Goal: Complete application form: Complete application form

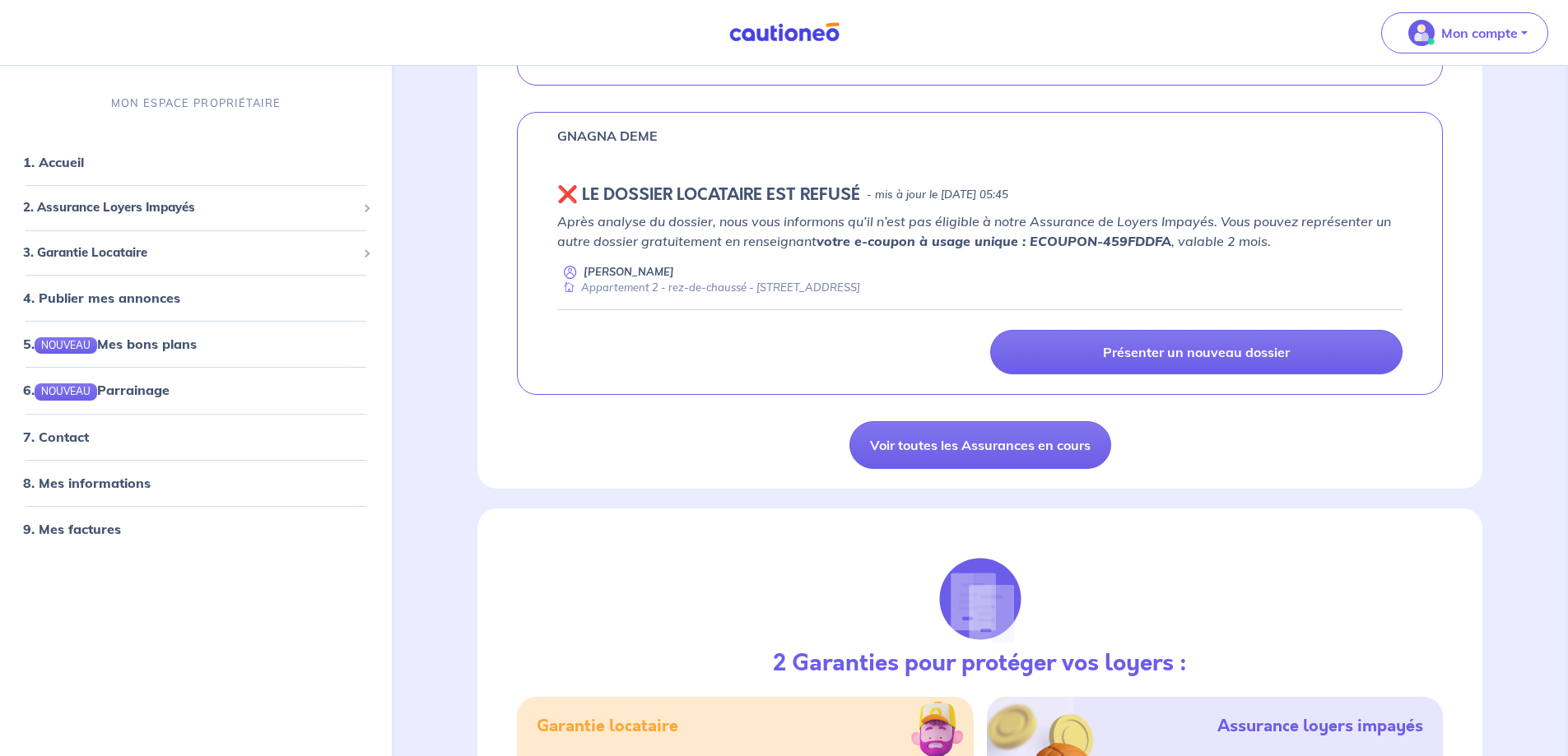
scroll to position [1481, 0]
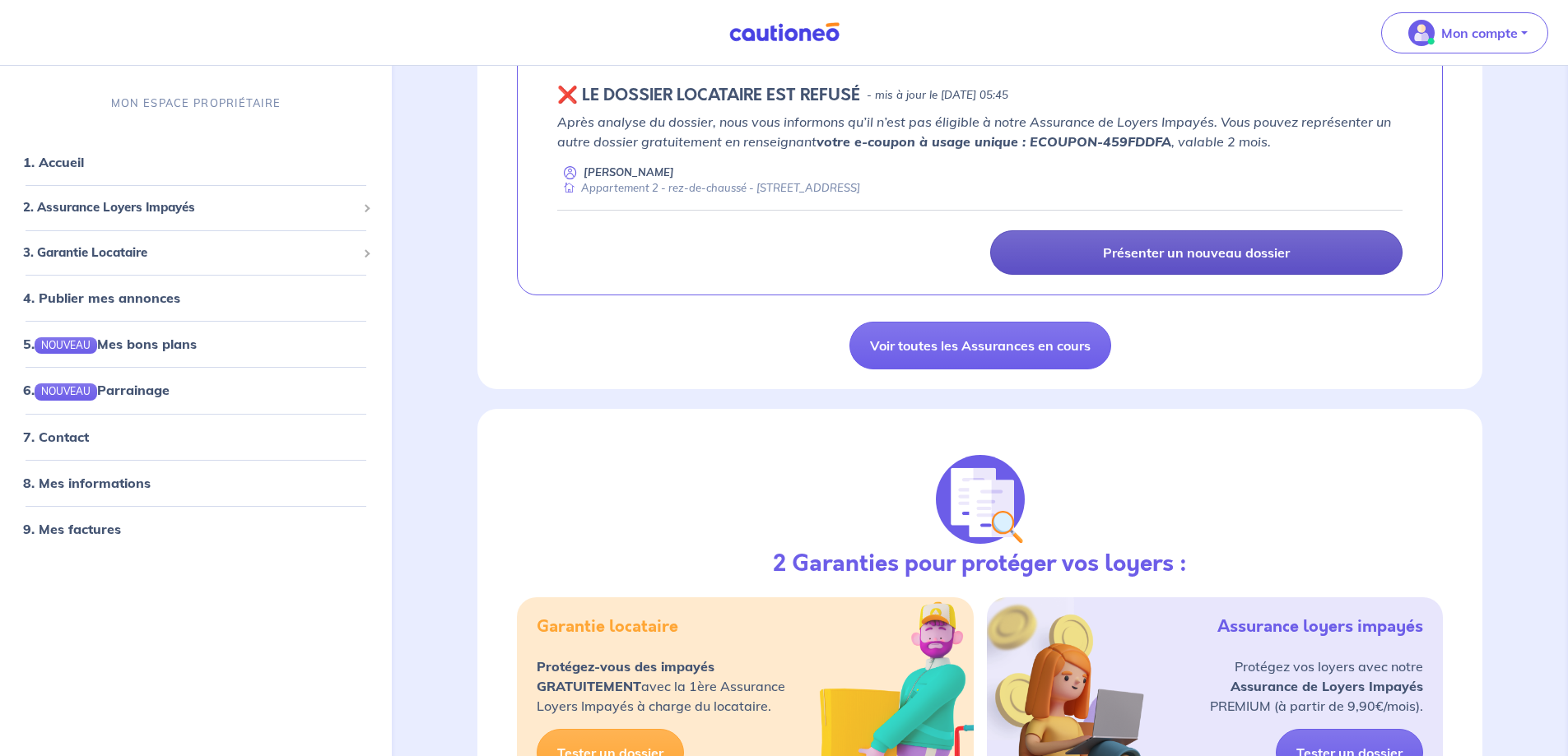
click at [1172, 256] on p "Présenter un nouveau dossier" at bounding box center [1196, 252] width 187 height 17
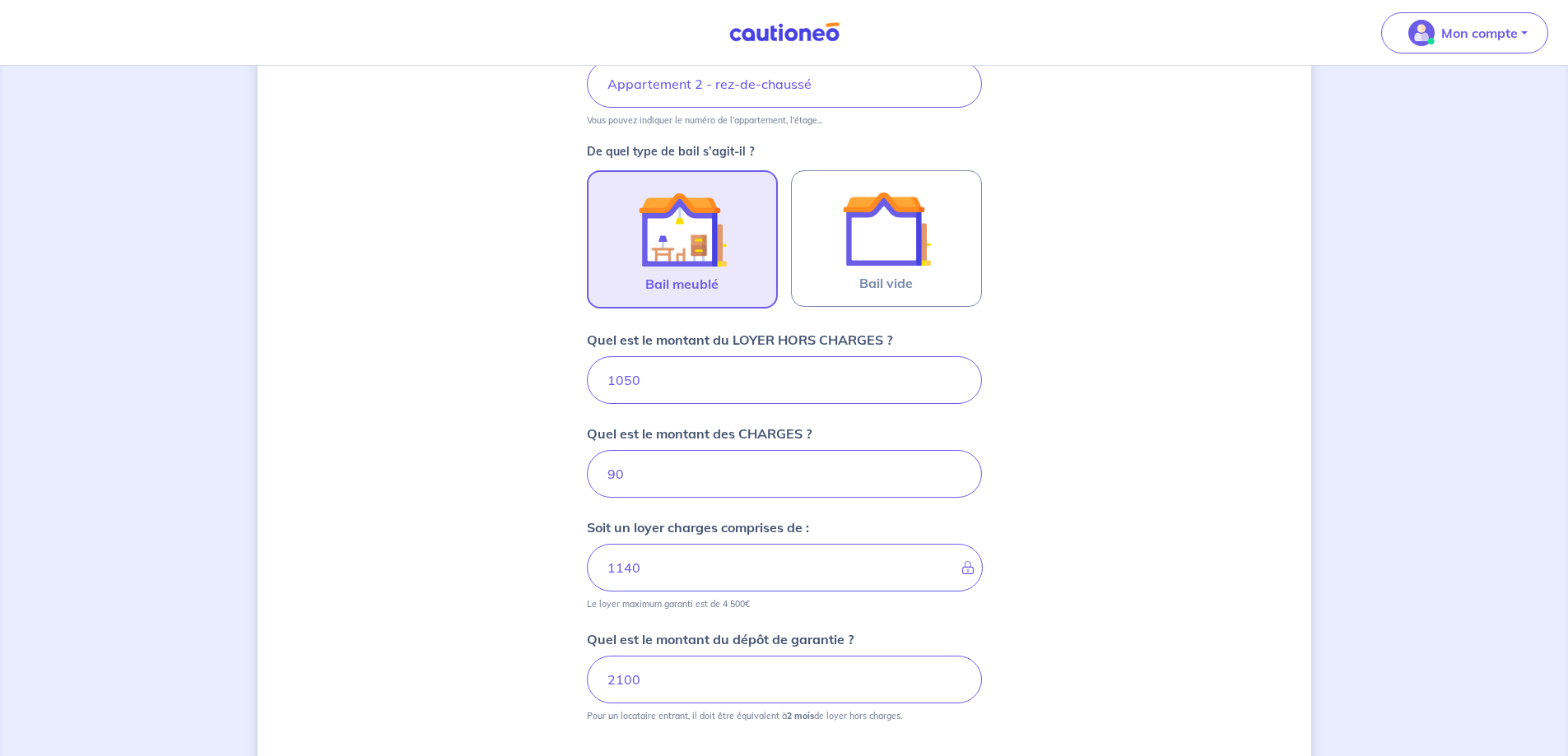
scroll to position [415, 0]
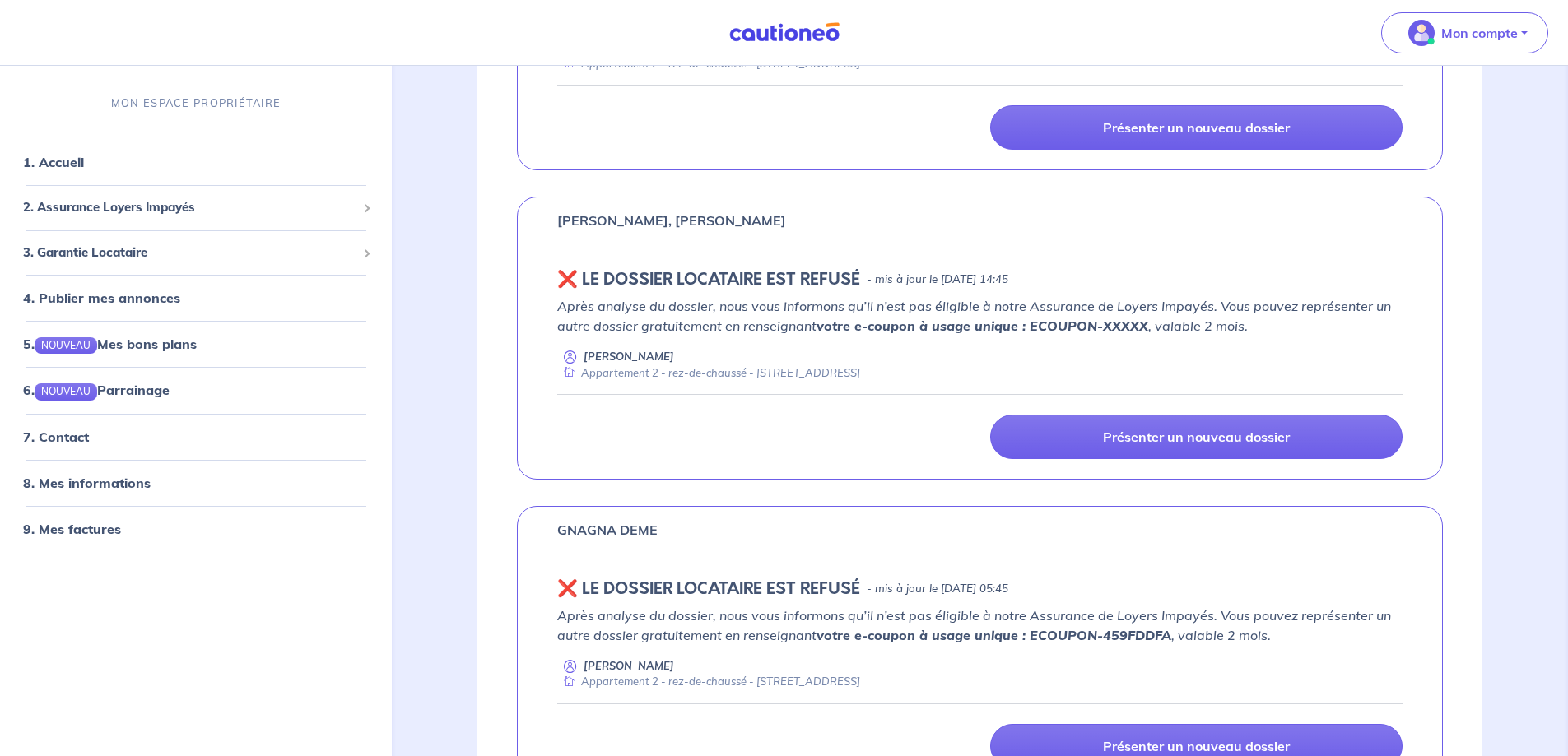
scroll to position [1481, 0]
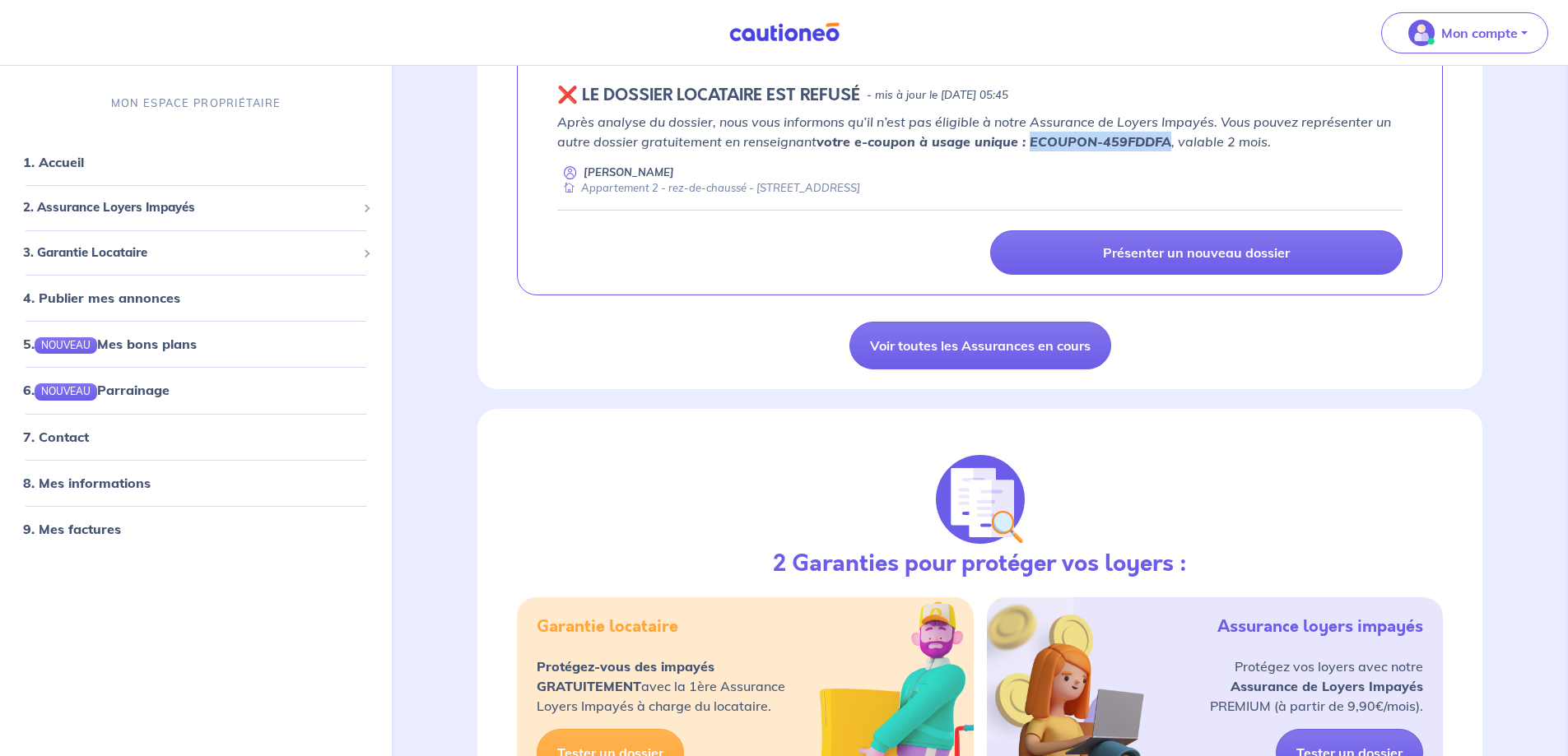
drag, startPoint x: 1166, startPoint y: 141, endPoint x: 1028, endPoint y: 141, distance: 138.0
click at [1028, 141] on strong "votre e-coupon à usage unique : ECOUPON-459FDDFA" at bounding box center [994, 141] width 354 height 17
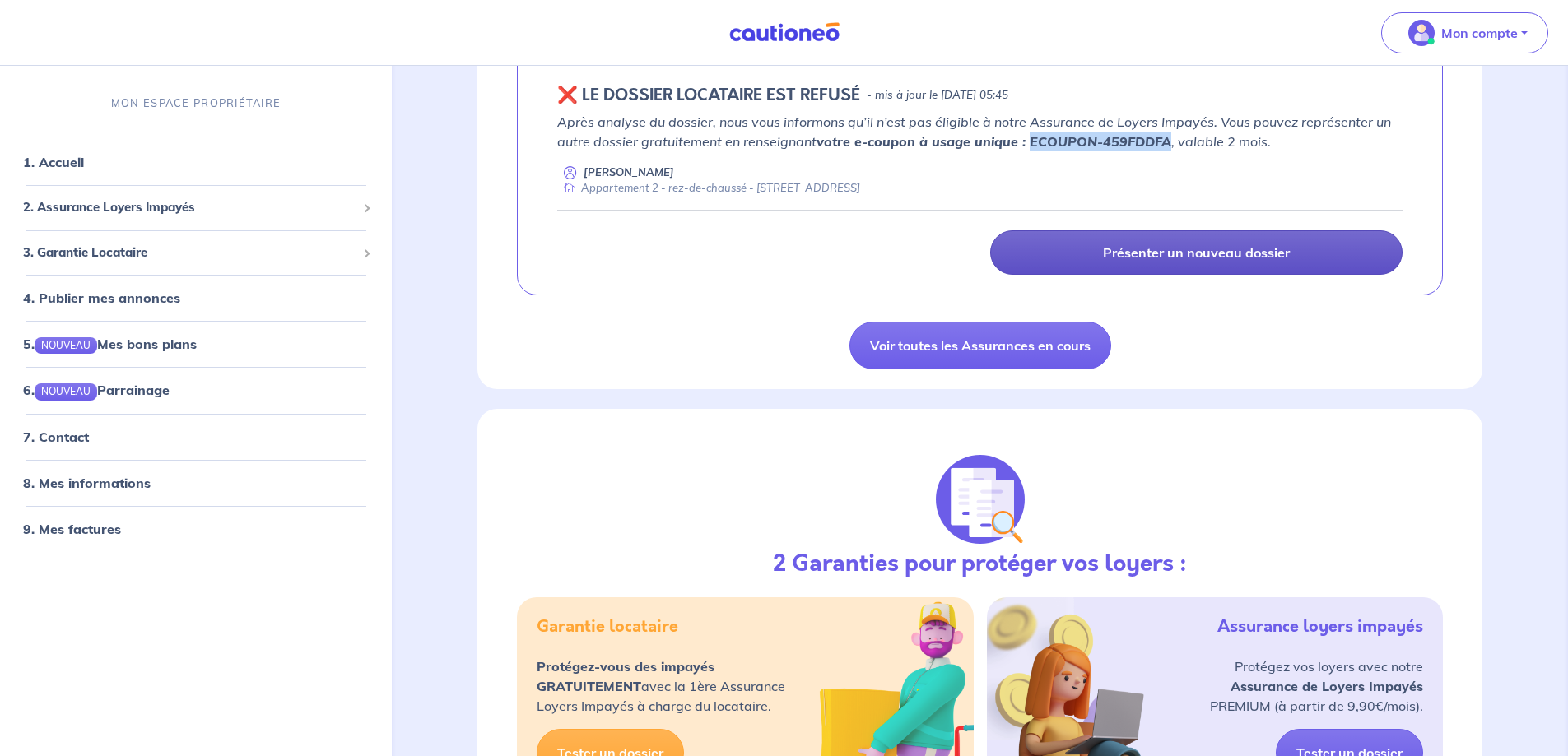
copy strong "ECOUPON-459FDDFA"
click at [1096, 268] on link "Présenter un nouveau dossier" at bounding box center [1196, 252] width 412 height 45
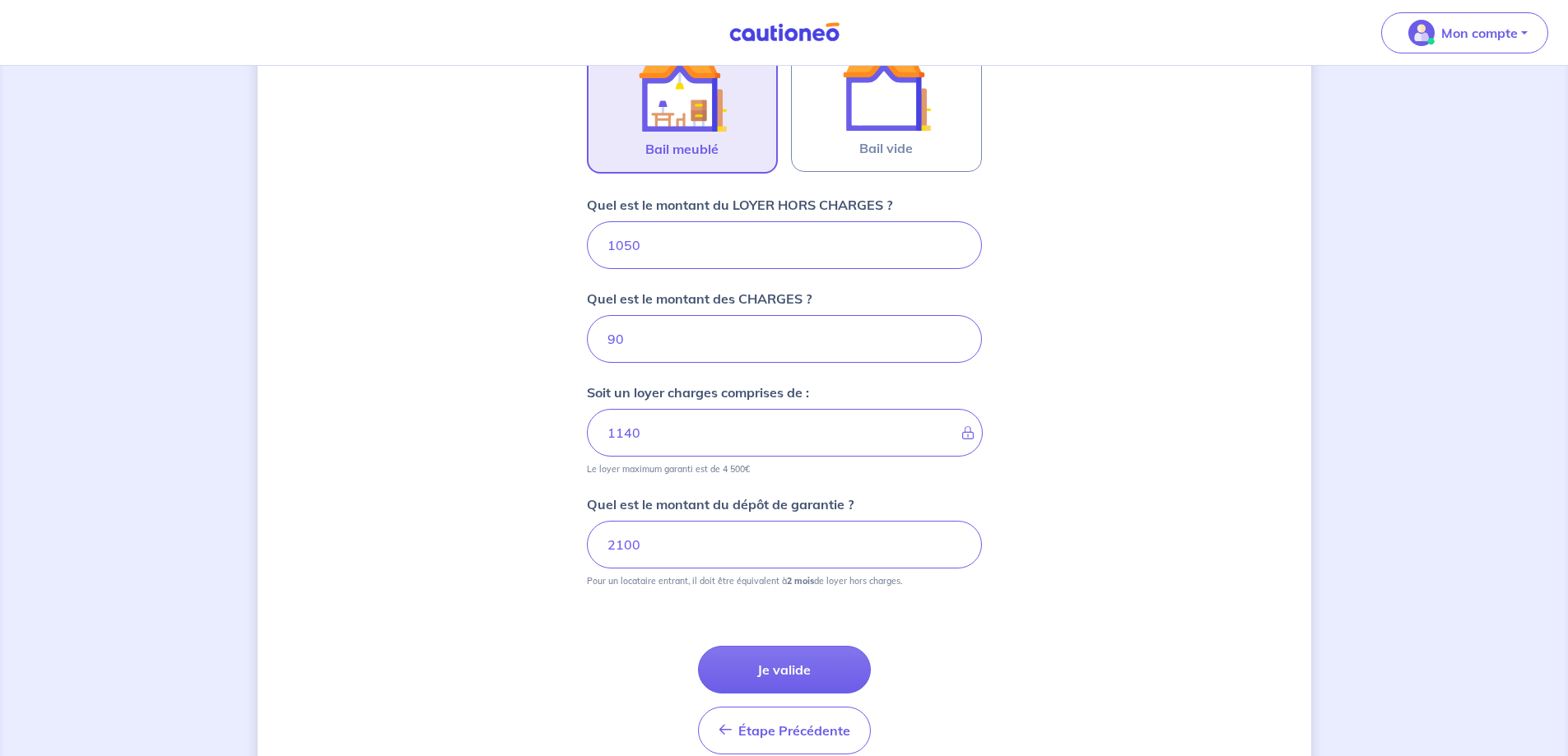
scroll to position [576, 0]
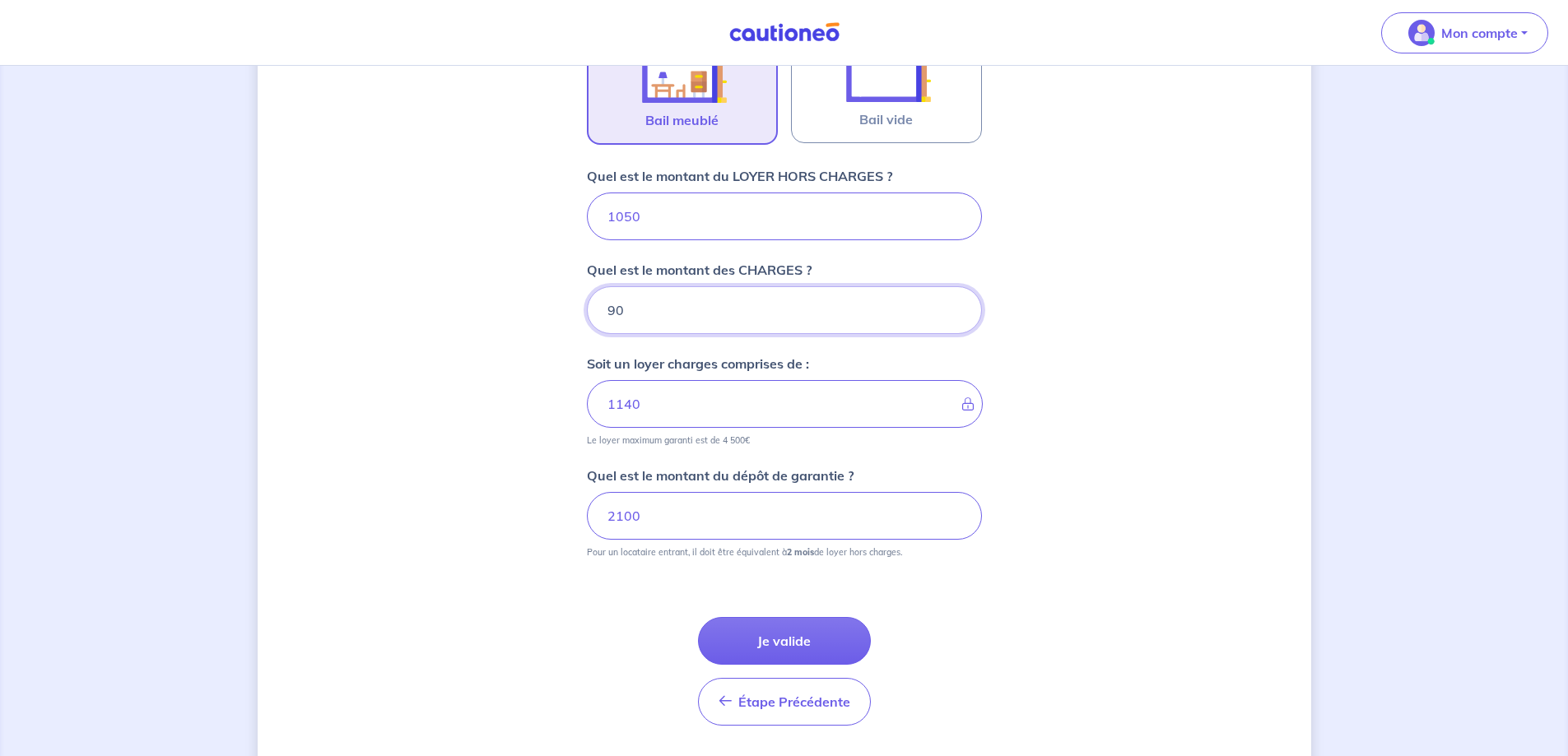
drag, startPoint x: 650, startPoint y: 315, endPoint x: 564, endPoint y: 323, distance: 86.4
click at [565, 323] on div "Dites-nous en plus sur votre bien Où se situe votre bien en location ? 13 Rue d…" at bounding box center [784, 147] width 1053 height 1275
type input "50"
type input "1100"
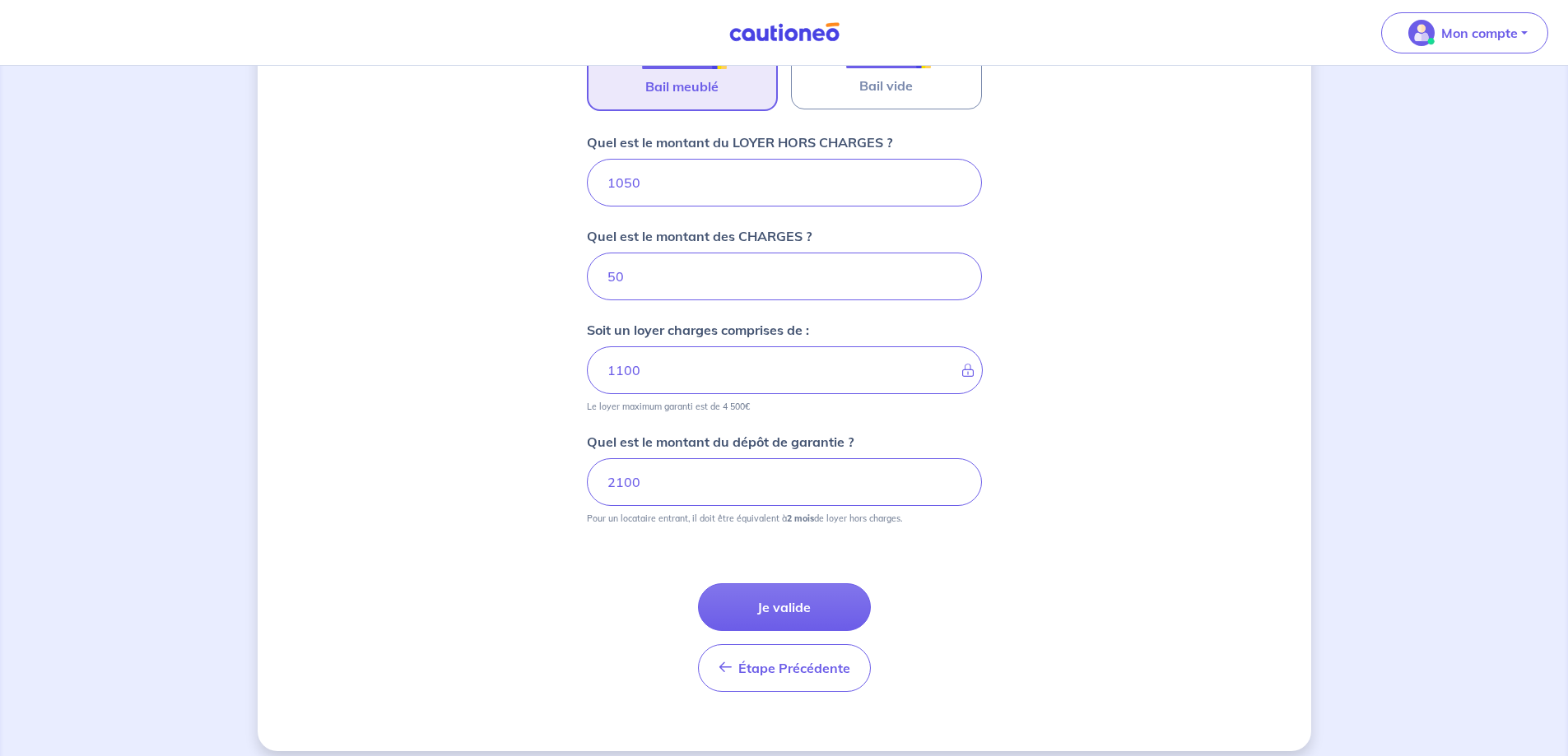
scroll to position [624, 0]
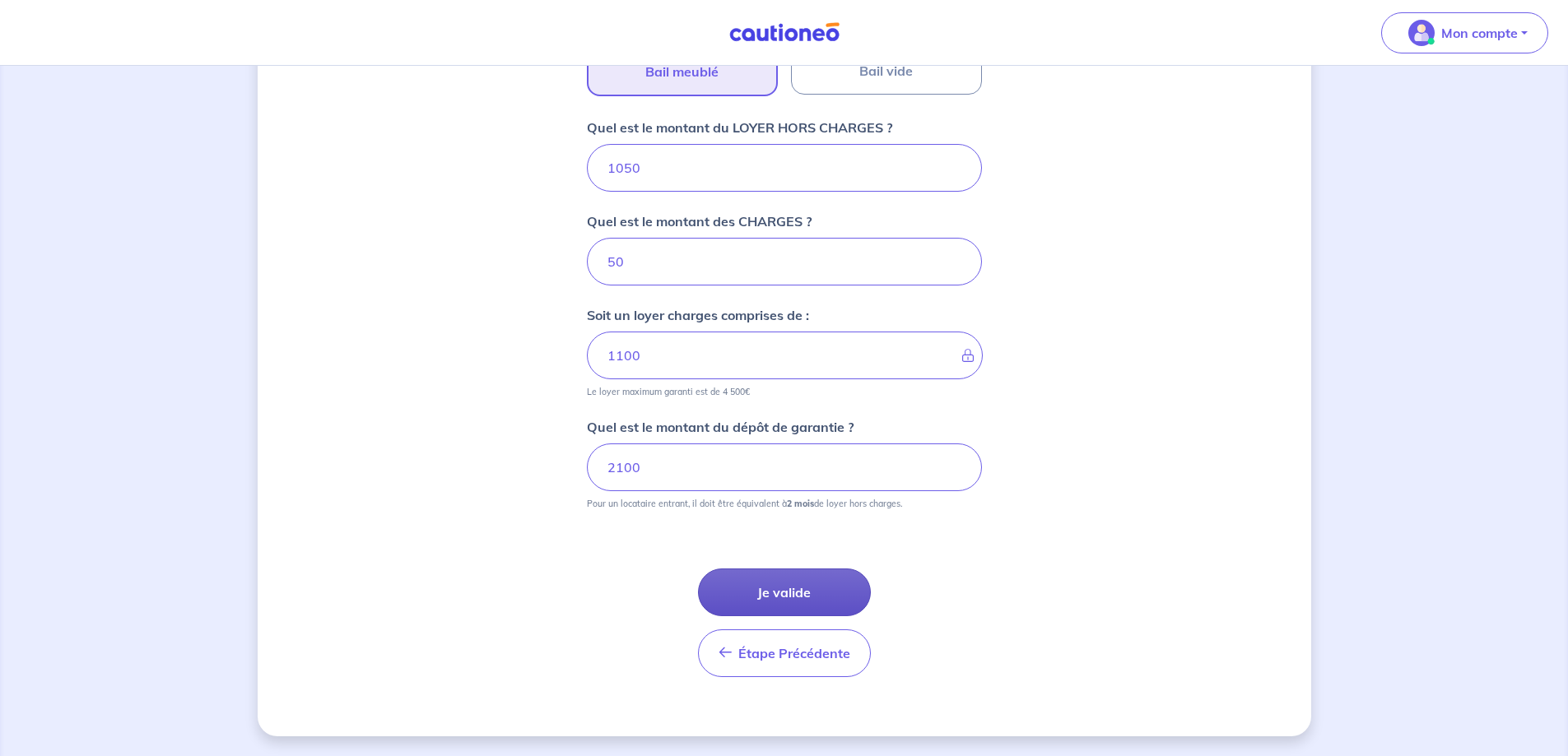
click at [794, 600] on button "Je valide" at bounding box center [784, 592] width 173 height 48
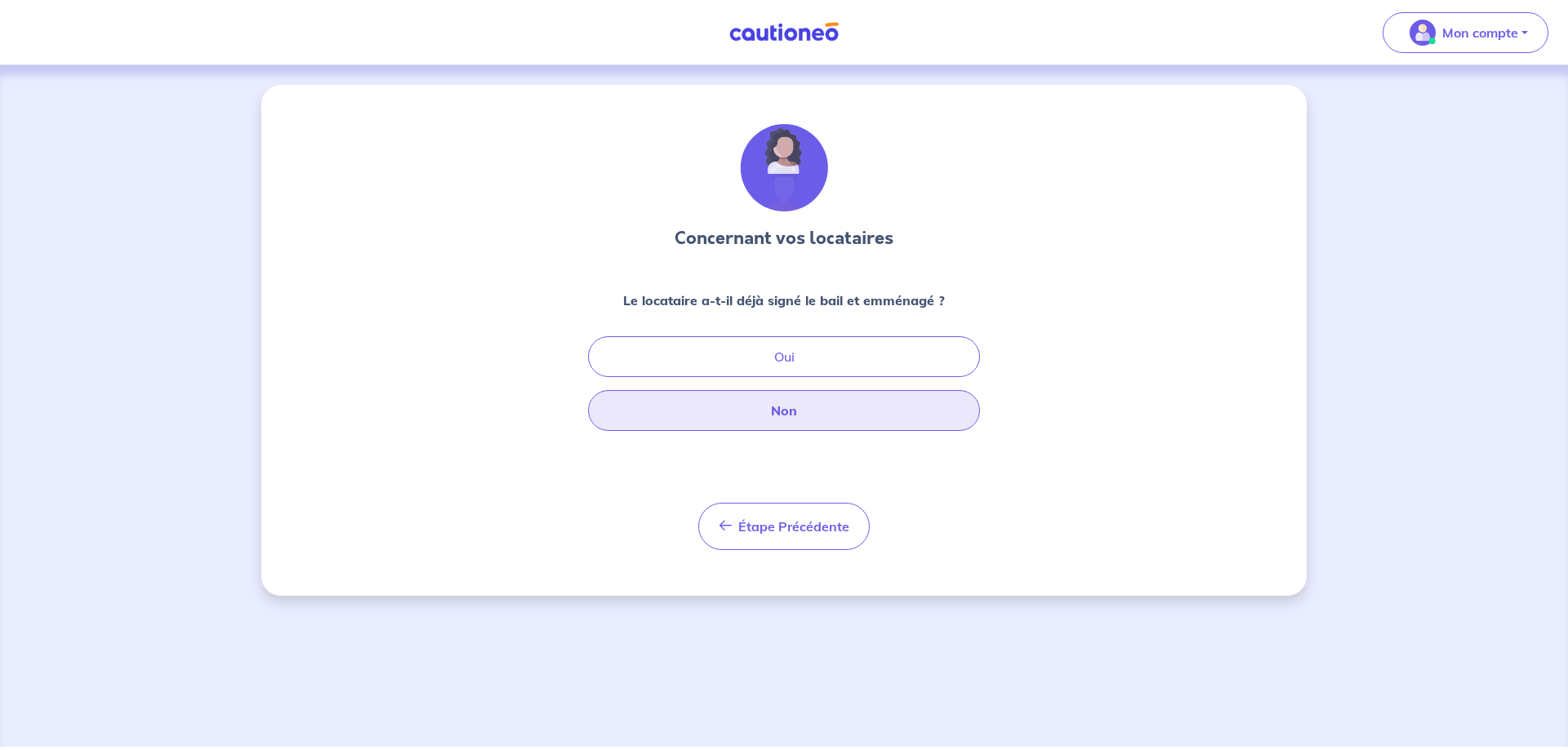
click at [786, 412] on button "Non" at bounding box center [784, 411] width 392 height 41
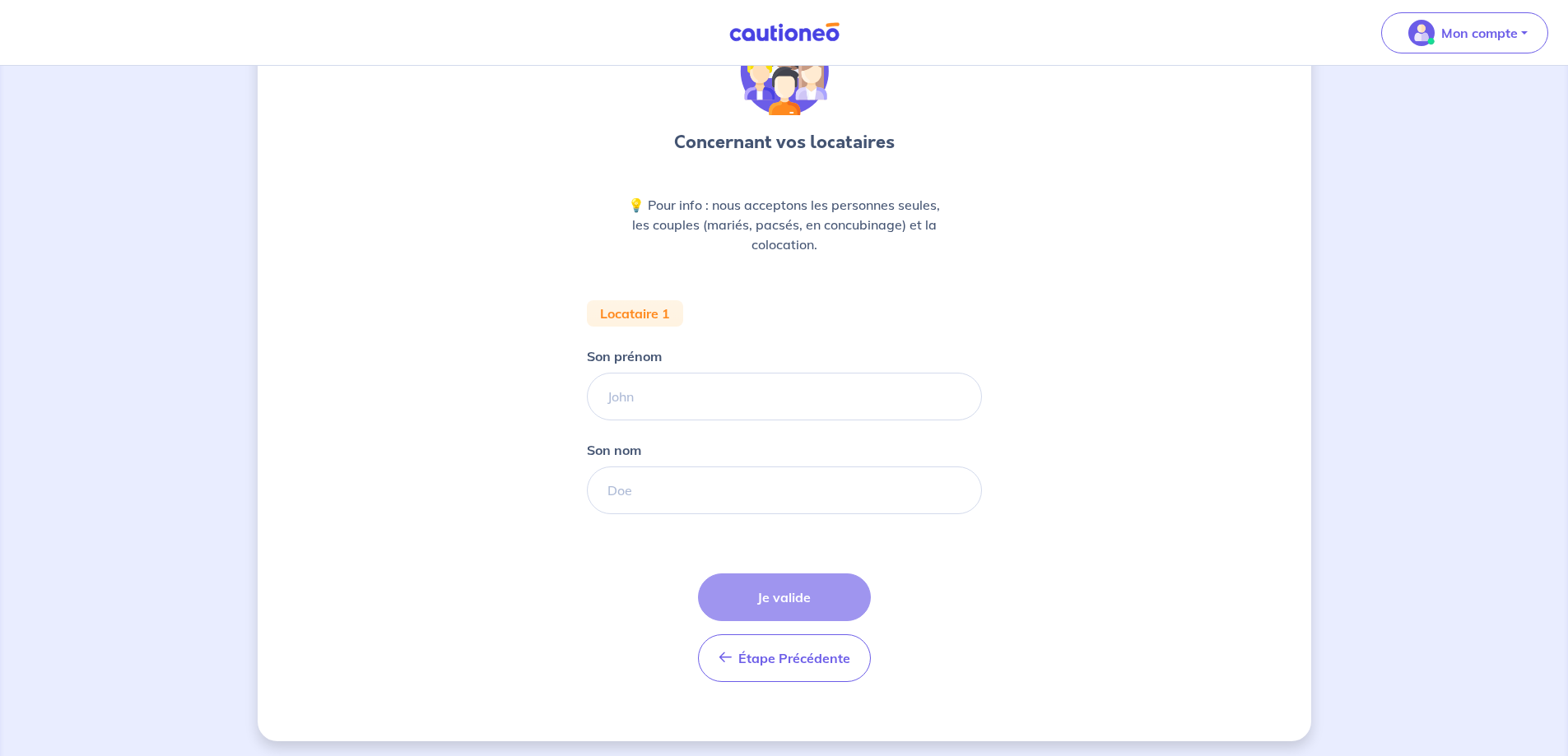
scroll to position [103, 0]
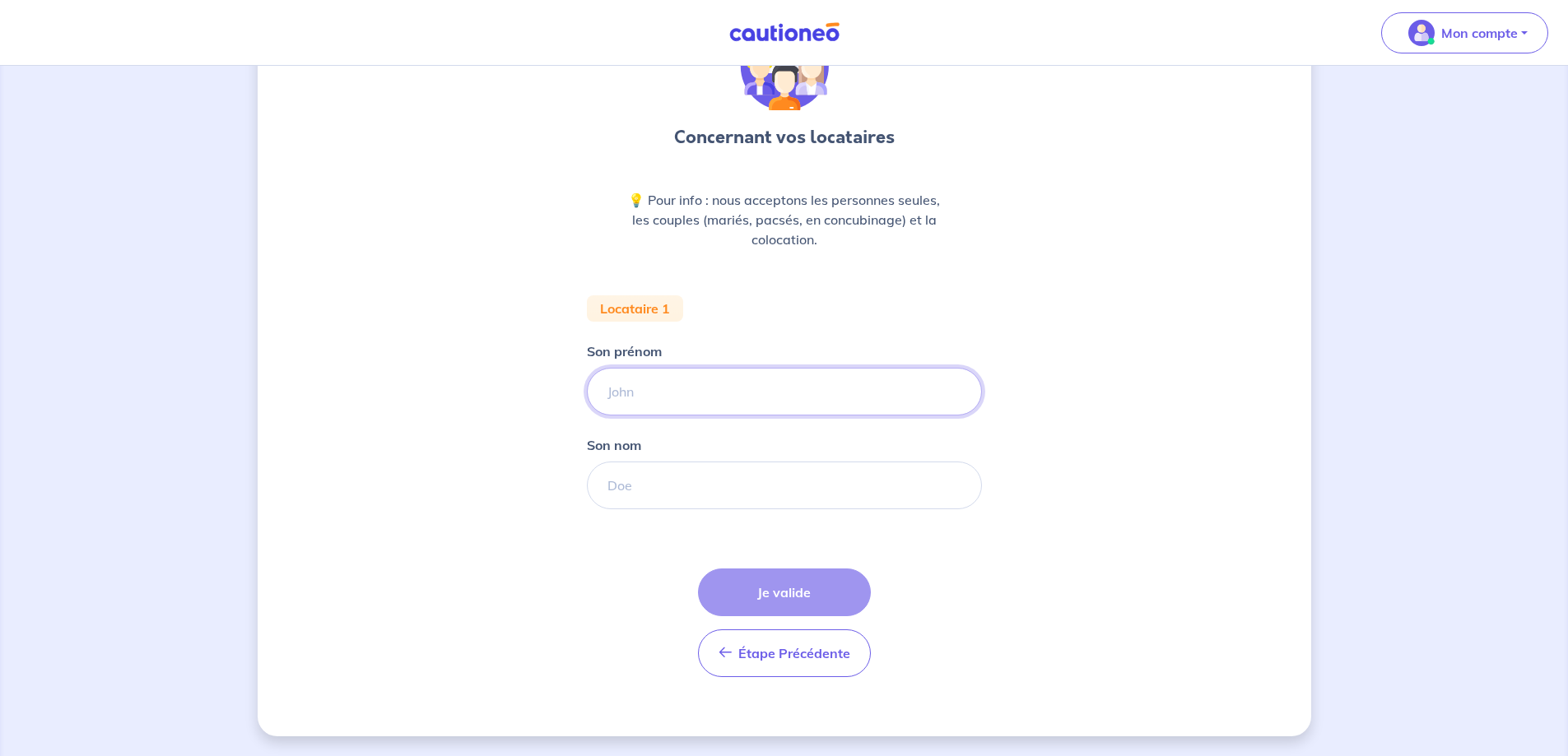
click at [684, 392] on input "Son prénom" at bounding box center [784, 391] width 395 height 48
paste input "Dilshad"
type input "Dilshad"
click at [732, 491] on input "Son nom" at bounding box center [784, 485] width 395 height 48
paste input "NAFEES"
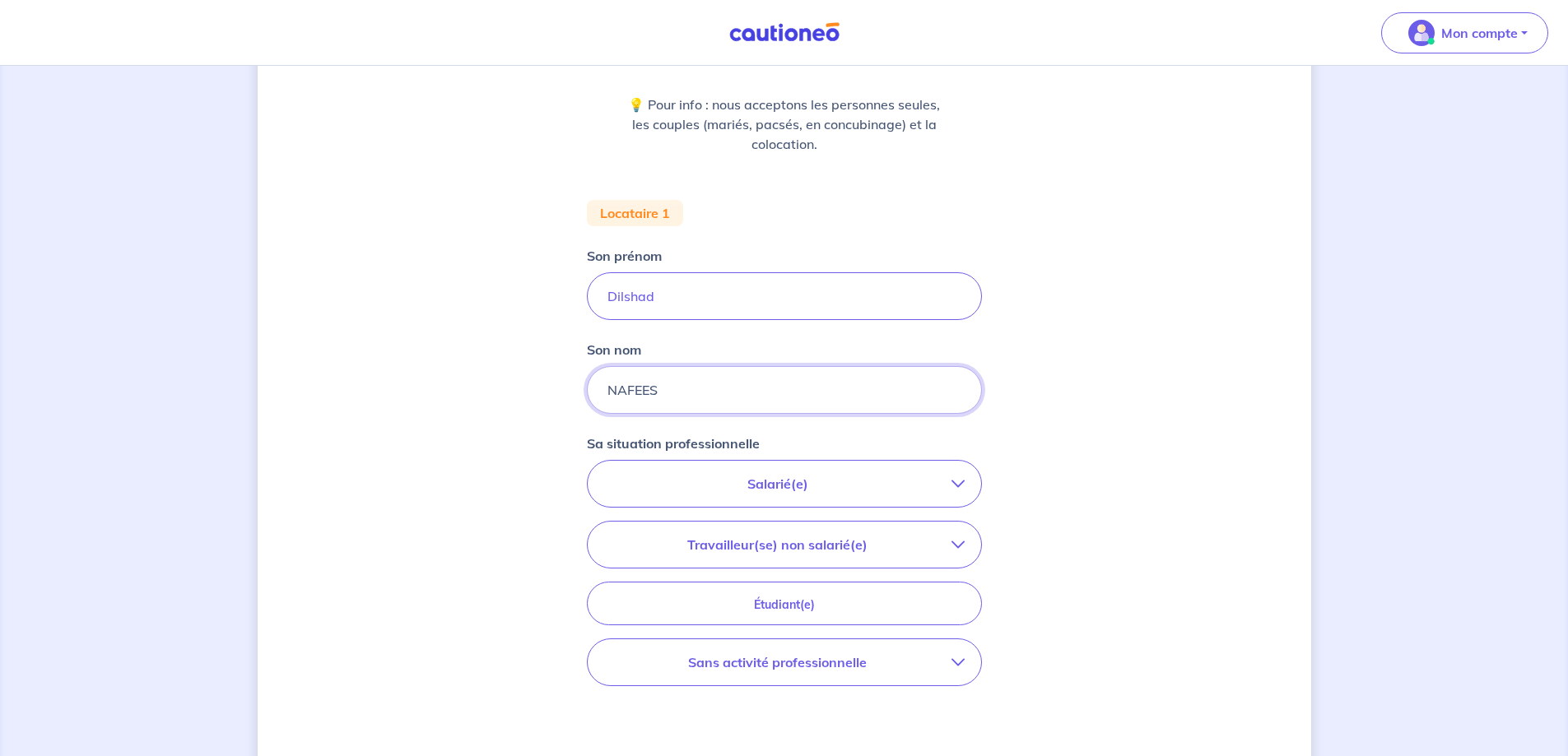
scroll to position [350, 0]
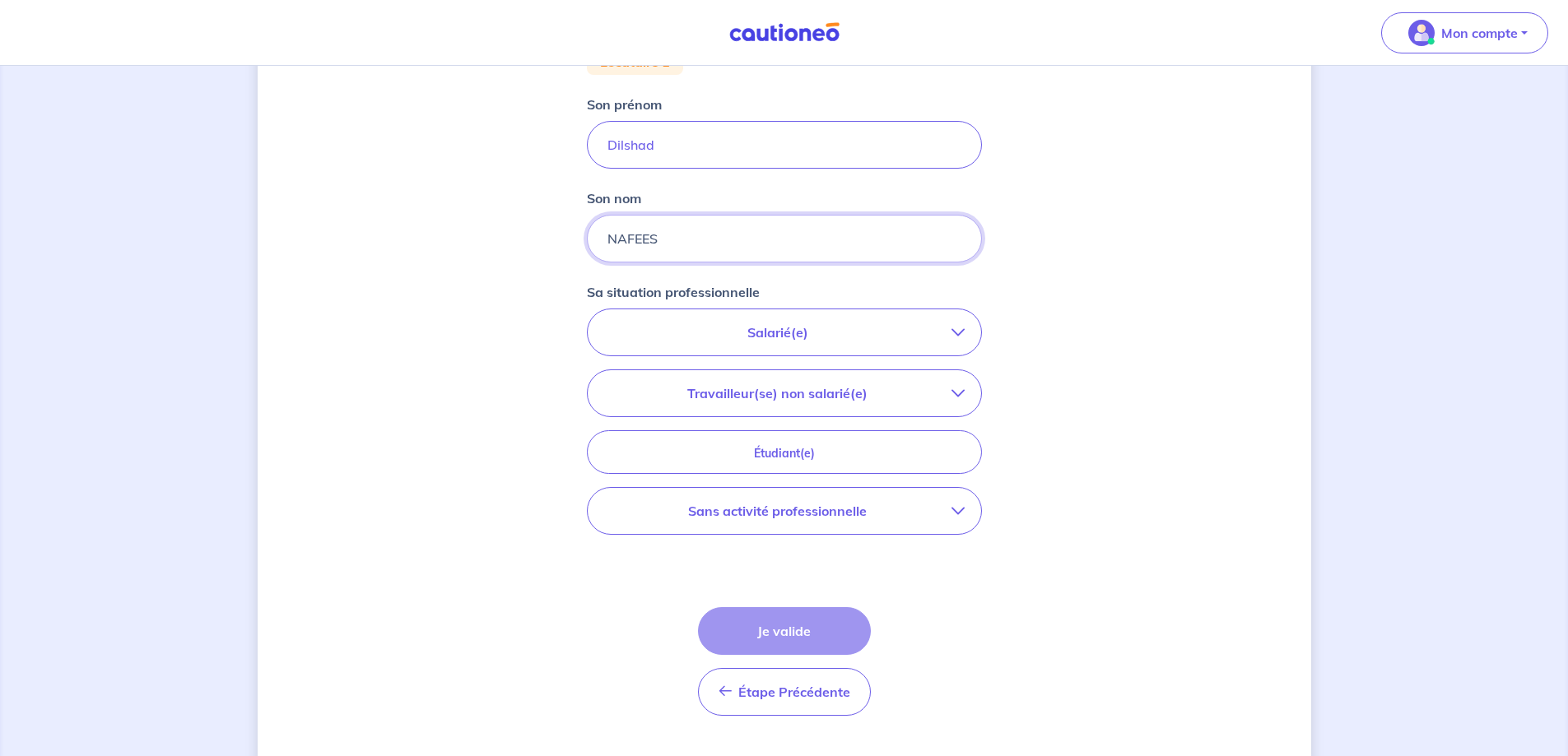
type input "NAFEES"
click at [868, 331] on p "Salarié(e)" at bounding box center [778, 332] width 347 height 20
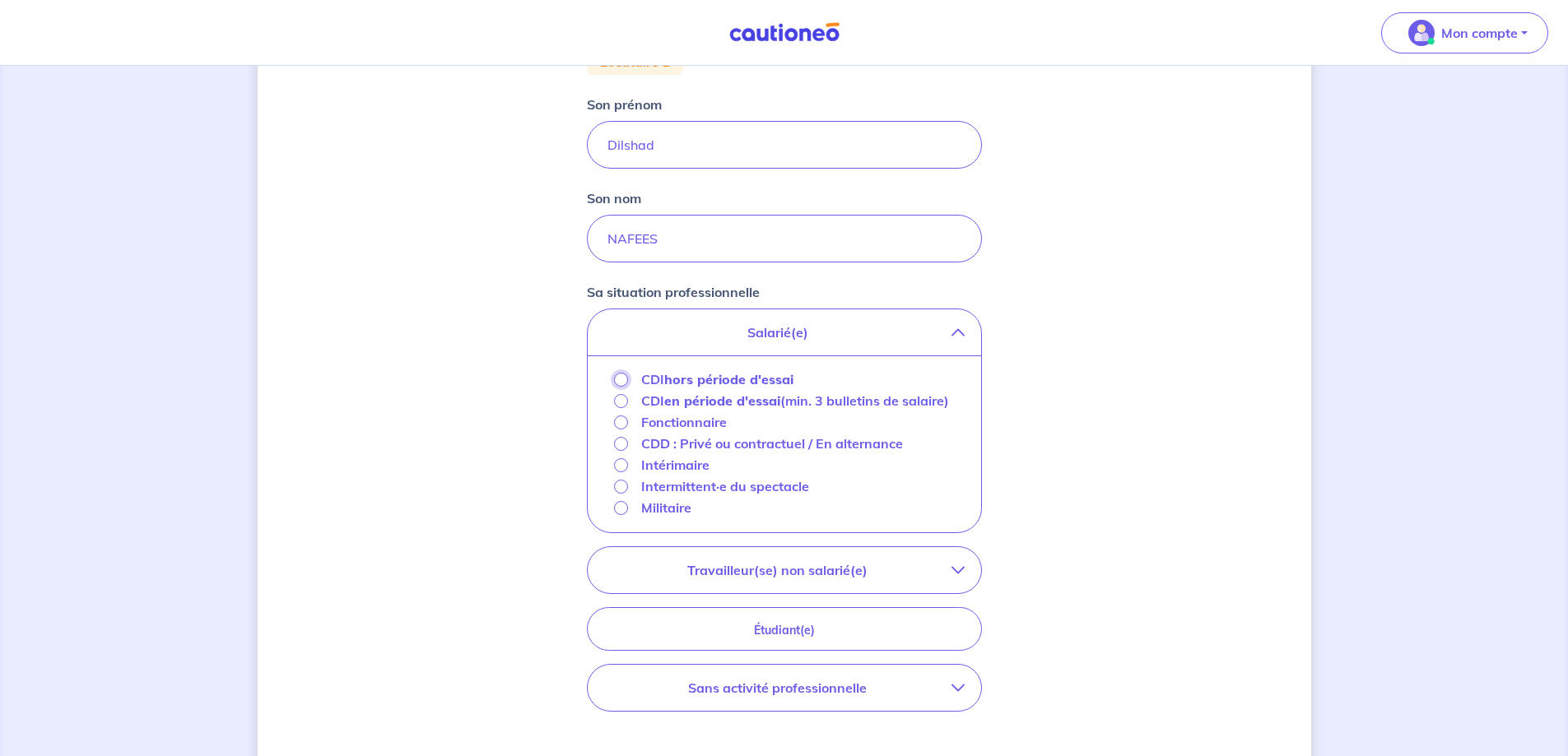
click at [623, 380] on input "CDI hors période d'essai" at bounding box center [621, 380] width 14 height 14
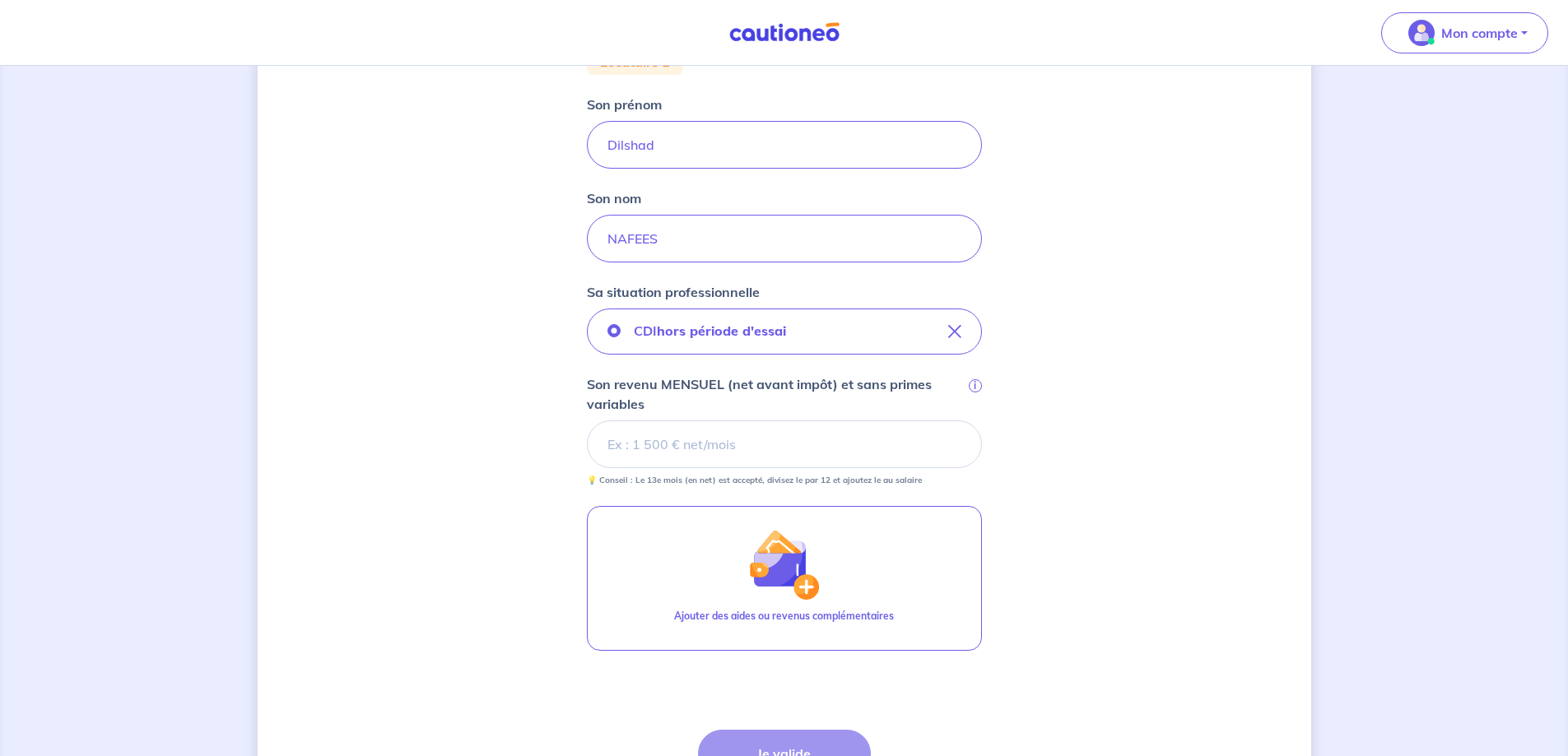
click at [666, 443] on input "Son revenu MENSUEL (net avant impôt) et sans primes variables i" at bounding box center [784, 444] width 395 height 48
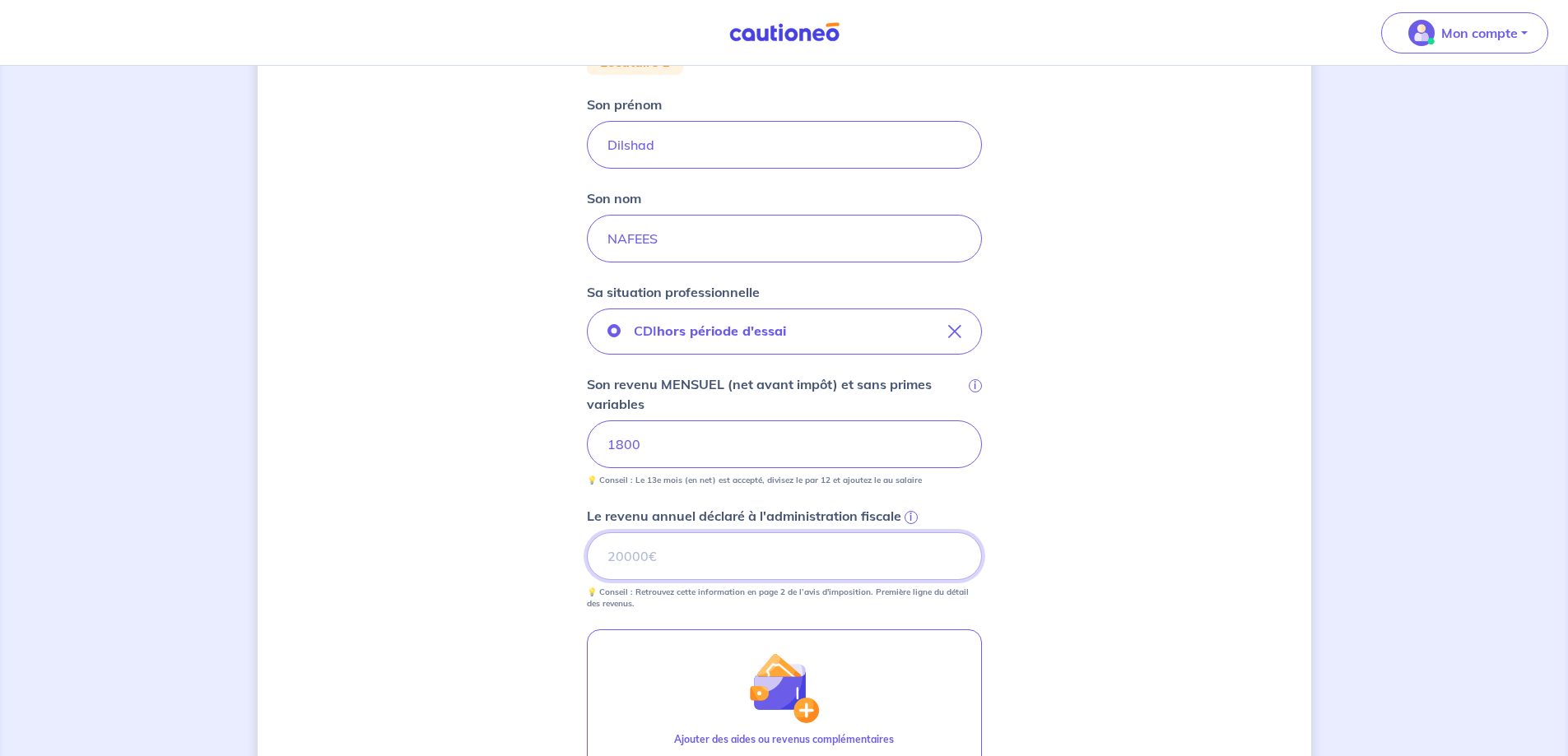
click at [803, 547] on input "Le revenu annuel déclaré à l'administration fiscale i" at bounding box center [784, 556] width 395 height 48
click at [909, 519] on span "i" at bounding box center [911, 517] width 13 height 13
click at [909, 533] on input "Le revenu annuel déclaré à l'administration fiscale i" at bounding box center [784, 556] width 395 height 48
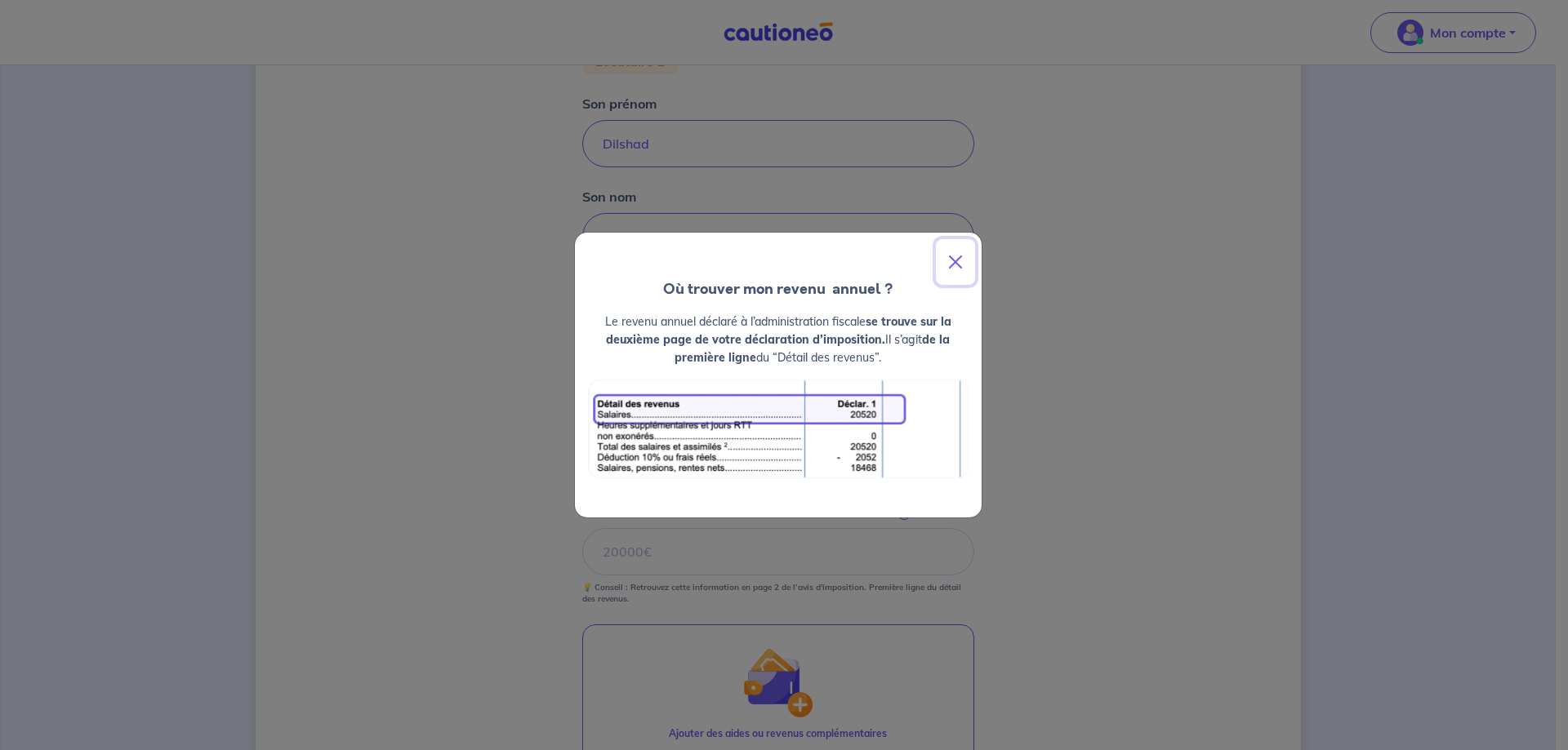
click at [960, 255] on button "Close" at bounding box center [955, 262] width 39 height 46
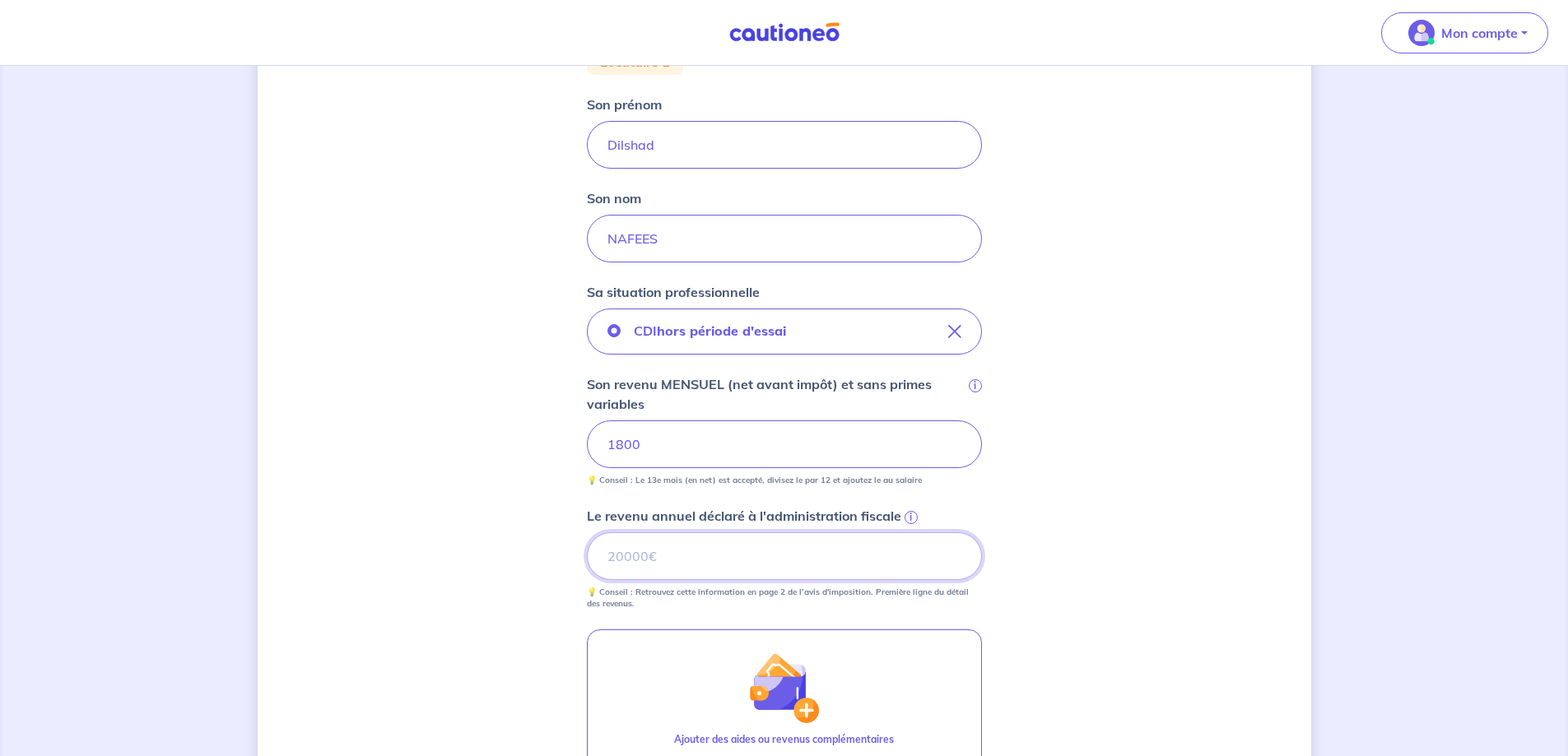
click at [815, 553] on input "Le revenu annuel déclaré à l'administration fiscale i" at bounding box center [784, 556] width 395 height 48
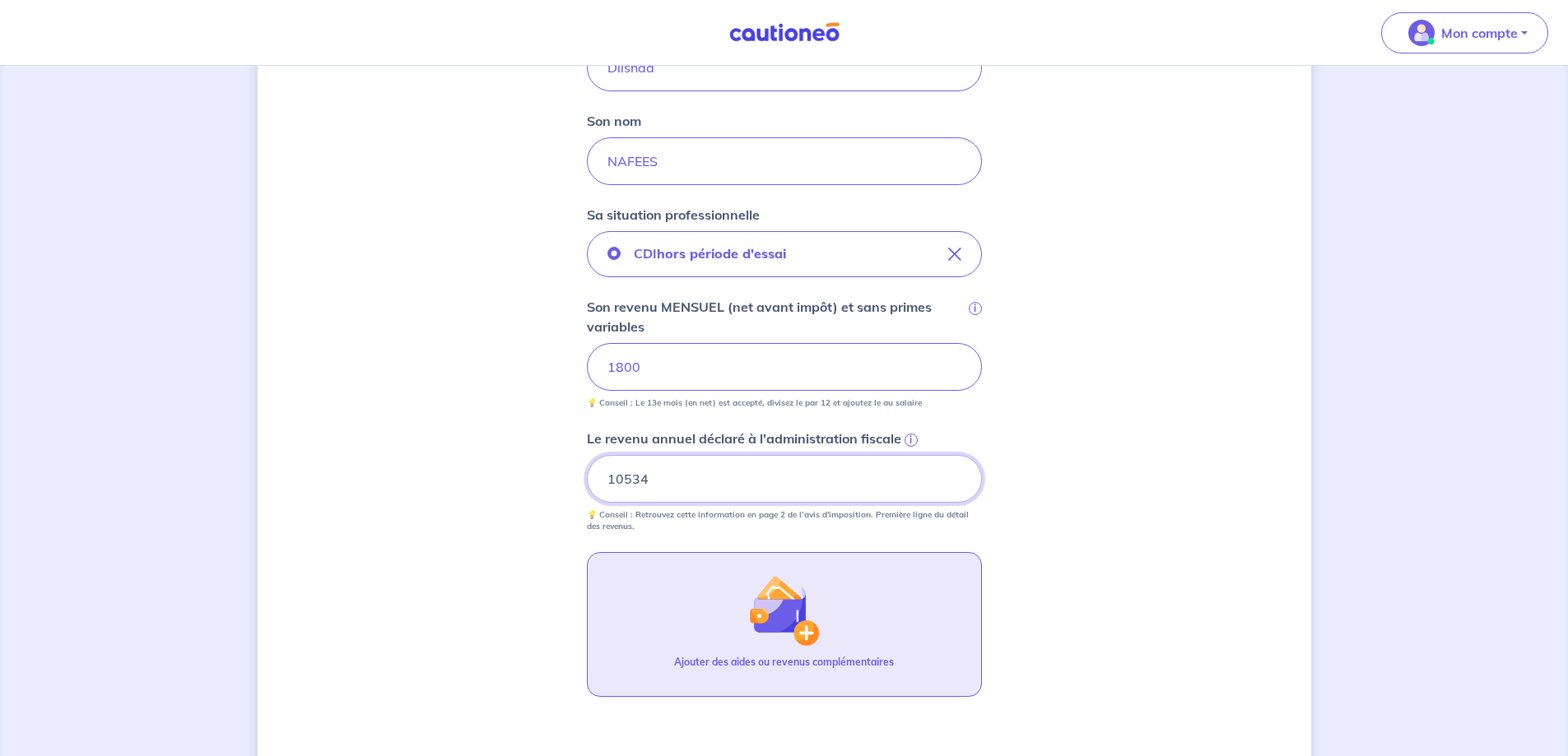
scroll to position [514, 0]
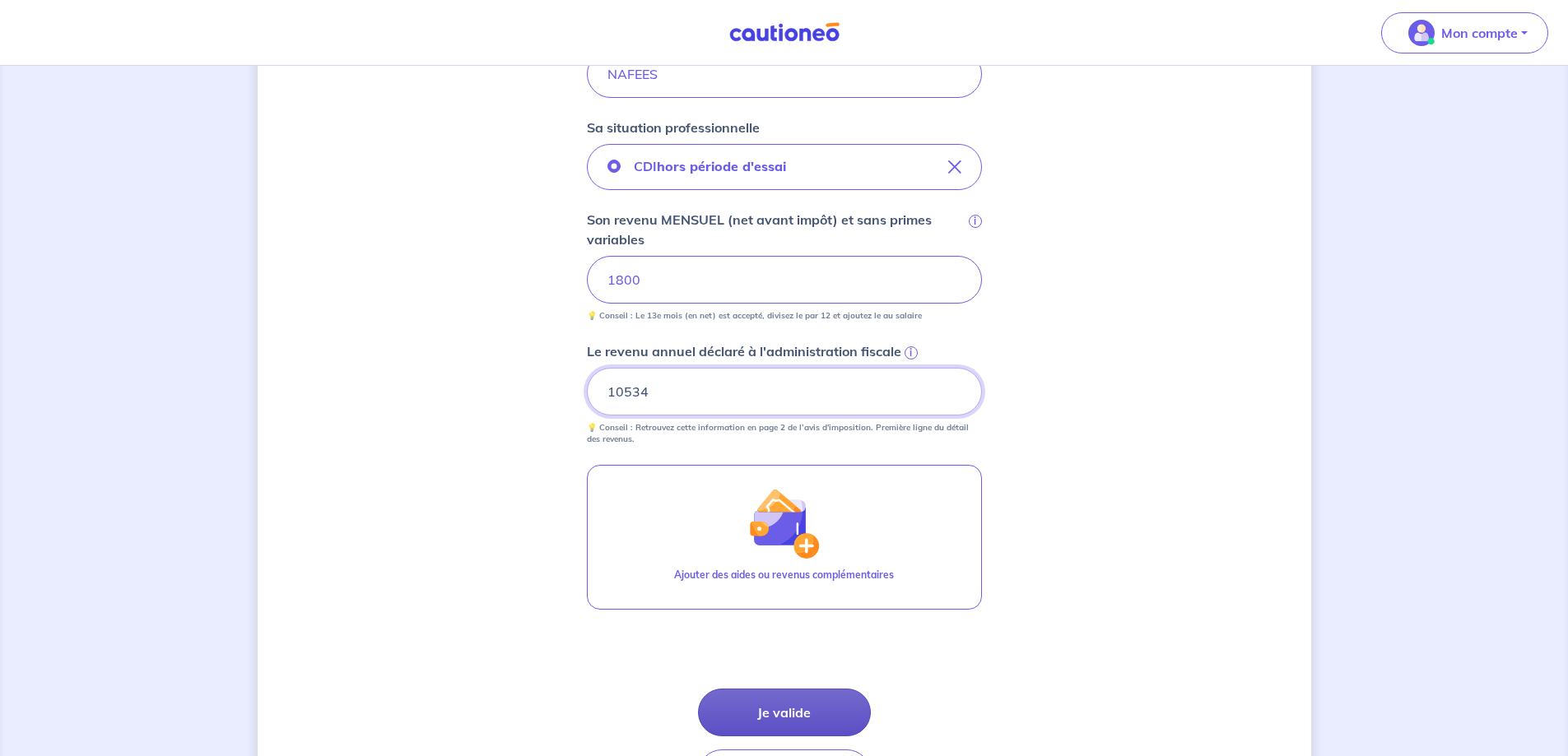
type input "10534"
click at [825, 716] on button "Je valide" at bounding box center [784, 712] width 173 height 48
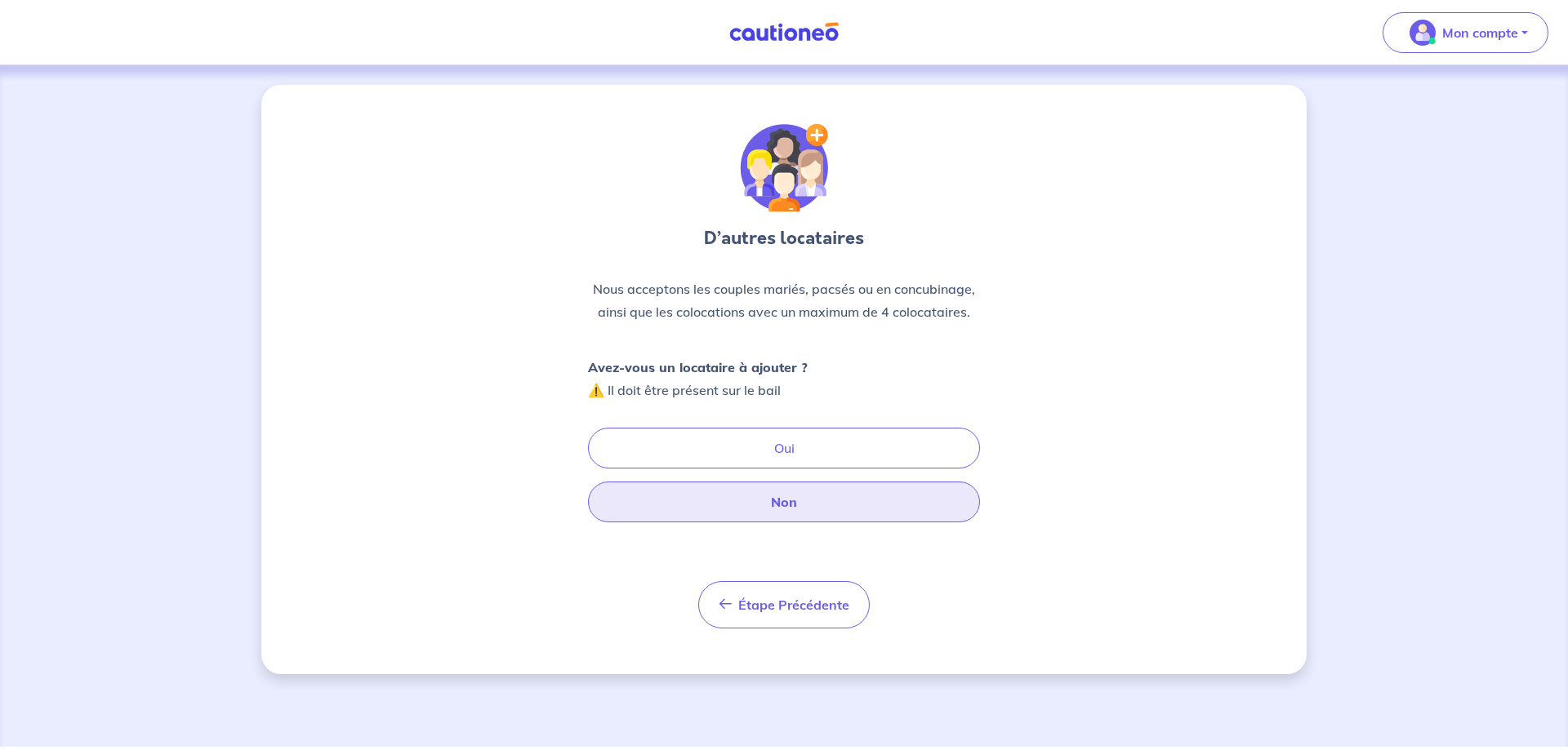
click at [839, 492] on button "Non" at bounding box center [784, 501] width 392 height 41
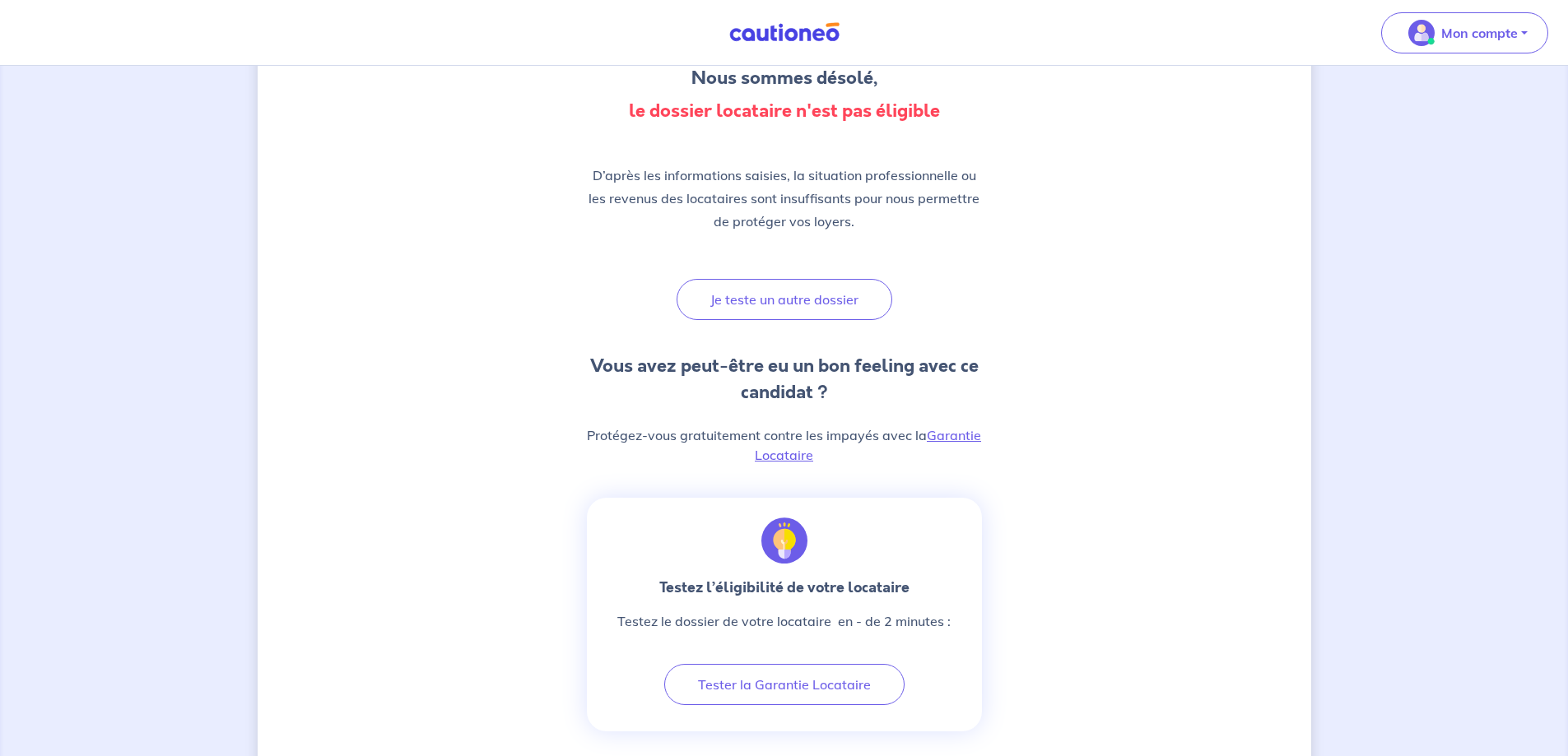
scroll to position [411, 0]
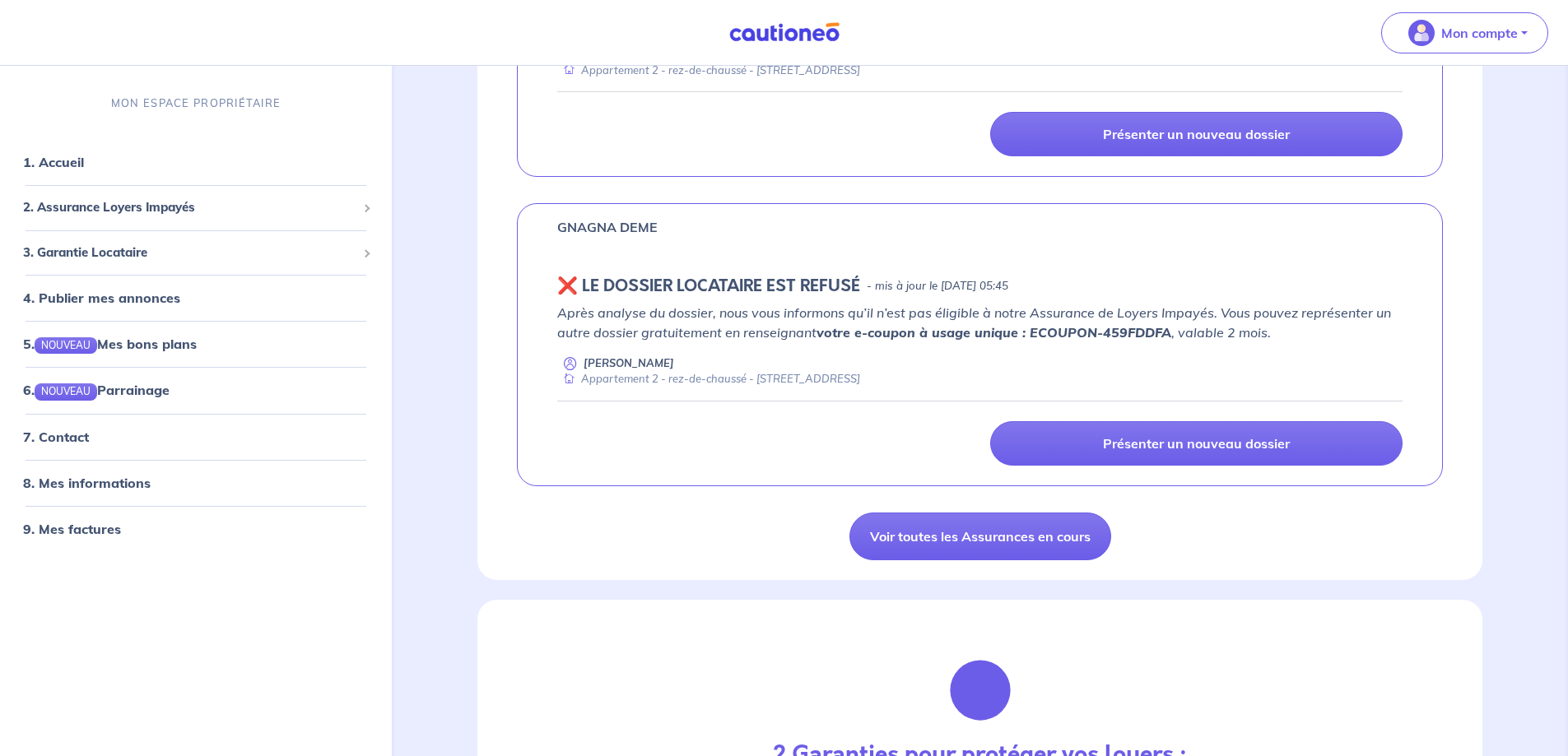
scroll to position [1316, 0]
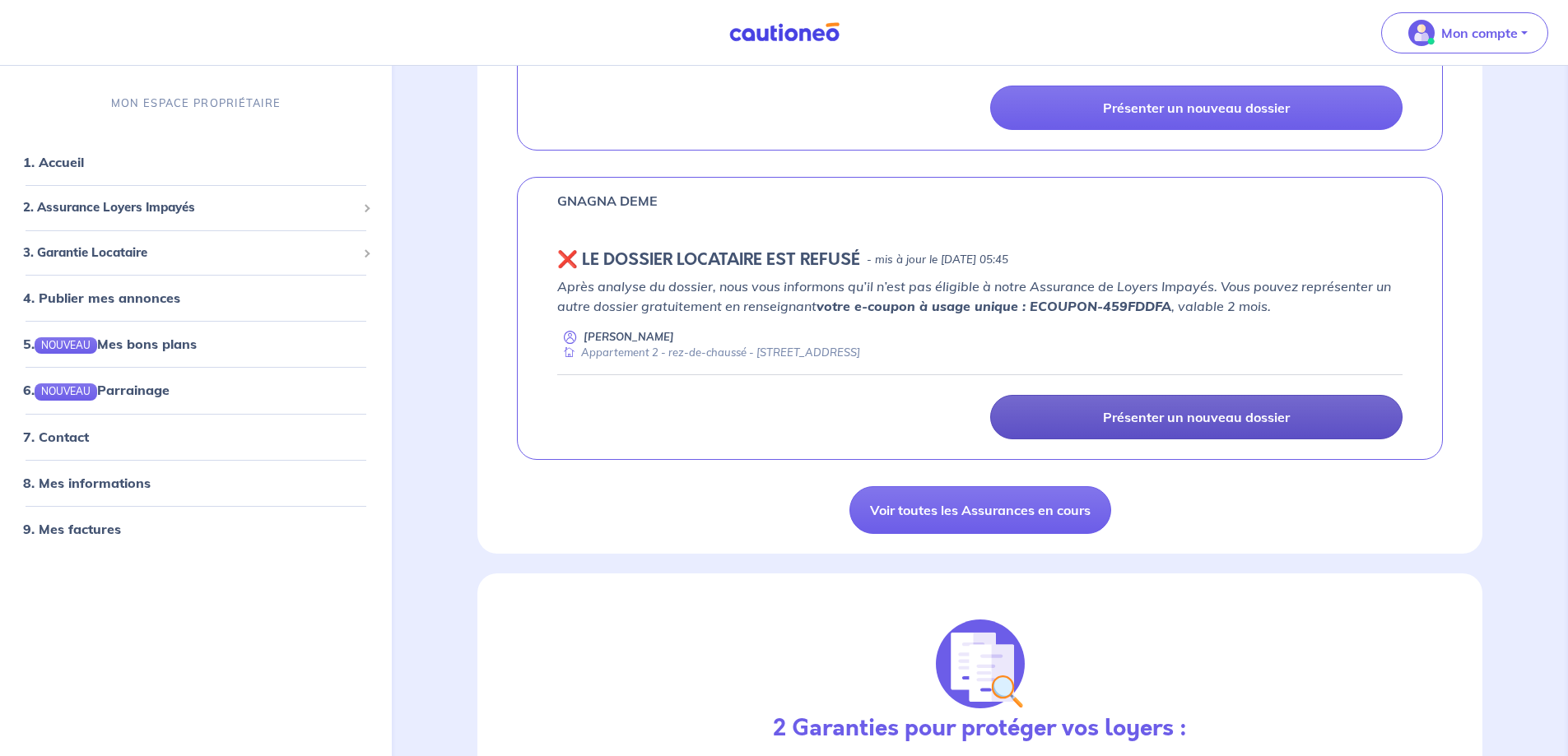
click at [1207, 412] on p "Présenter un nouveau dossier" at bounding box center [1196, 416] width 187 height 17
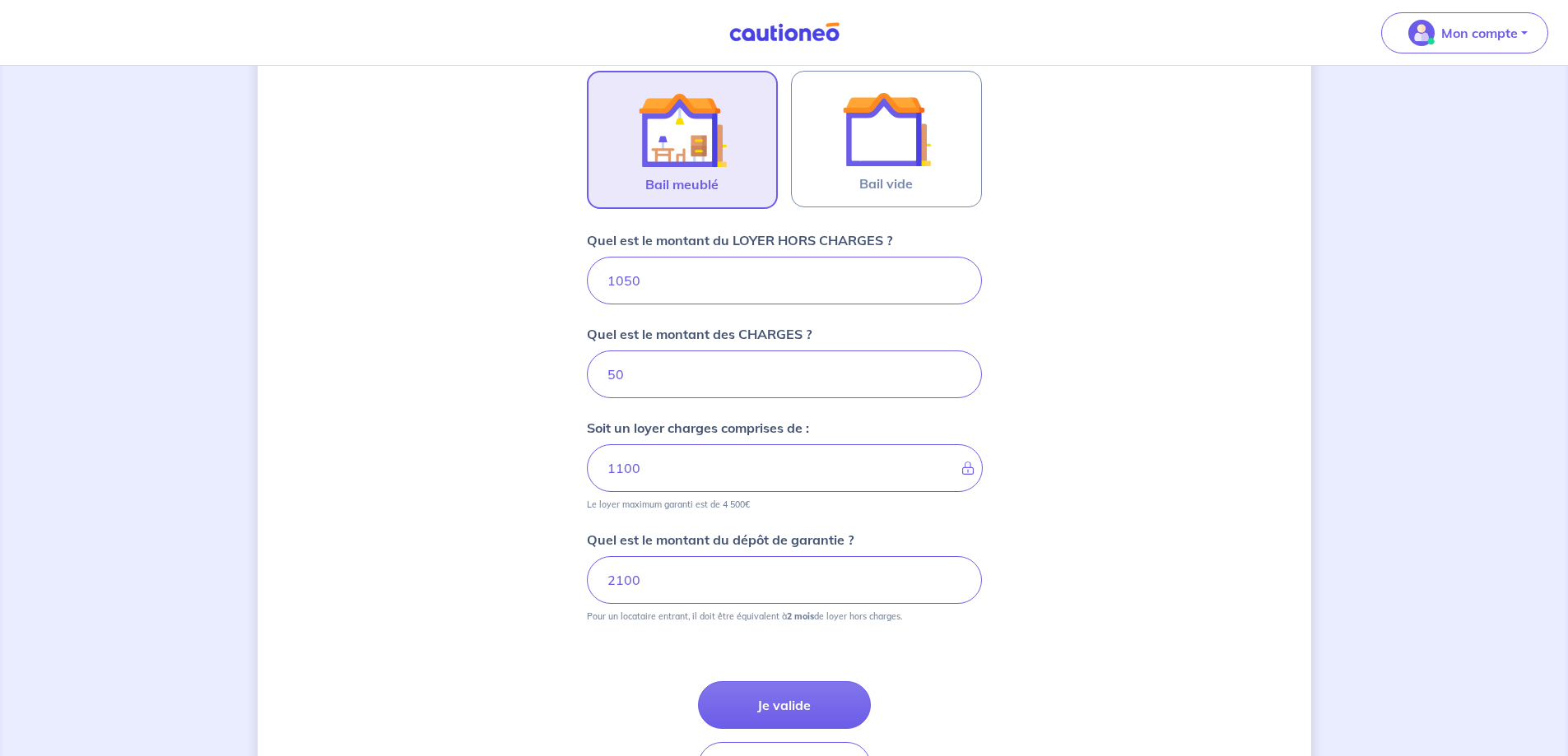
scroll to position [624, 0]
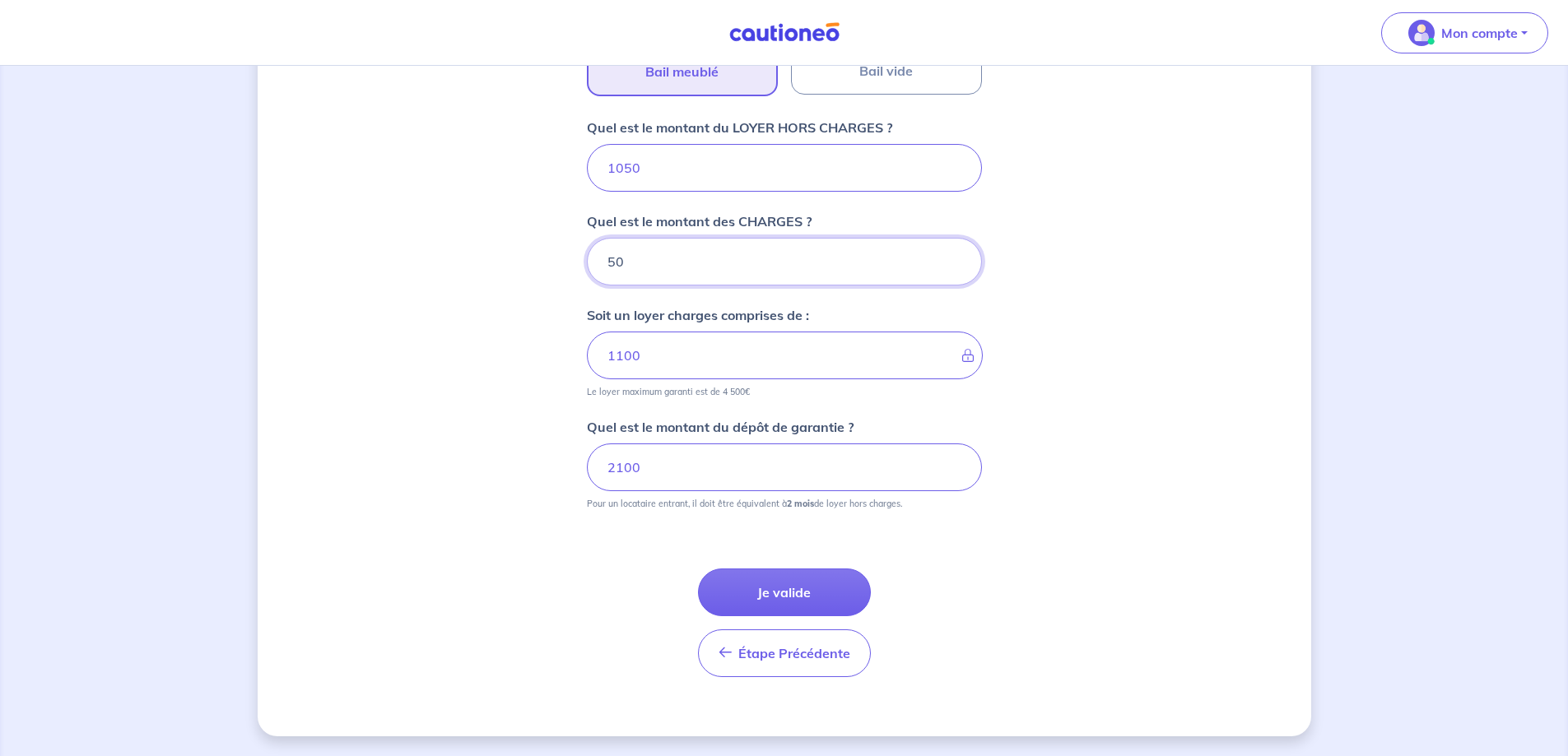
drag, startPoint x: 650, startPoint y: 258, endPoint x: 564, endPoint y: 290, distance: 91.8
click at [564, 290] on div "Dites-nous en plus sur votre bien Où se situe votre bien en location ? 13 Rue d…" at bounding box center [784, 99] width 1053 height 1275
type input "90"
type input "1140"
drag, startPoint x: 632, startPoint y: 268, endPoint x: 573, endPoint y: 267, distance: 59.0
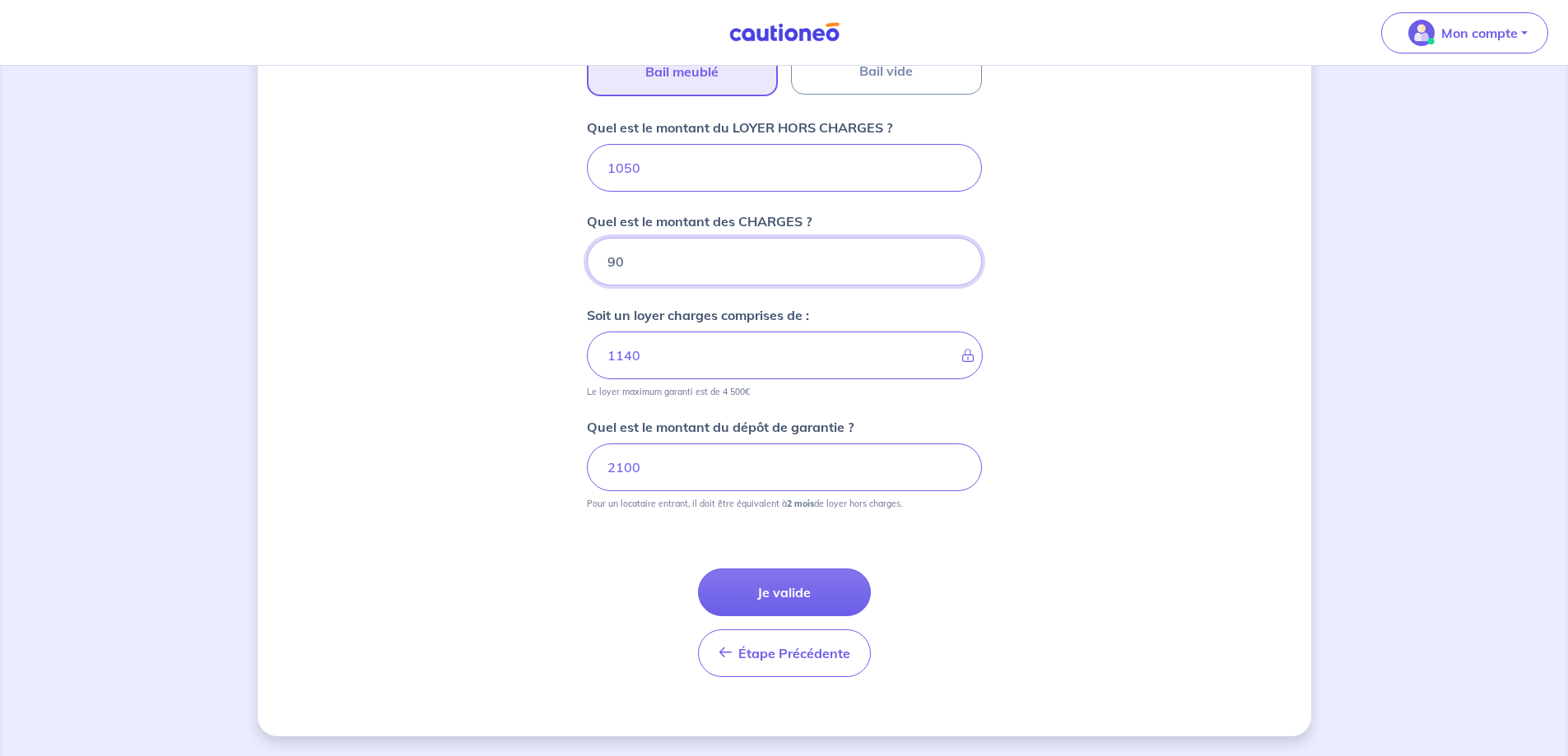
click at [574, 267] on div "Dites-nous en plus sur votre bien Où se situe votre bien en location ? [STREET_…" at bounding box center [784, 99] width 1053 height 1275
type input "50"
type input "1100"
click at [781, 581] on button "Je valide" at bounding box center [784, 592] width 173 height 48
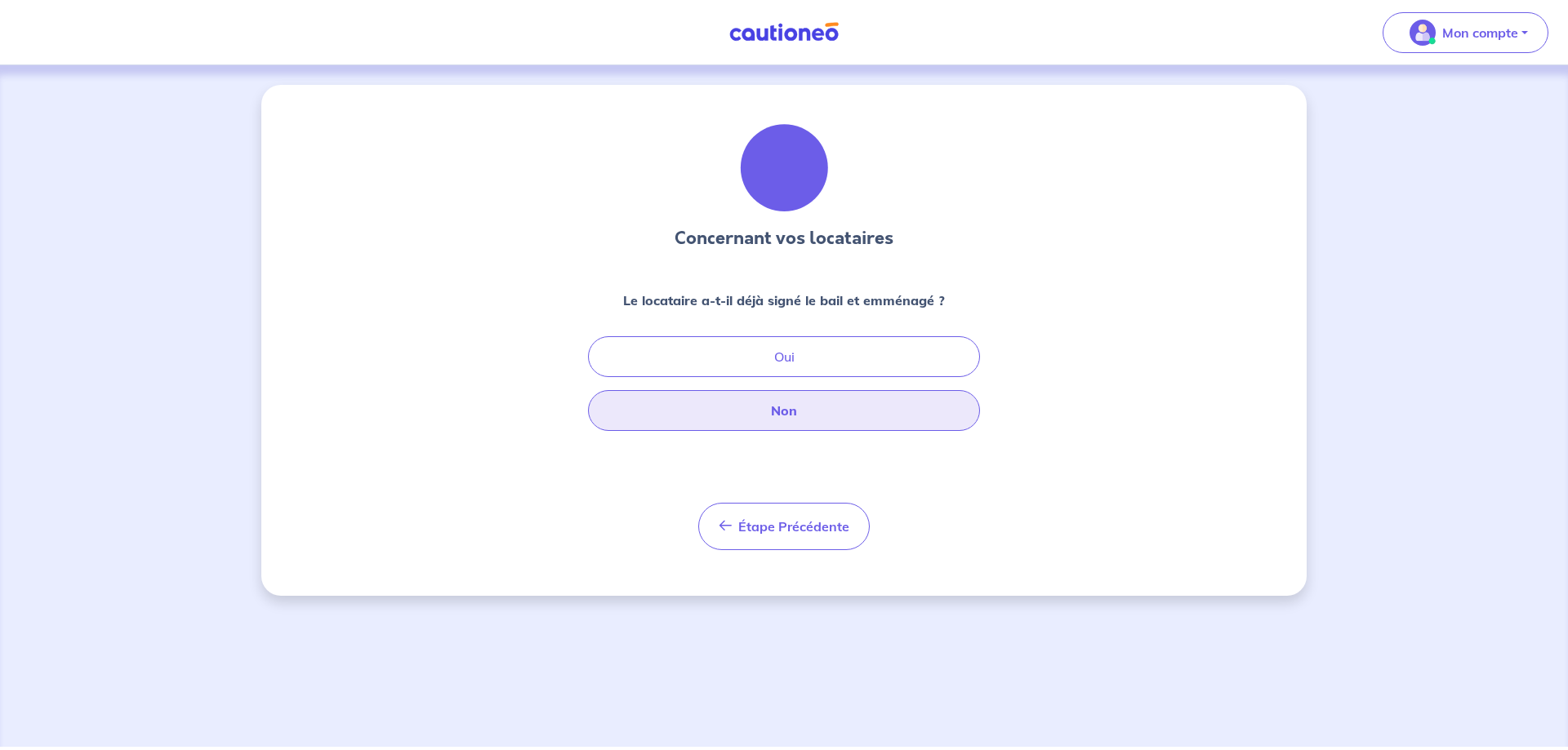
click at [825, 391] on button "Non" at bounding box center [784, 411] width 392 height 41
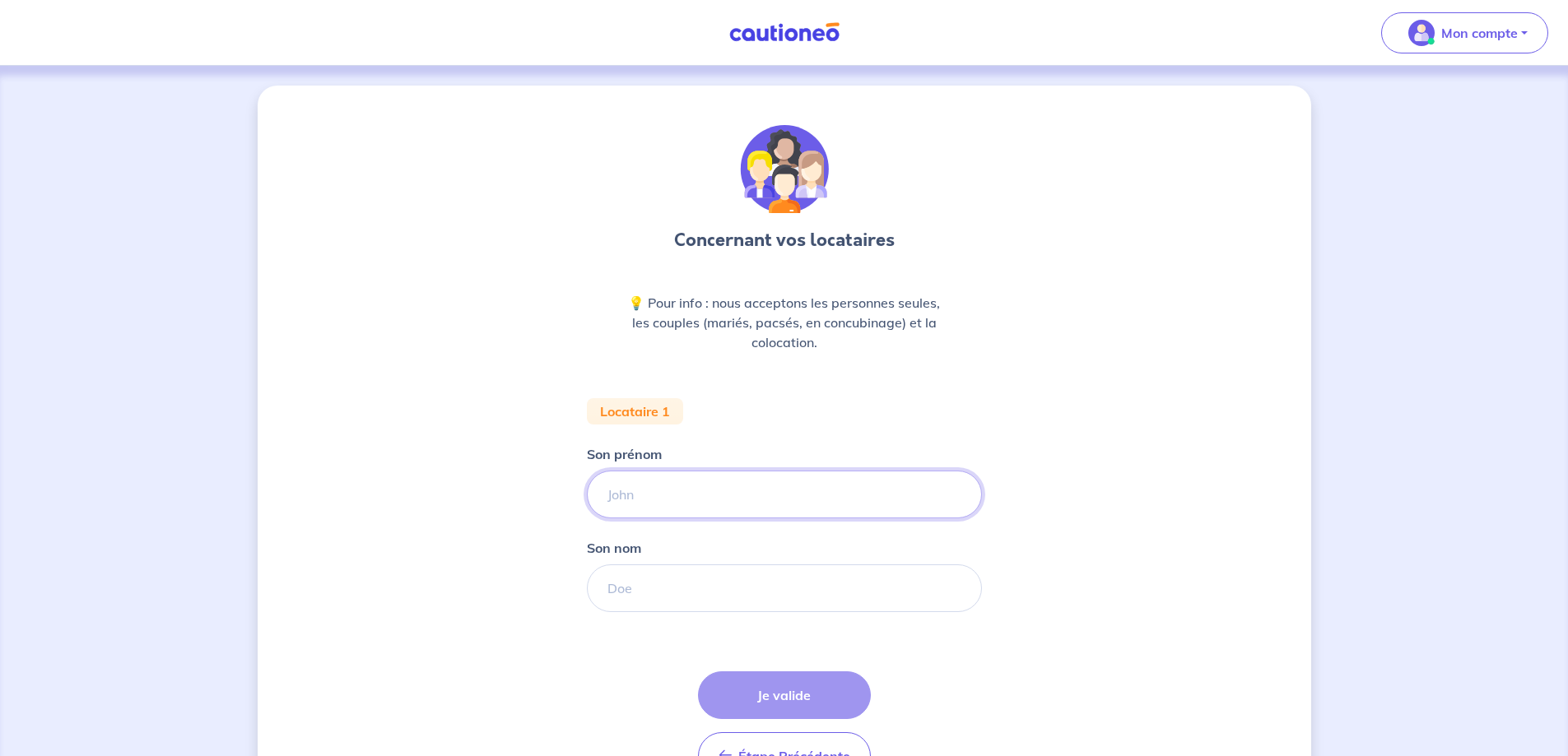
click at [768, 488] on input "Son prénom" at bounding box center [784, 494] width 395 height 48
drag, startPoint x: 682, startPoint y: 485, endPoint x: 691, endPoint y: 487, distance: 9.2
click at [683, 486] on input "Son prénom" at bounding box center [784, 494] width 395 height 48
paste input "Dilshad"
type input "Dilshad"
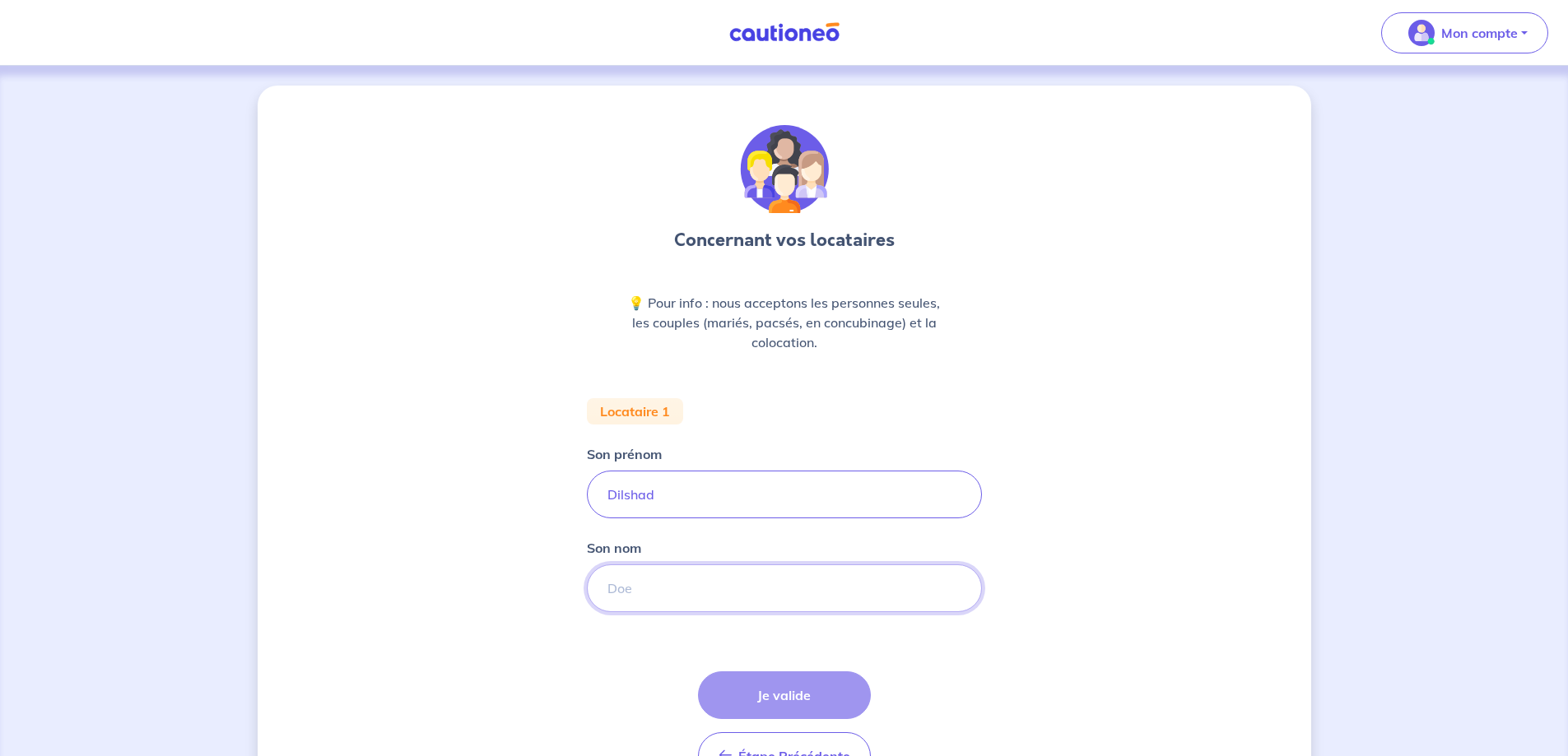
click at [713, 581] on input "Son nom" at bounding box center [784, 588] width 395 height 48
paste input "NAFEES"
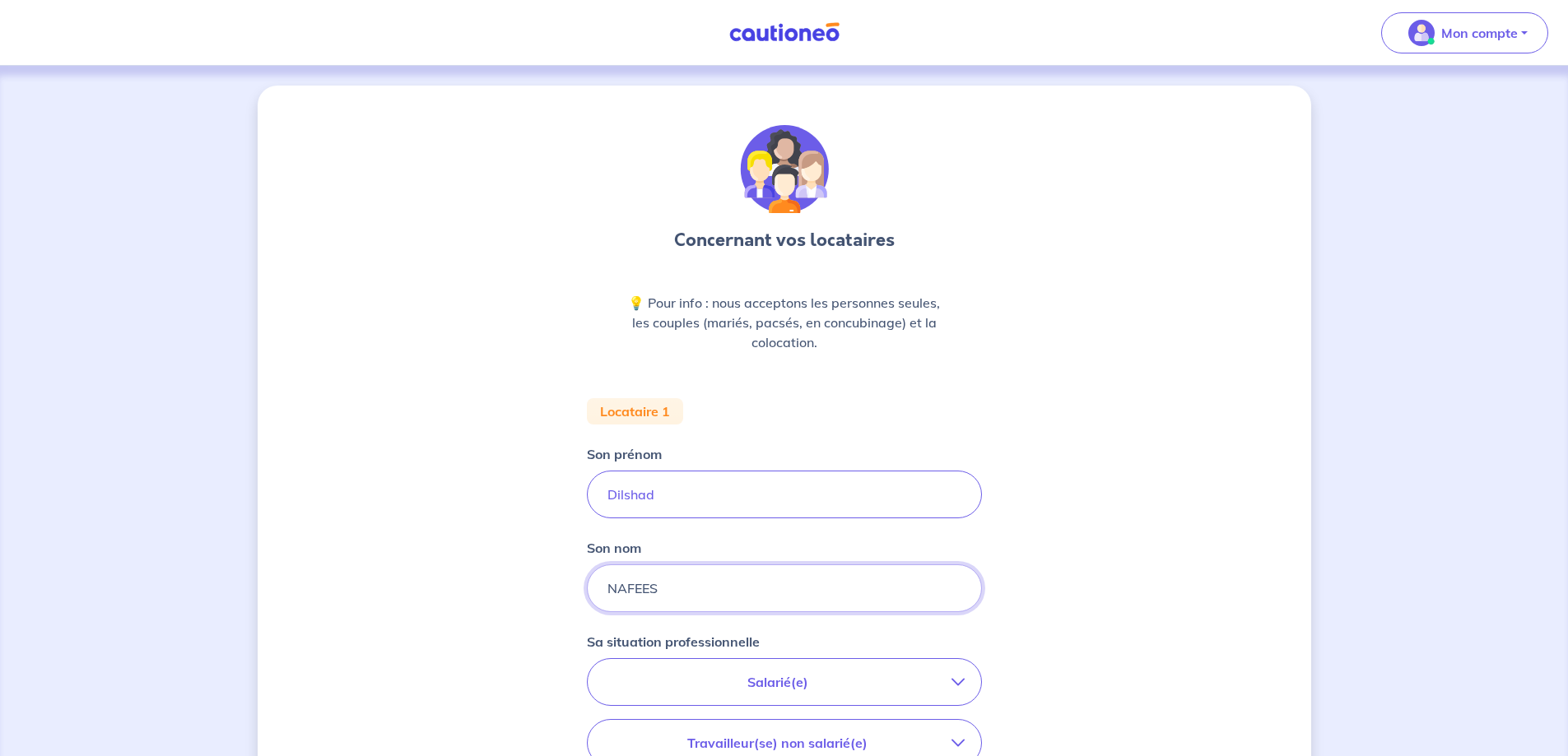
type input "NAFEES"
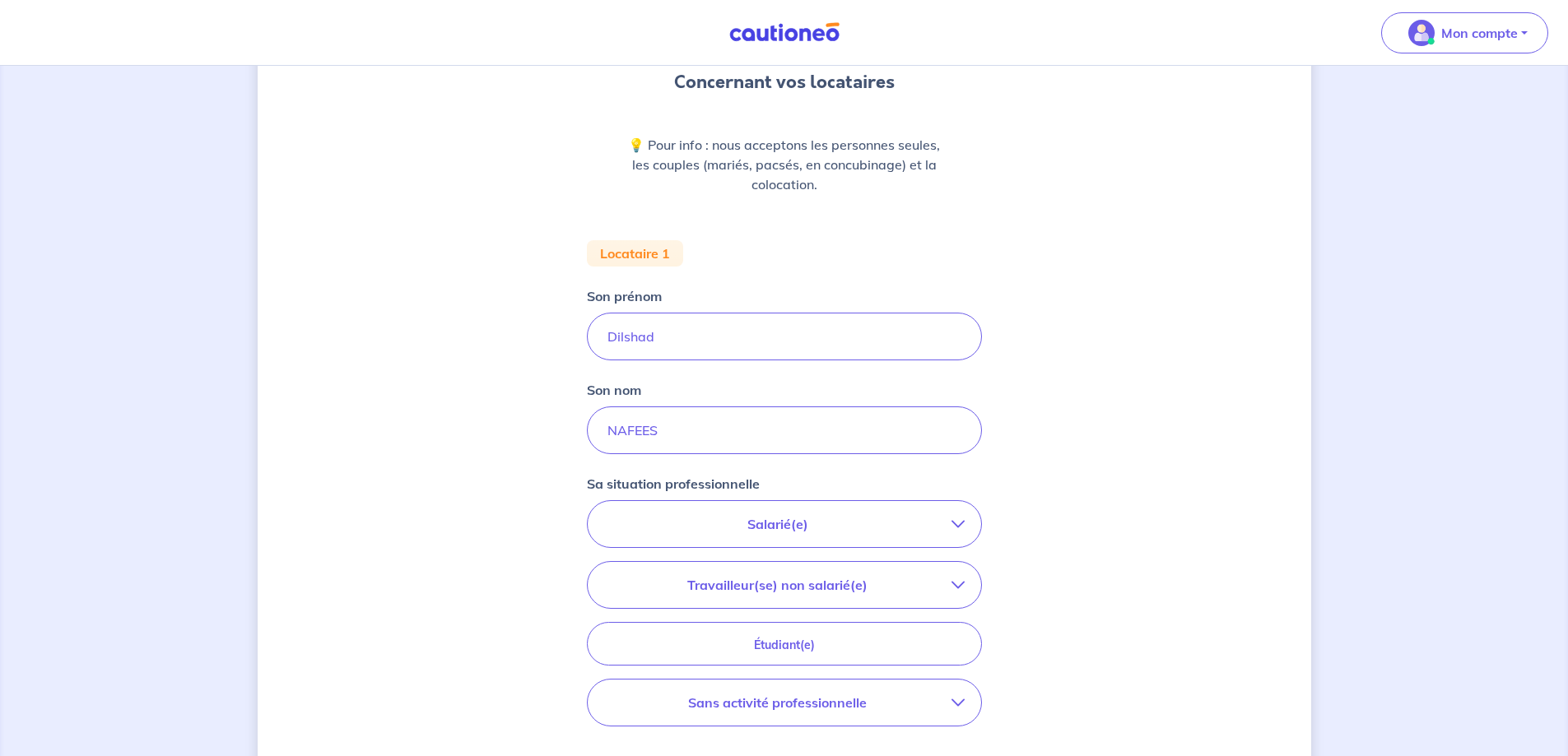
scroll to position [388, 0]
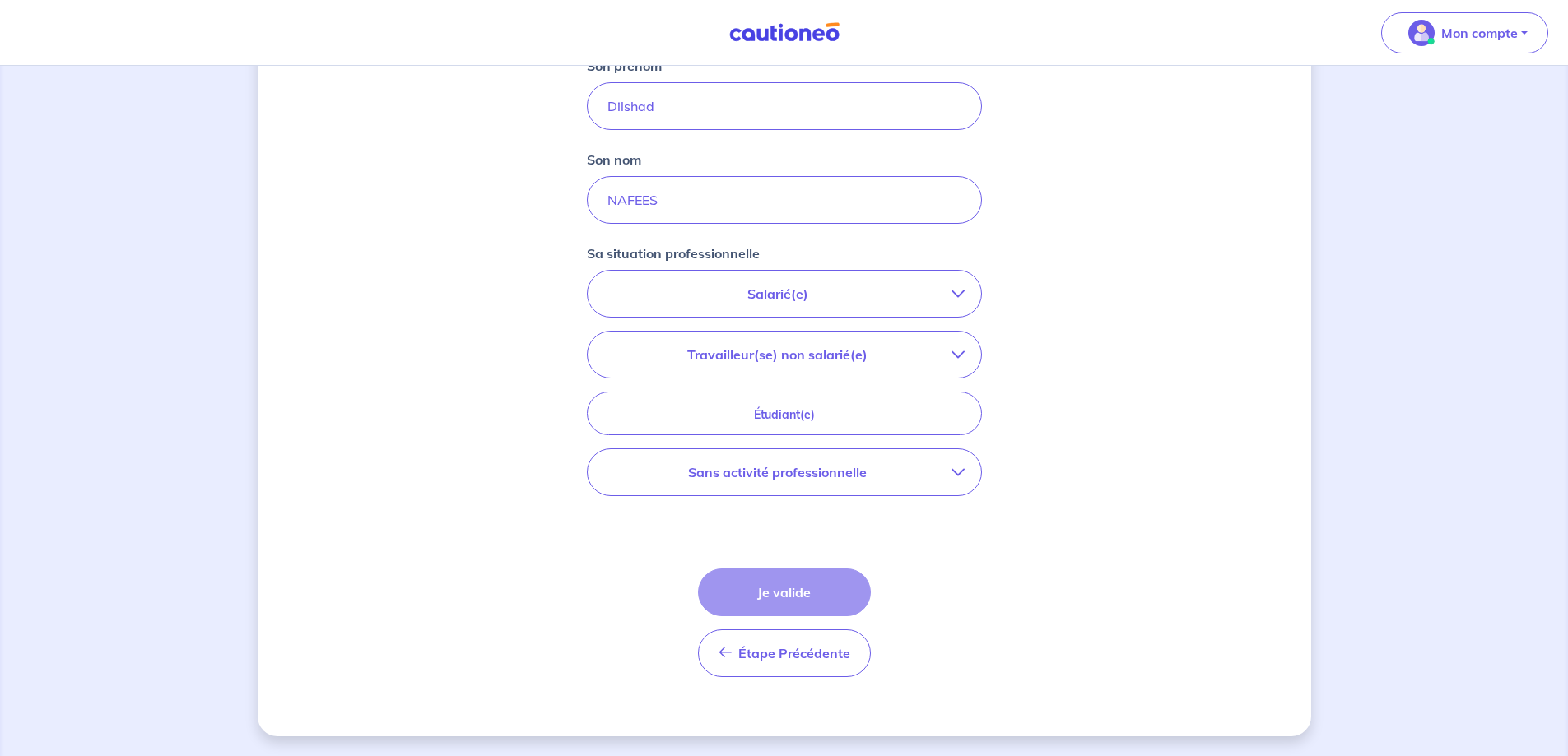
click at [851, 298] on p "Salarié(e)" at bounding box center [778, 293] width 347 height 20
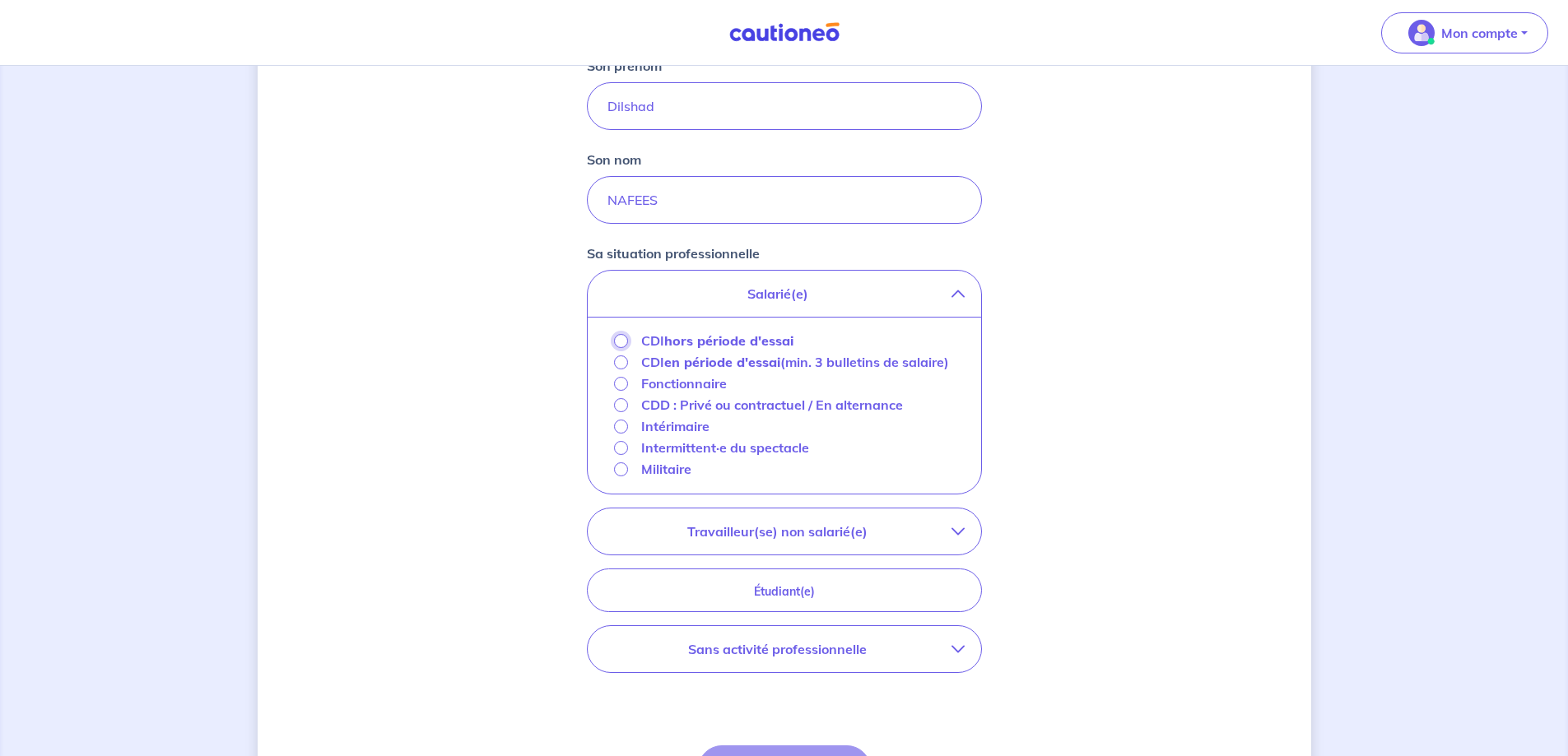
click at [619, 336] on input "CDI hors période d'essai" at bounding box center [621, 341] width 14 height 14
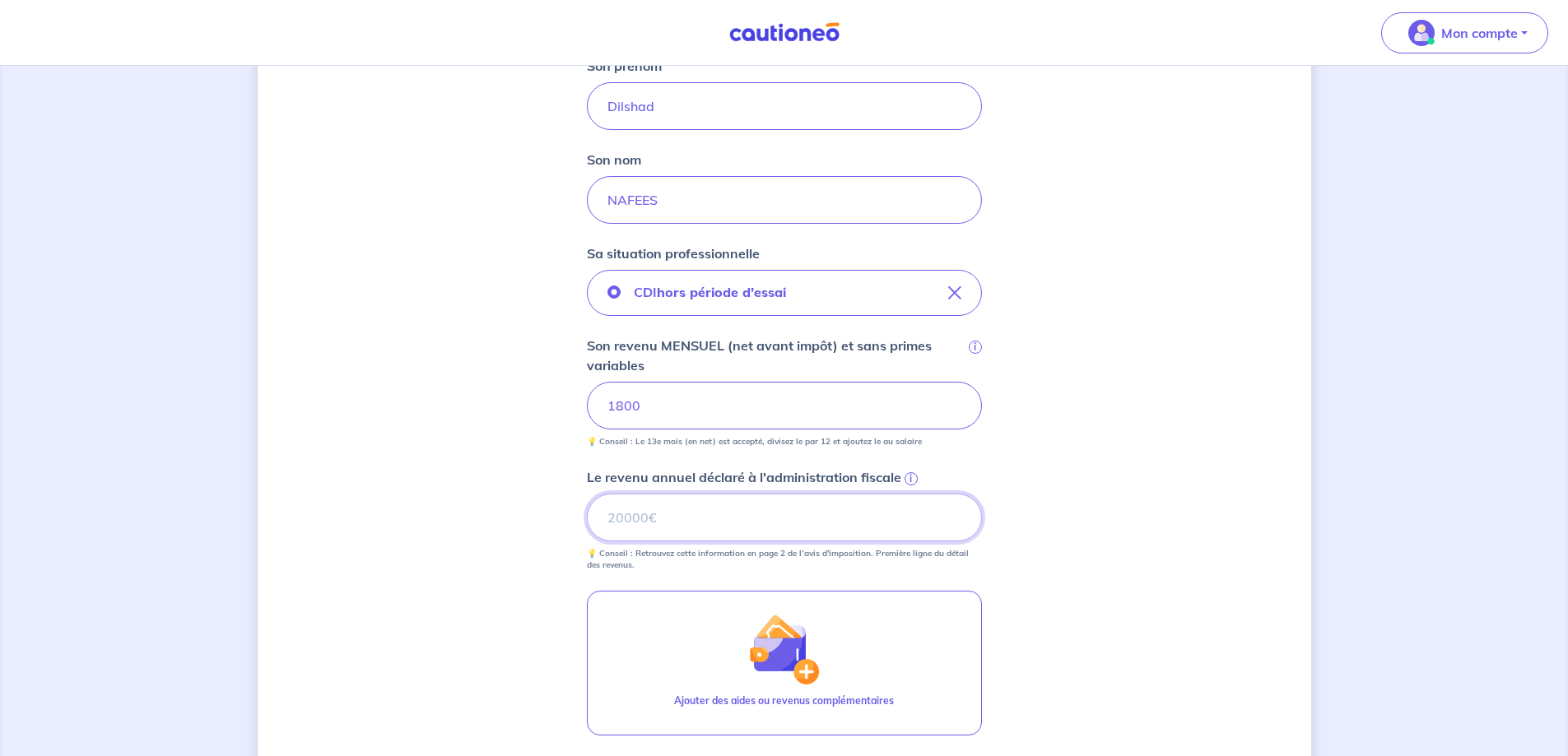
click at [752, 507] on input "Le revenu annuel déclaré à l'administration fiscale i" at bounding box center [784, 518] width 395 height 48
type input "10534"
click at [771, 413] on input "1800" at bounding box center [784, 405] width 395 height 48
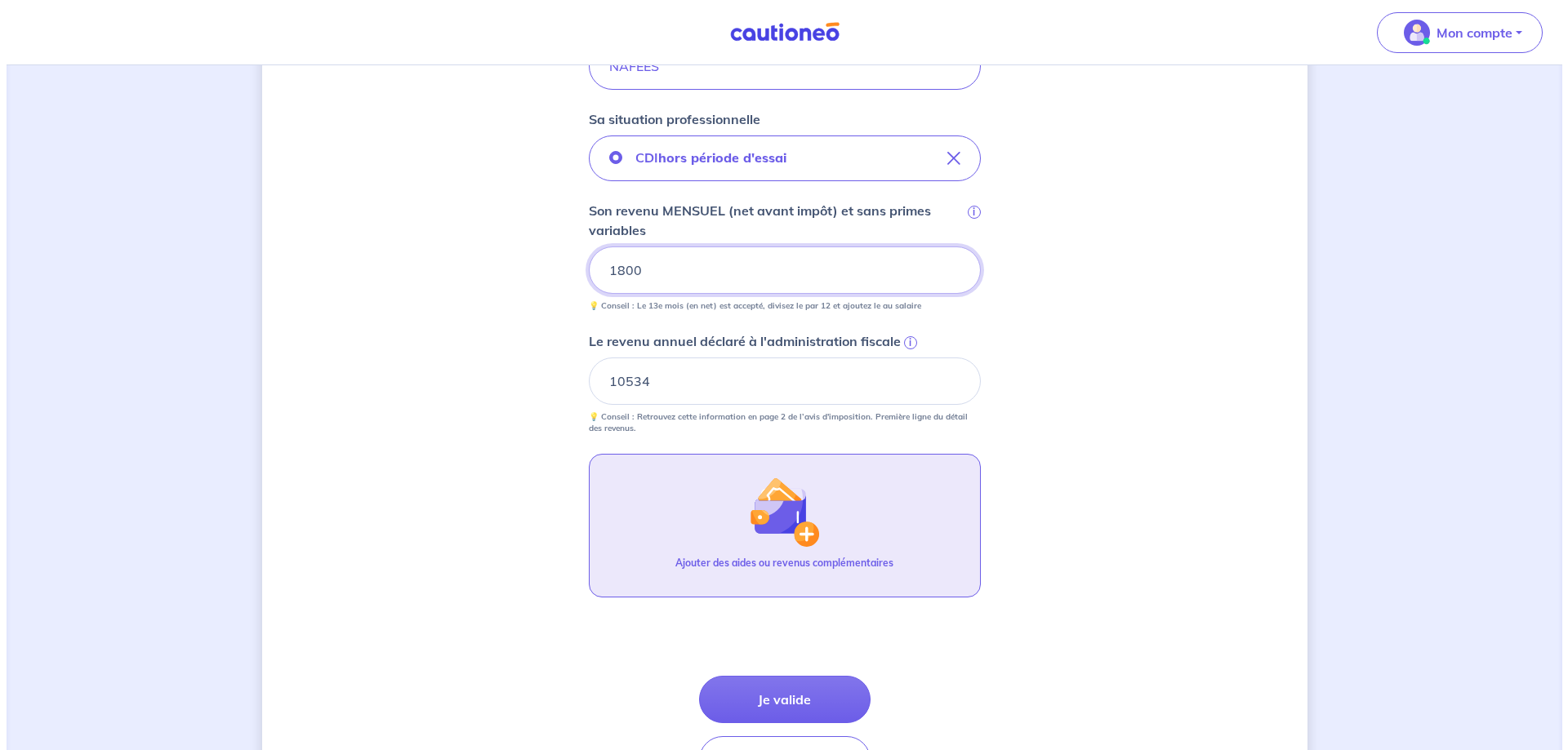
scroll to position [630, 0]
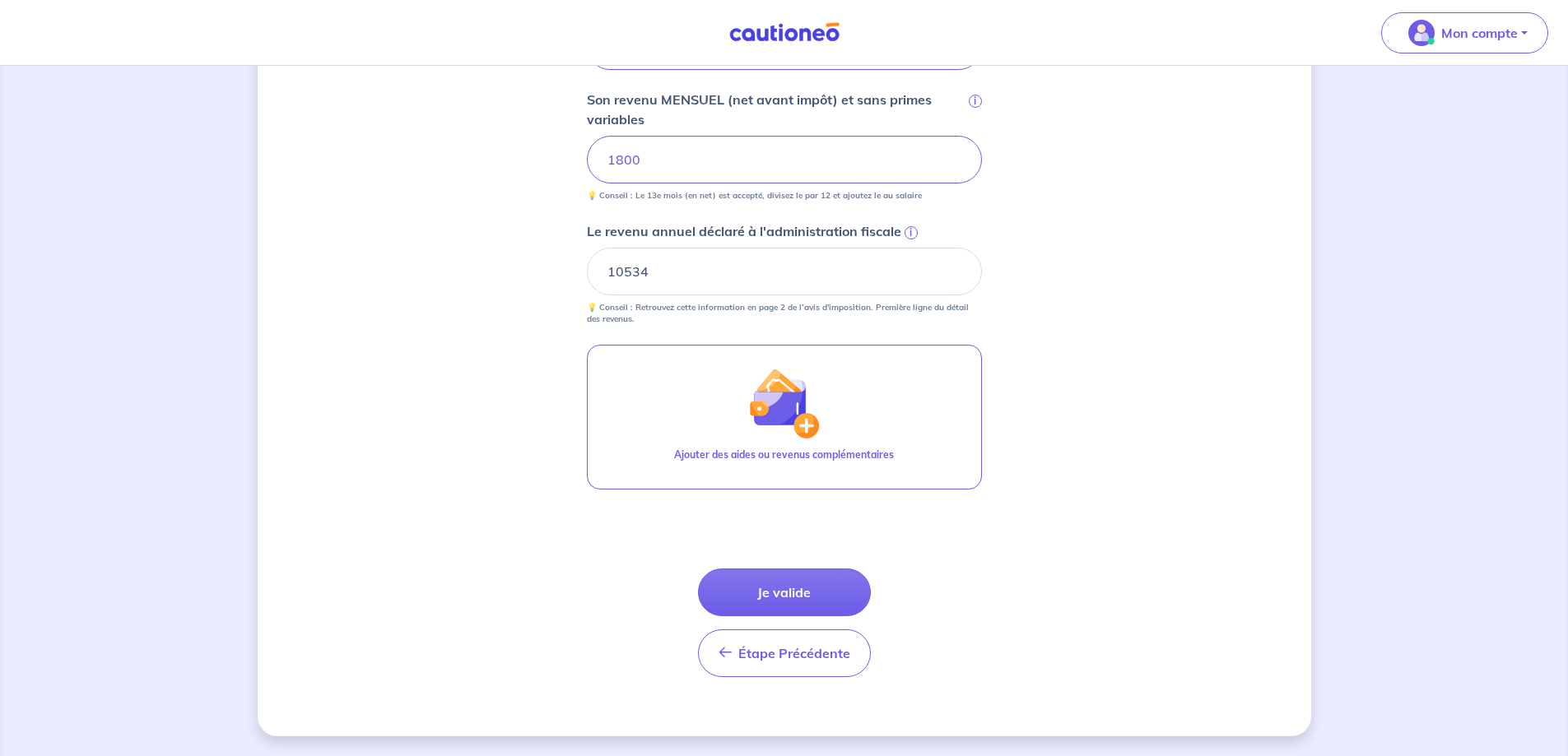
drag, startPoint x: 827, startPoint y: 583, endPoint x: 574, endPoint y: 570, distance: 253.3
click at [575, 573] on div "Concernant vos locataires 💡 Pour info : nous acceptons les personnes seules, le…" at bounding box center [784, 93] width 1053 height 1285
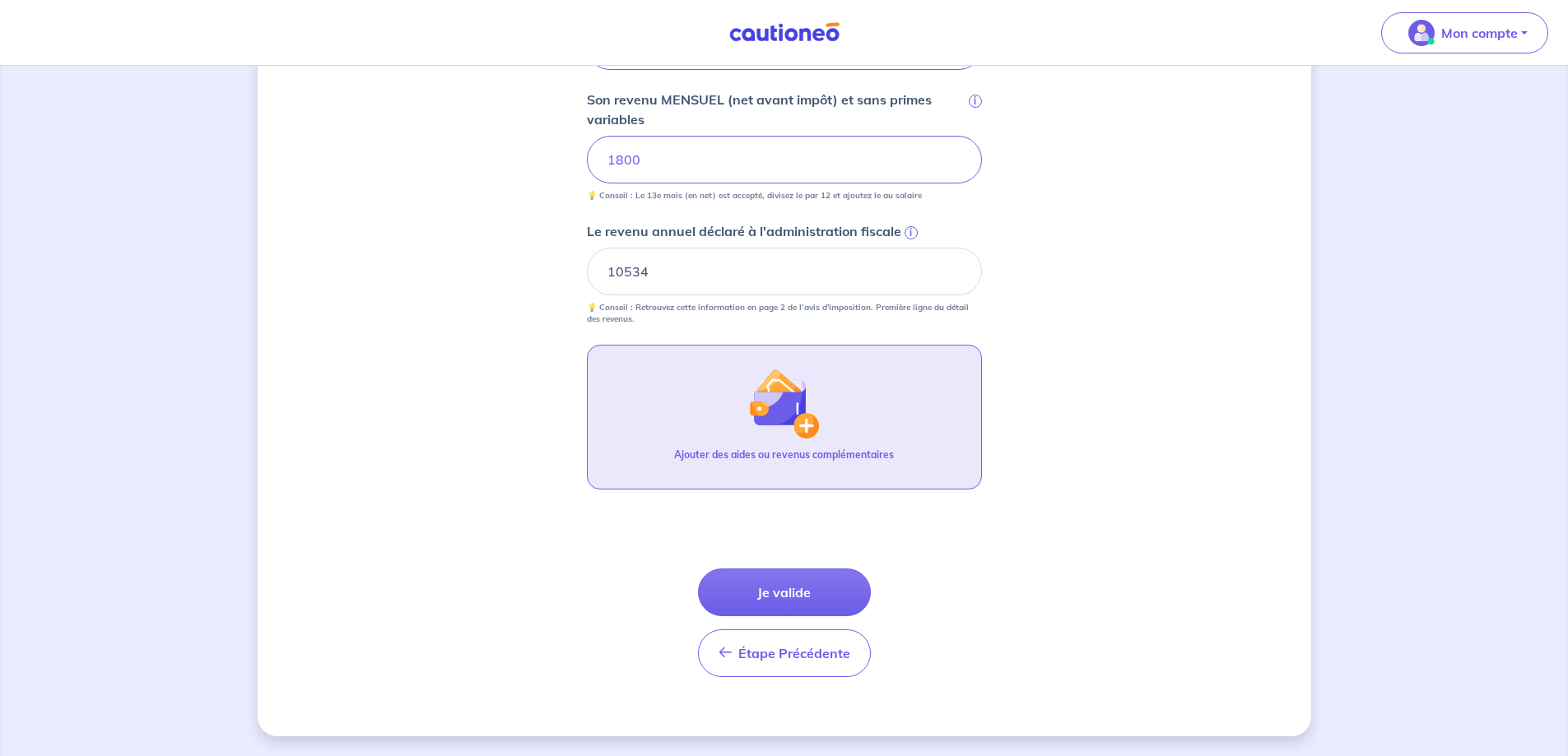
click at [804, 419] on img "button" at bounding box center [783, 402] width 71 height 71
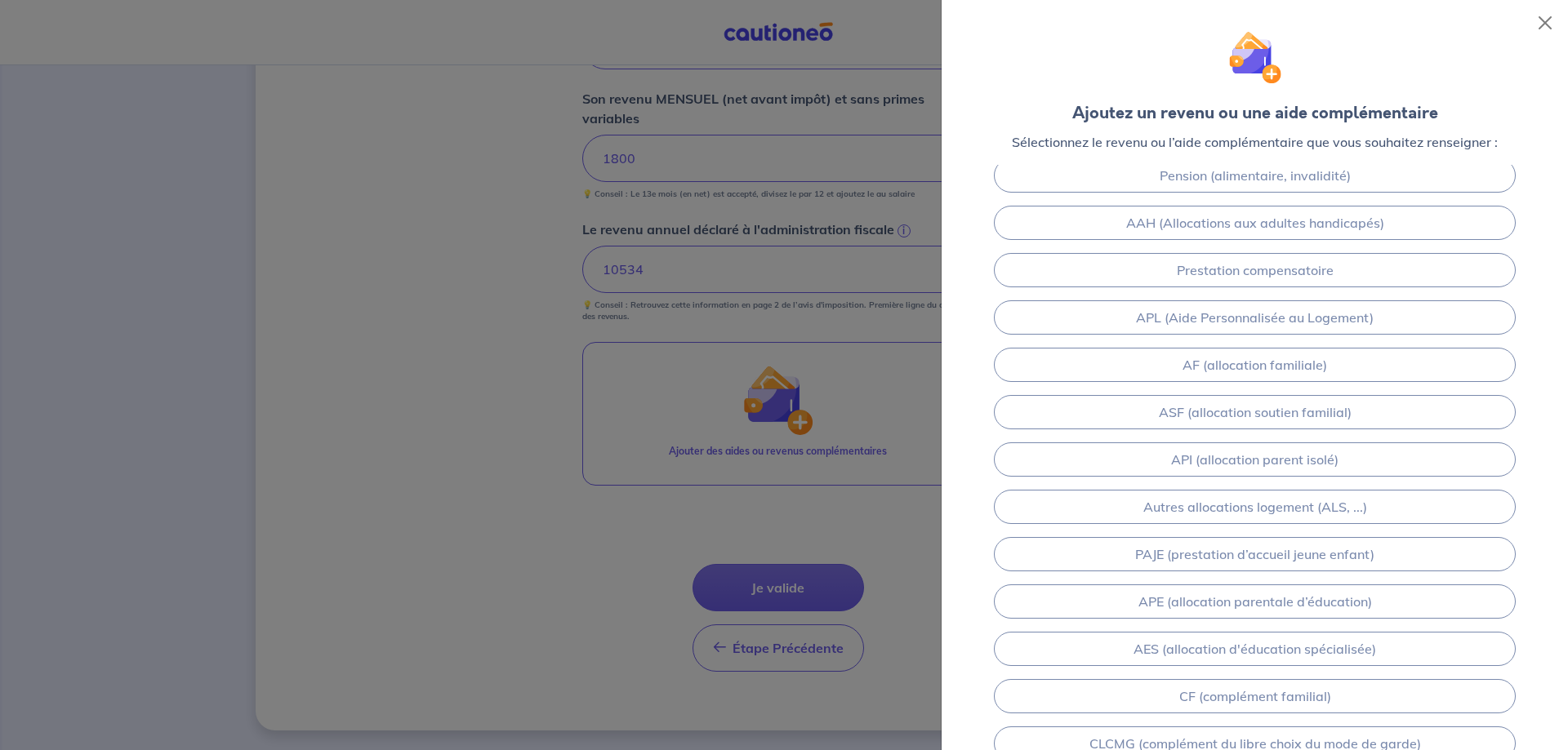
scroll to position [159, 0]
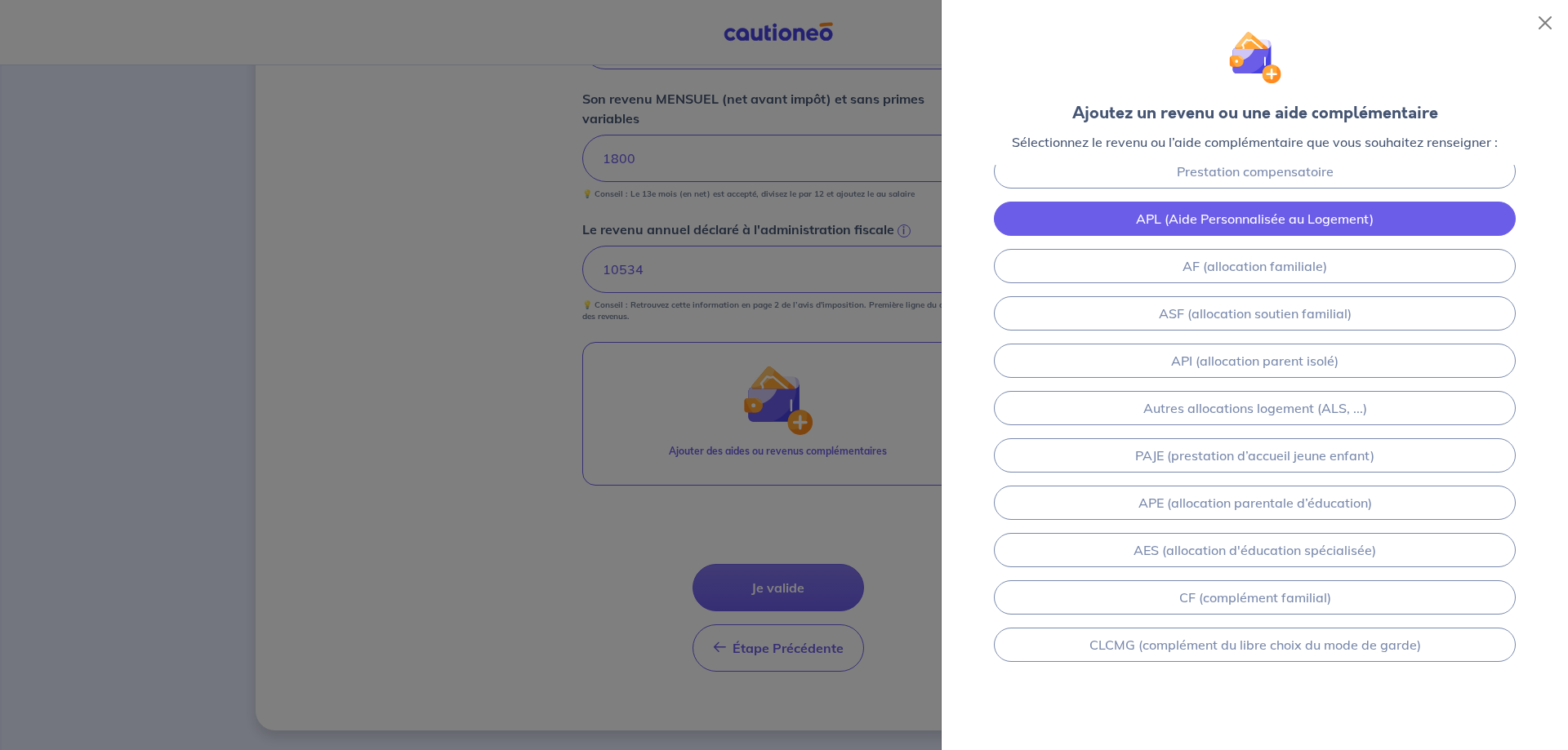
click at [1240, 227] on link "APL (Aide Personnalisée au Logement)" at bounding box center [1254, 219] width 522 height 35
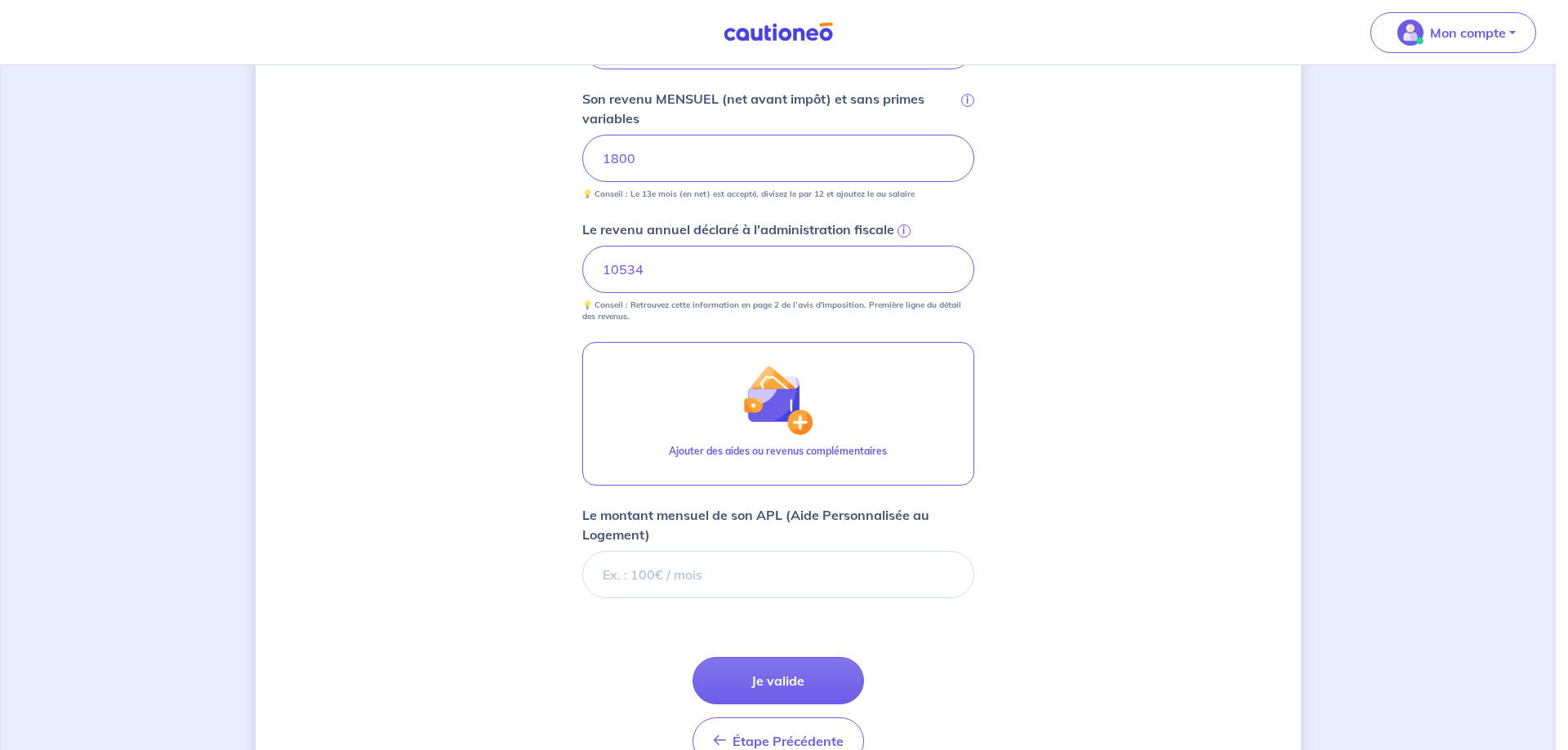
scroll to position [722, 0]
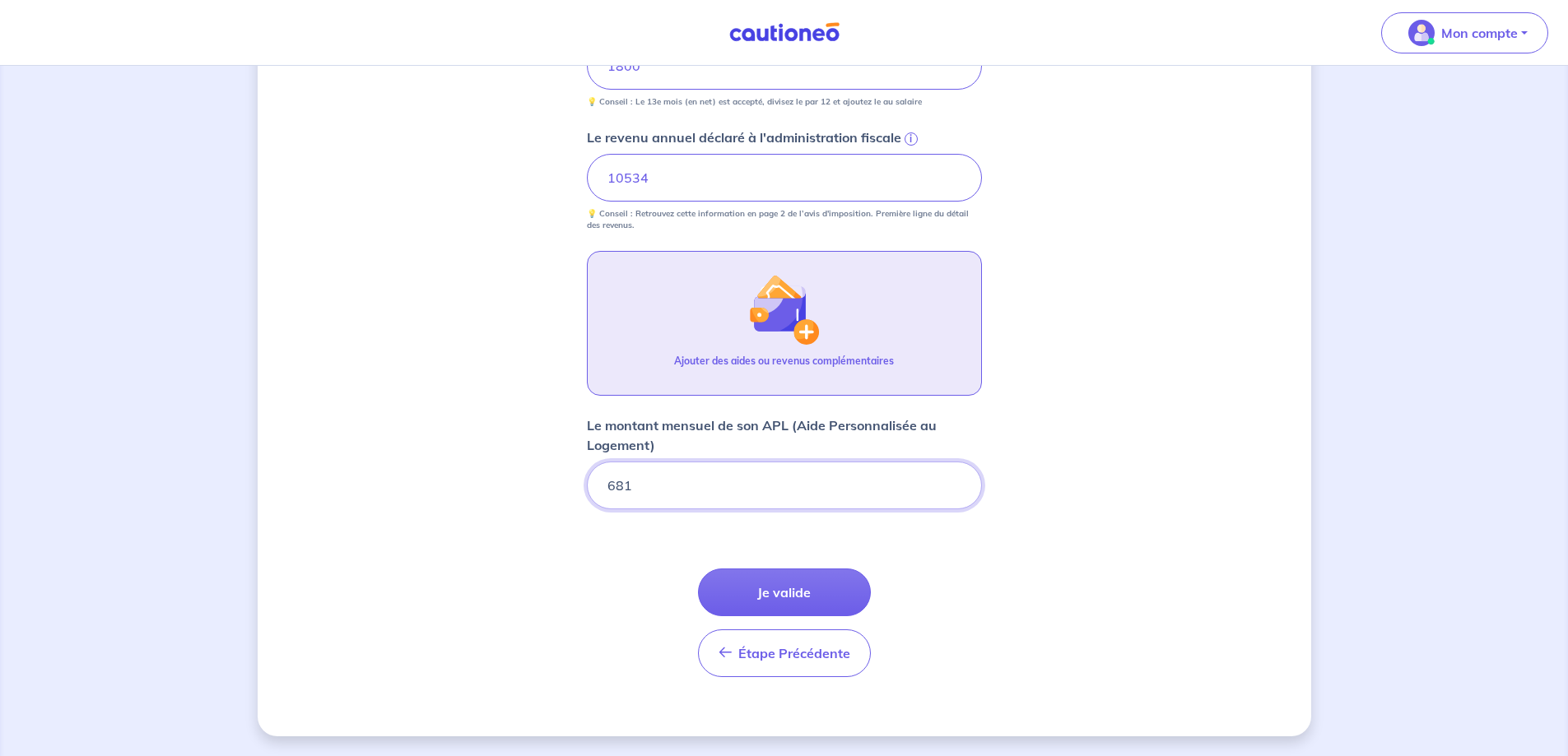
type input "681"
click at [801, 342] on img "button" at bounding box center [783, 309] width 71 height 71
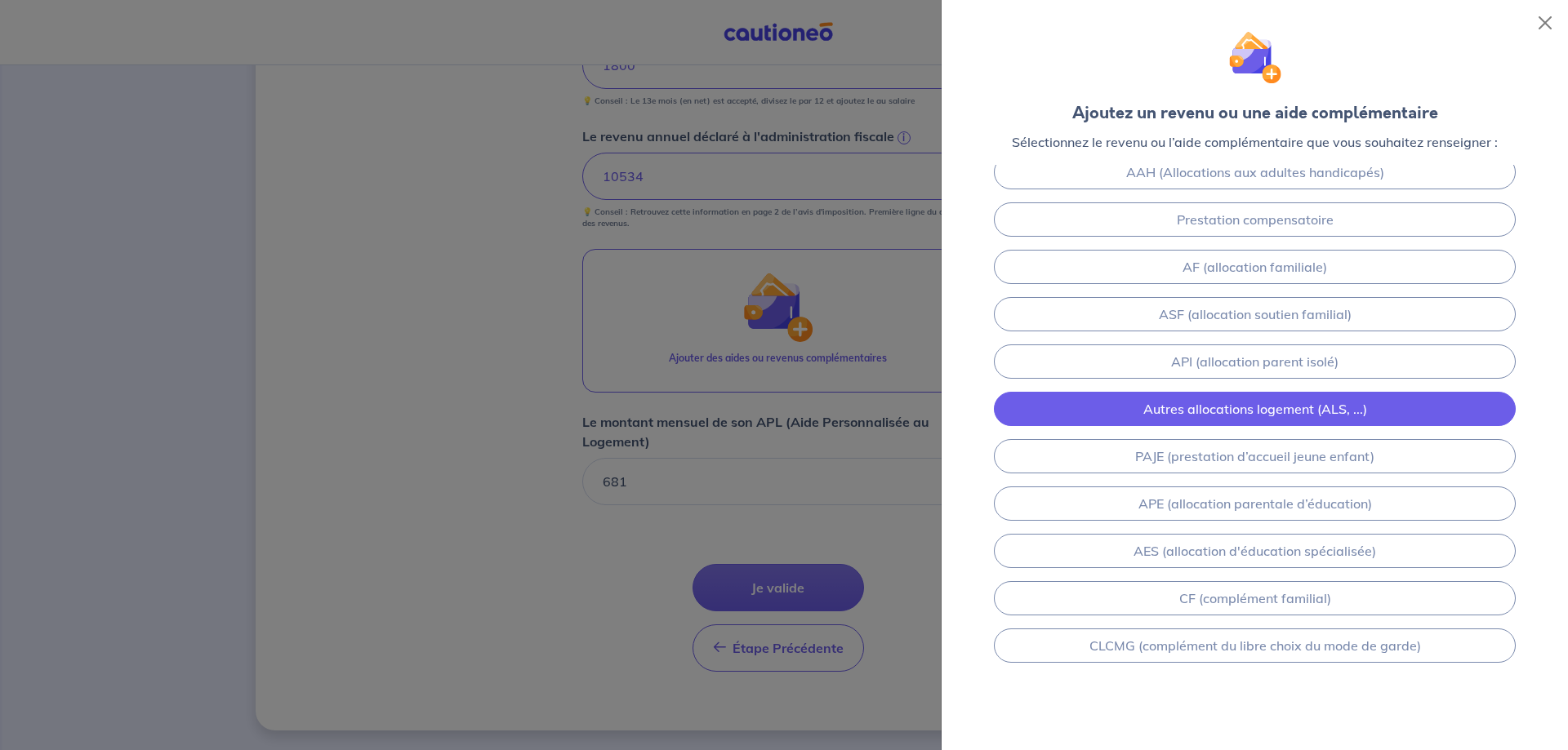
scroll to position [112, 0]
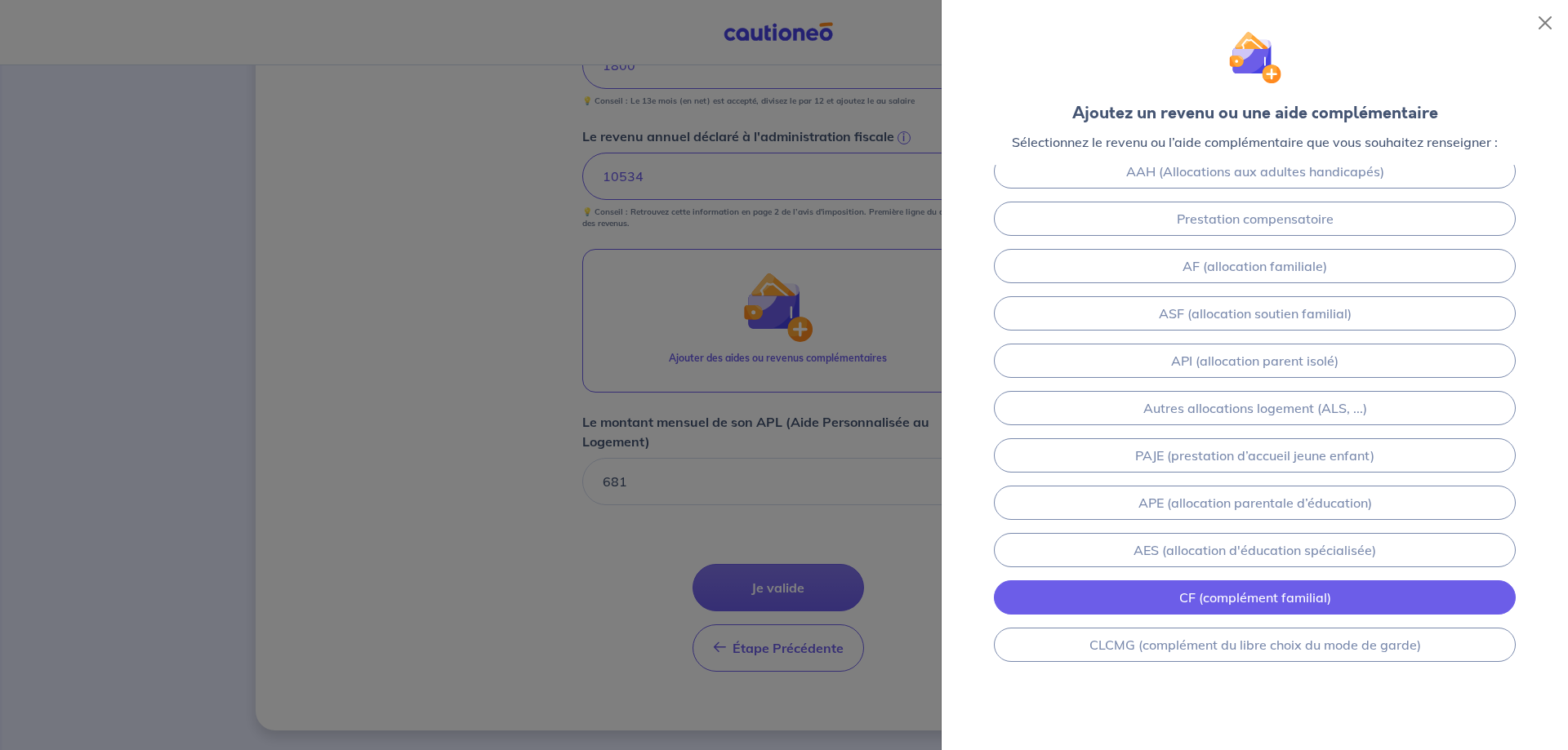
click at [1337, 596] on link "CF (complément familial)" at bounding box center [1254, 598] width 522 height 35
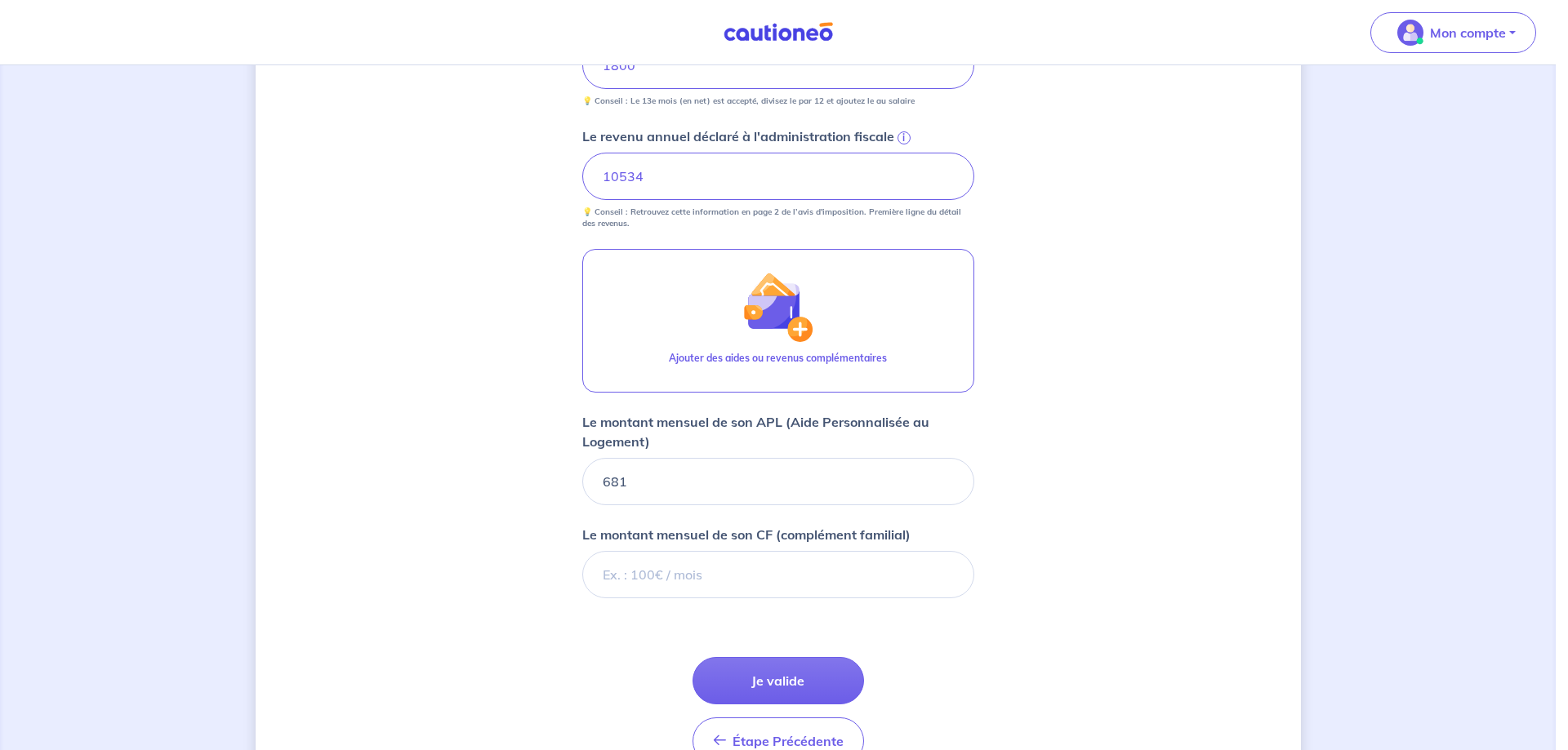
scroll to position [64, 0]
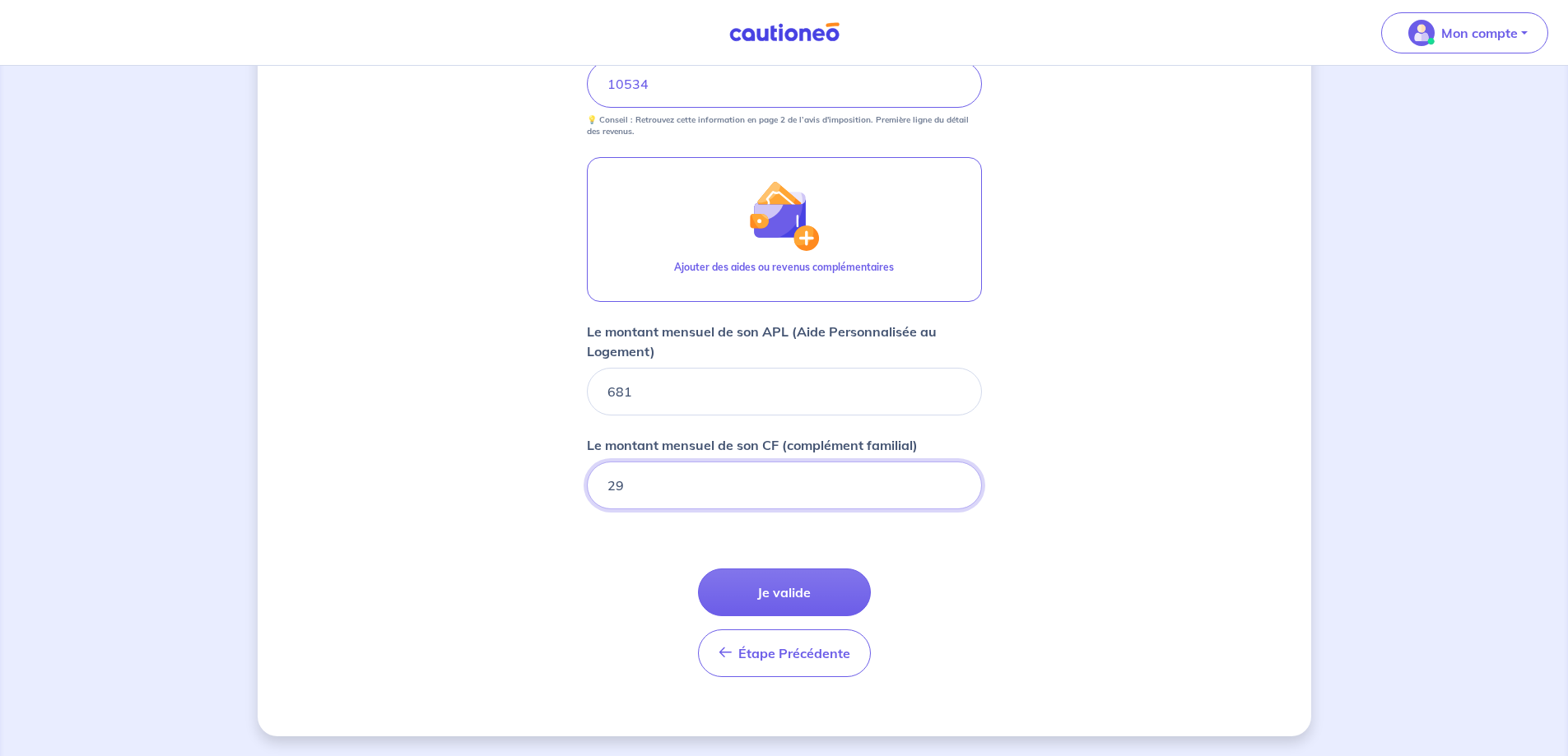
type input "294"
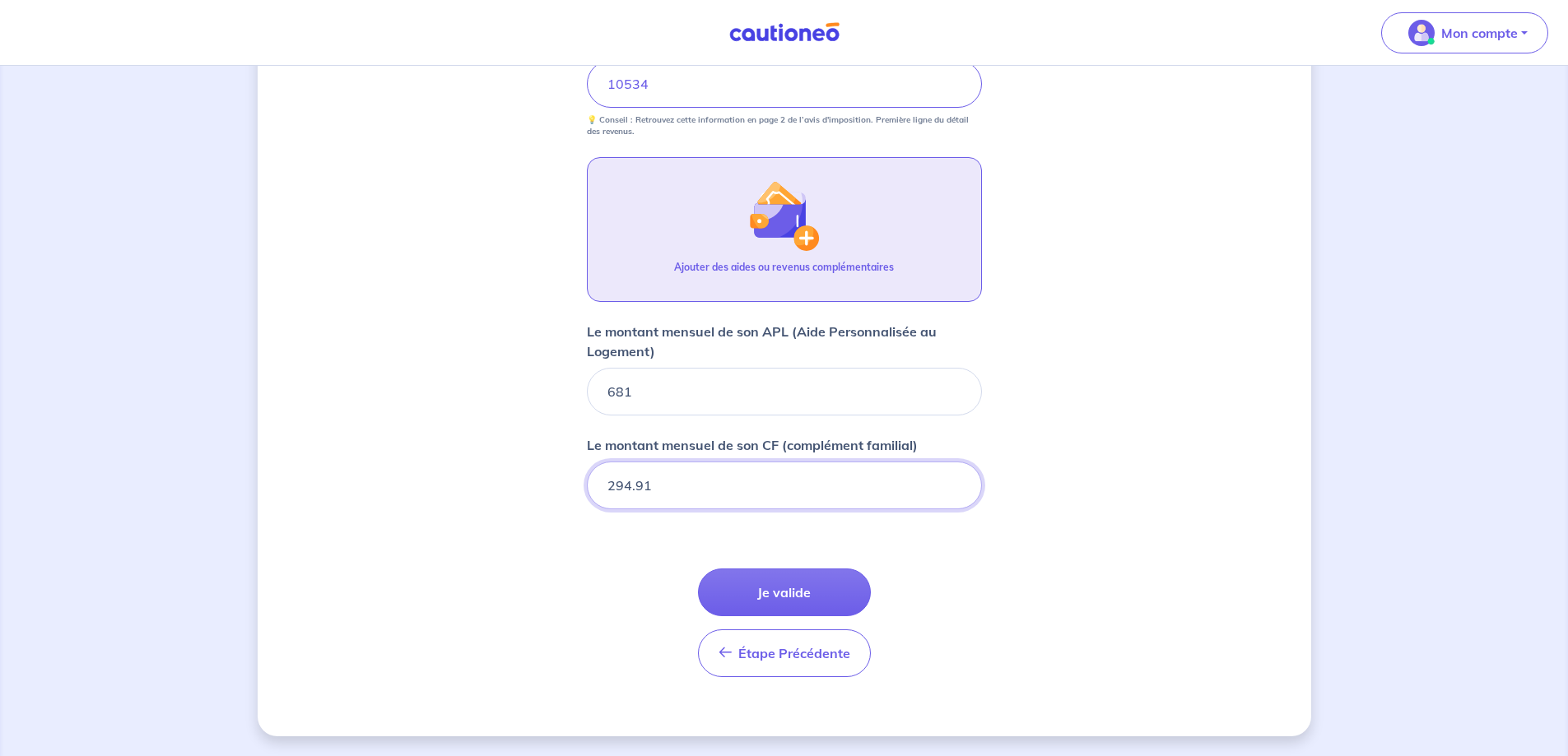
type input "294.91"
click at [800, 224] on img "button" at bounding box center [783, 215] width 71 height 71
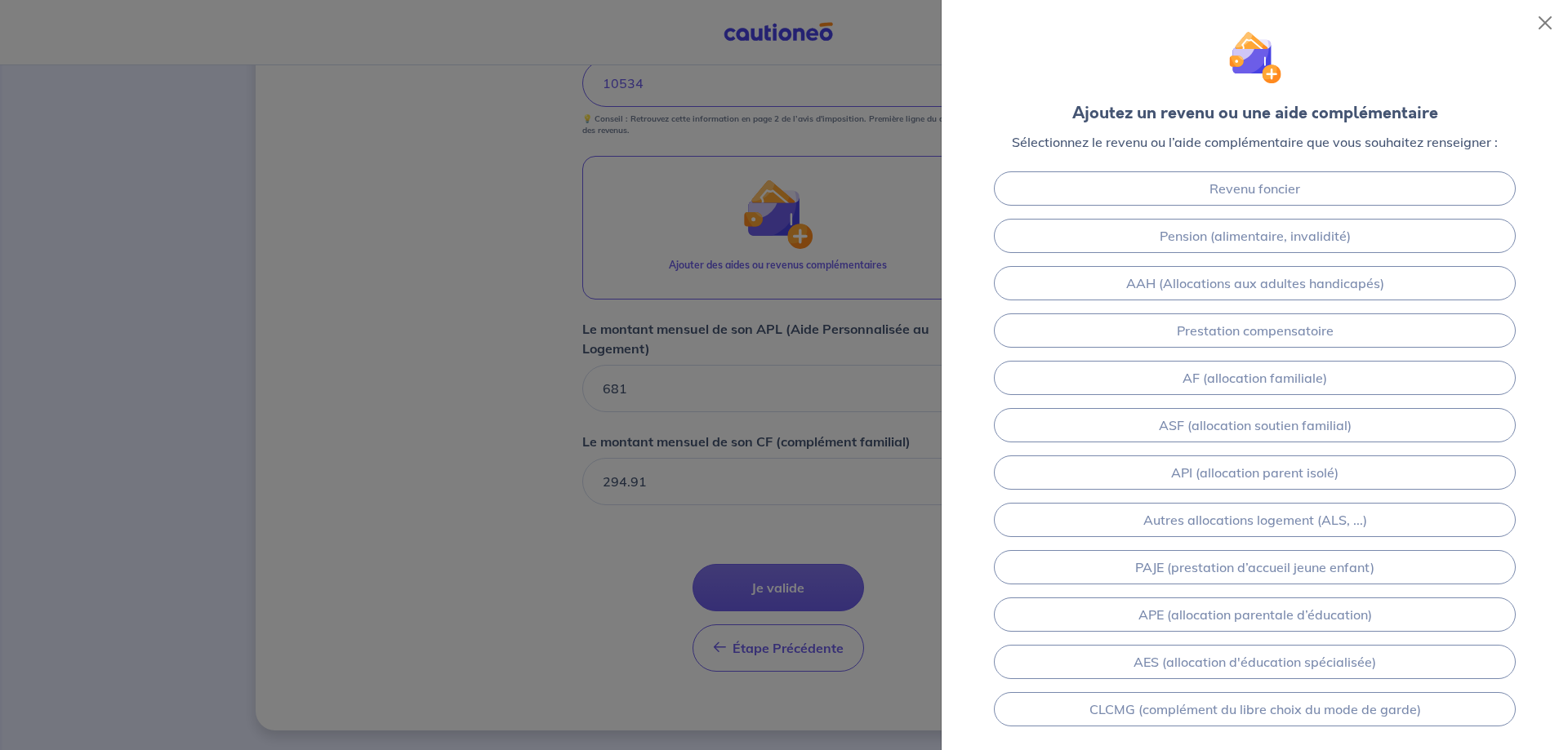
click at [692, 480] on div at bounding box center [784, 375] width 1568 height 750
click at [676, 485] on div at bounding box center [784, 375] width 1568 height 750
click at [1551, 26] on button "Close" at bounding box center [1545, 23] width 26 height 26
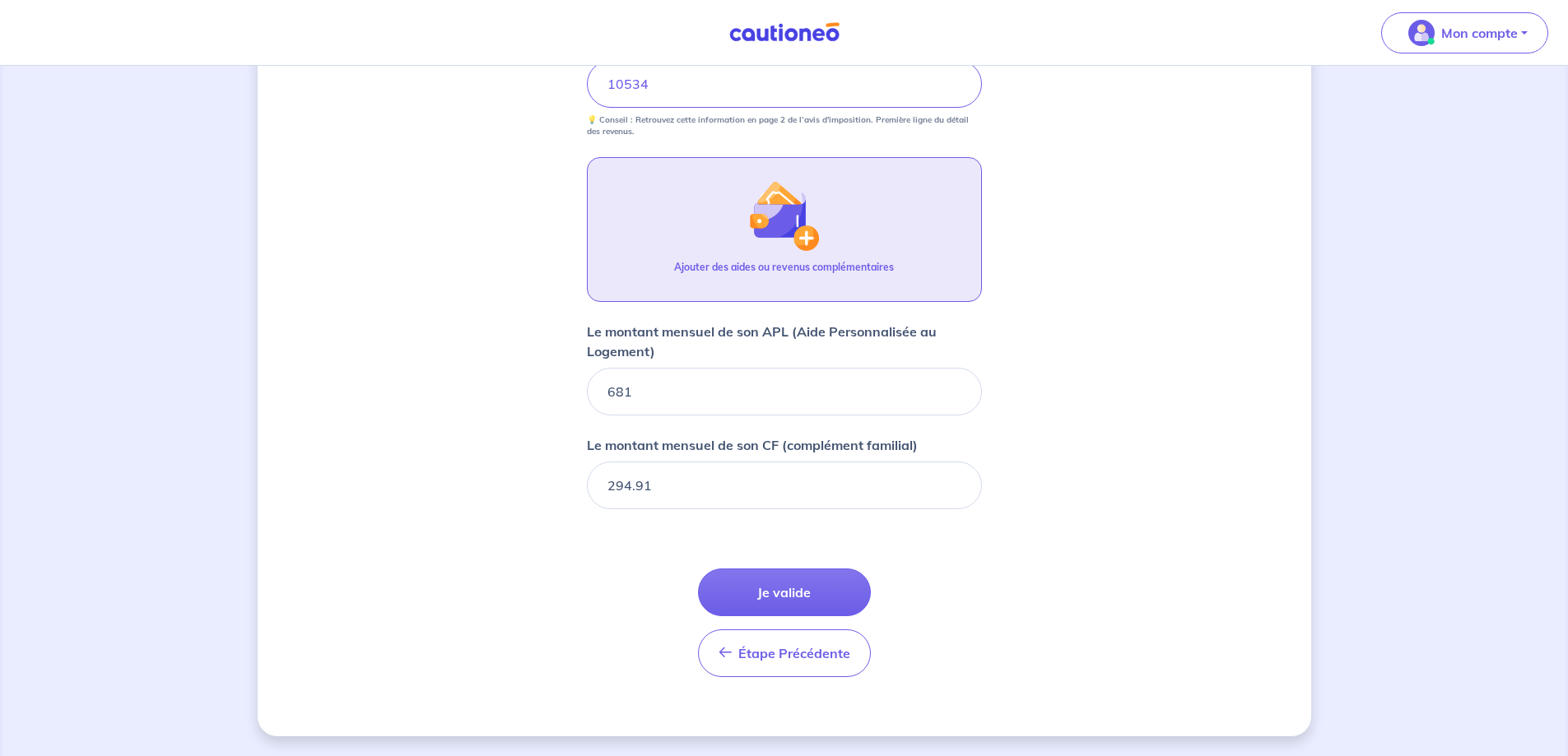
click at [798, 234] on img "button" at bounding box center [783, 215] width 71 height 71
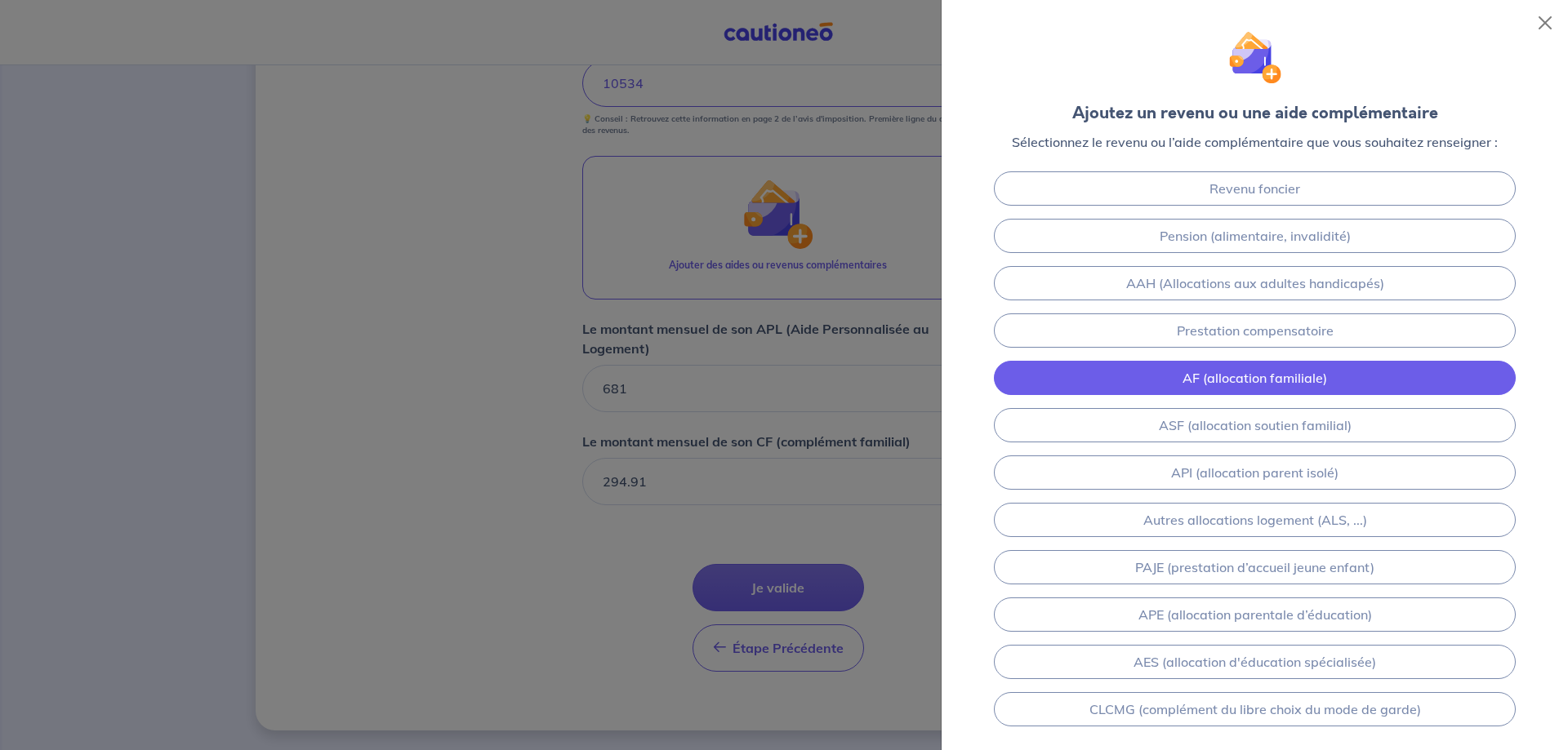
click at [1135, 378] on link "AF (allocation familiale)" at bounding box center [1254, 378] width 522 height 35
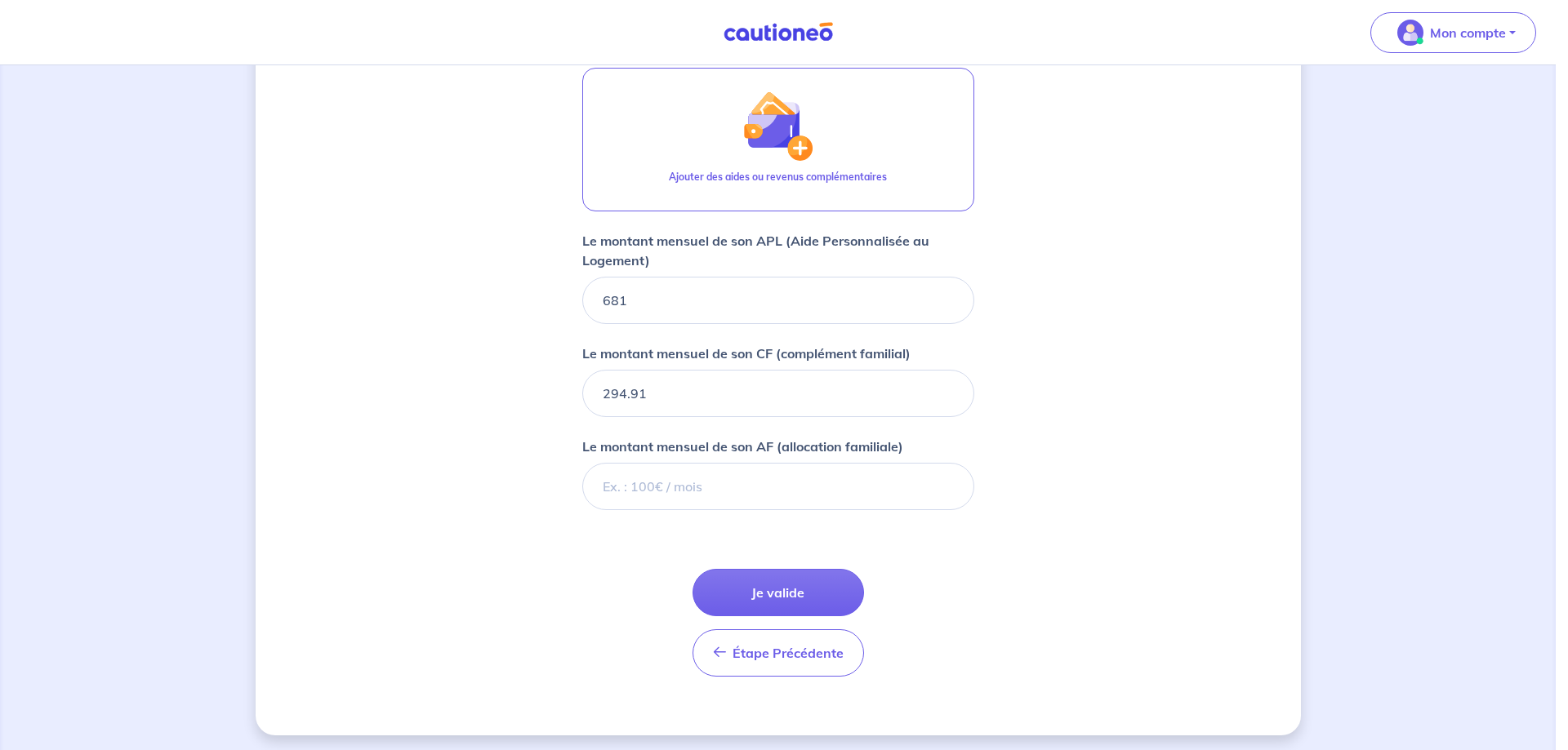
scroll to position [908, 0]
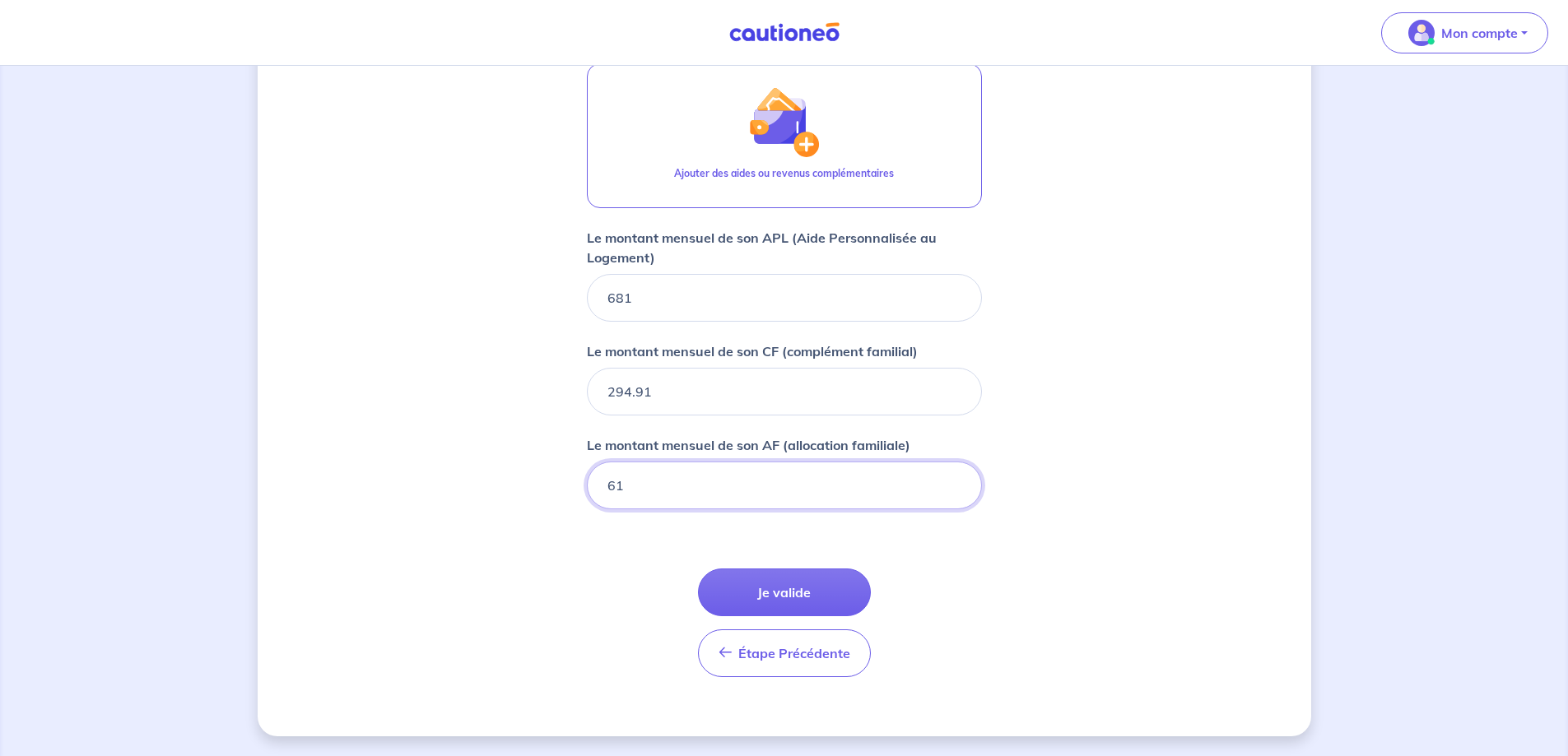
type input "613"
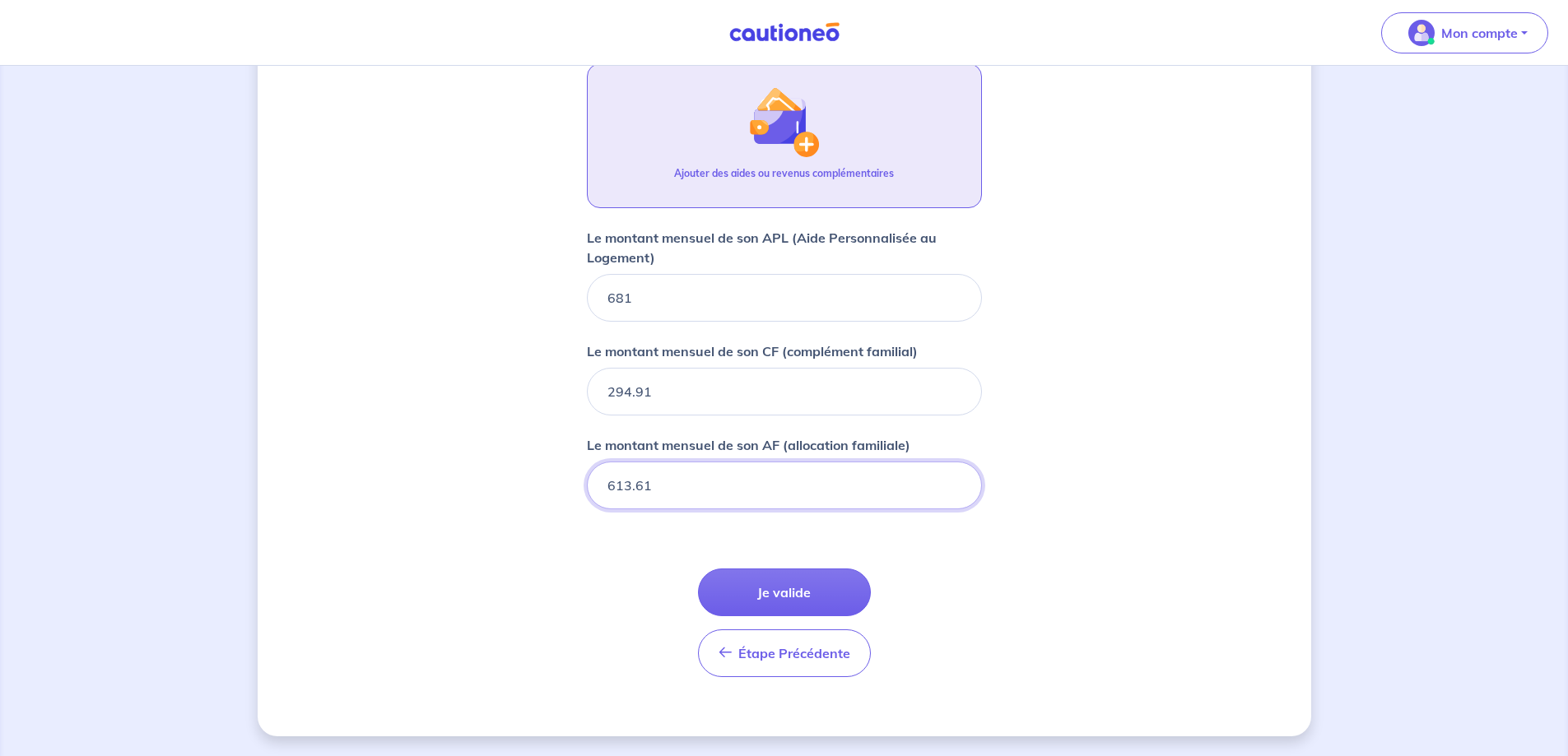
type input "613.61"
click at [811, 148] on img "button" at bounding box center [783, 121] width 71 height 71
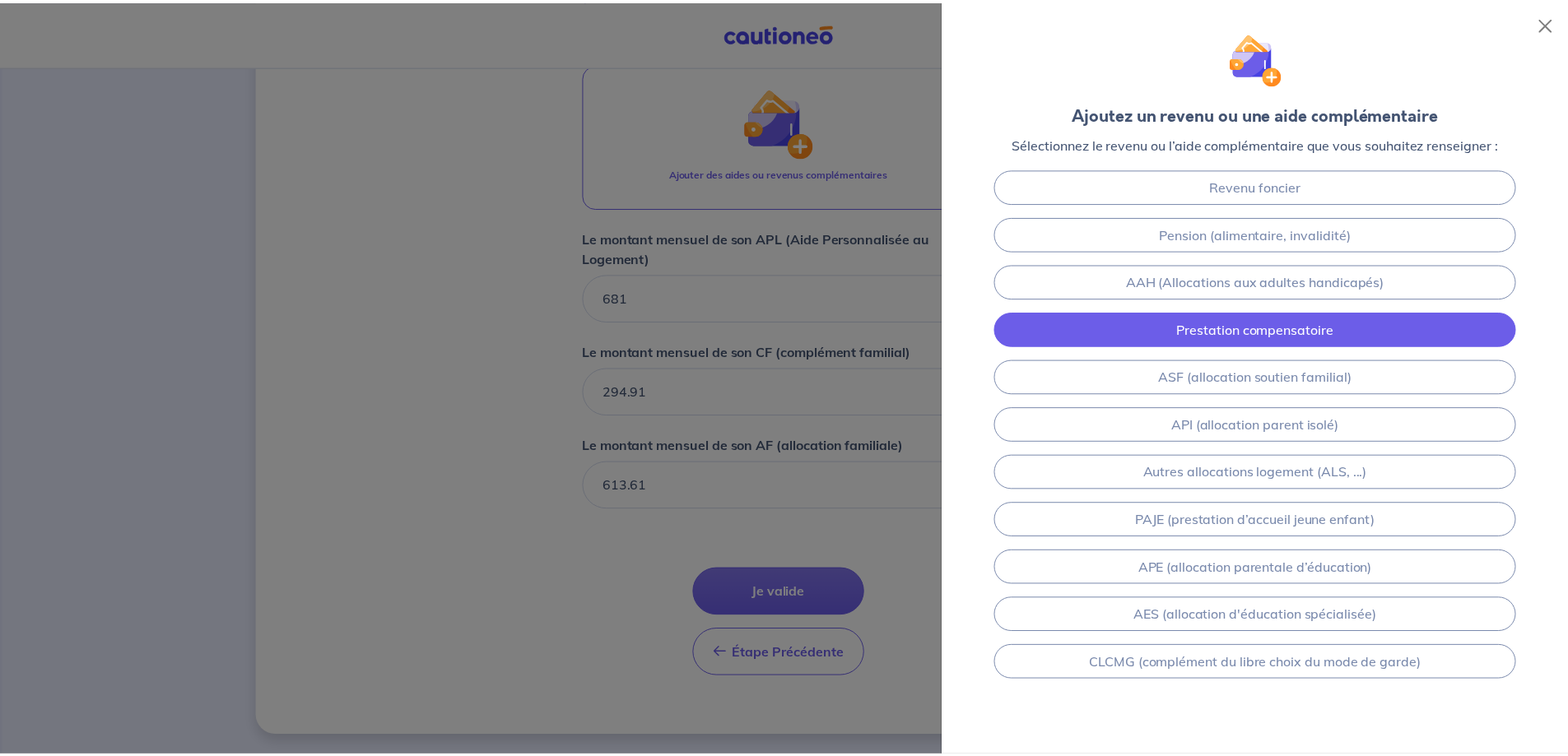
scroll to position [0, 0]
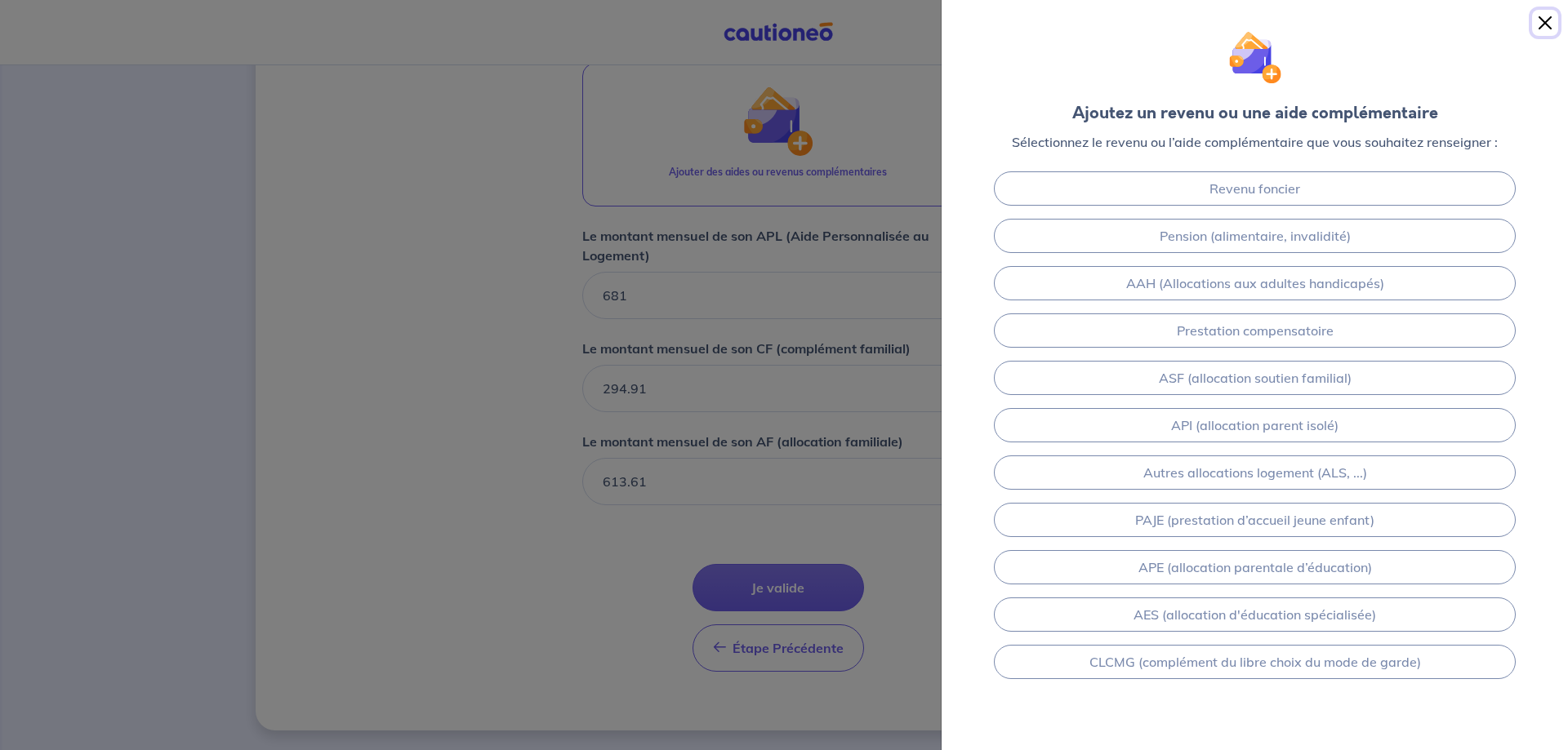
click at [1549, 22] on button "Close" at bounding box center [1545, 23] width 26 height 26
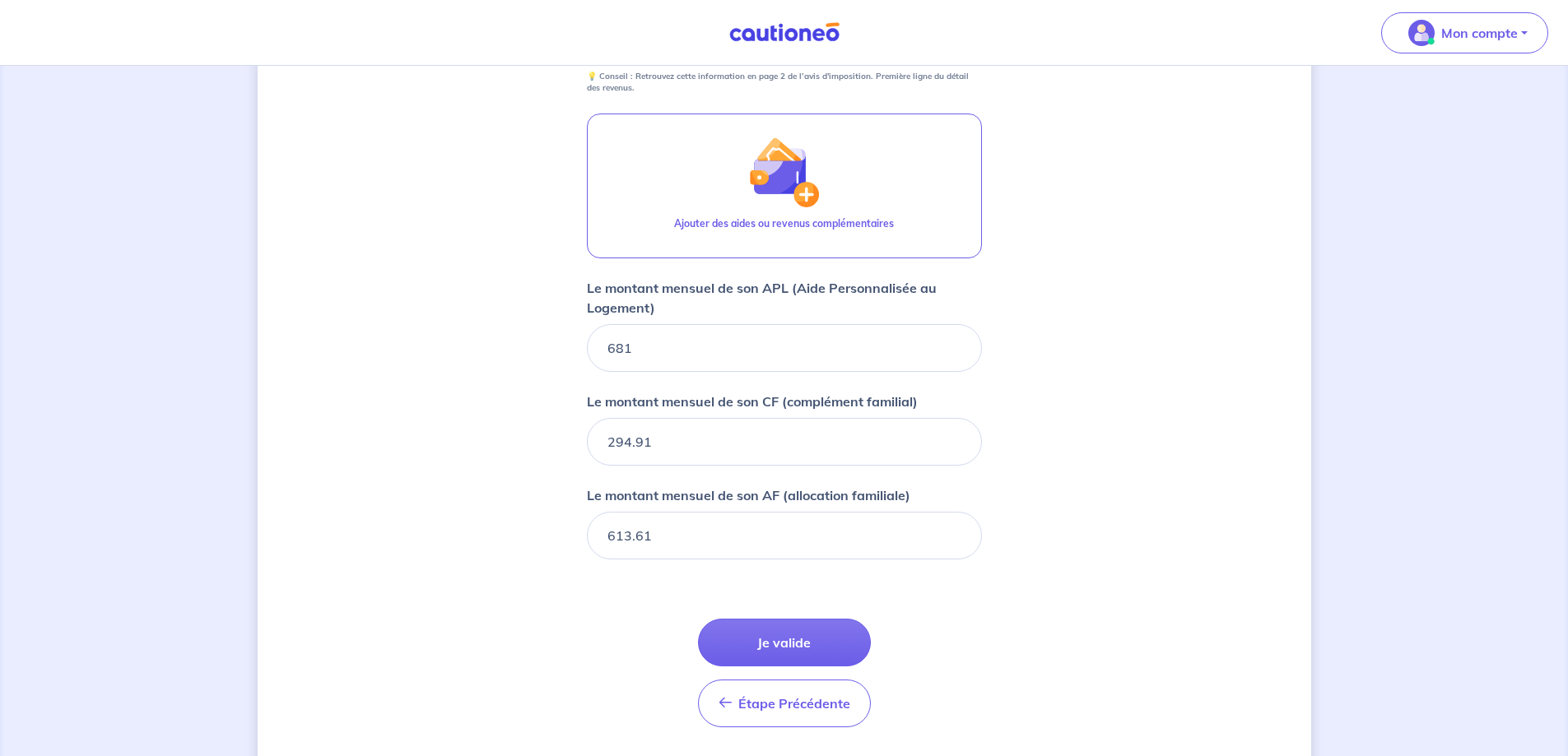
scroll to position [916, 0]
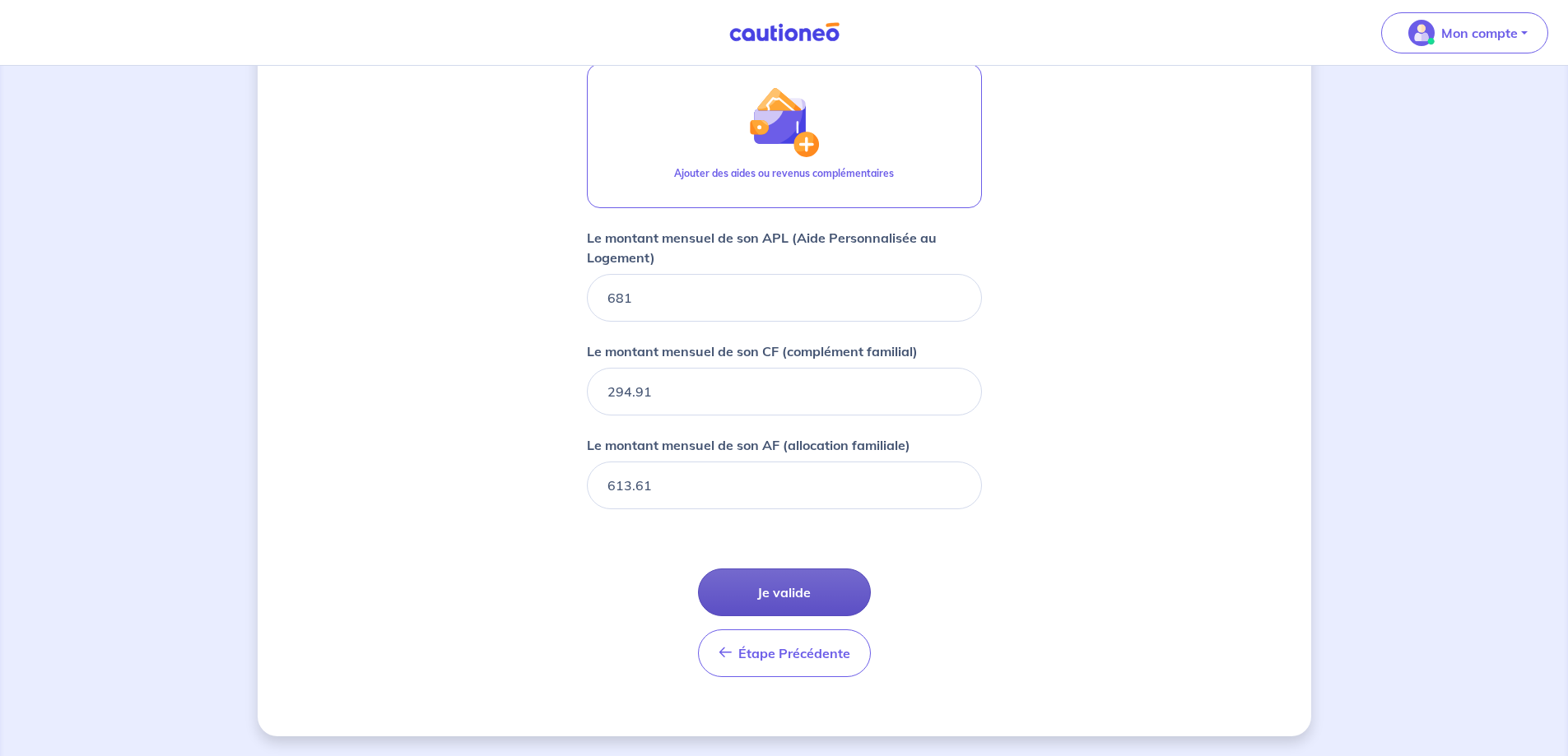
click at [817, 597] on button "Je valide" at bounding box center [784, 592] width 173 height 48
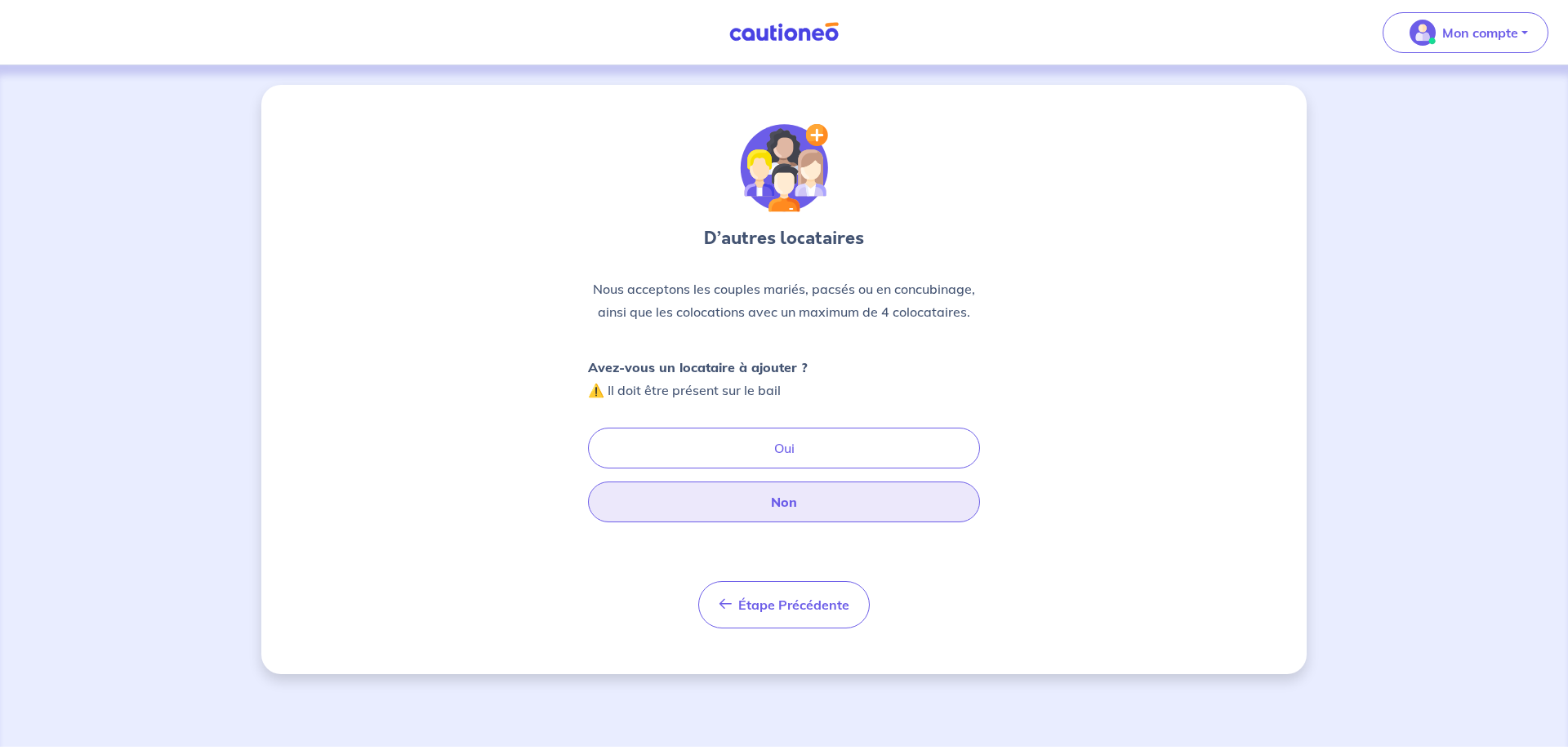
click at [793, 498] on button "Non" at bounding box center [784, 501] width 392 height 41
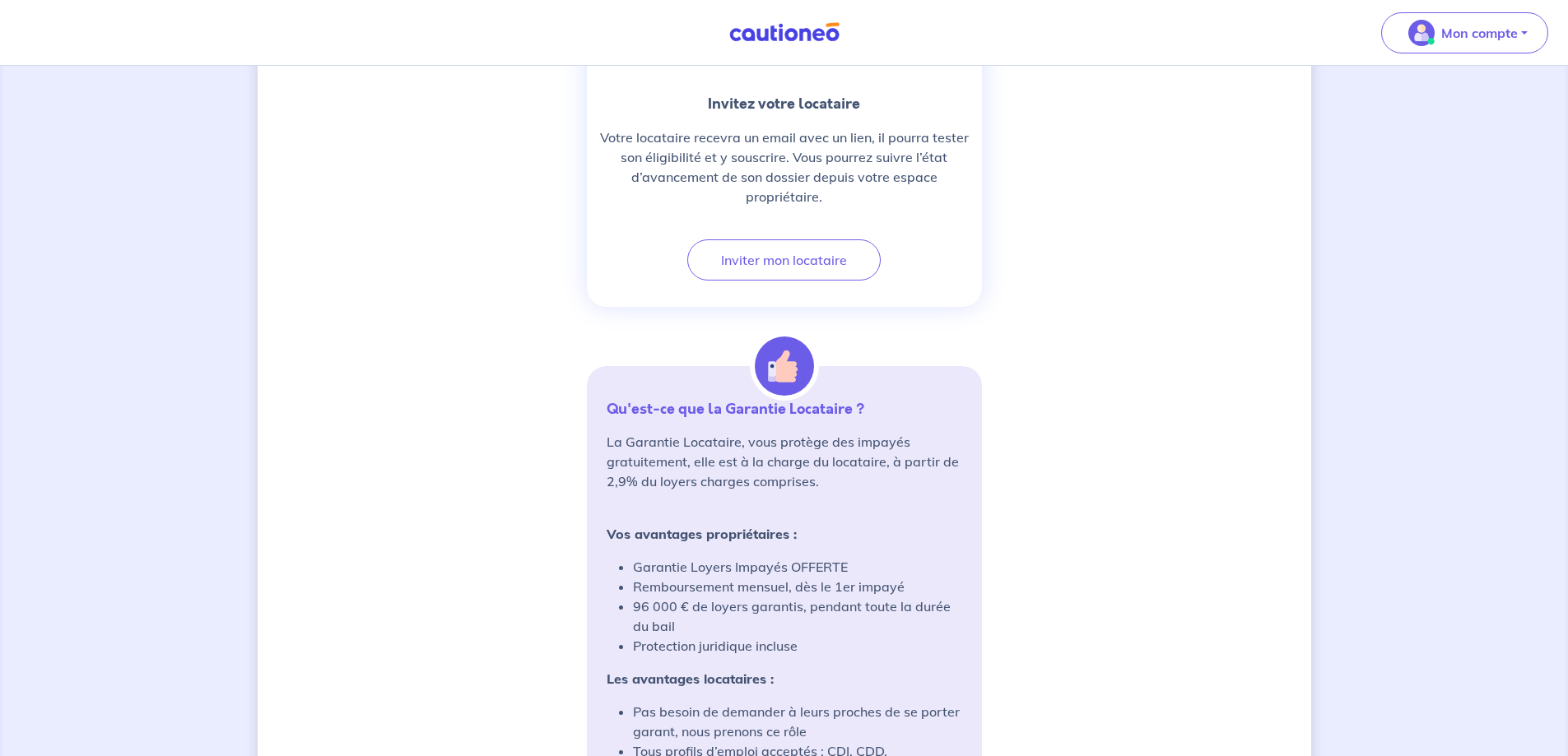
scroll to position [905, 0]
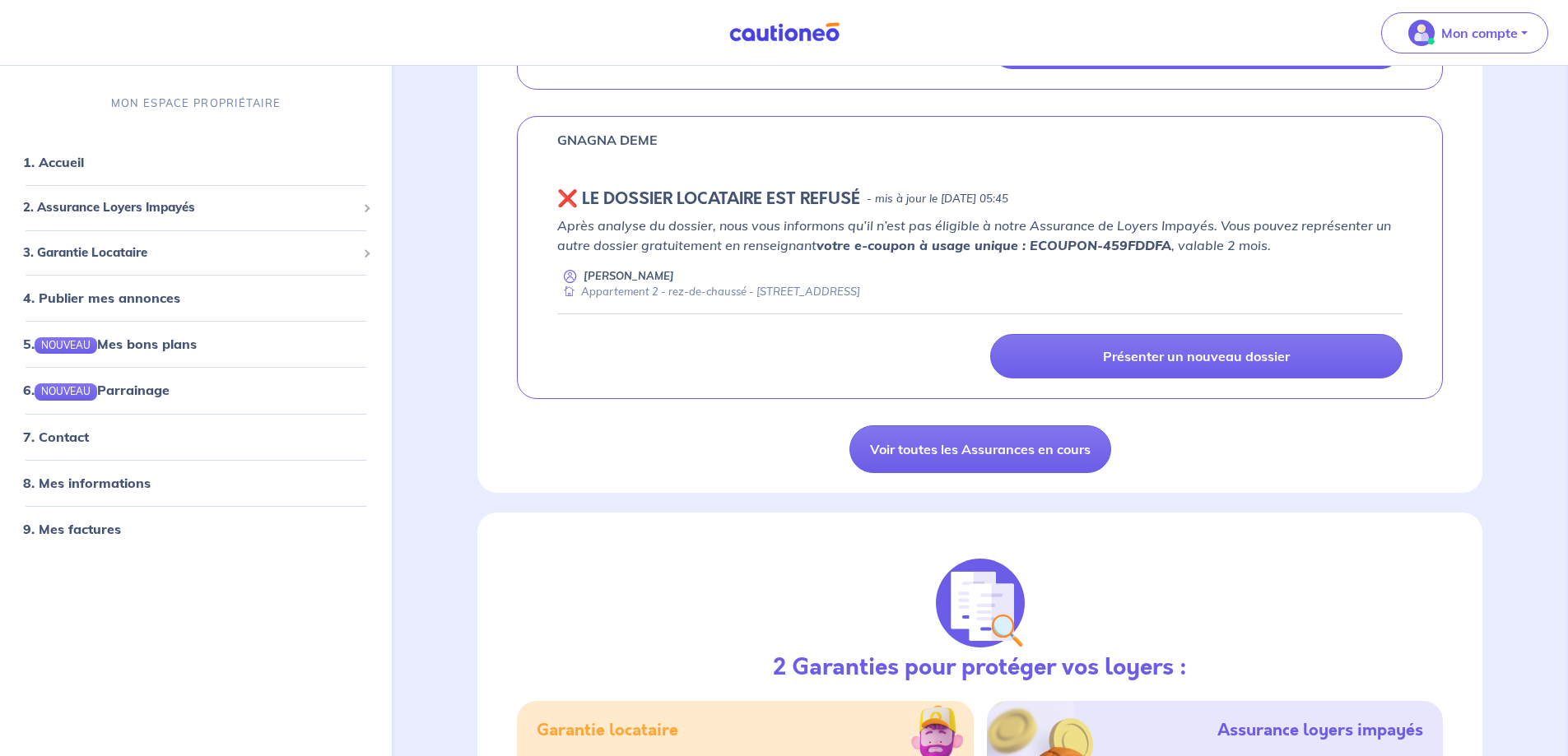
scroll to position [1481, 0]
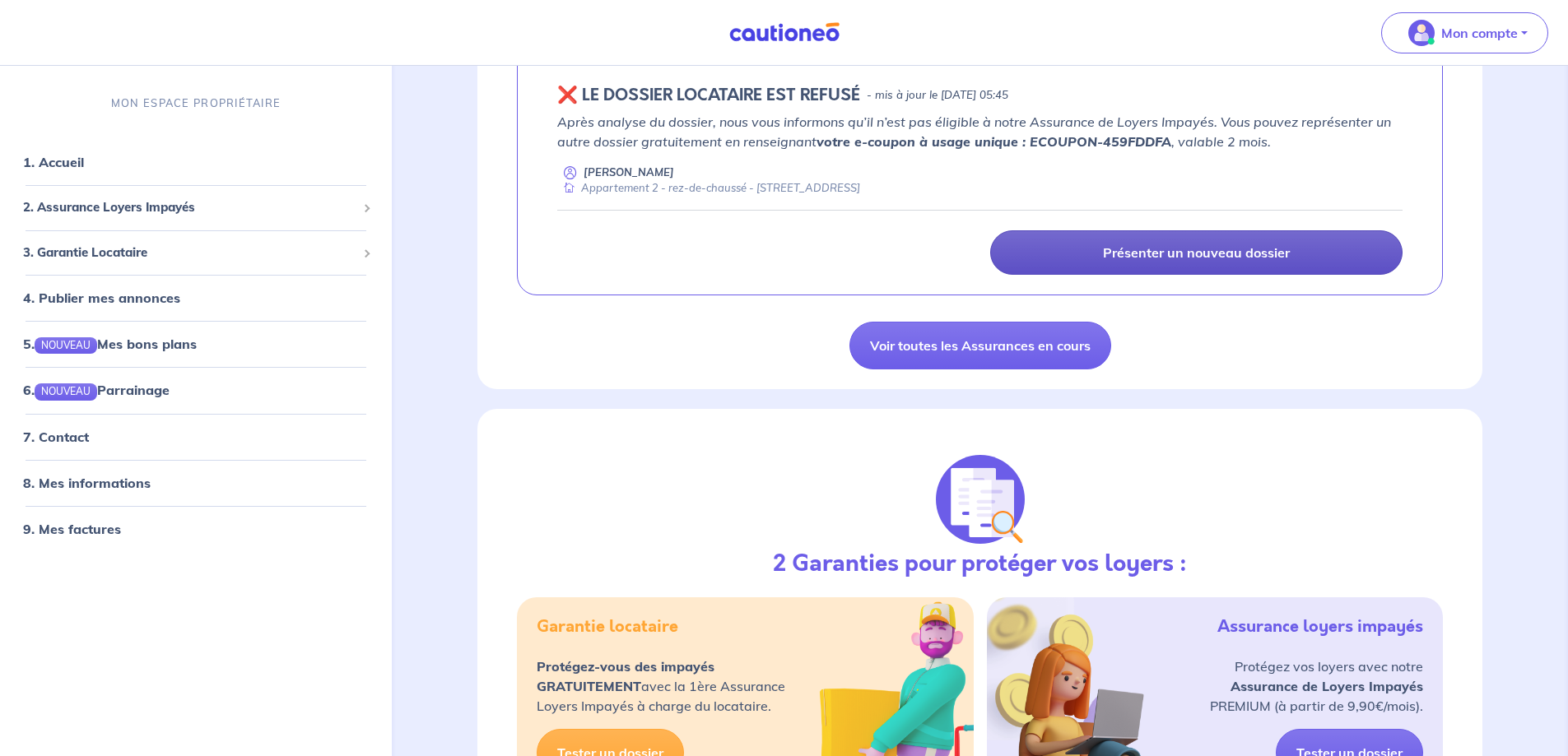
click at [1130, 248] on p "Présenter un nouveau dossier" at bounding box center [1196, 252] width 187 height 17
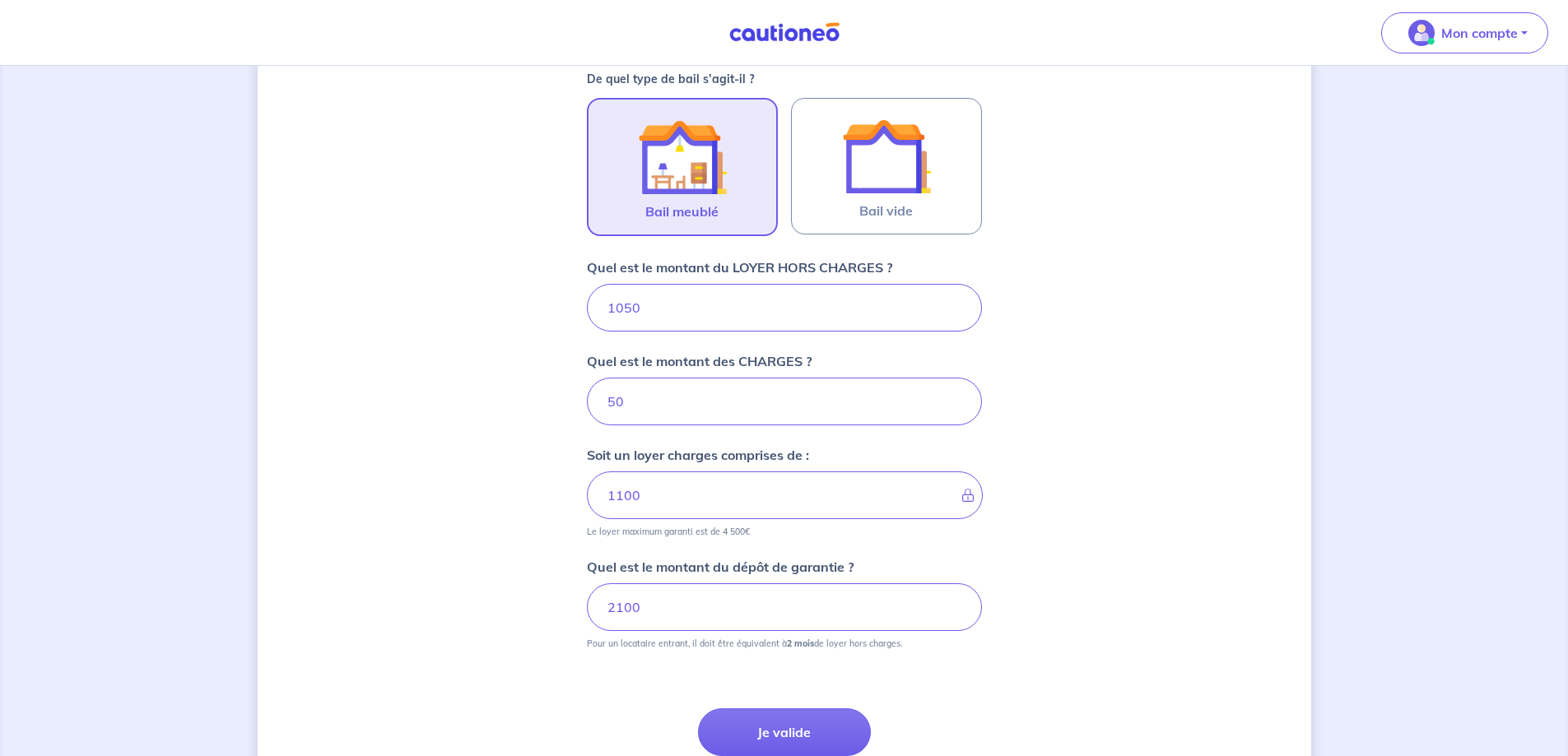
scroll to position [580, 0]
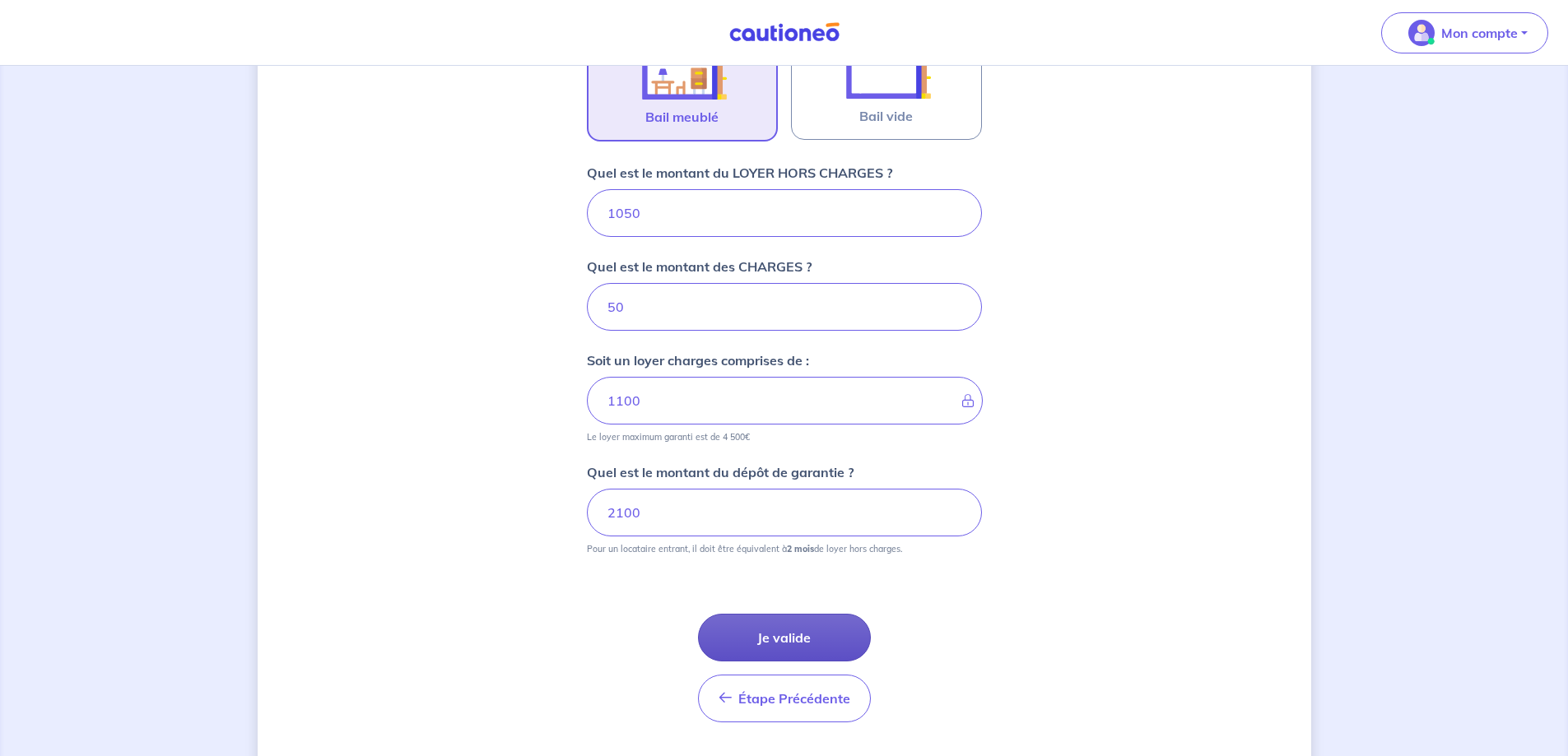
click at [809, 634] on button "Je valide" at bounding box center [784, 637] width 173 height 48
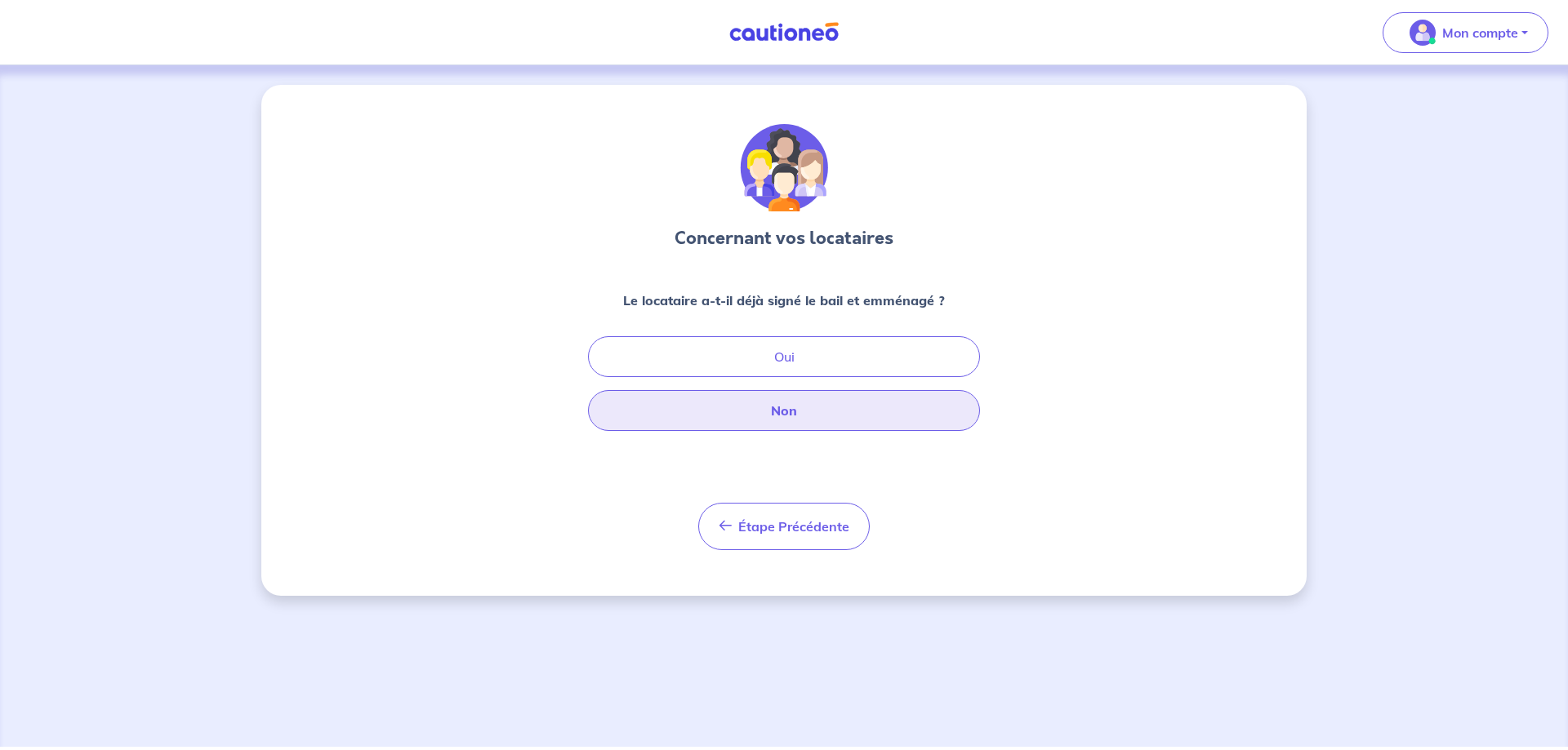
click at [784, 405] on button "Non" at bounding box center [784, 411] width 392 height 41
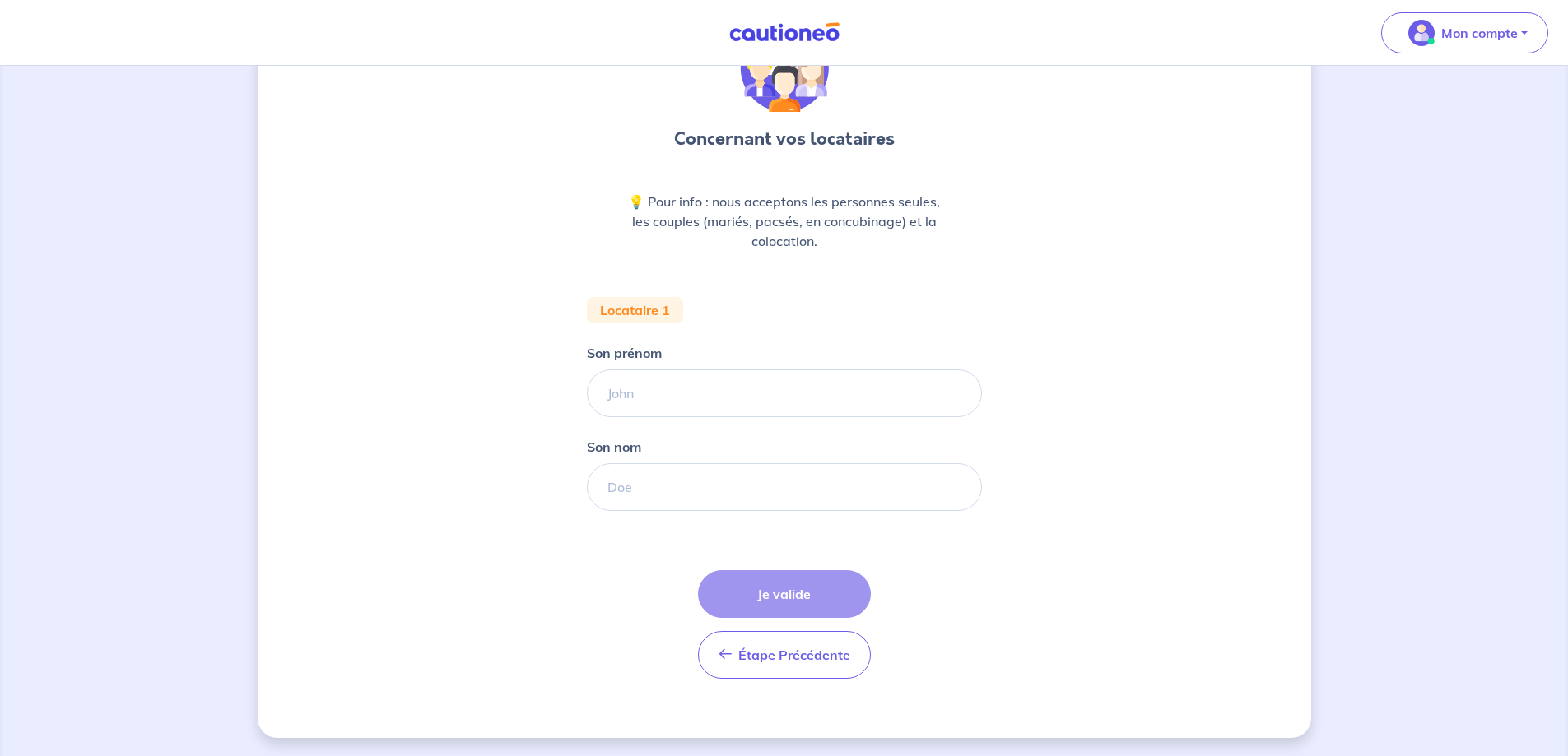
scroll to position [103, 0]
click at [780, 393] on input "Son prénom" at bounding box center [784, 391] width 395 height 48
paste input "Dilshad"
type input "Dilshad"
click at [834, 512] on form "Locataire 1 Son prénom Dilshad Son nom Étape Précédente Précédent Je valide Je …" at bounding box center [784, 492] width 395 height 395
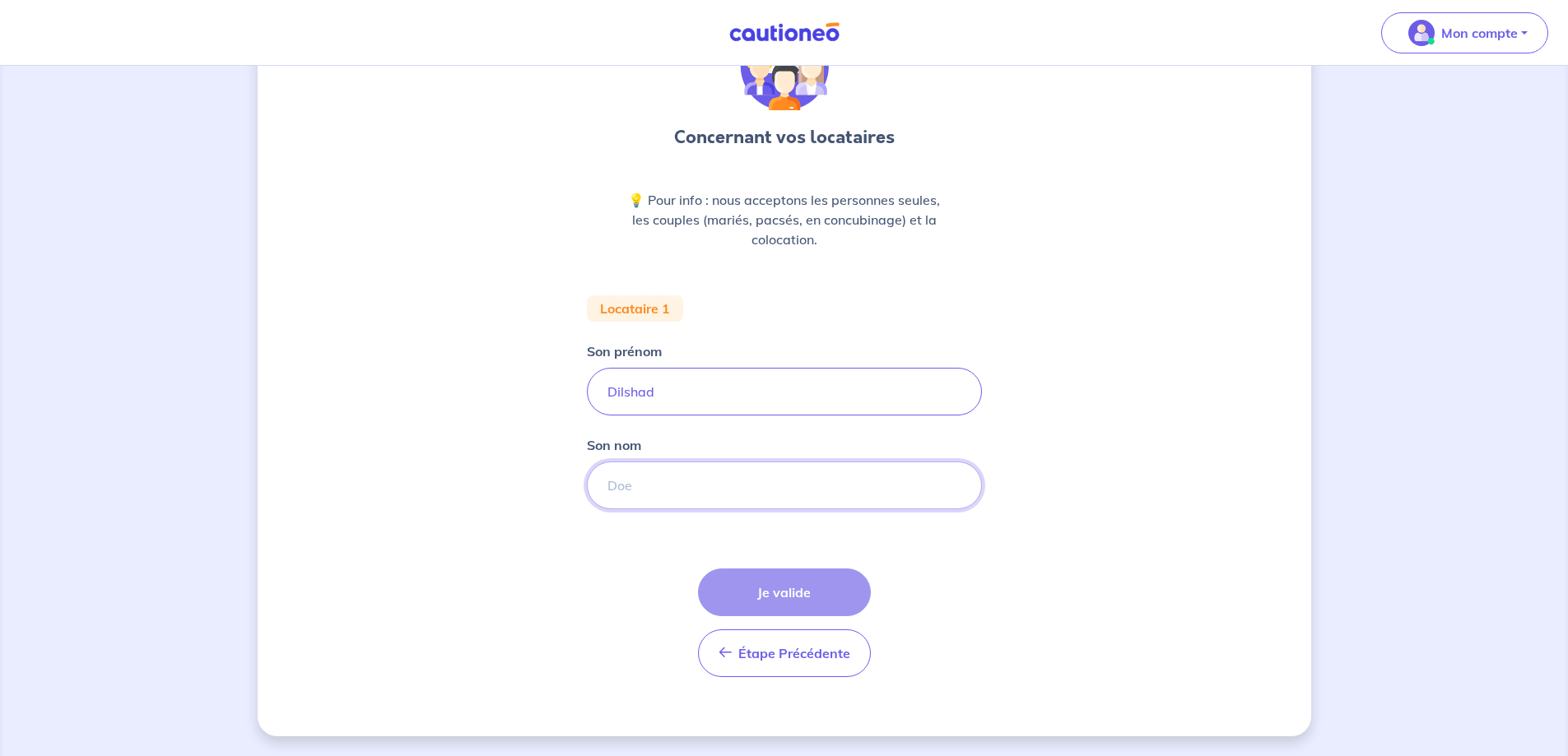
click at [830, 490] on input "Son nom" at bounding box center [784, 485] width 395 height 48
paste input "NAFEES"
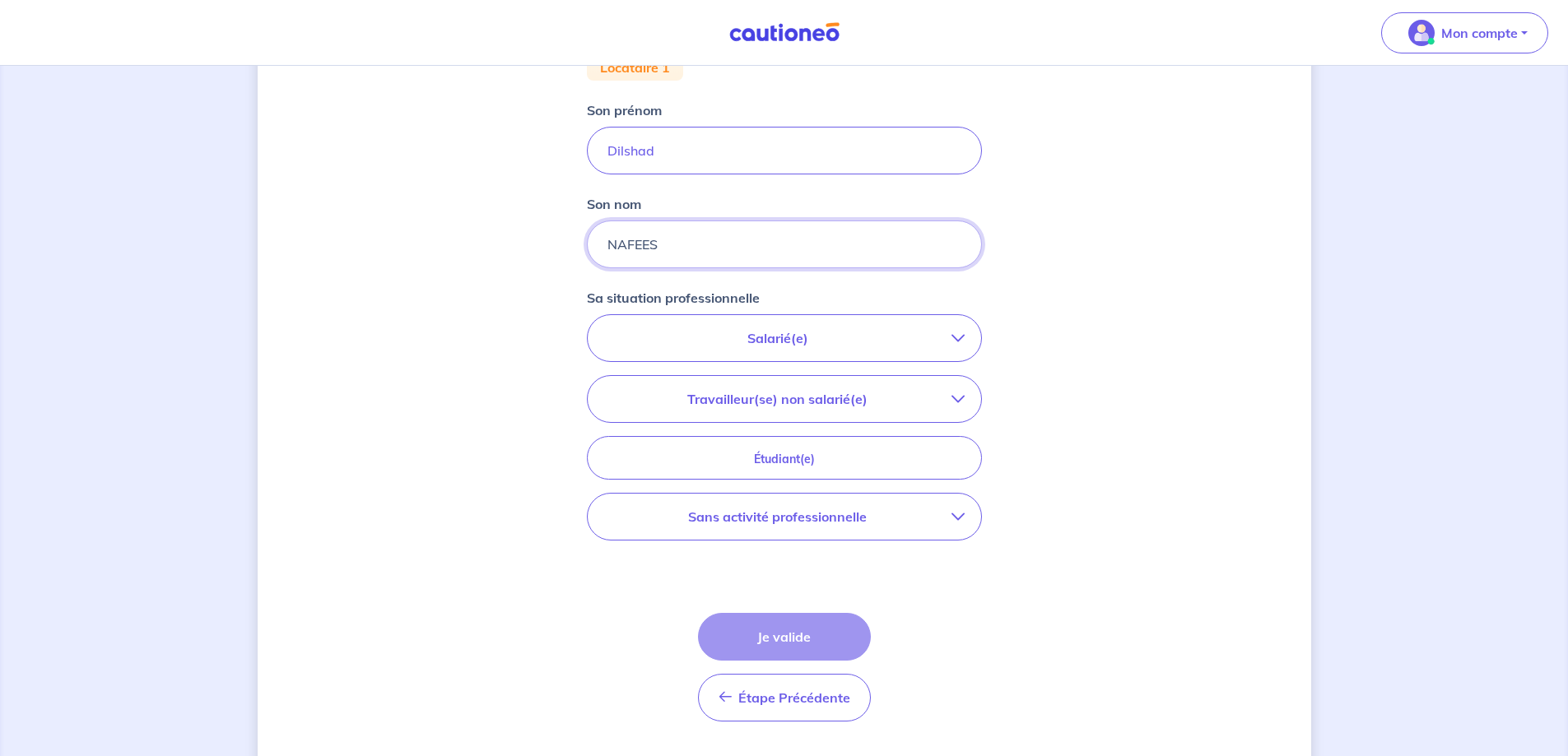
scroll to position [350, 0]
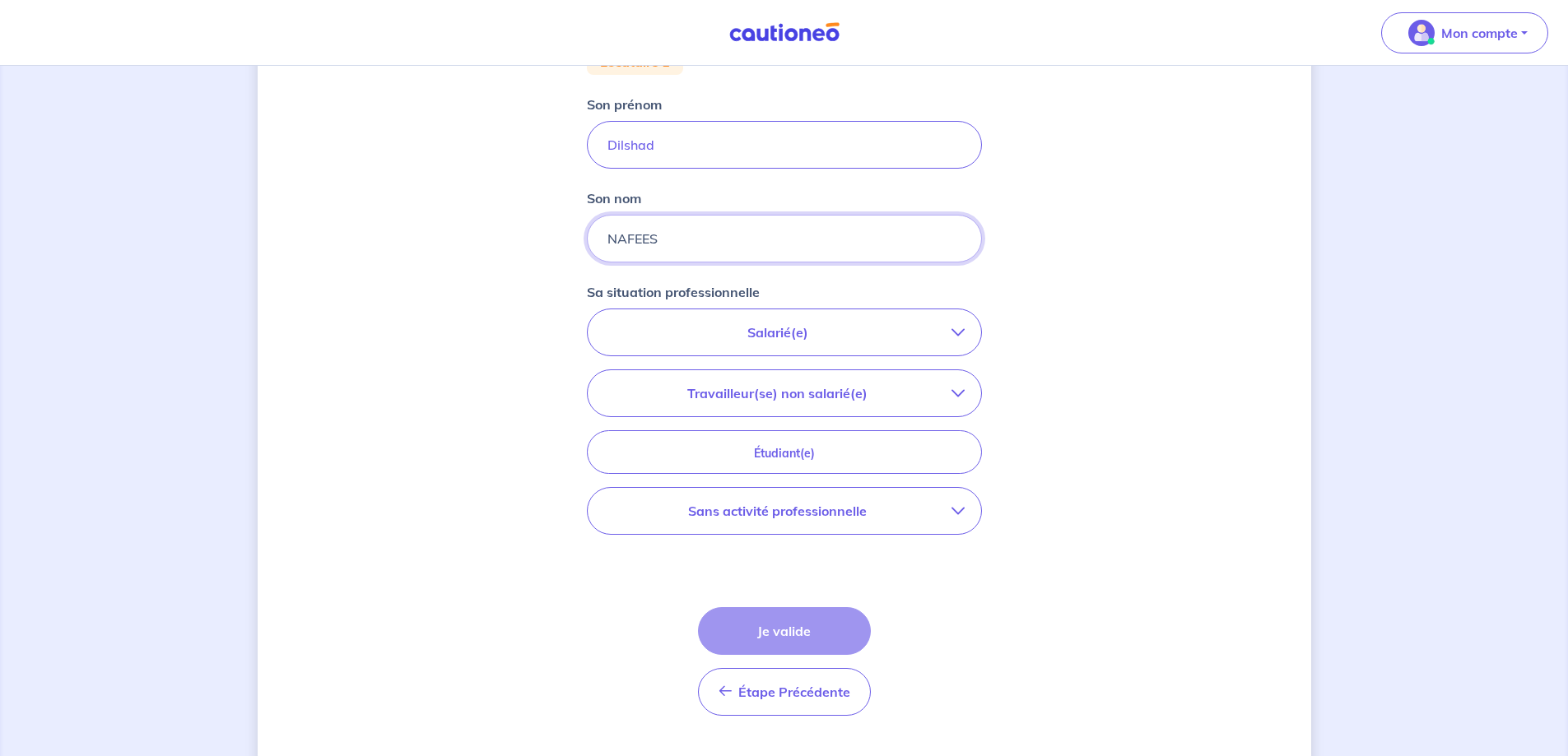
type input "NAFEES"
click at [844, 338] on p "Salarié(e)" at bounding box center [778, 332] width 347 height 20
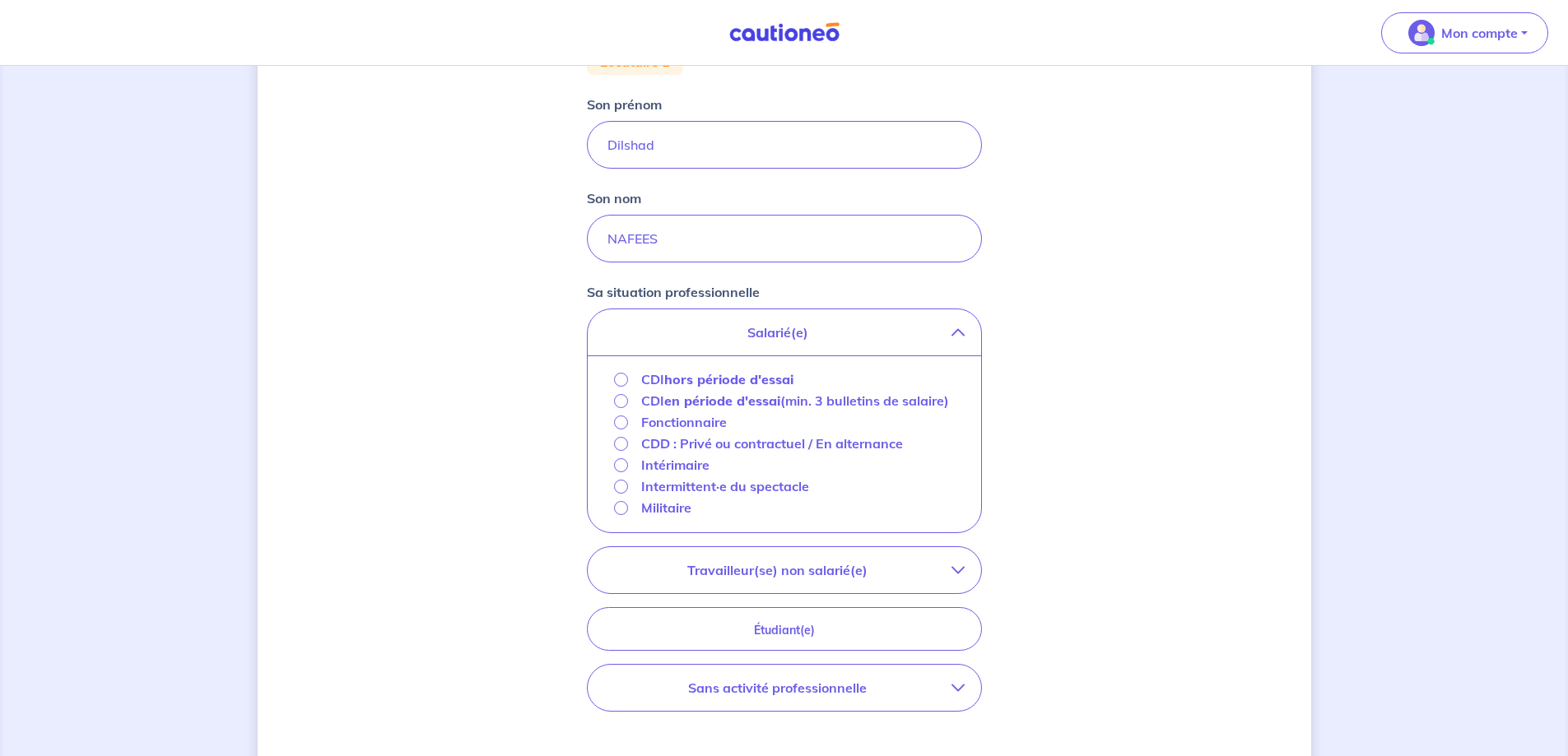
click at [774, 380] on strong "hors période d'essai" at bounding box center [729, 379] width 129 height 17
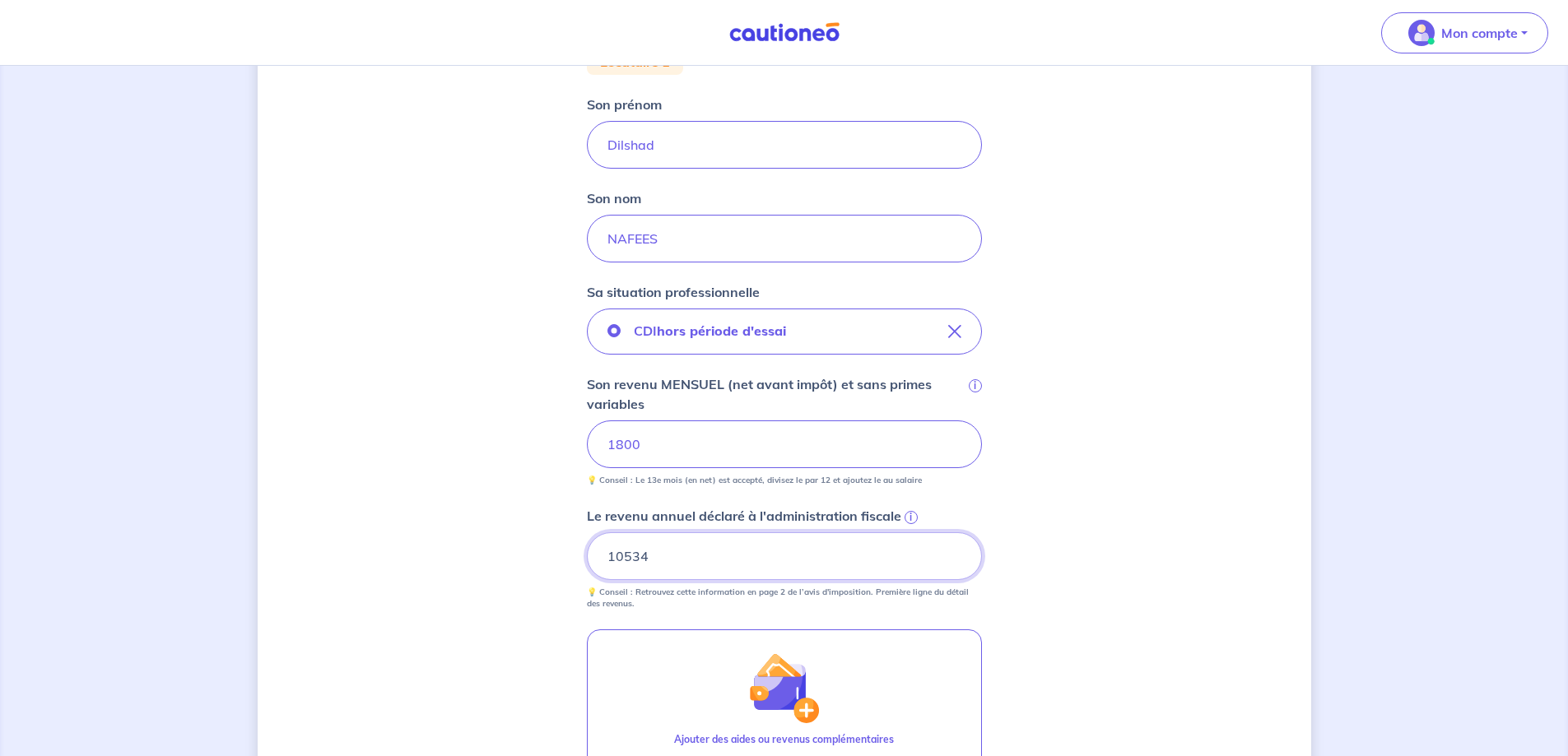
type input "10534"
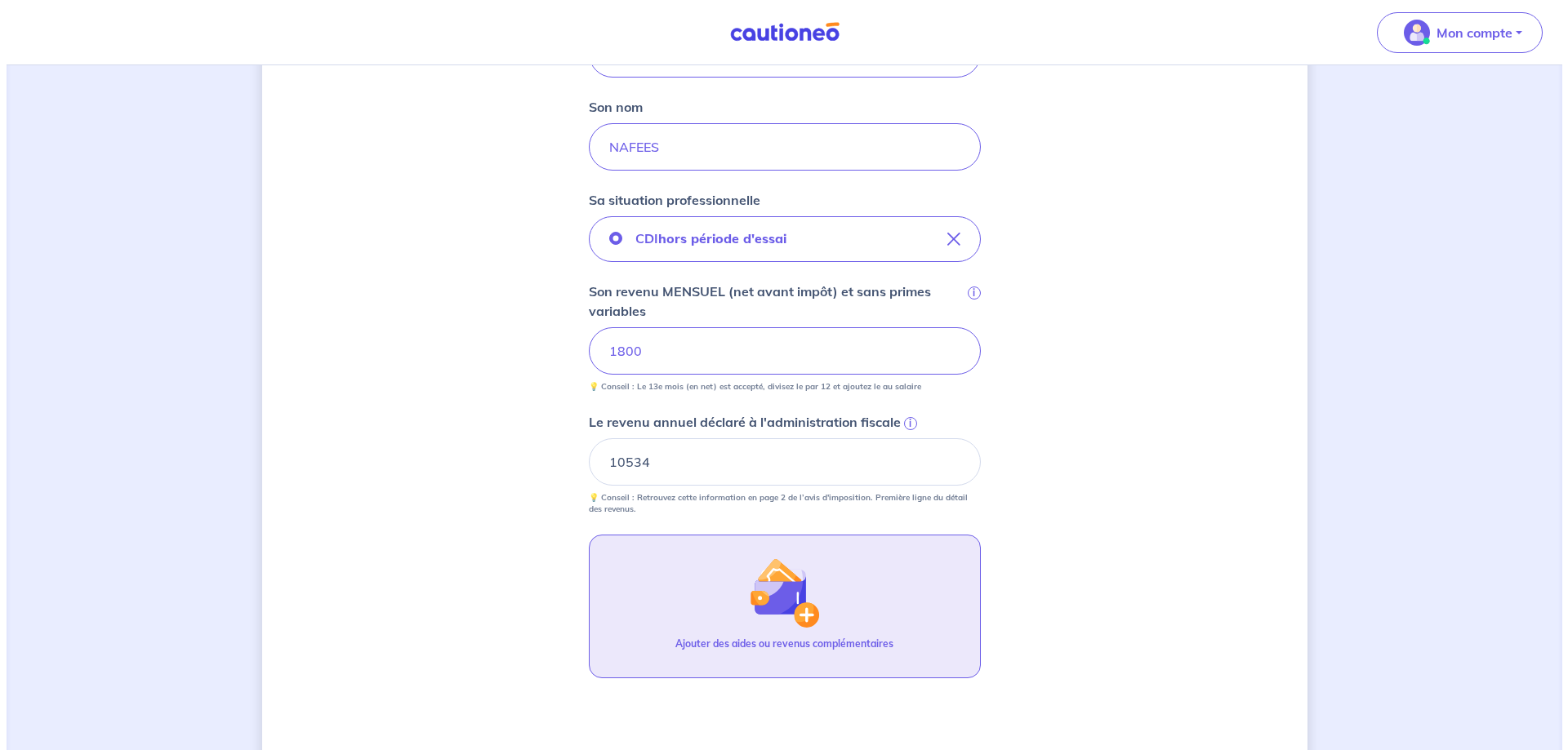
scroll to position [630, 0]
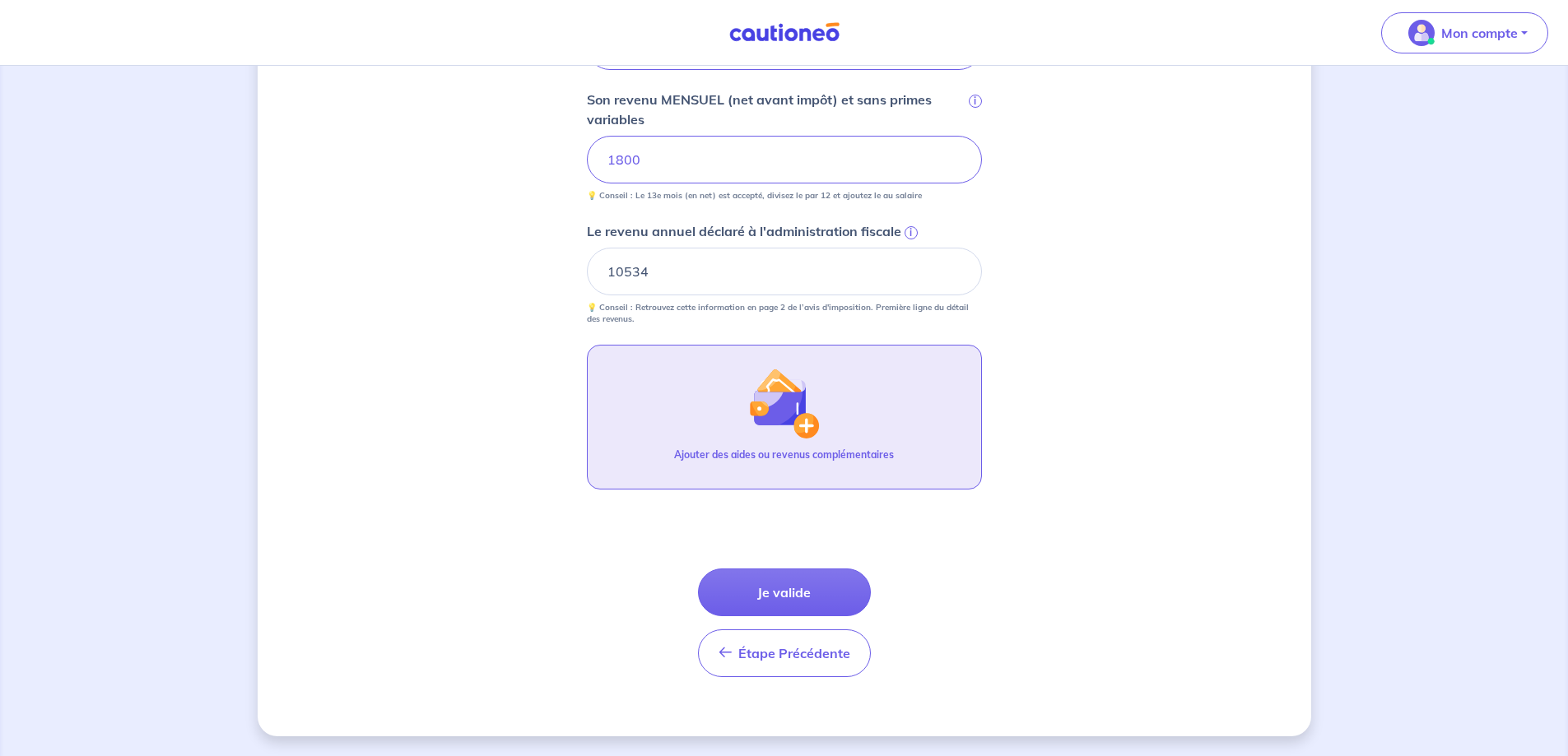
click at [818, 430] on img "button" at bounding box center [783, 402] width 71 height 71
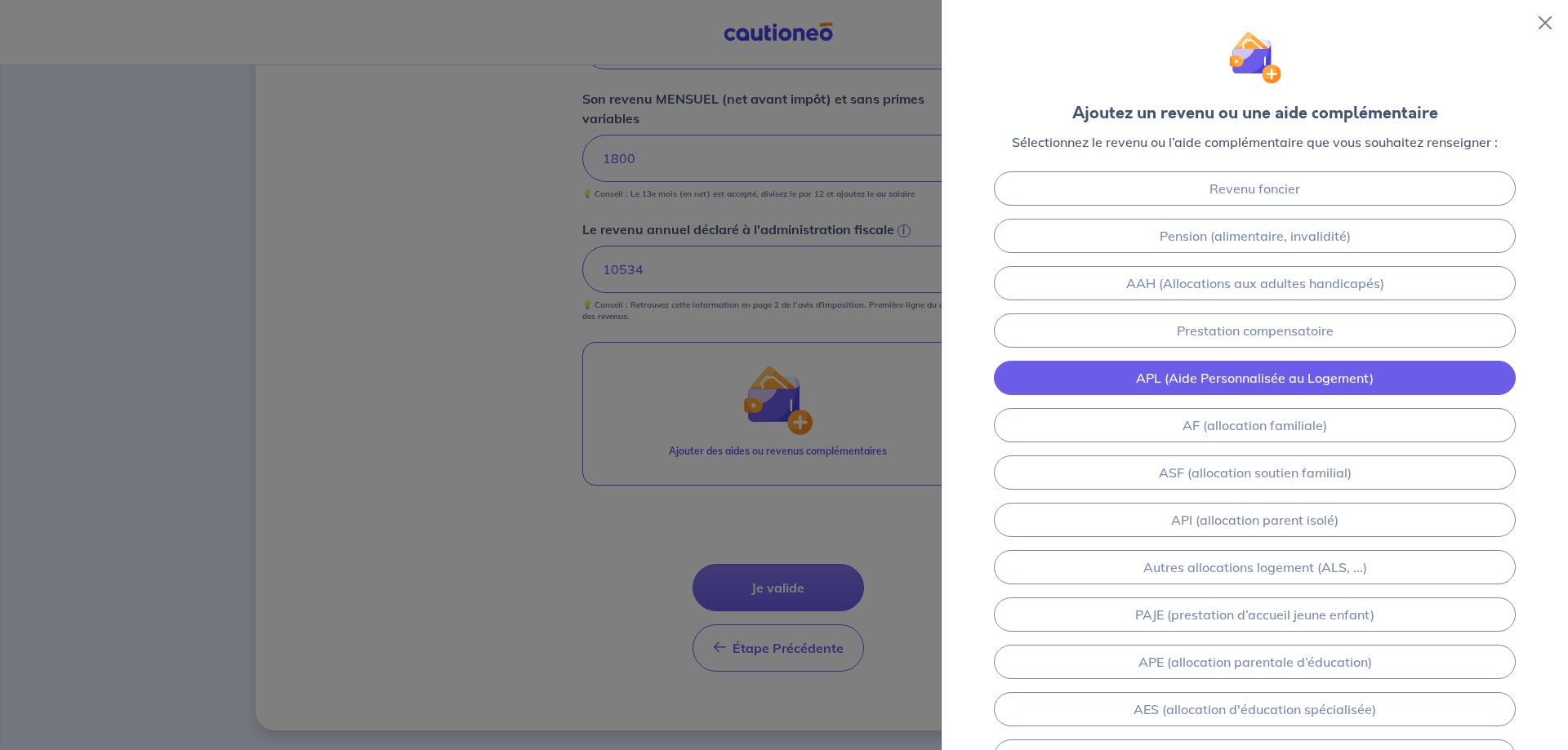
click at [1288, 381] on link "APL (Aide Personnalisée au Logement)" at bounding box center [1254, 378] width 522 height 35
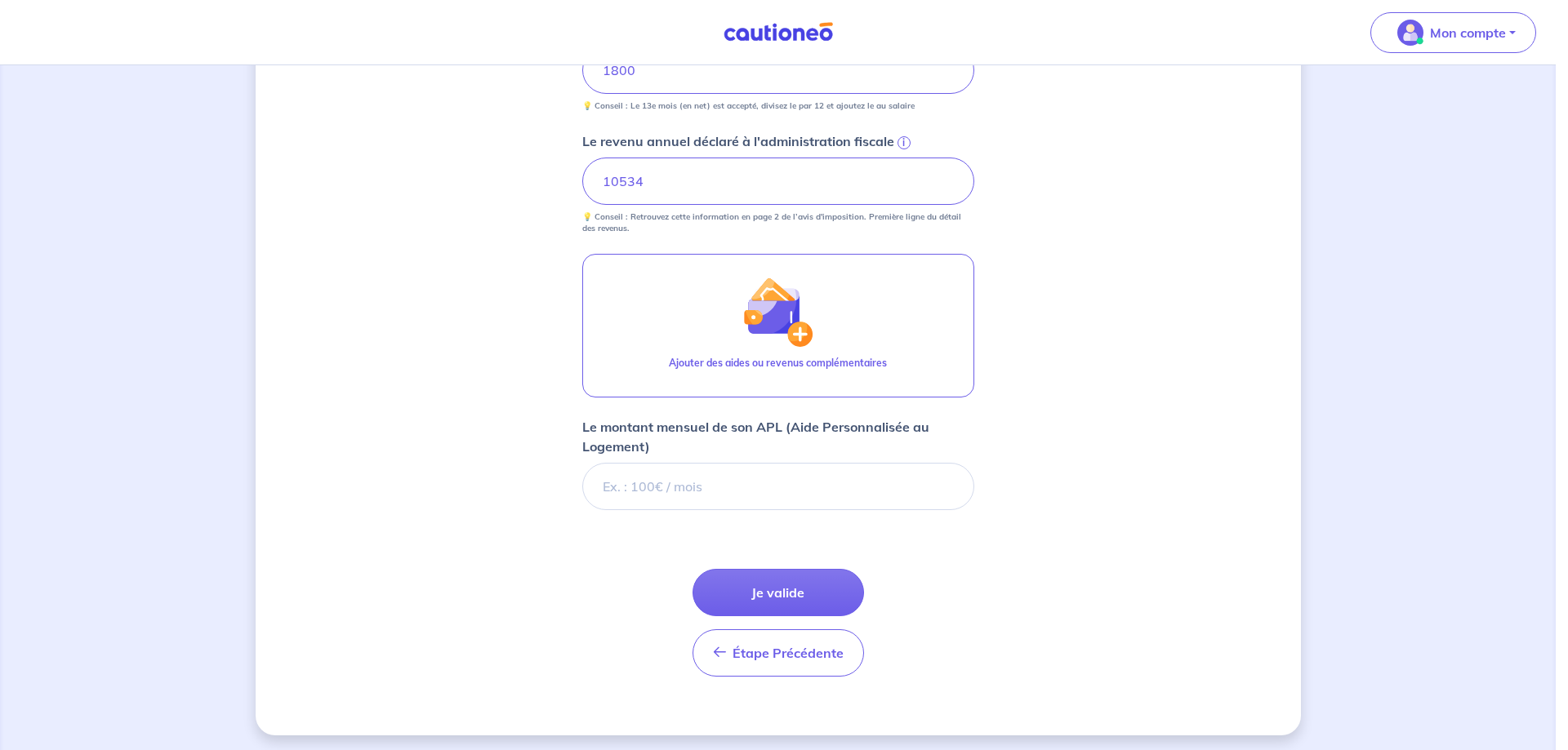
scroll to position [722, 0]
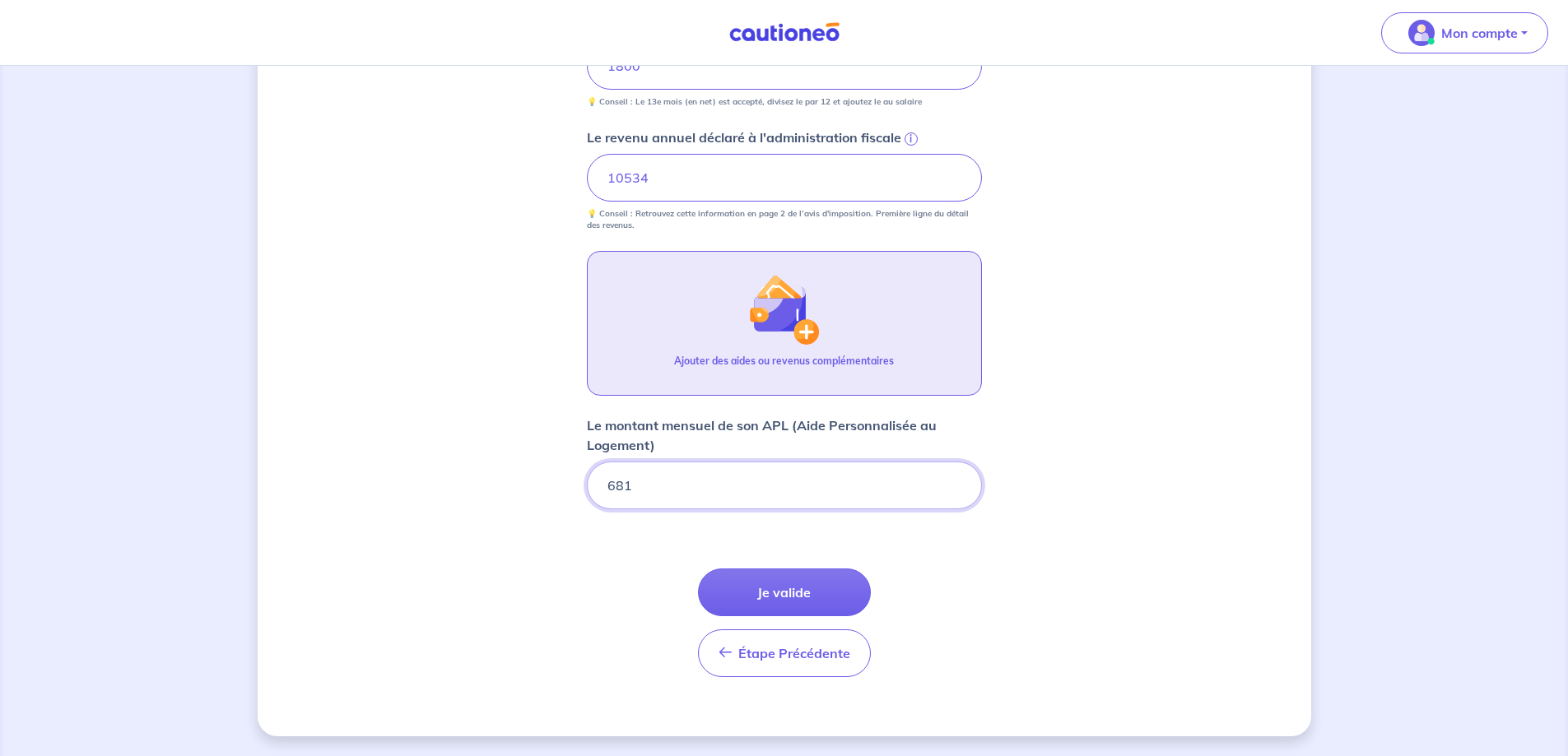
type input "681"
click at [802, 330] on img "button" at bounding box center [783, 309] width 71 height 71
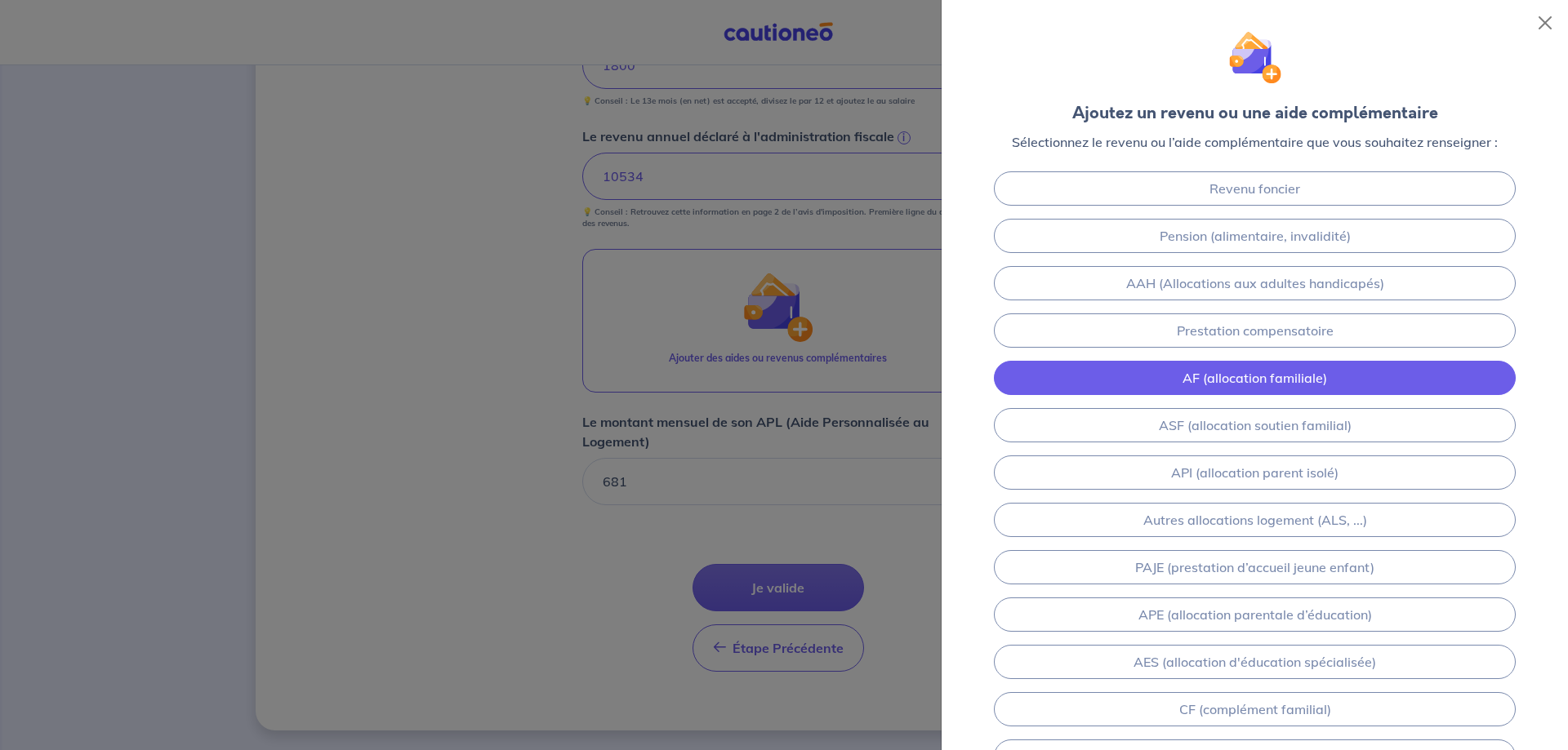
click at [1298, 377] on link "AF (allocation familiale)" at bounding box center [1254, 378] width 522 height 35
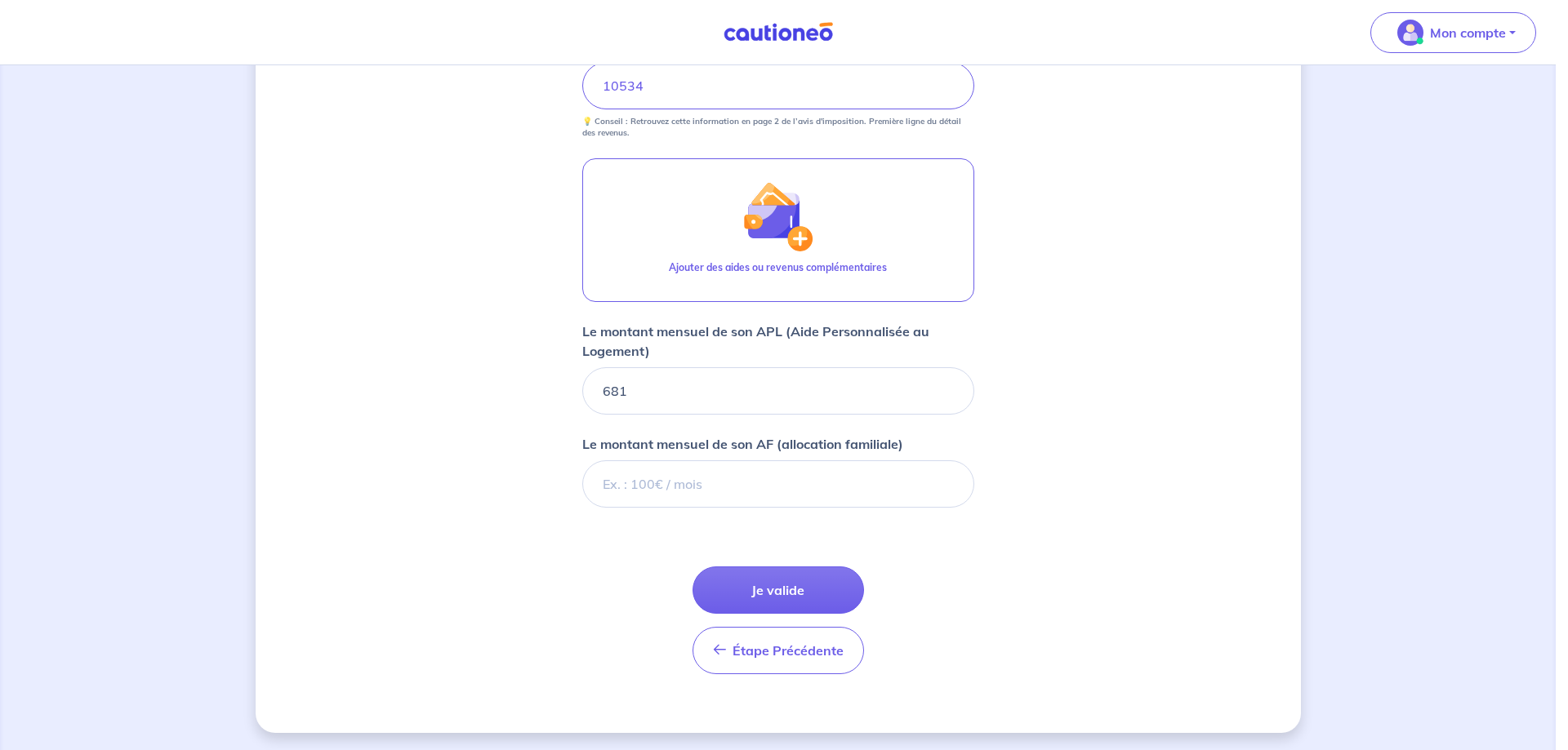
scroll to position [816, 0]
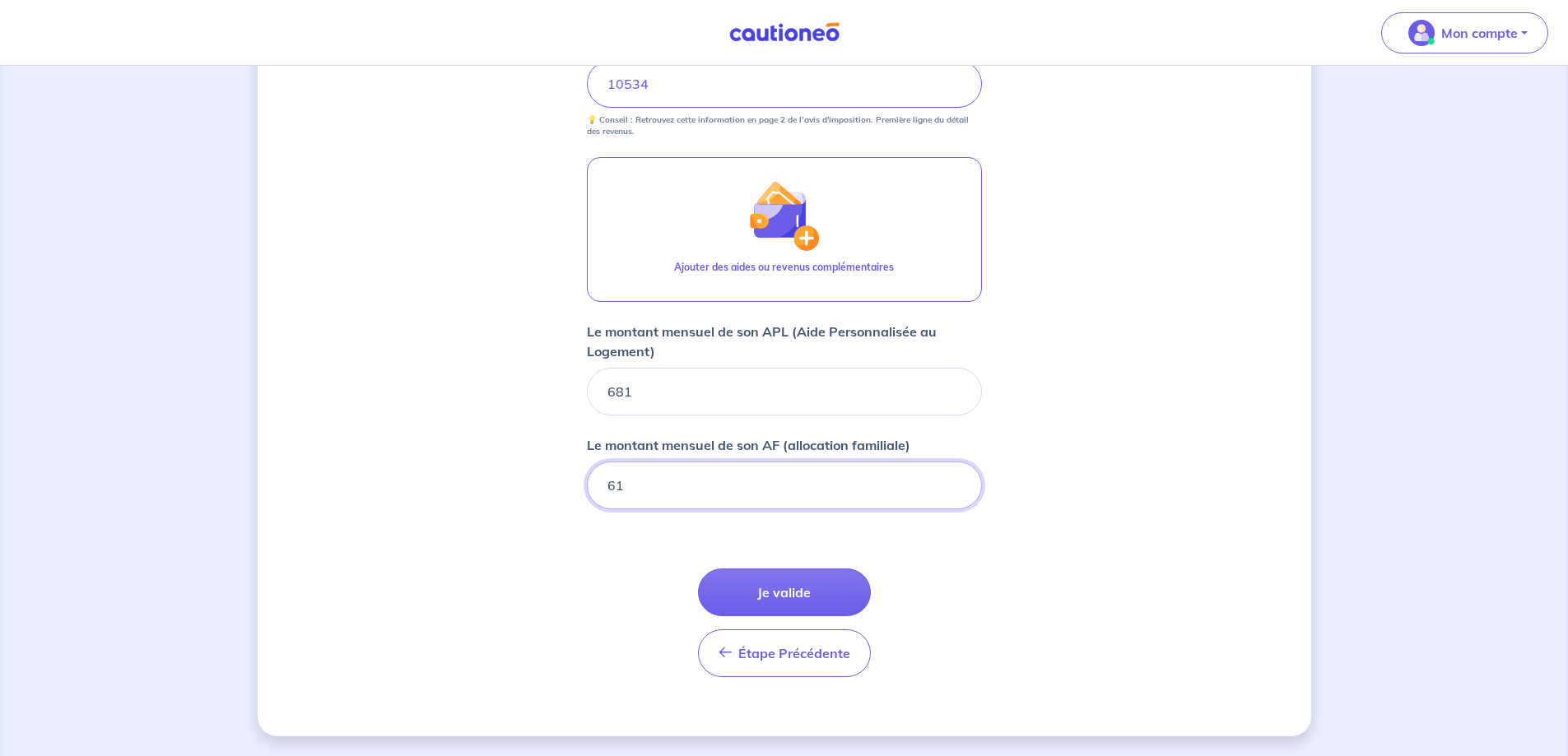
type input "613"
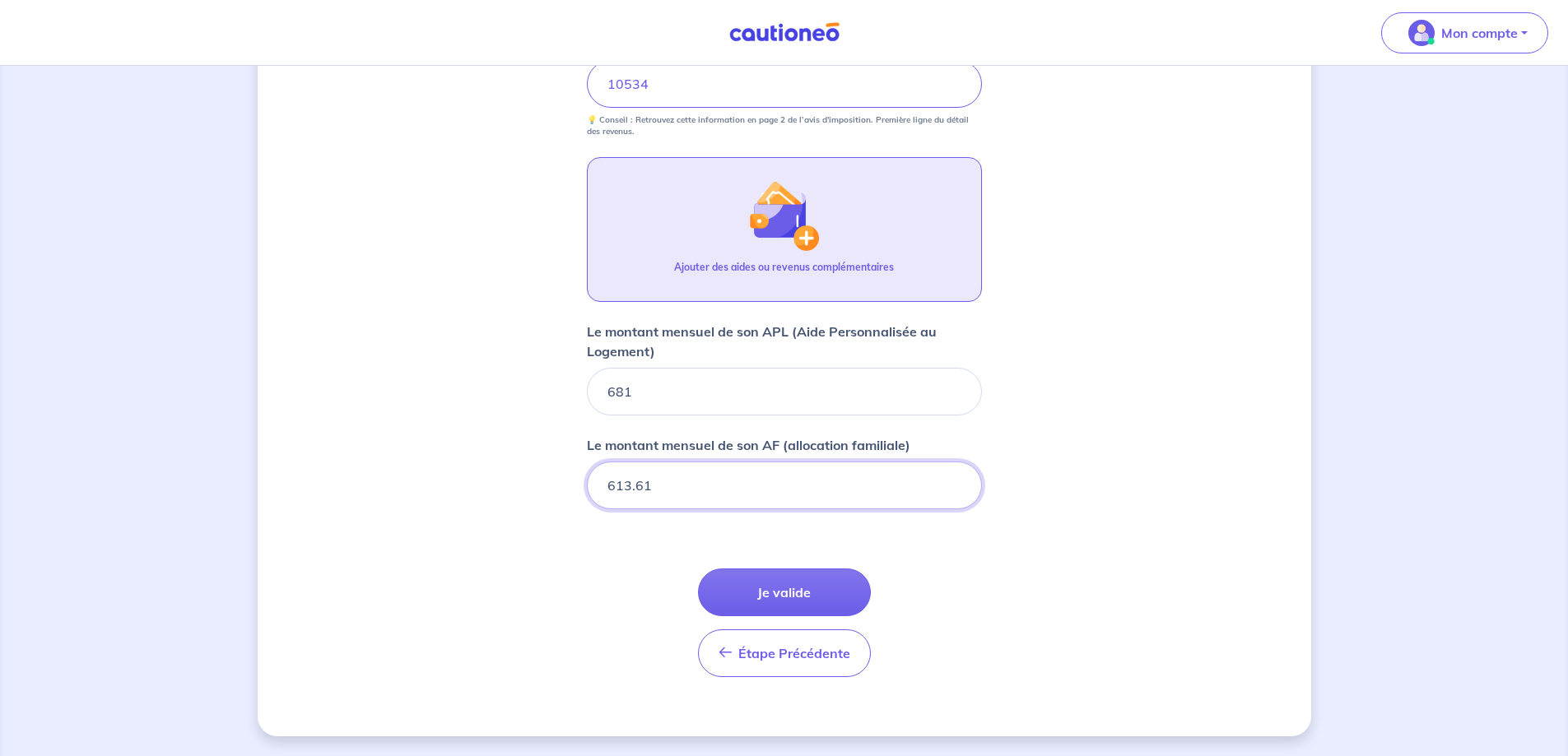
type input "613.61"
click at [811, 260] on p "Ajouter des aides ou revenus complémentaires" at bounding box center [784, 267] width 220 height 15
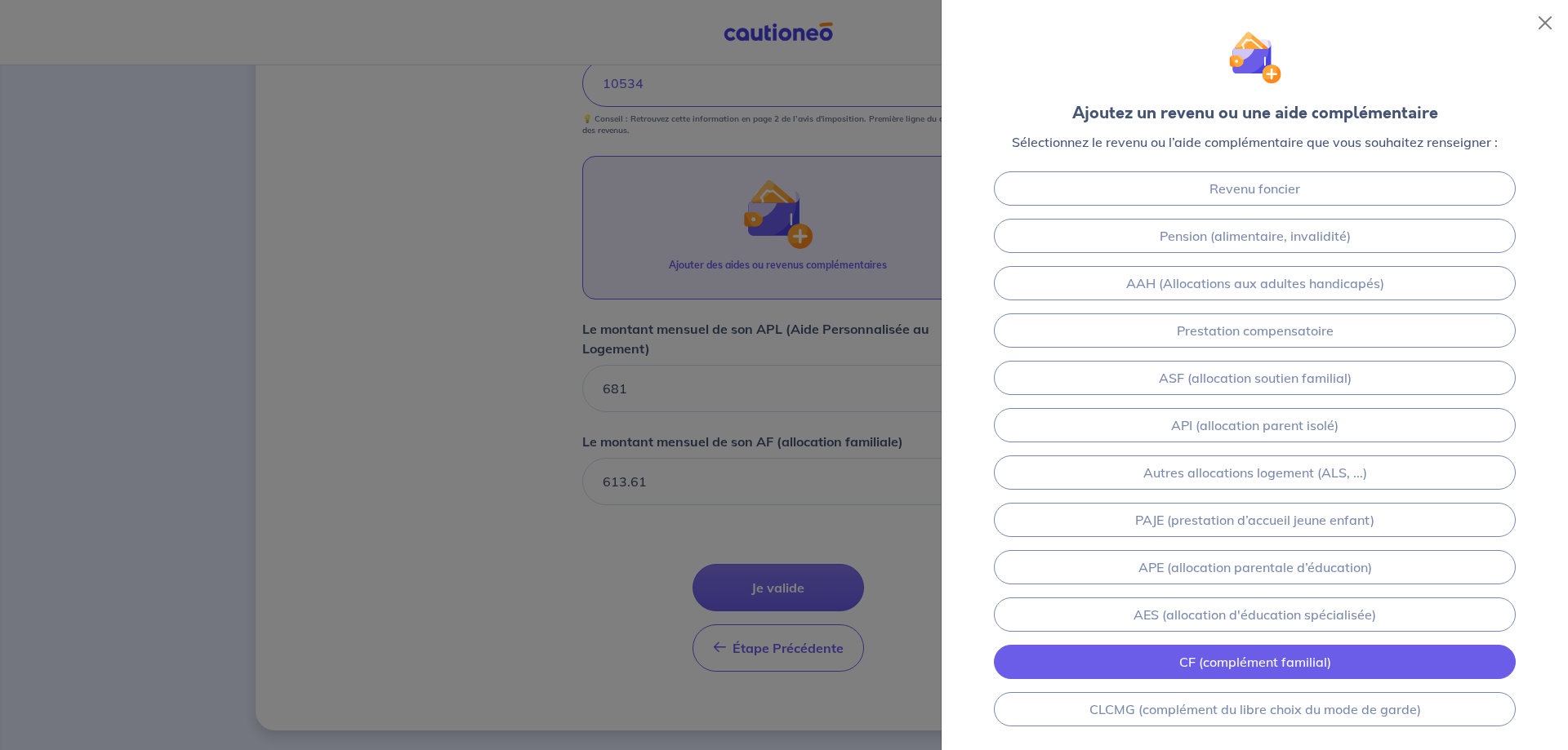
click at [1345, 671] on link "CF (complément familial)" at bounding box center [1254, 663] width 522 height 35
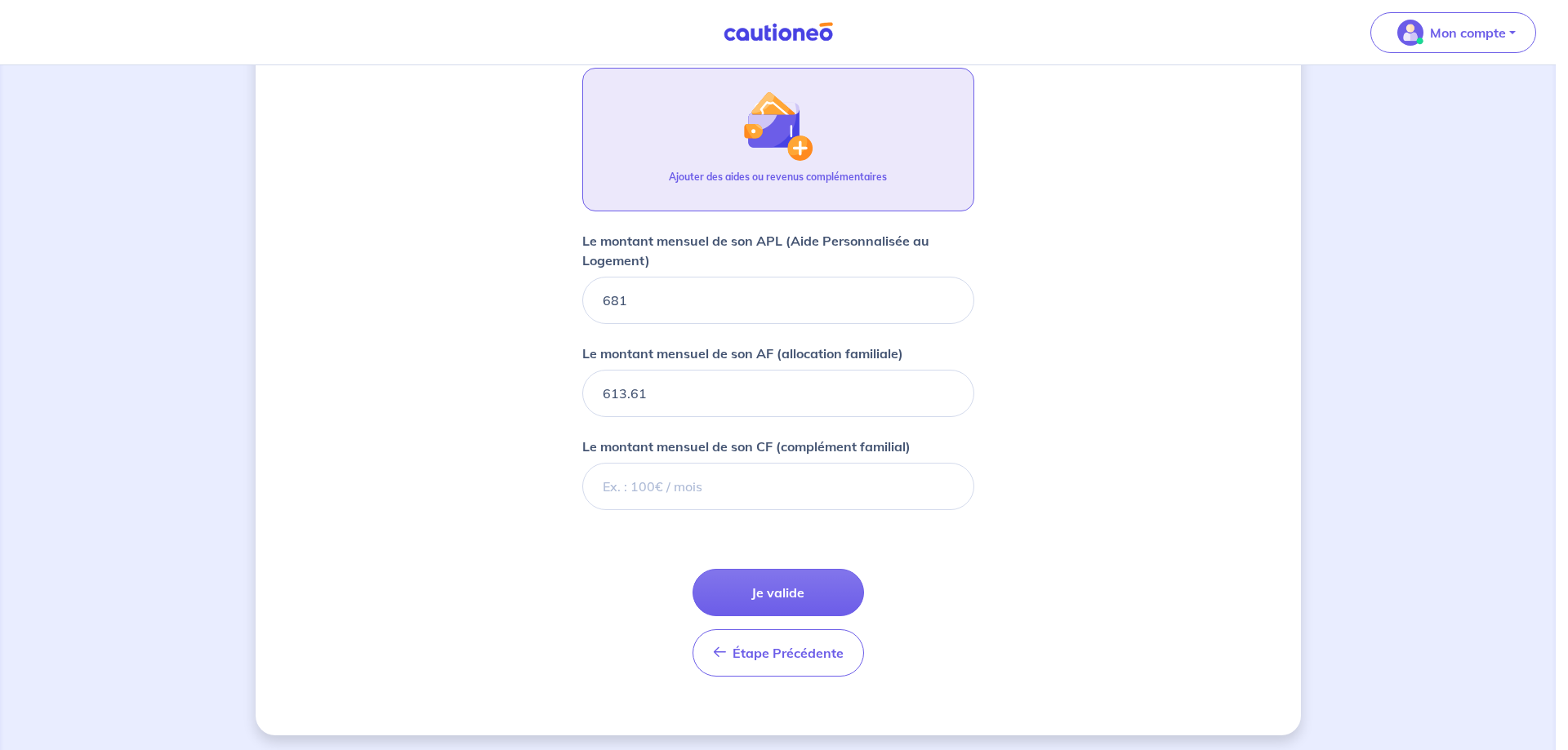
scroll to position [908, 0]
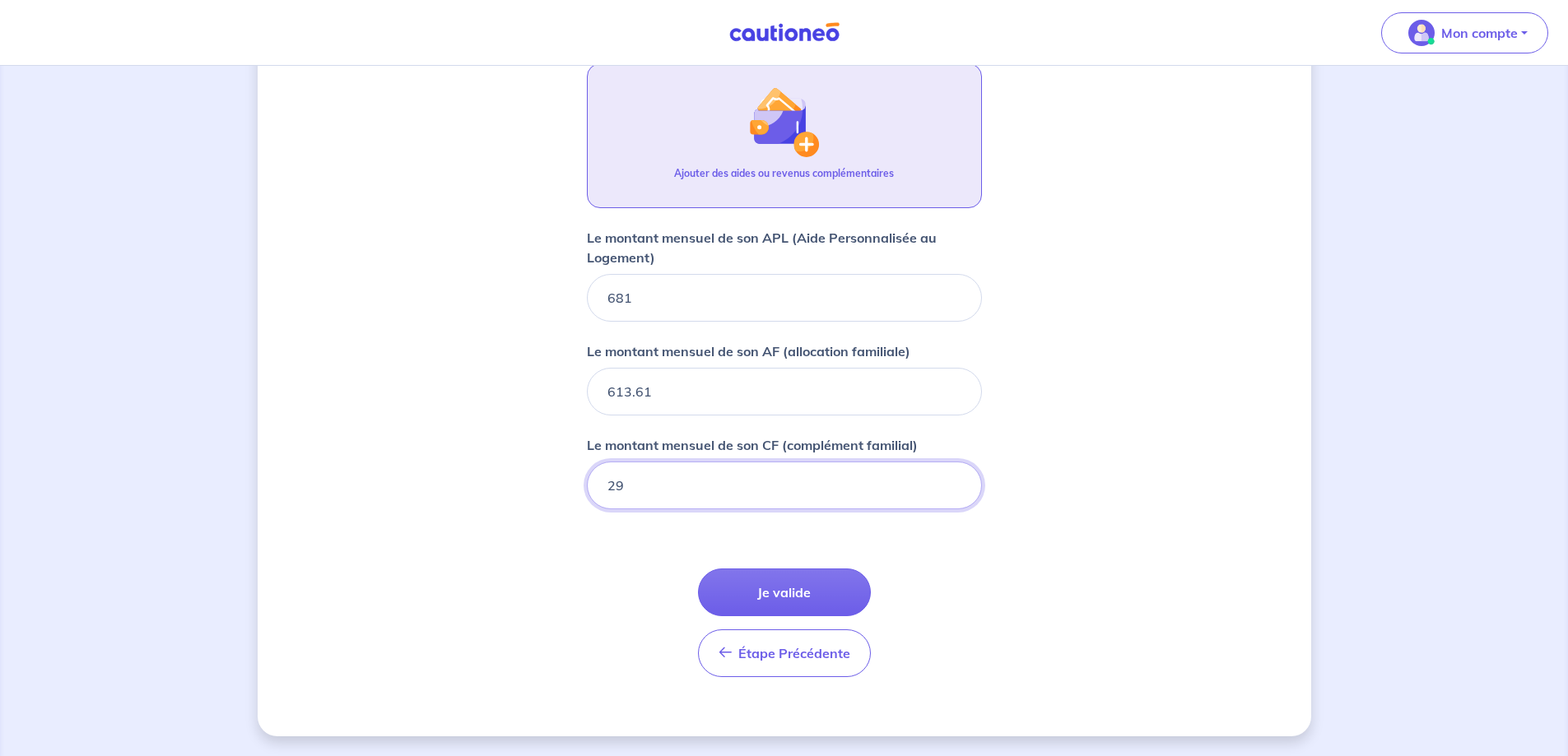
type input "294"
type input "294.91"
click at [822, 146] on button "Ajouter des aides ou revenus complémentaires" at bounding box center [784, 136] width 395 height 145
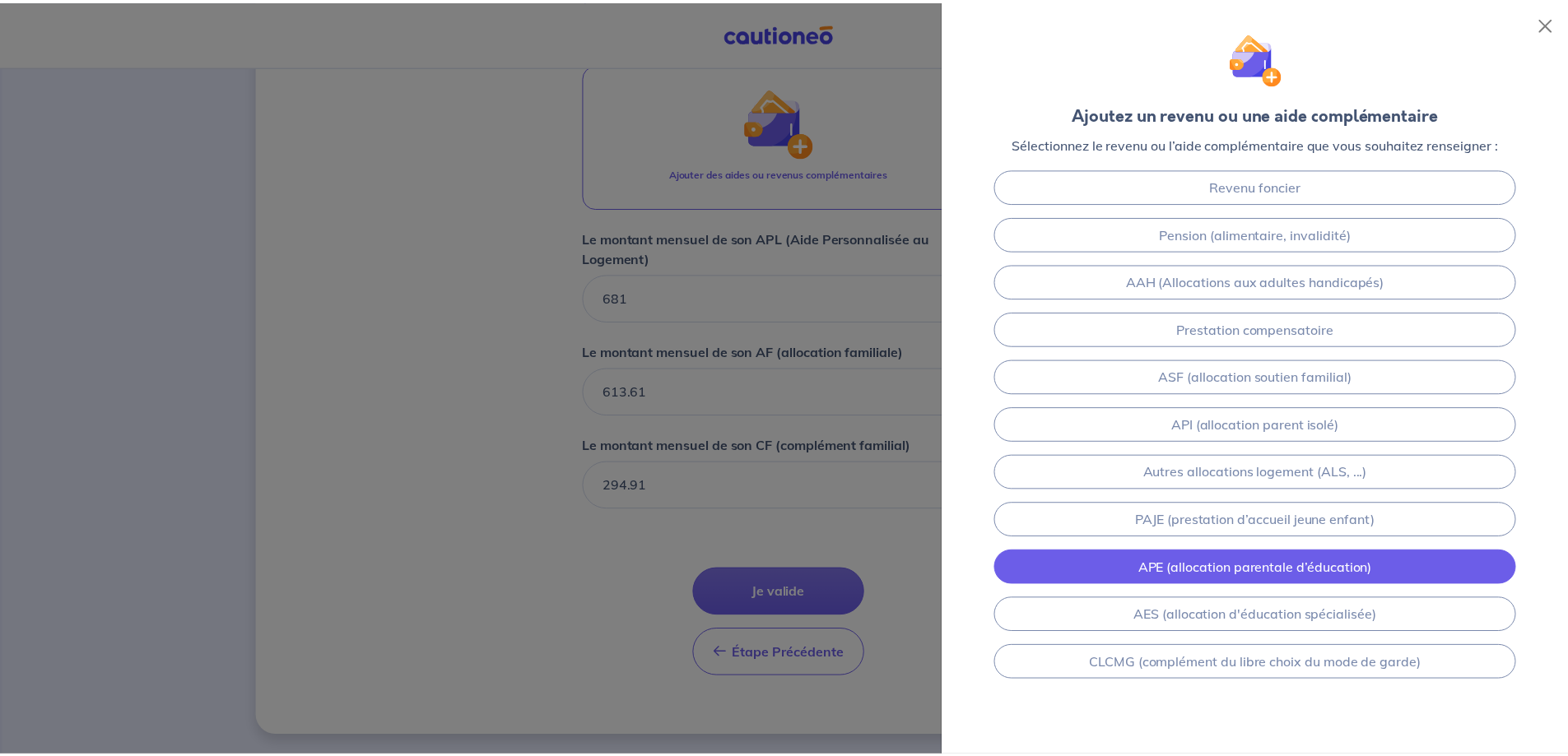
scroll to position [0, 0]
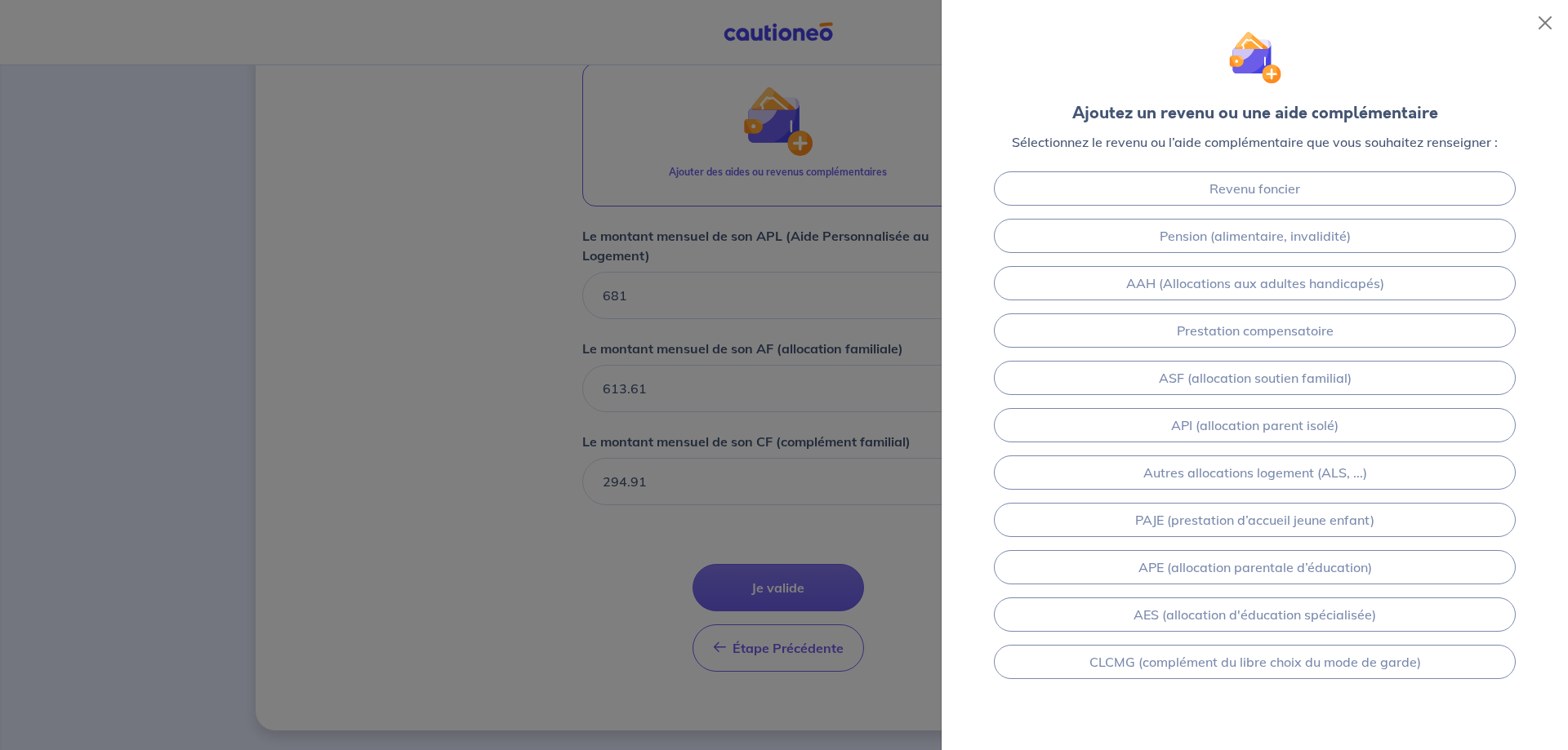
click at [460, 475] on div at bounding box center [784, 375] width 1568 height 750
click at [1543, 25] on button "Close" at bounding box center [1545, 23] width 26 height 26
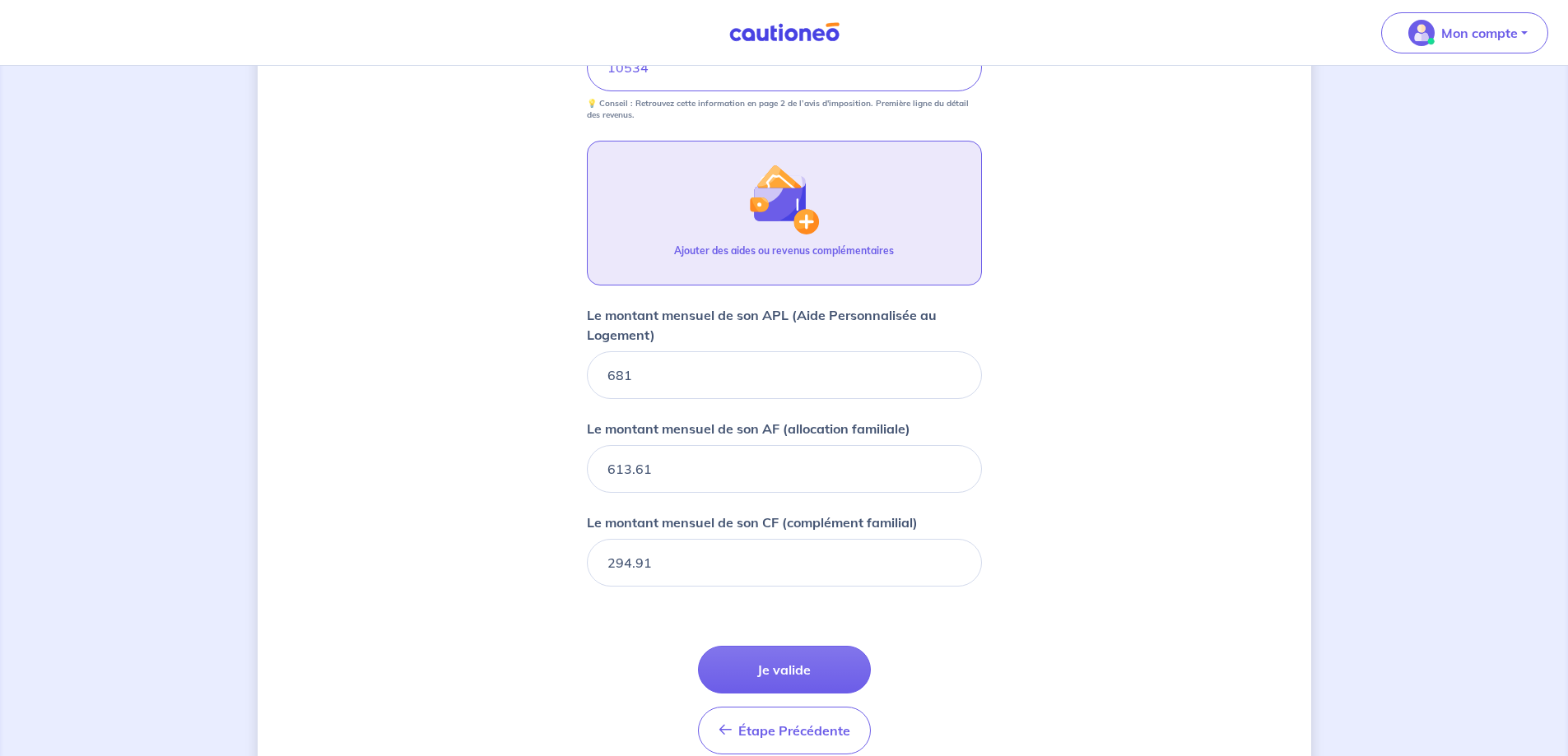
scroll to position [916, 0]
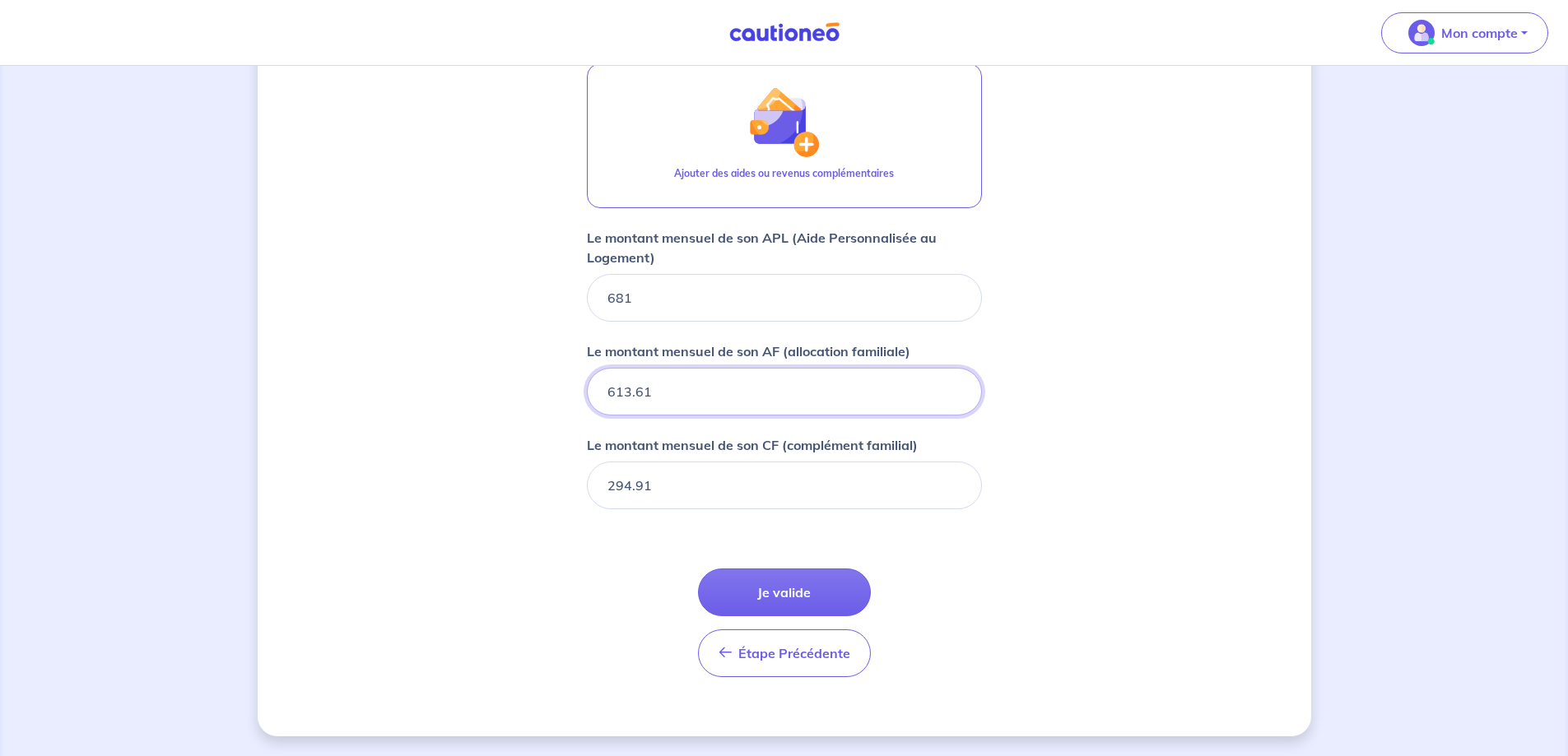
drag, startPoint x: 626, startPoint y: 385, endPoint x: 683, endPoint y: 390, distance: 57.2
click at [683, 390] on input "613.61" at bounding box center [784, 391] width 395 height 48
type input "614"
type input "295"
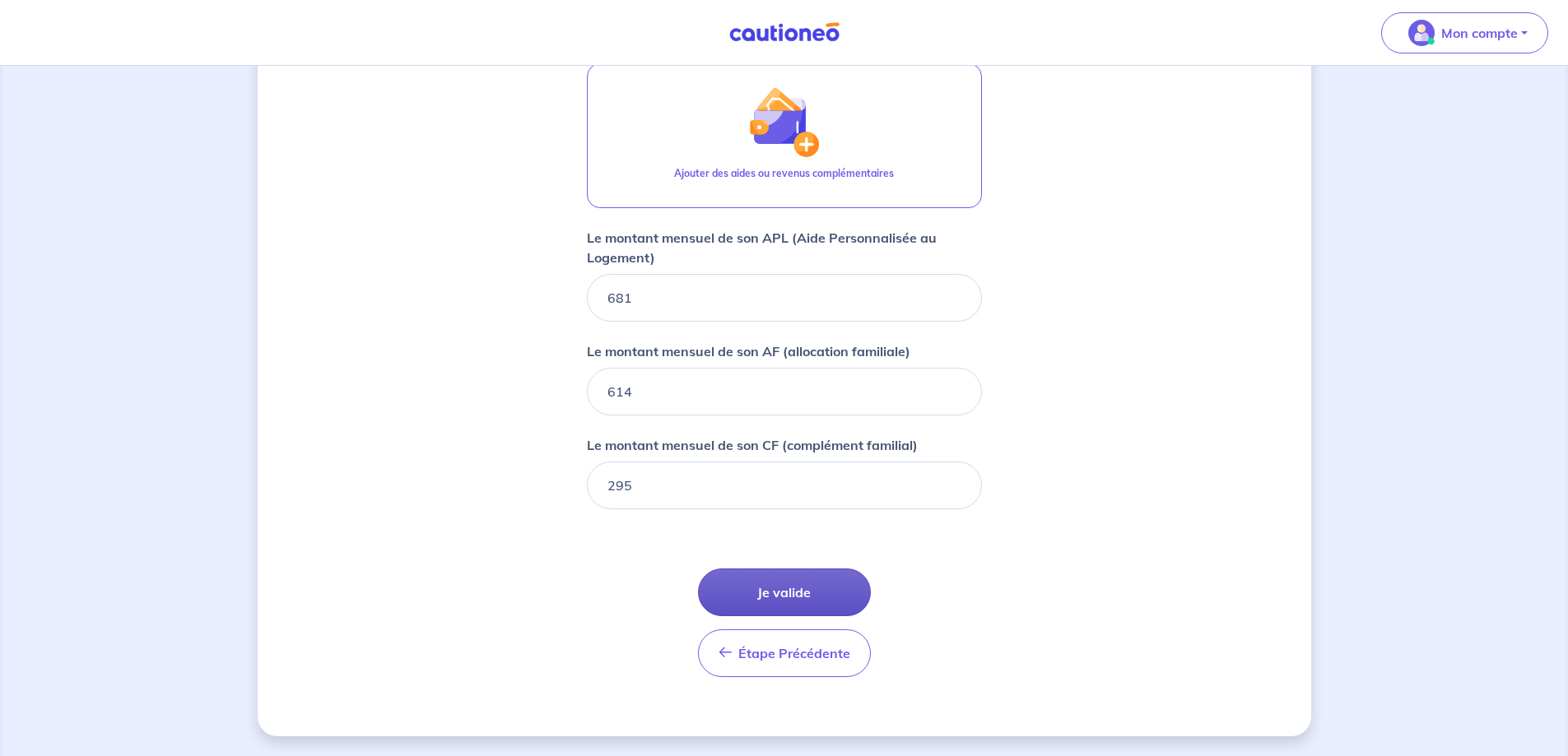
click at [788, 591] on button "Je valide" at bounding box center [784, 592] width 173 height 48
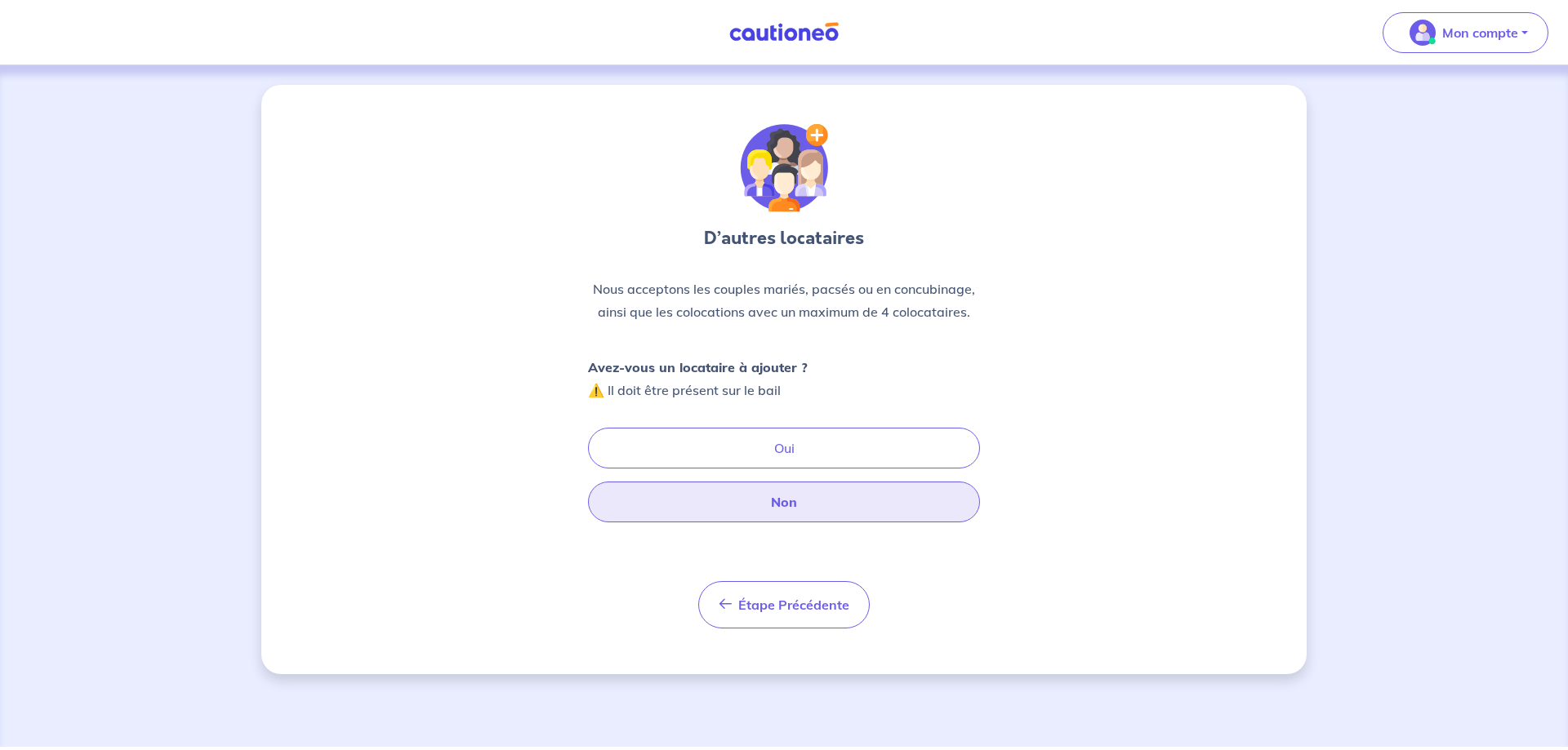
click at [802, 505] on button "Non" at bounding box center [784, 501] width 392 height 41
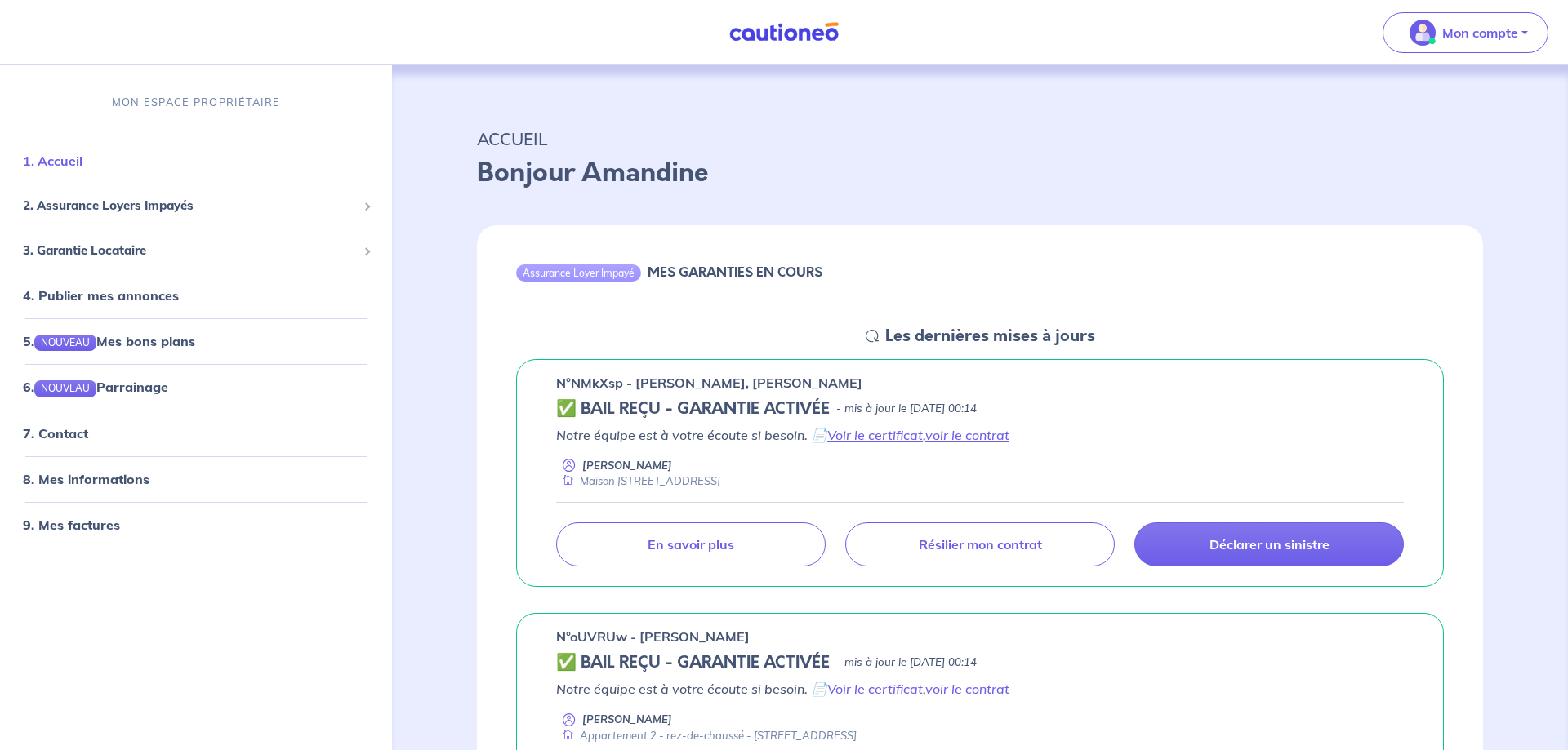
click at [82, 158] on link "1. Accueil" at bounding box center [52, 160] width 60 height 16
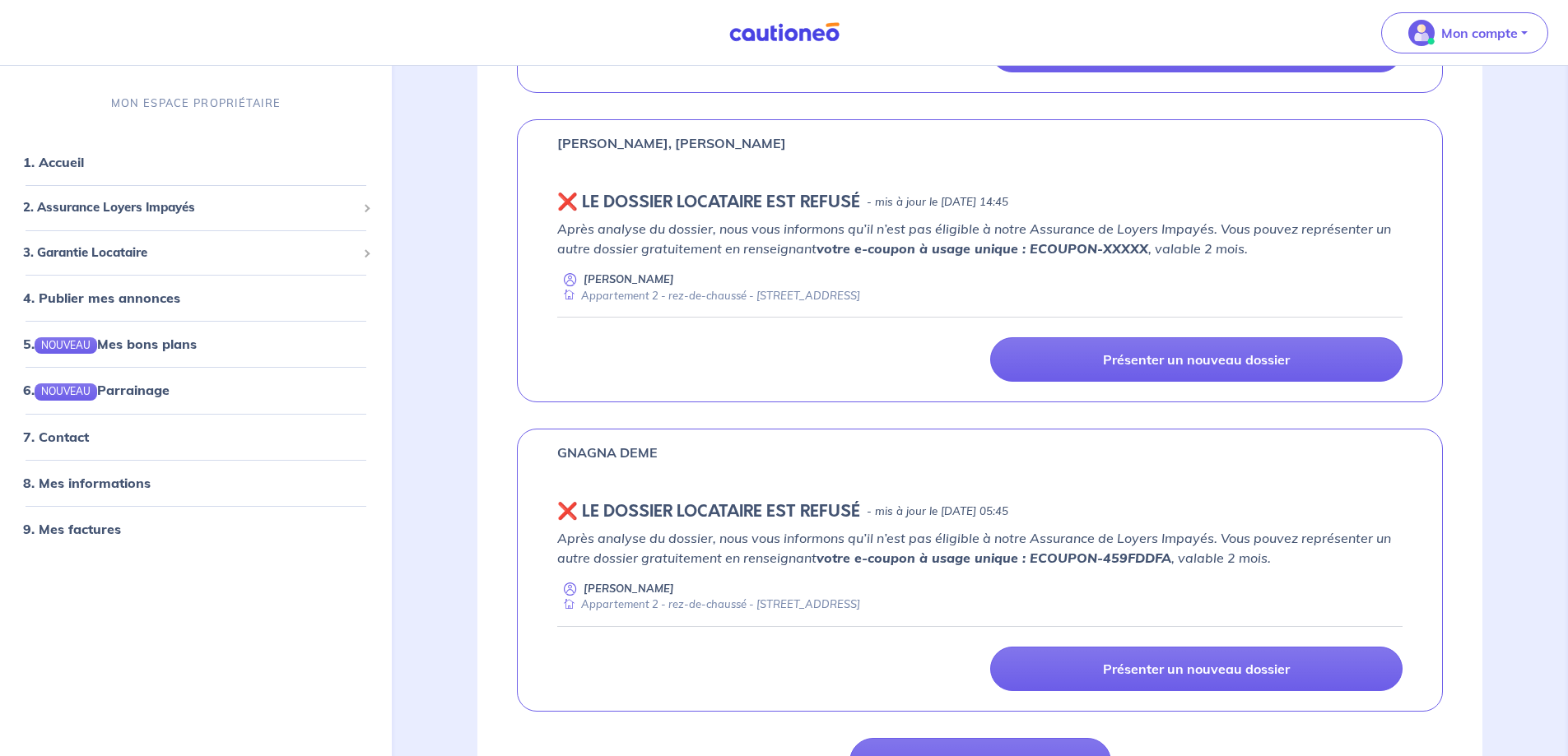
scroll to position [1069, 0]
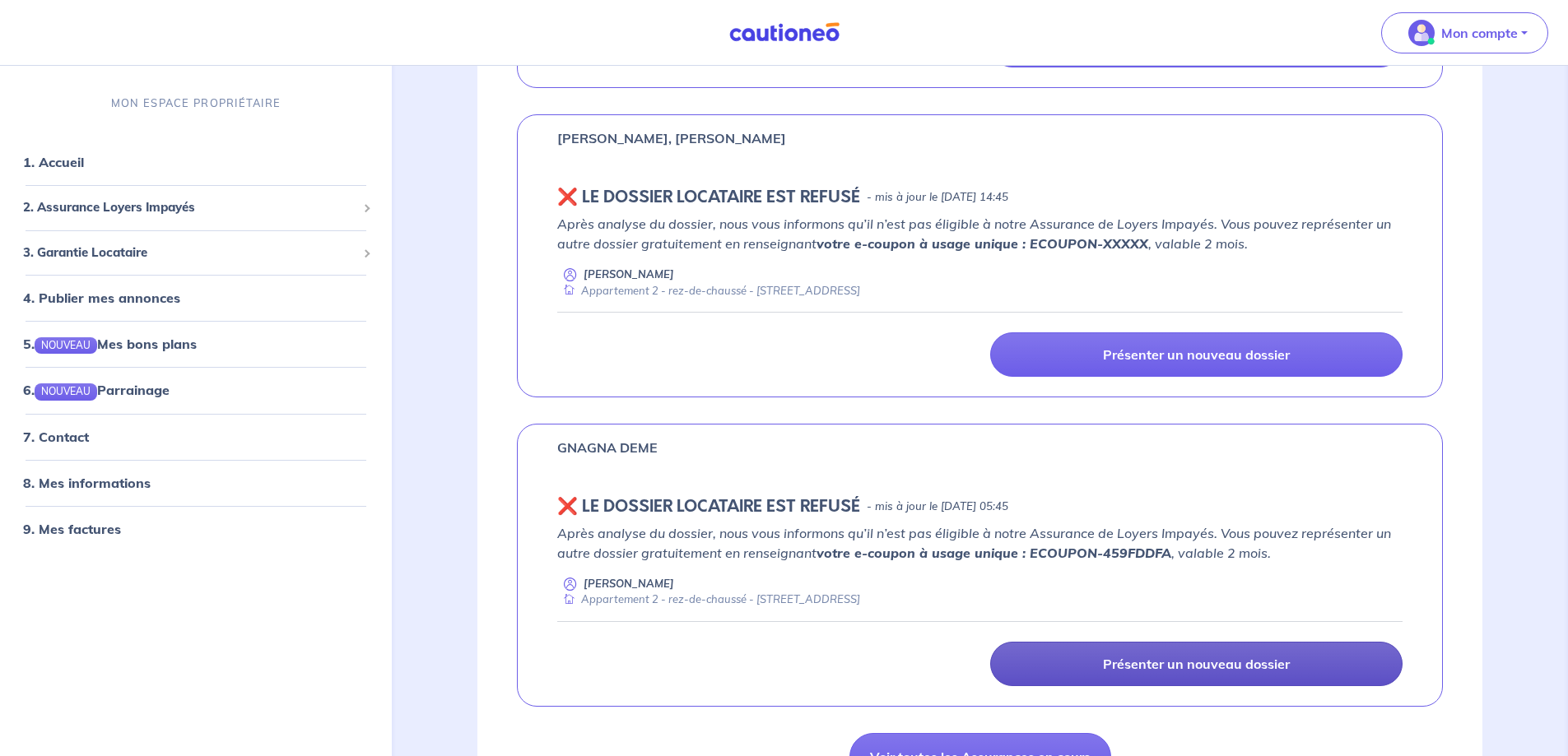
click at [1272, 660] on p "Présenter un nouveau dossier" at bounding box center [1196, 663] width 187 height 17
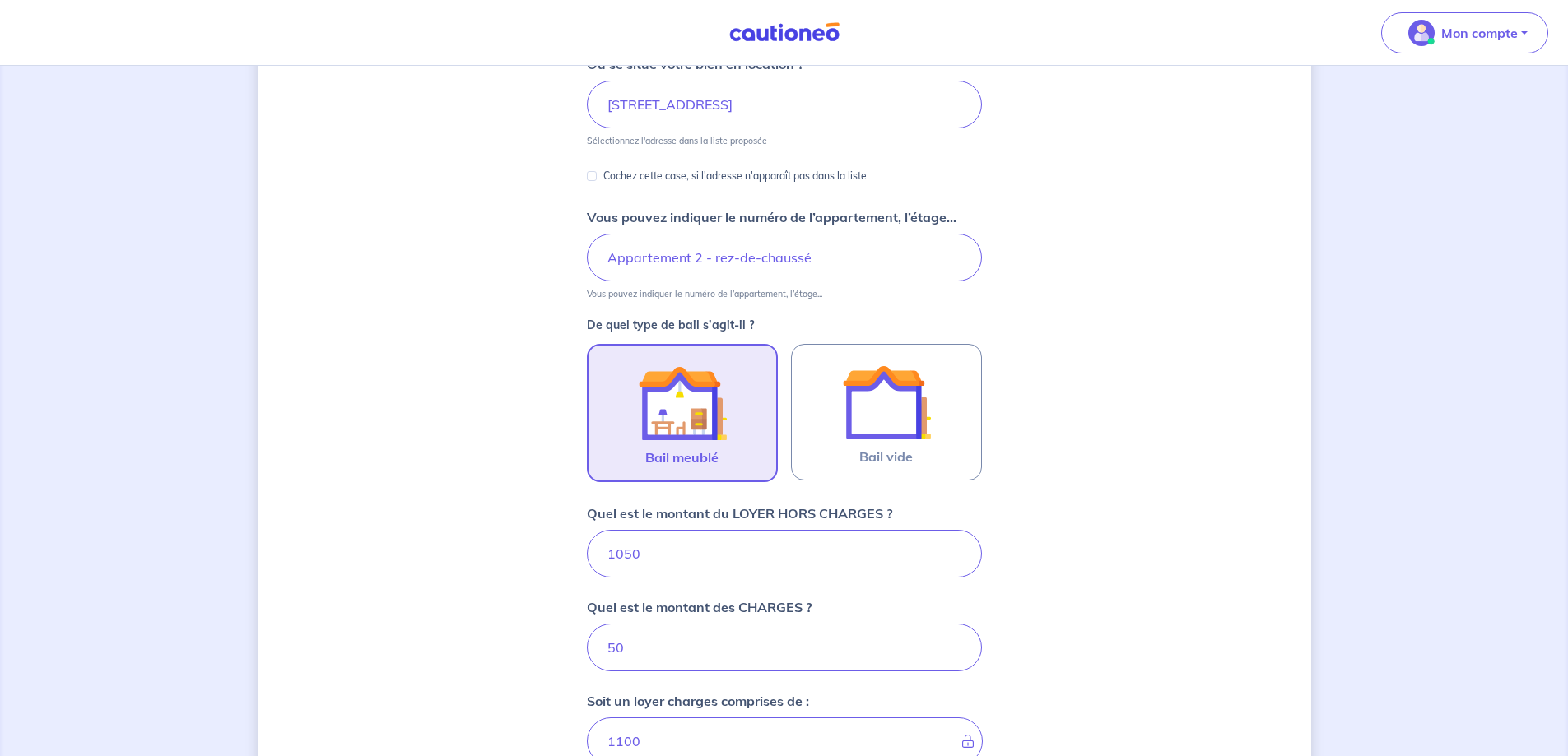
scroll to position [411, 0]
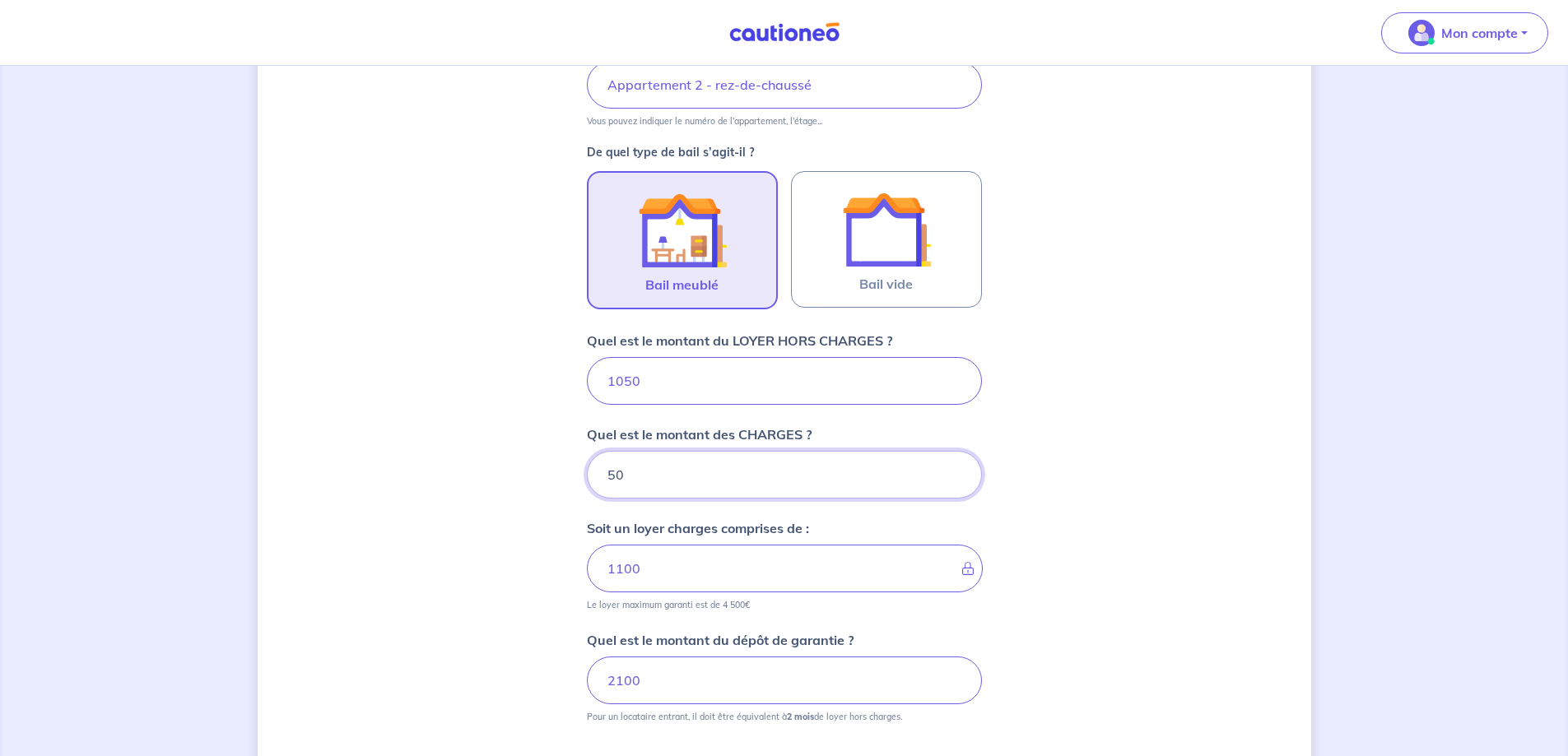
drag, startPoint x: 645, startPoint y: 482, endPoint x: 417, endPoint y: 475, distance: 228.1
click at [417, 475] on div "Dites-nous en plus sur votre bien Où se situe votre bien en location ? [STREET_…" at bounding box center [784, 312] width 1053 height 1275
type input "1050"
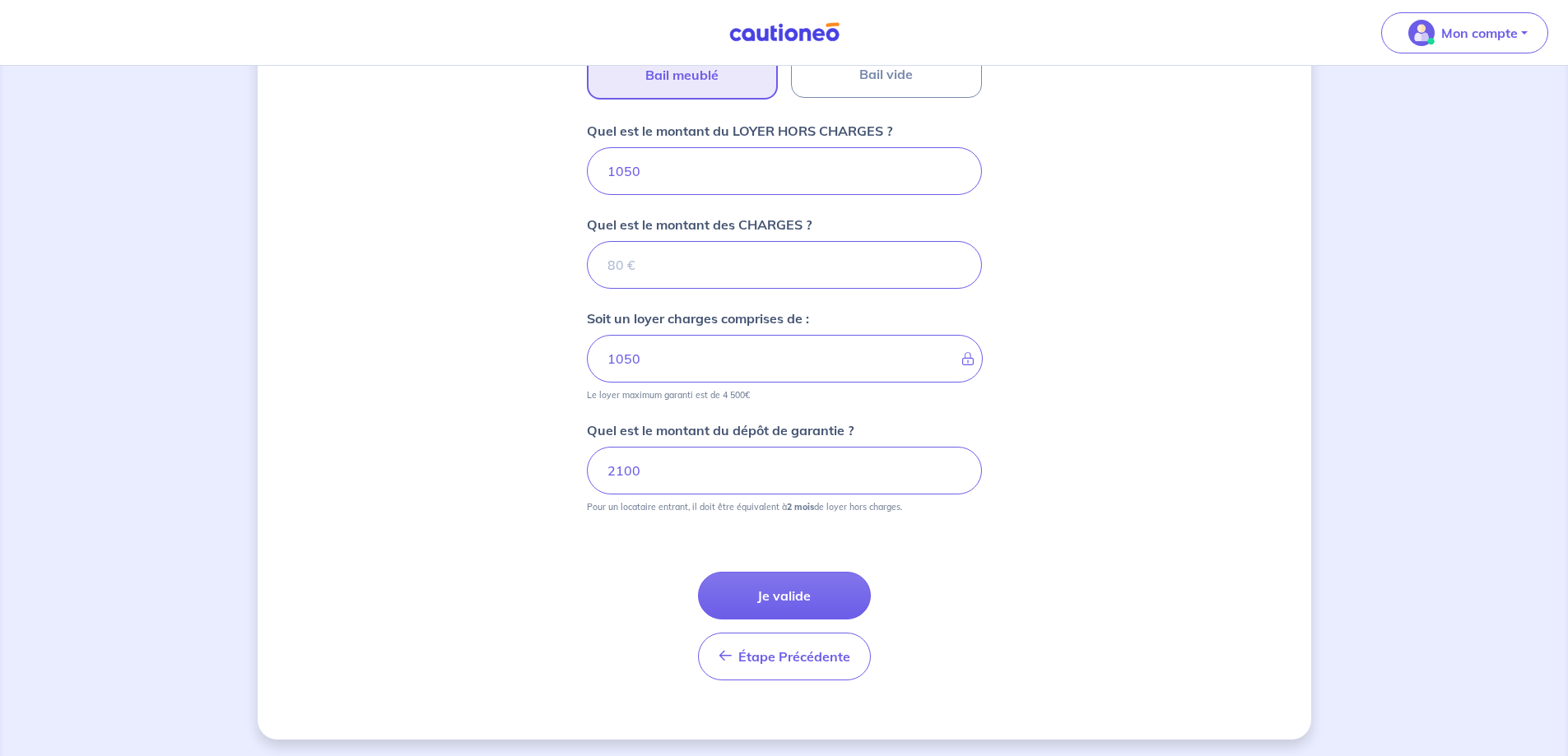
scroll to position [624, 0]
click at [651, 251] on input "Quel est le montant des CHARGES ?" at bounding box center [784, 261] width 395 height 48
type input "30"
type input "1080"
click at [808, 581] on button "Je valide" at bounding box center [784, 592] width 173 height 48
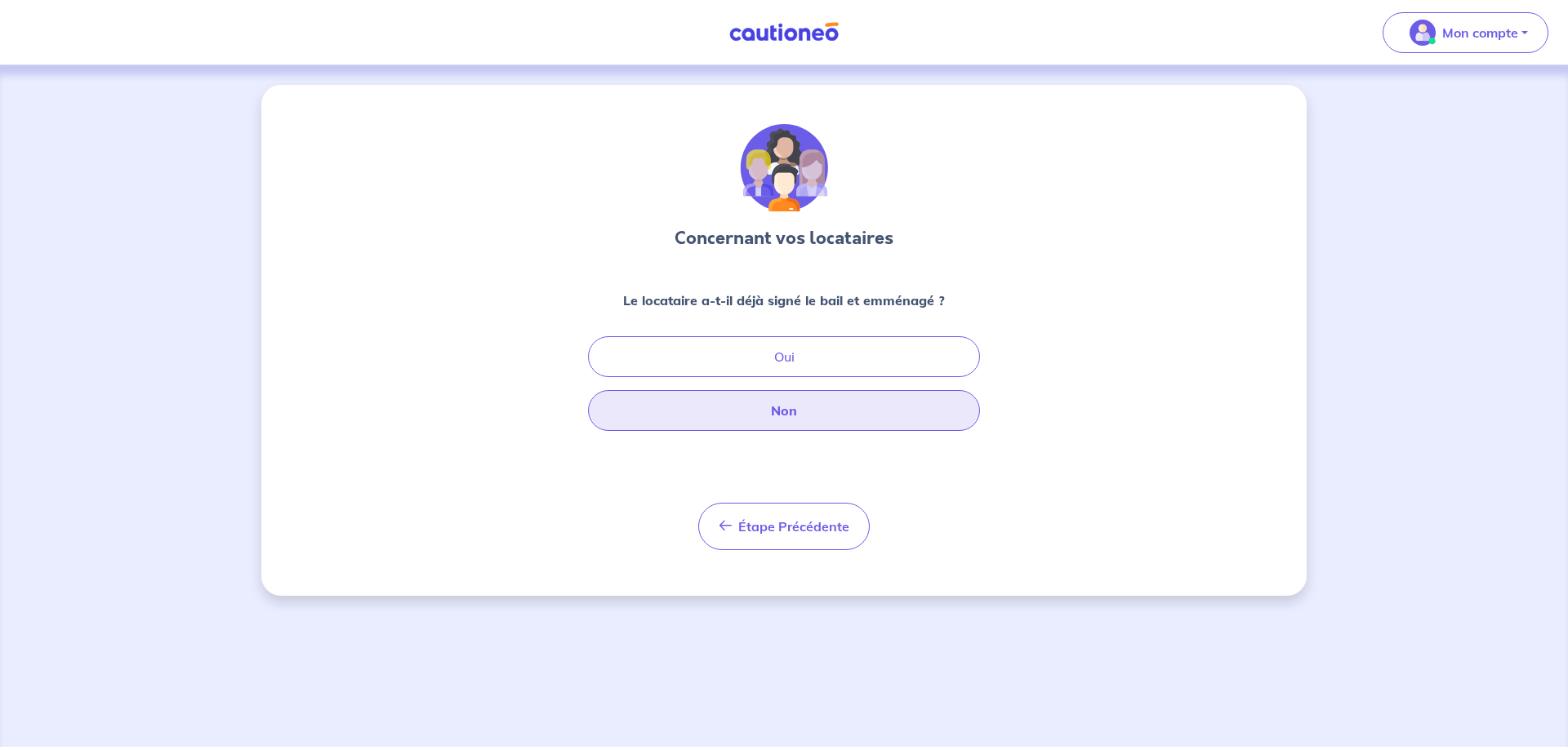
click at [823, 423] on button "Non" at bounding box center [784, 411] width 392 height 41
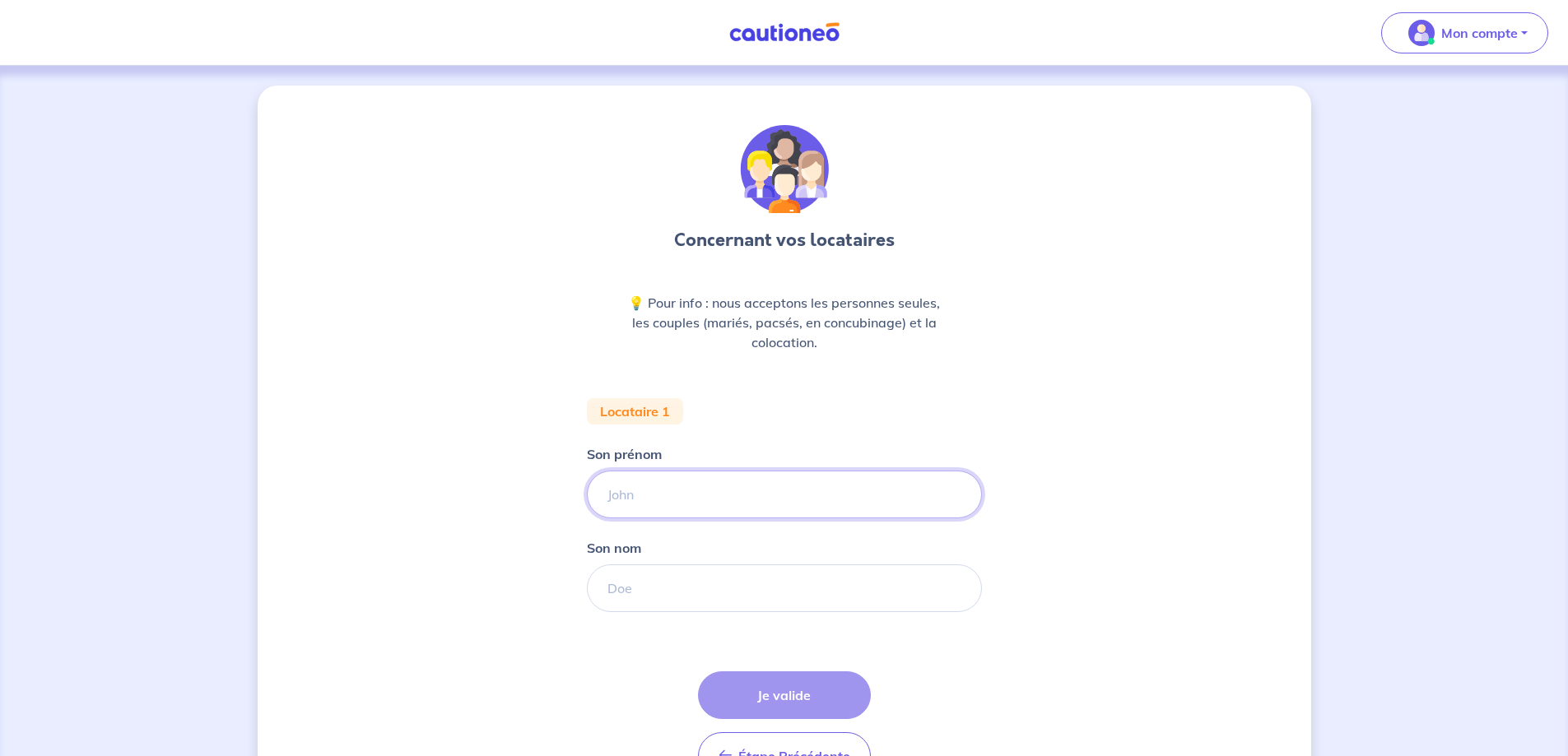
click at [809, 495] on input "Son prénom" at bounding box center [784, 494] width 395 height 48
type input "Dilshad"
click at [712, 579] on input "Son nom" at bounding box center [784, 588] width 395 height 48
type input "NAFEES"
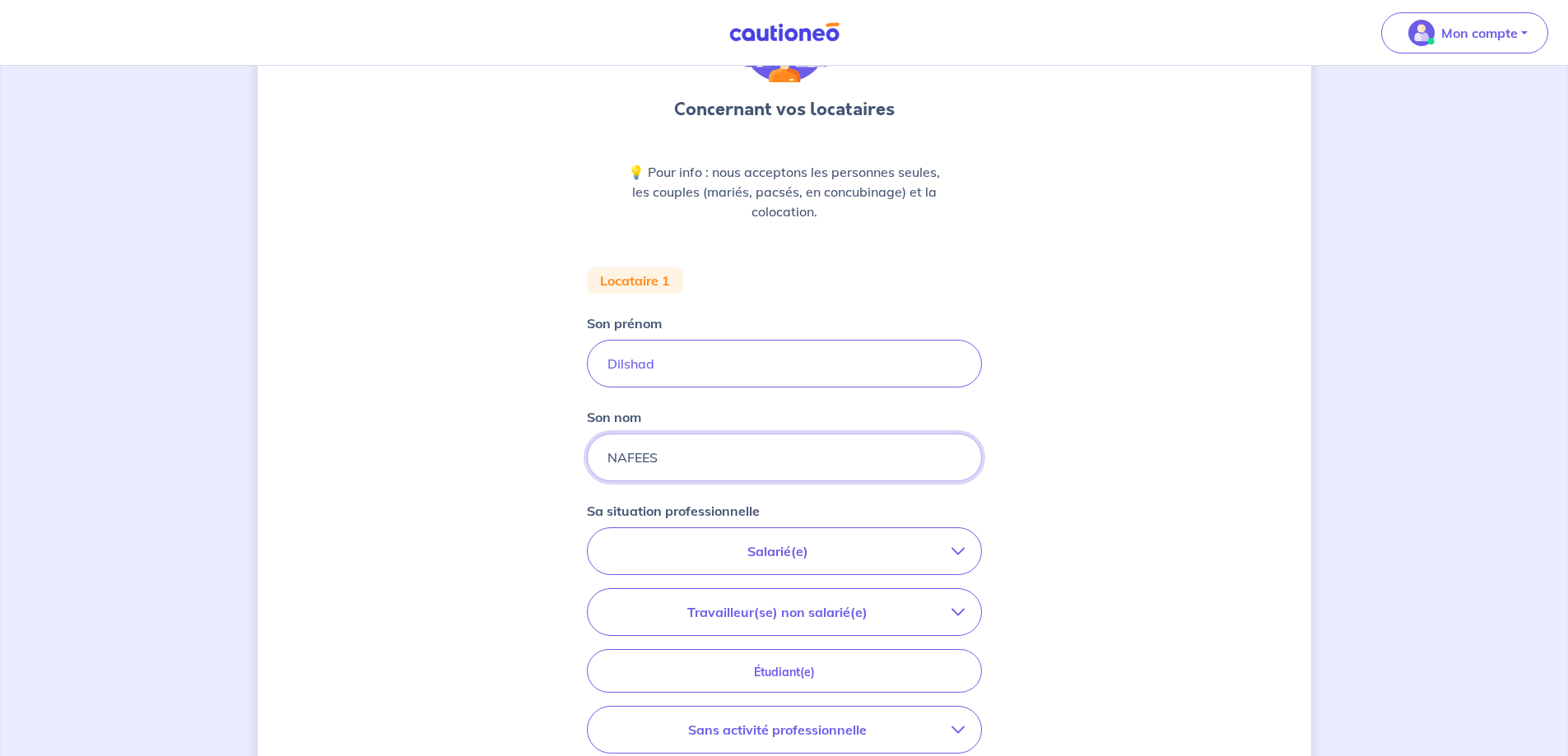
scroll to position [329, 0]
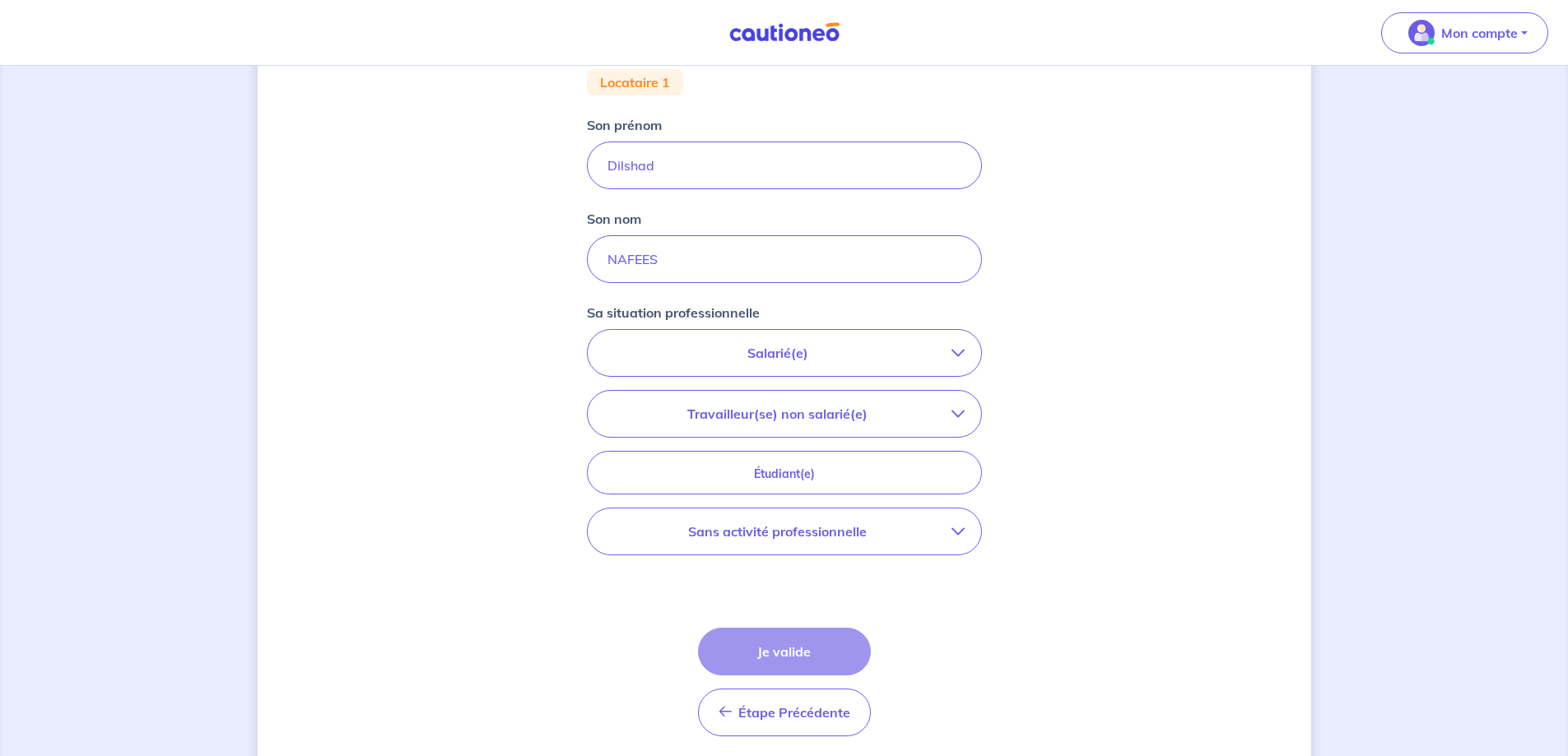
click at [774, 360] on p "Salarié(e)" at bounding box center [778, 353] width 347 height 20
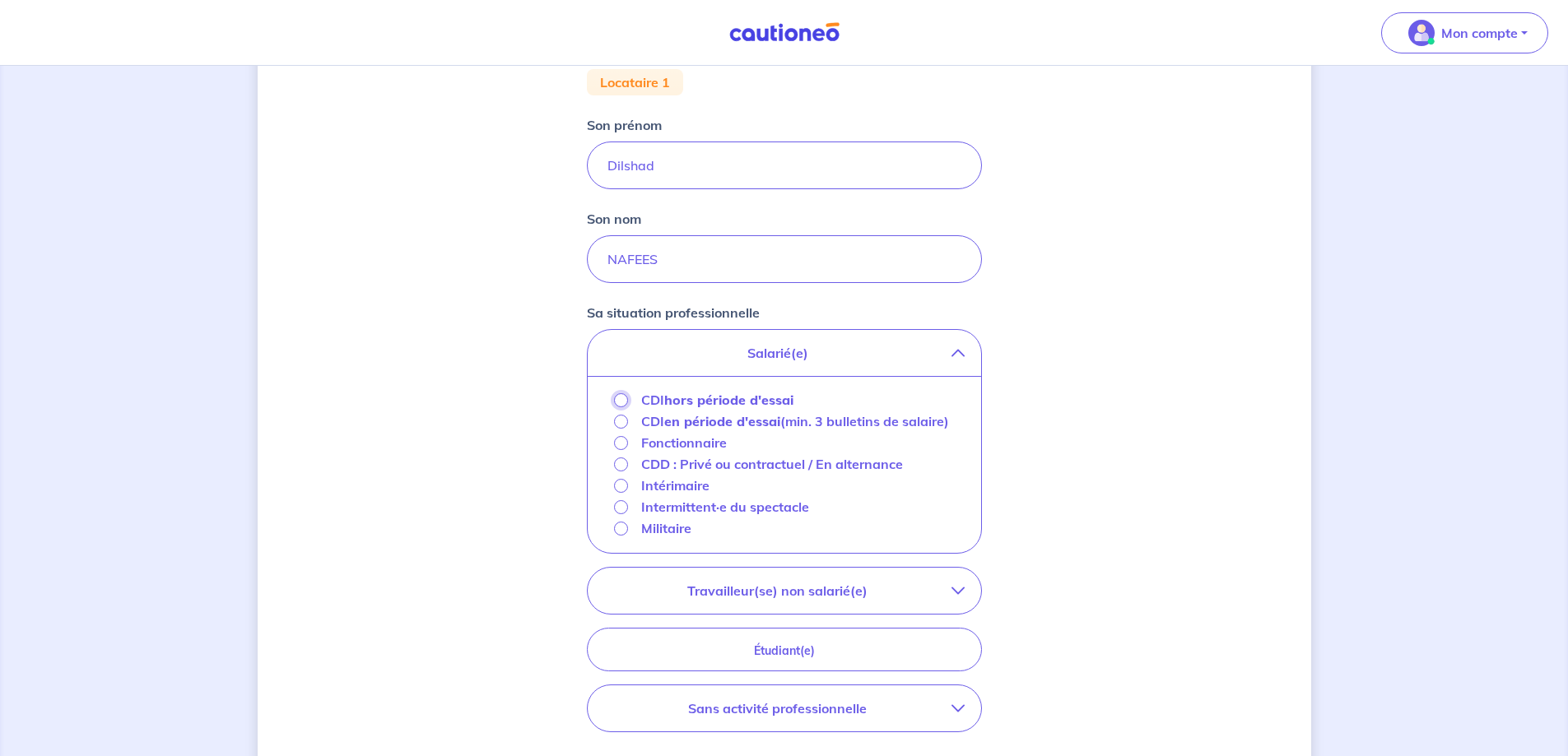
click at [622, 394] on input "CDI hors période d'essai" at bounding box center [621, 401] width 14 height 14
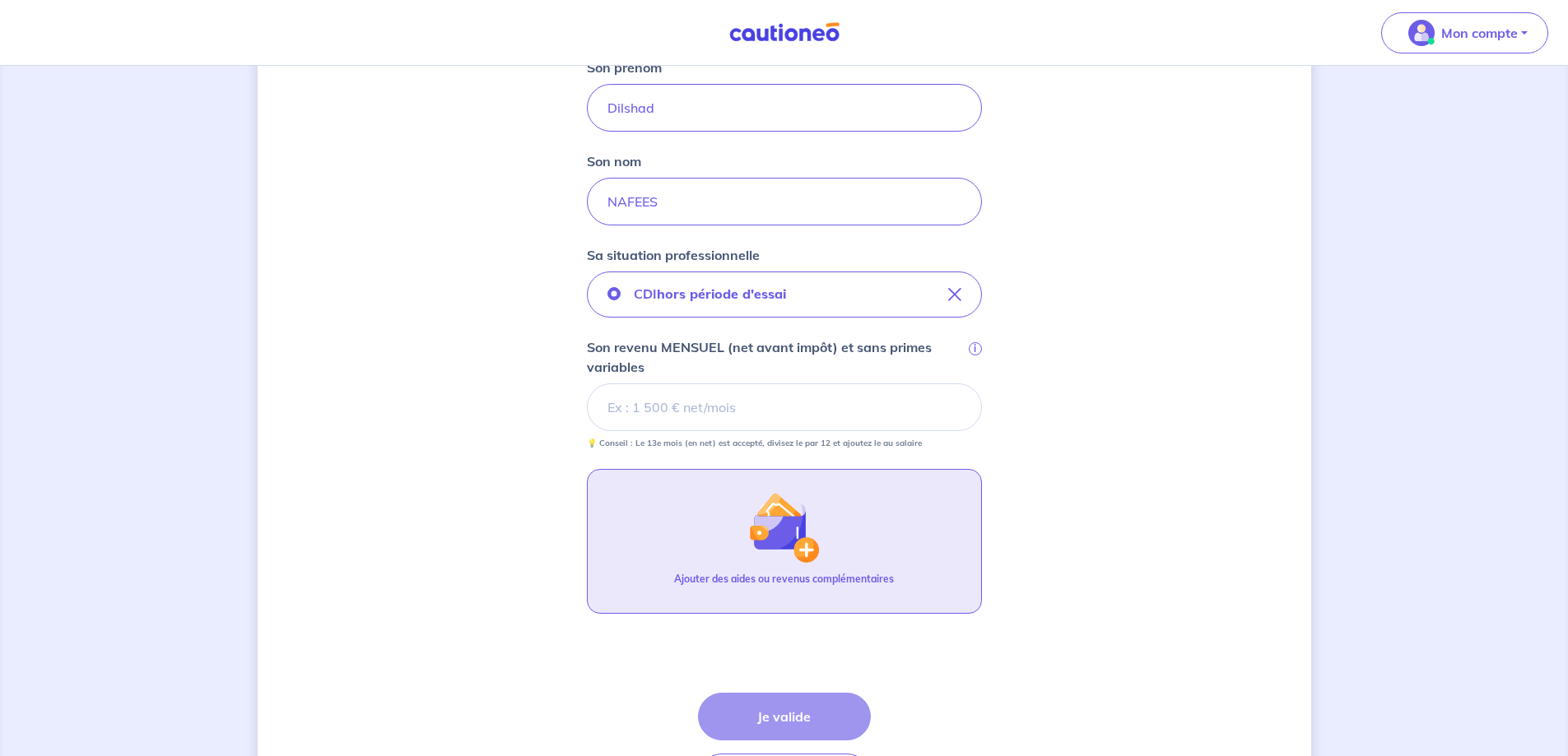
scroll to position [411, 0]
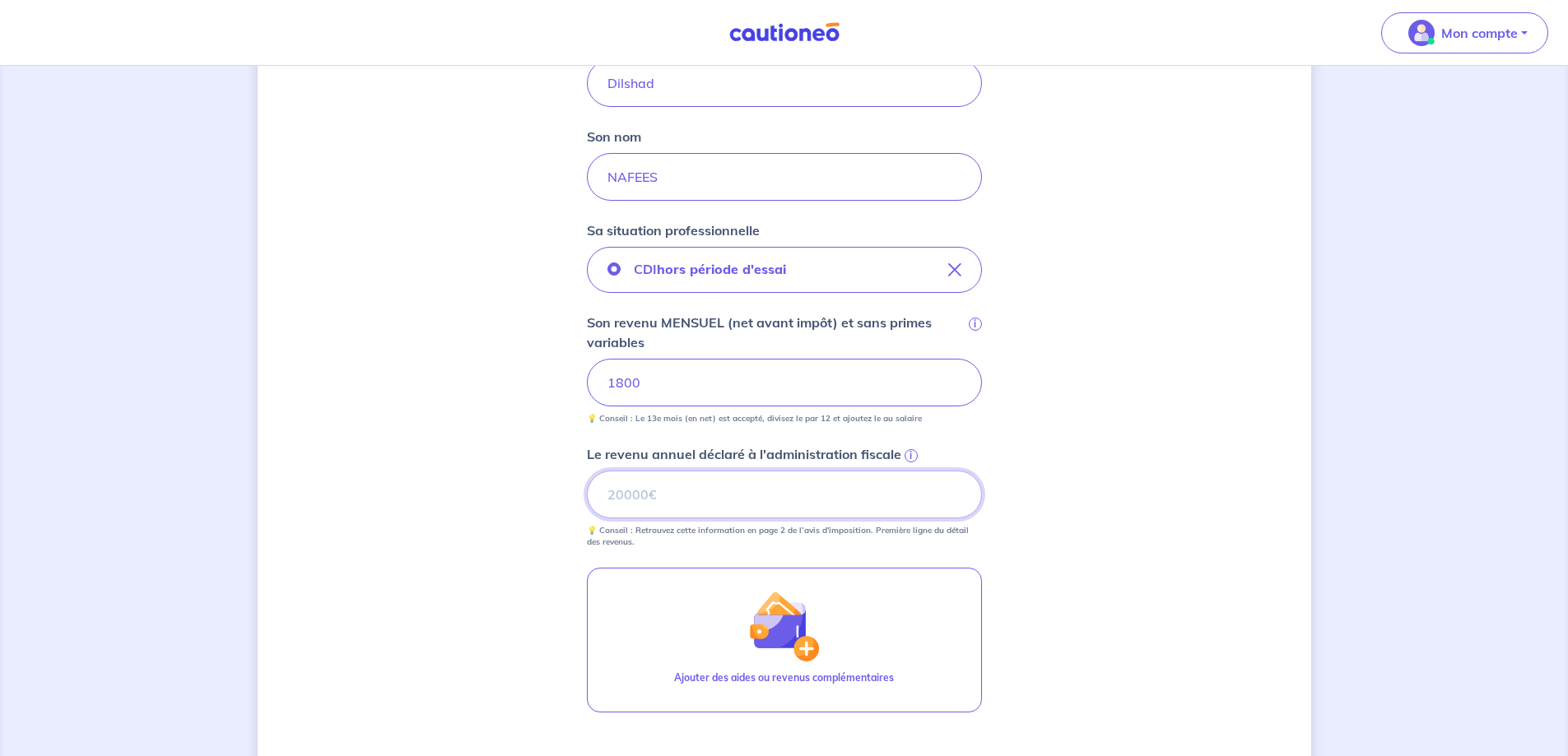
drag, startPoint x: 791, startPoint y: 479, endPoint x: 792, endPoint y: 491, distance: 12.0
click at [790, 479] on input "Le revenu annuel déclaré à l'administration fiscale i" at bounding box center [784, 494] width 395 height 48
type input "10534"
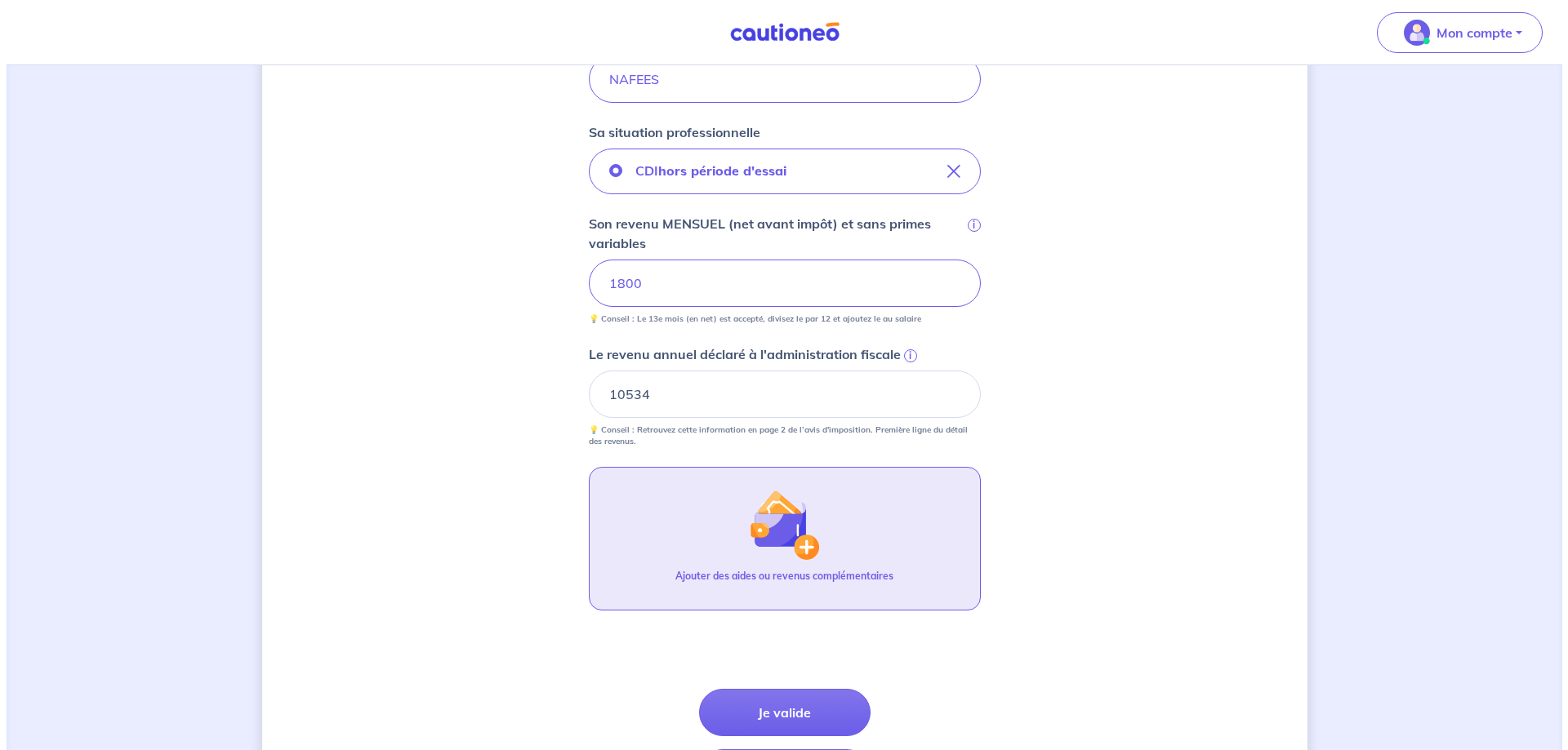
scroll to position [630, 0]
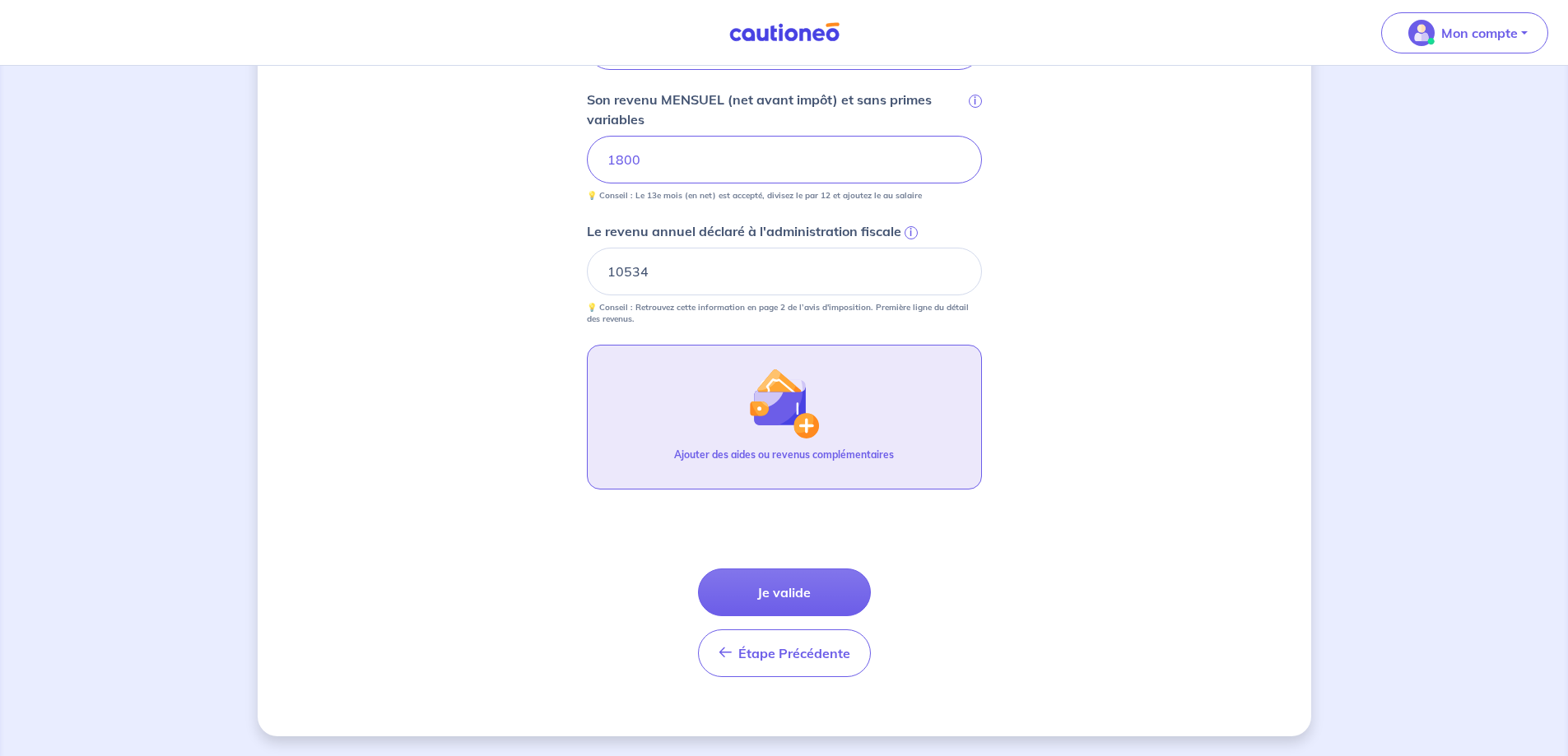
click at [791, 423] on img "button" at bounding box center [783, 402] width 71 height 71
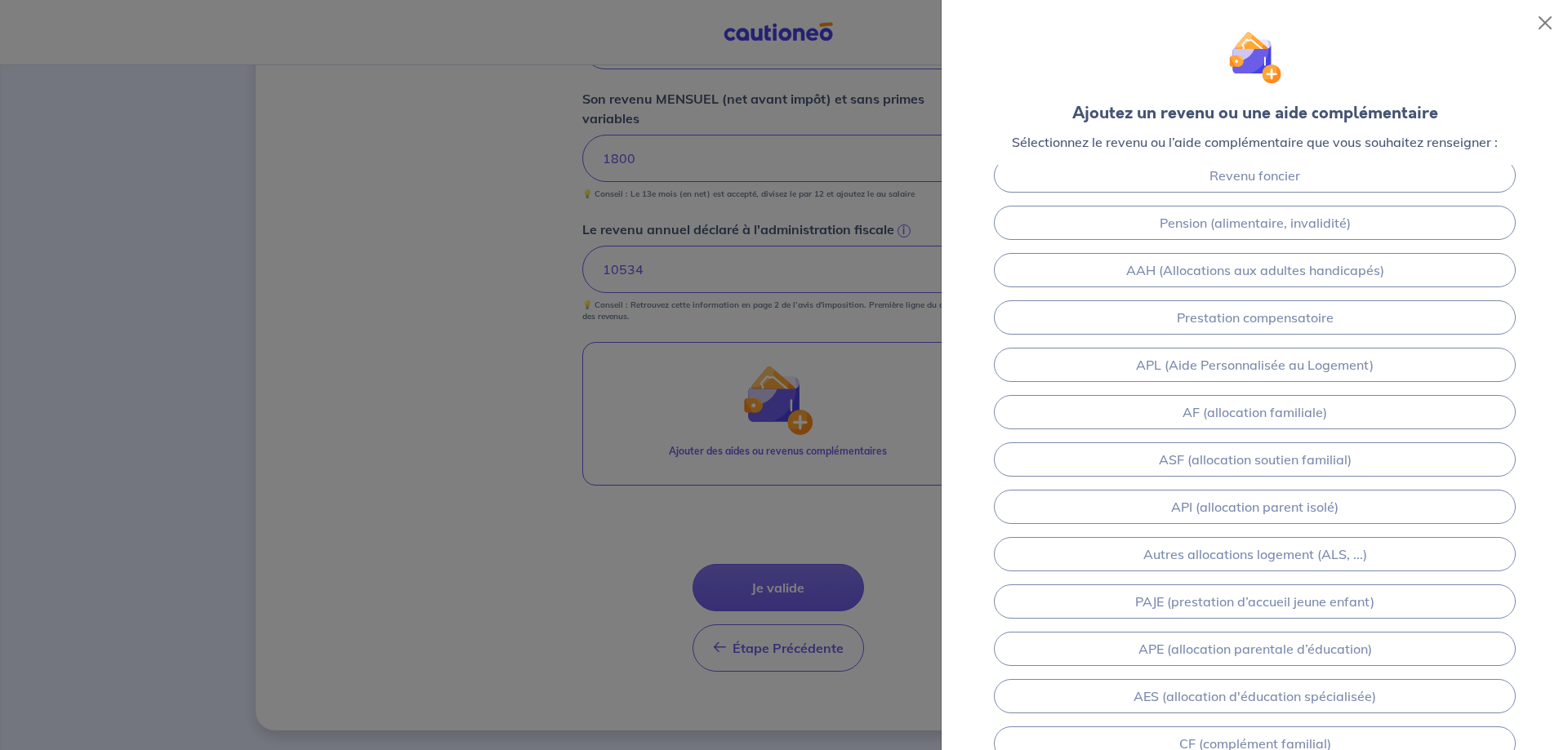
scroll to position [0, 0]
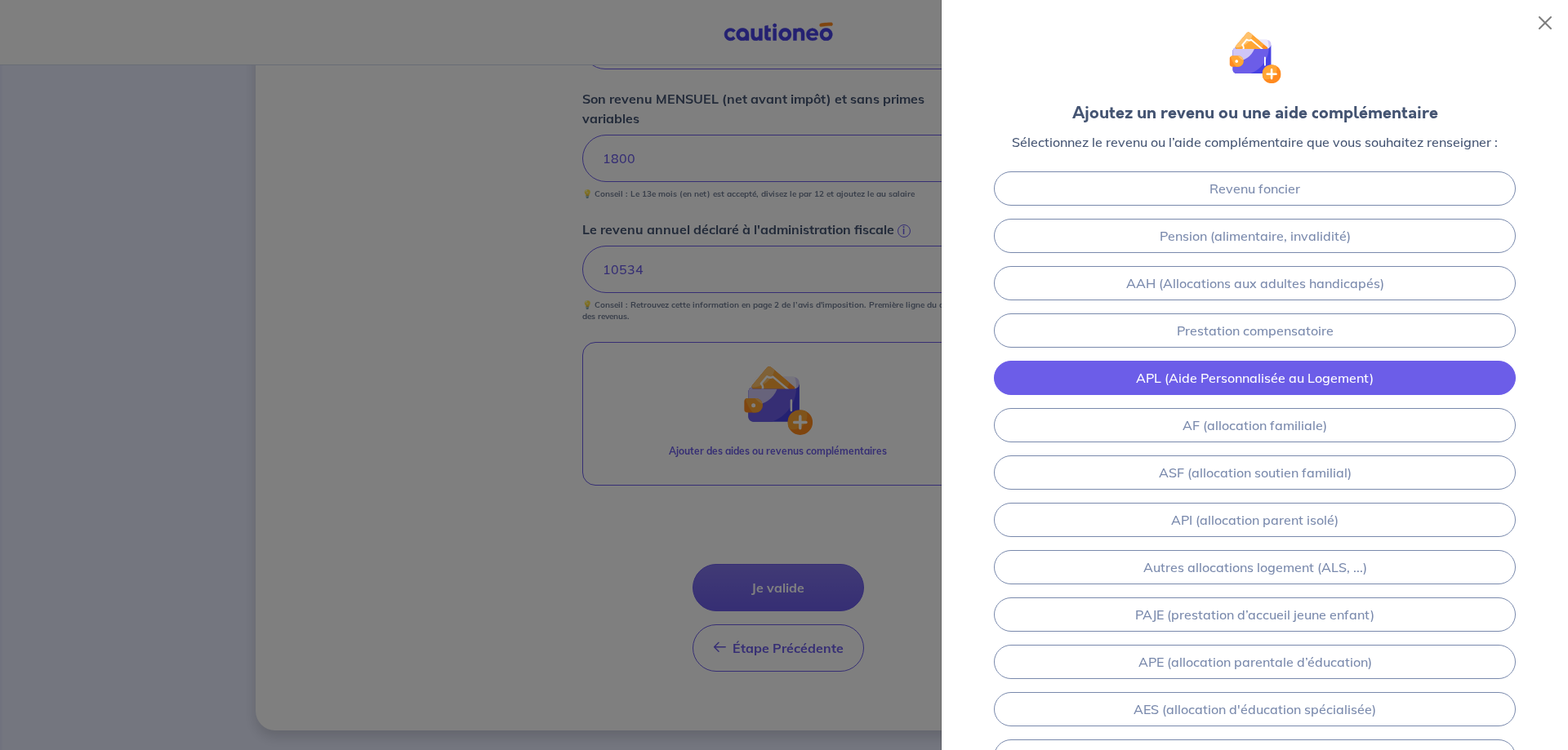
click at [1274, 390] on link "APL (Aide Personnalisée au Logement)" at bounding box center [1254, 378] width 522 height 35
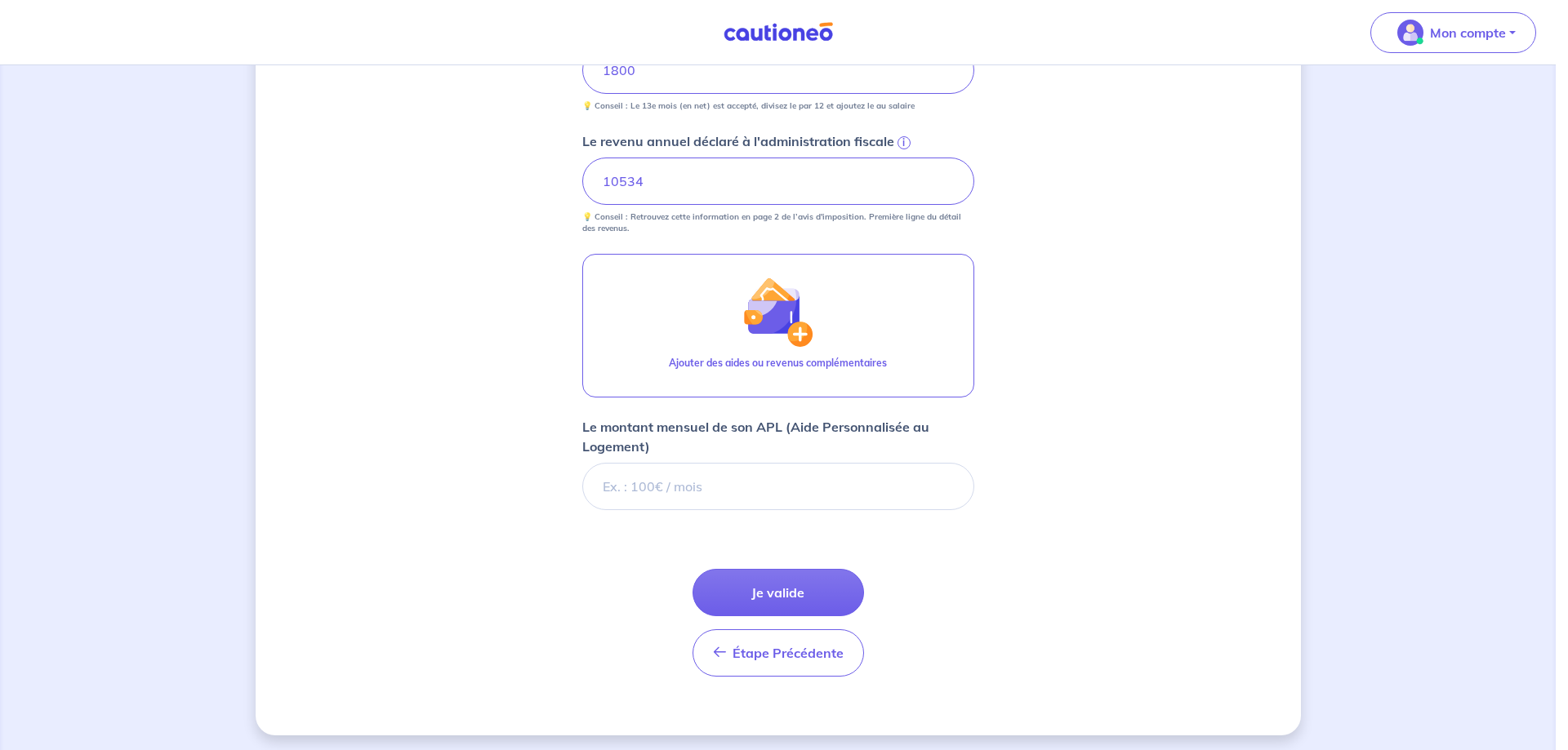
scroll to position [722, 0]
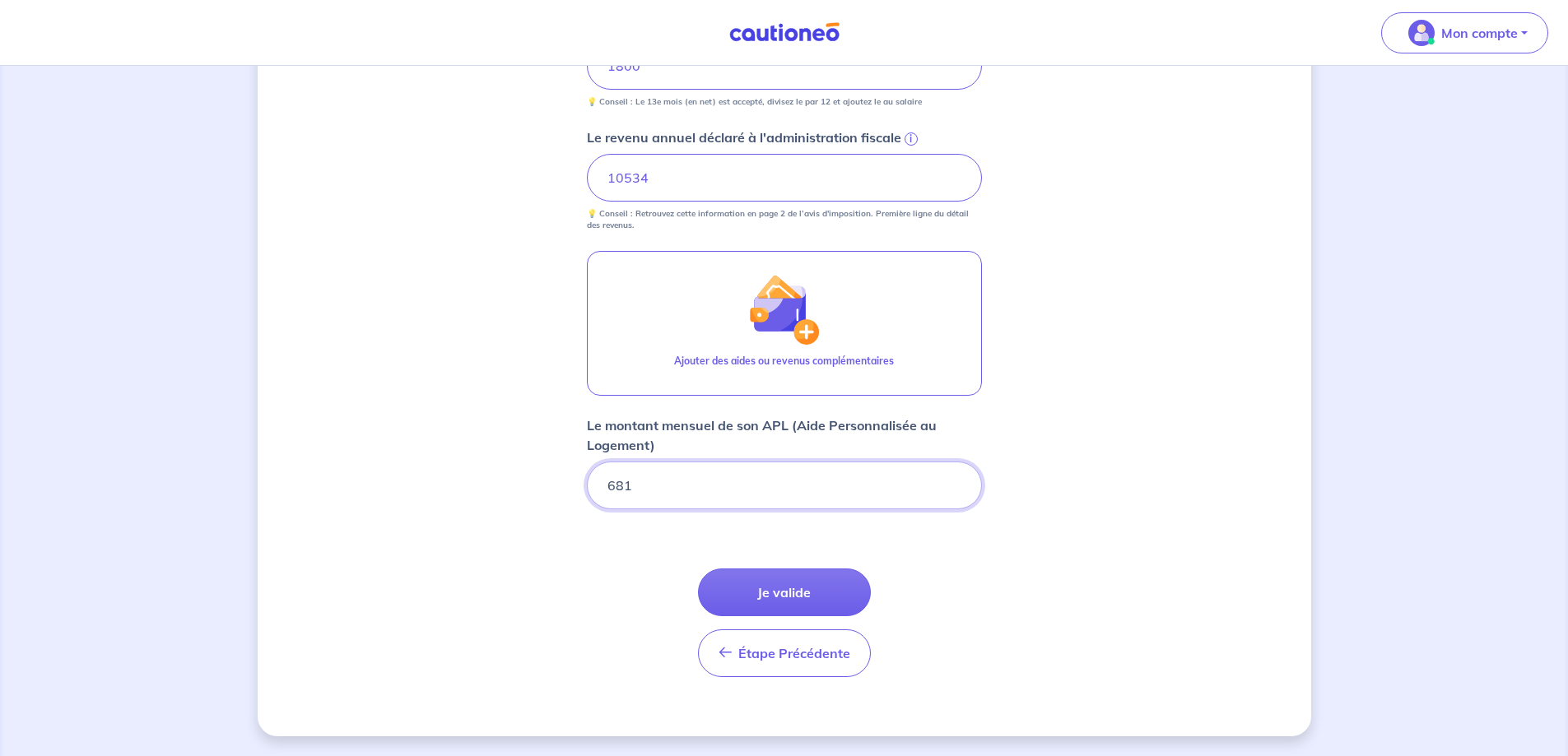
type input "681"
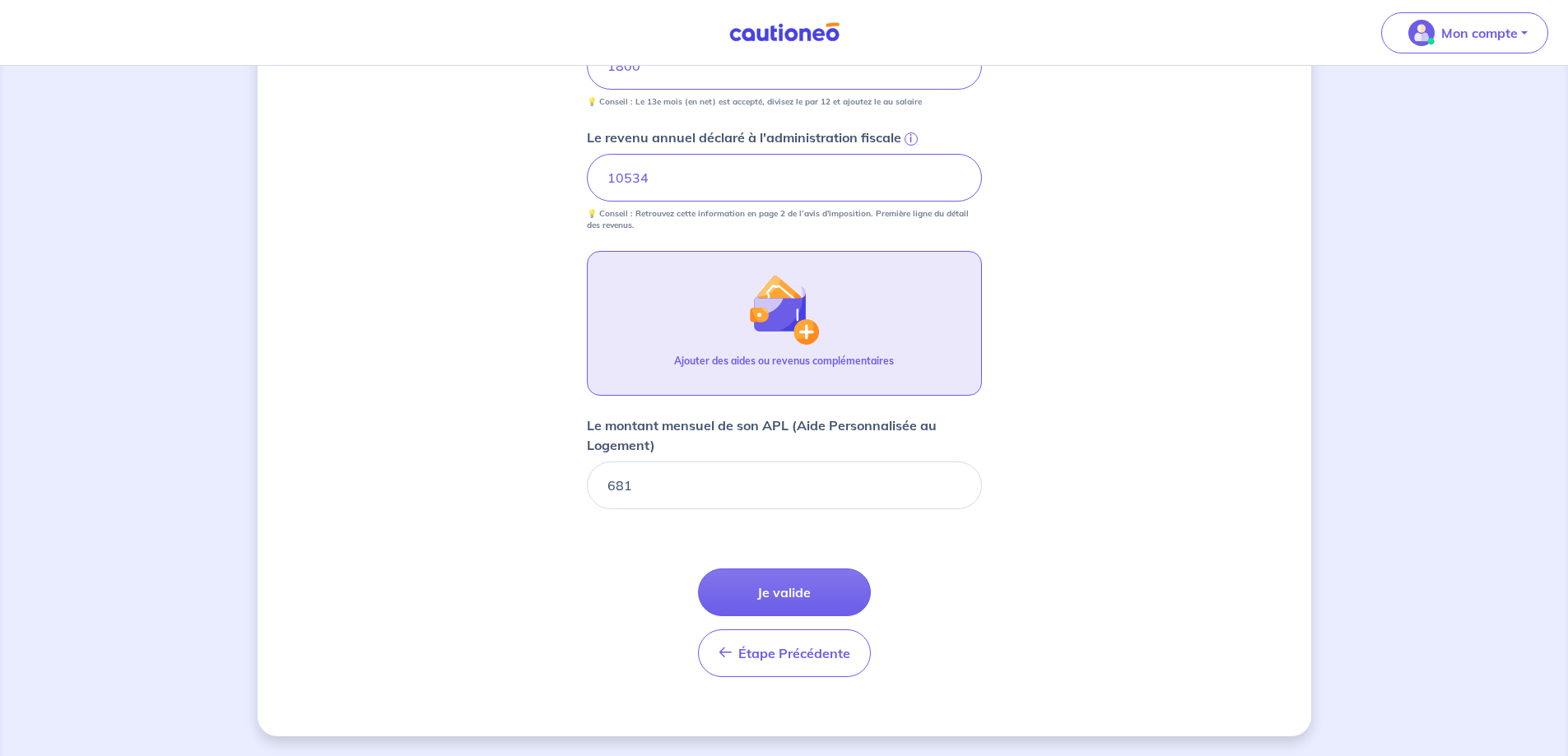
click at [811, 304] on img "button" at bounding box center [783, 309] width 71 height 71
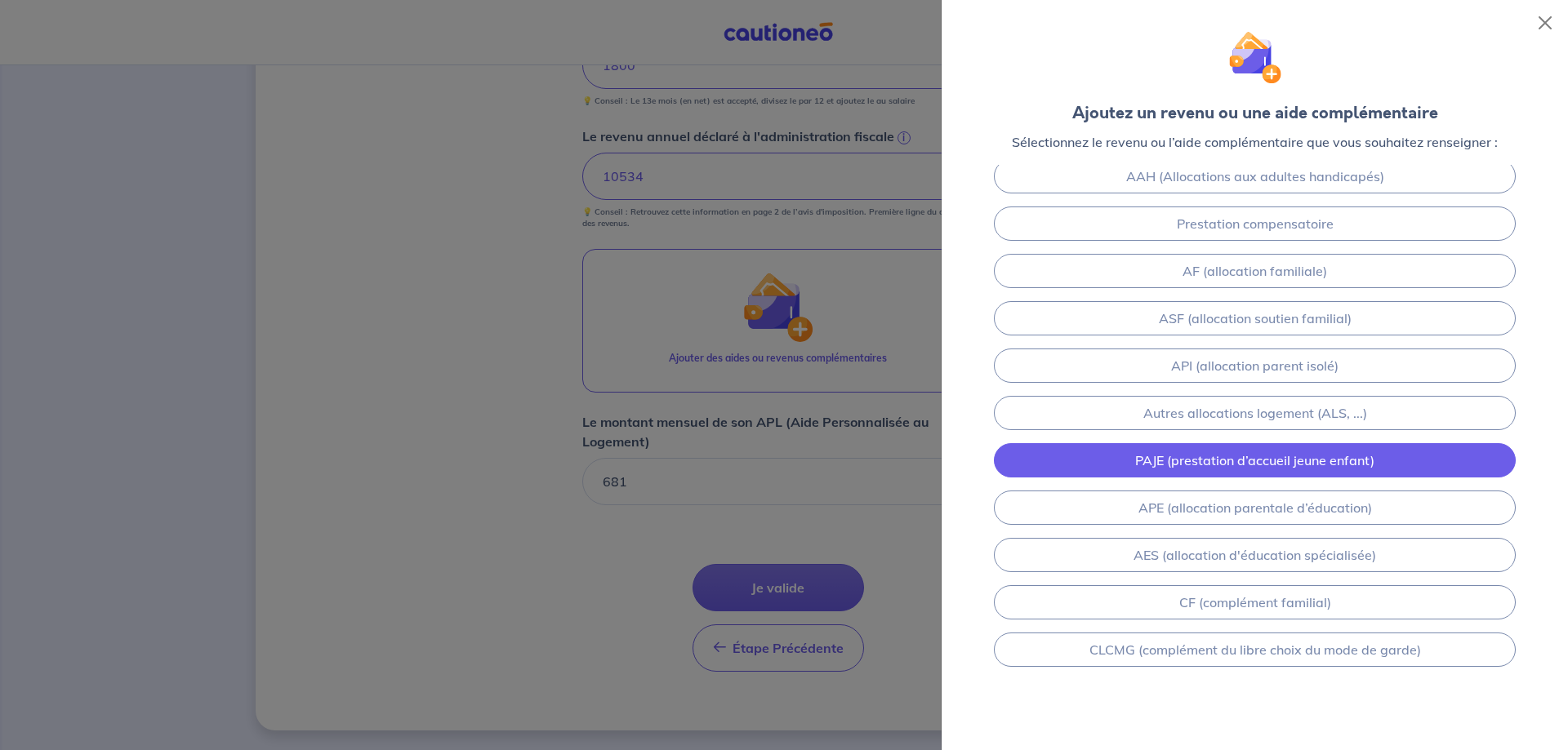
scroll to position [112, 0]
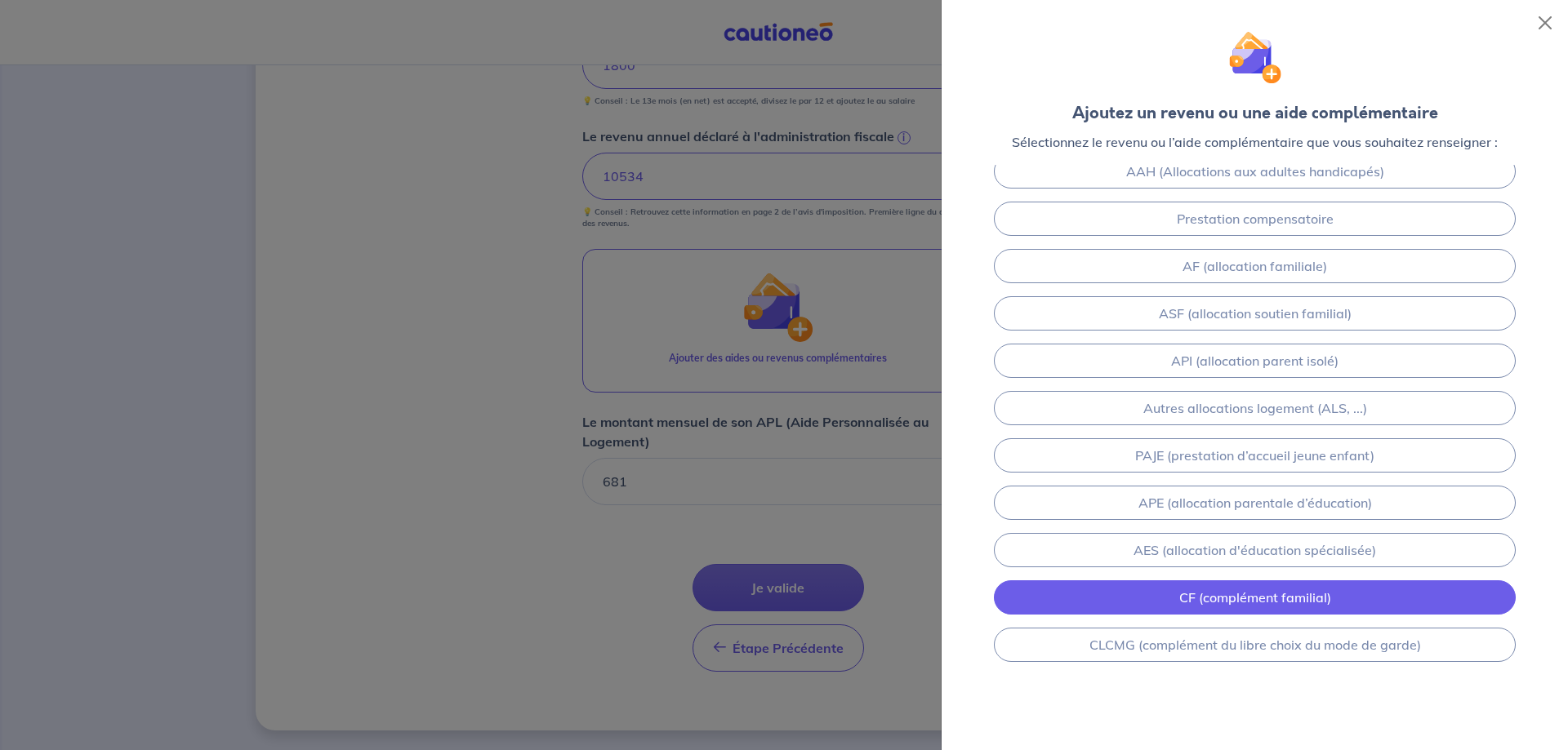
click at [1323, 598] on link "CF (complément familial)" at bounding box center [1254, 598] width 522 height 35
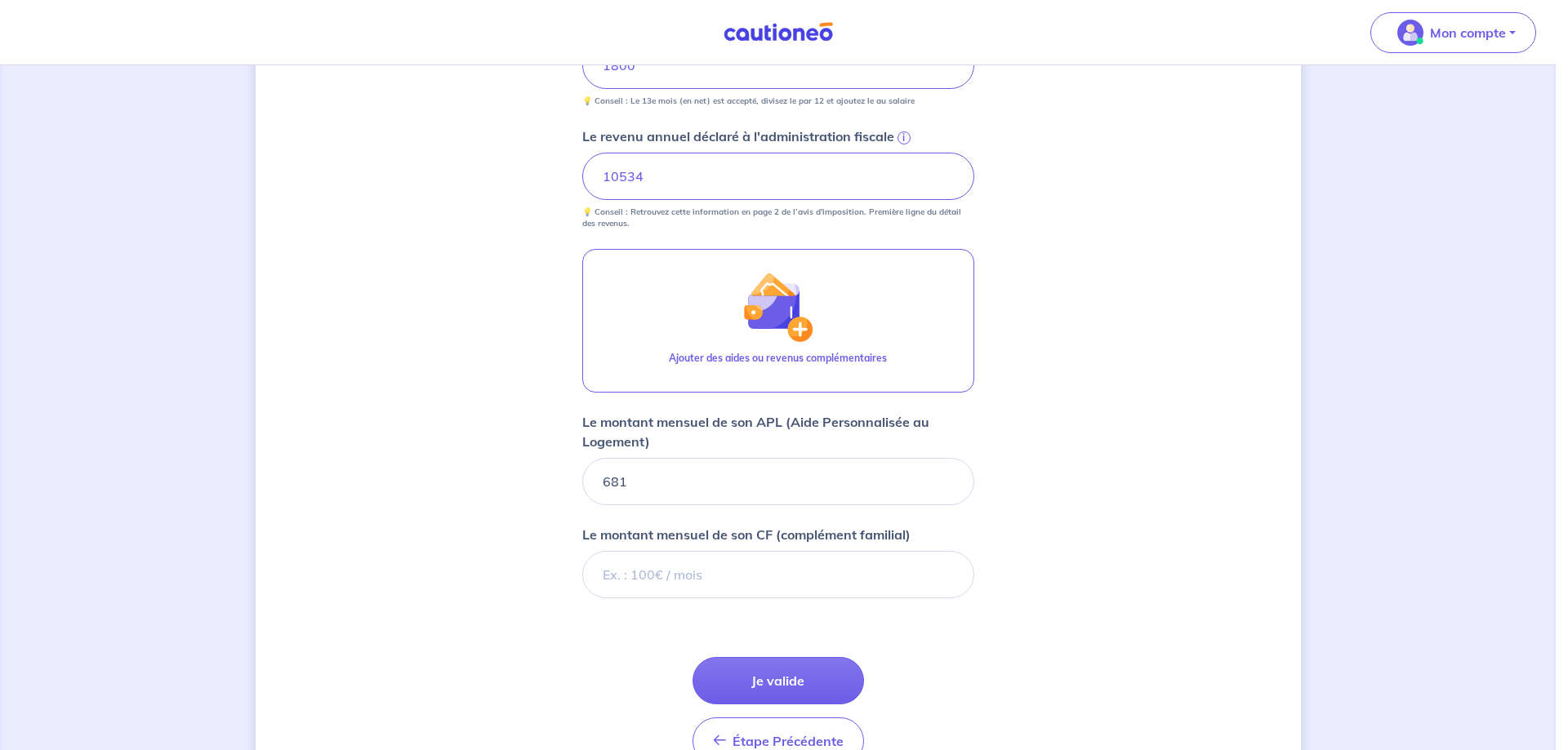
scroll to position [816, 0]
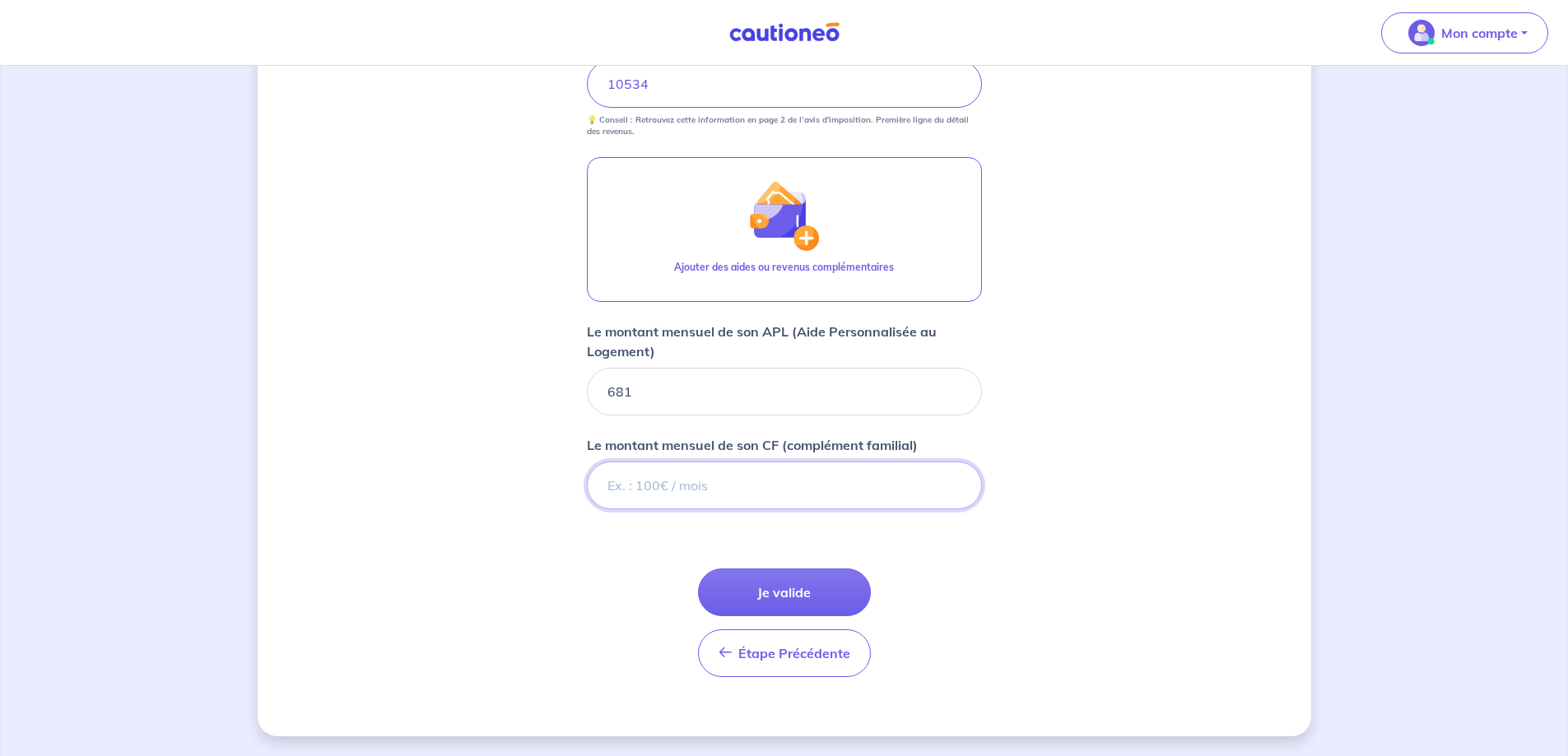
click at [811, 483] on input "Le montant mensuel de son CF (complément familial)" at bounding box center [784, 485] width 395 height 48
type input "295"
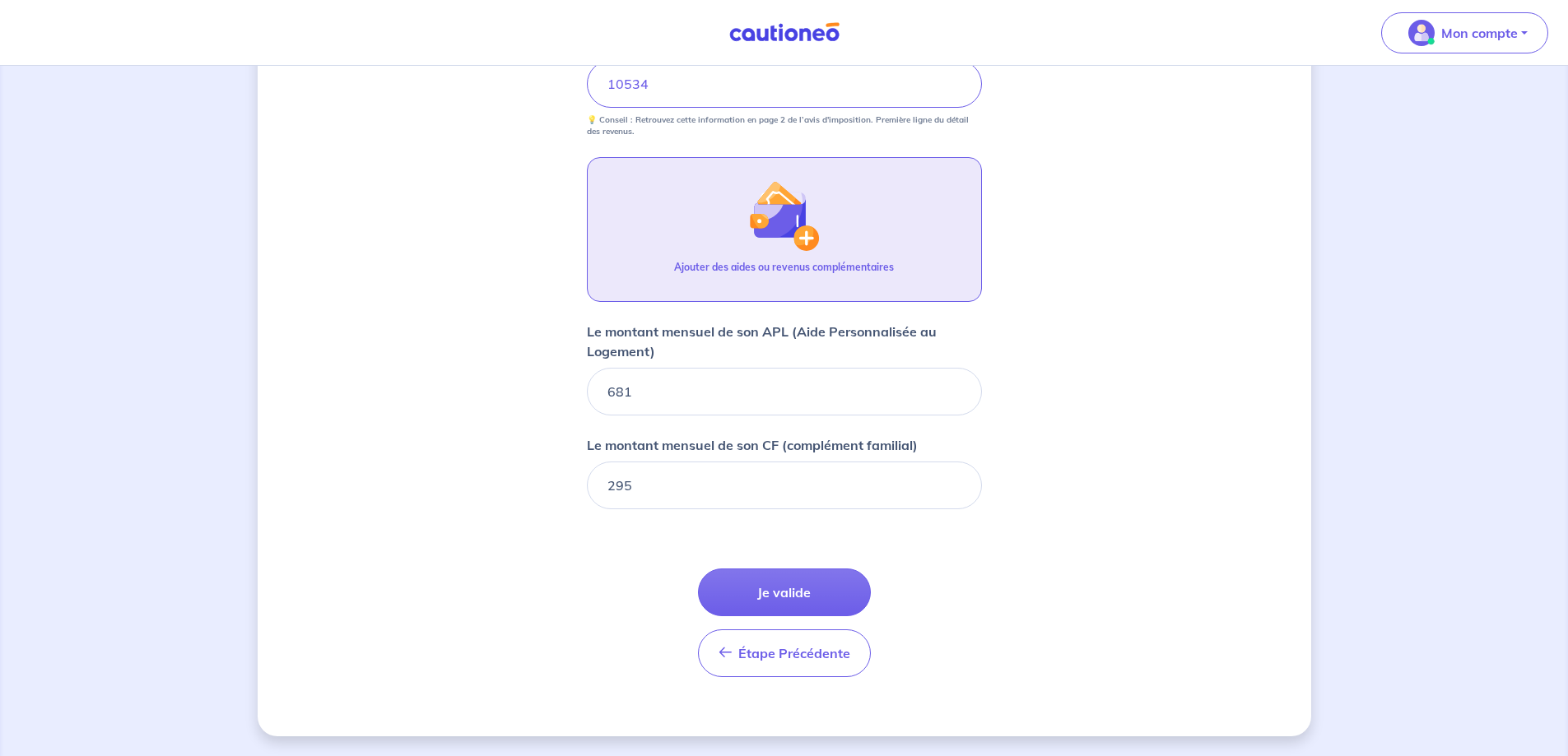
click at [819, 219] on img "button" at bounding box center [783, 215] width 71 height 71
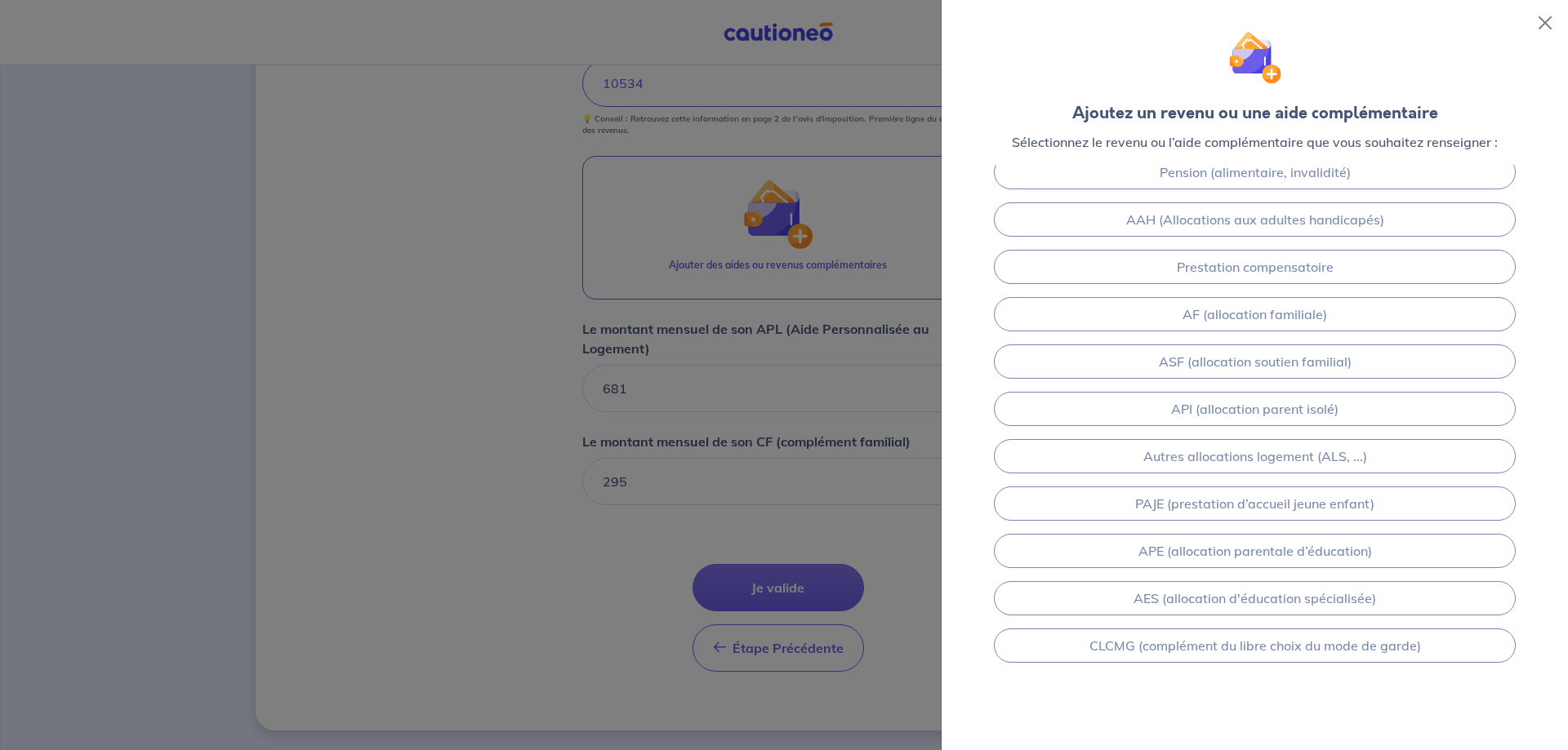
scroll to position [64, 0]
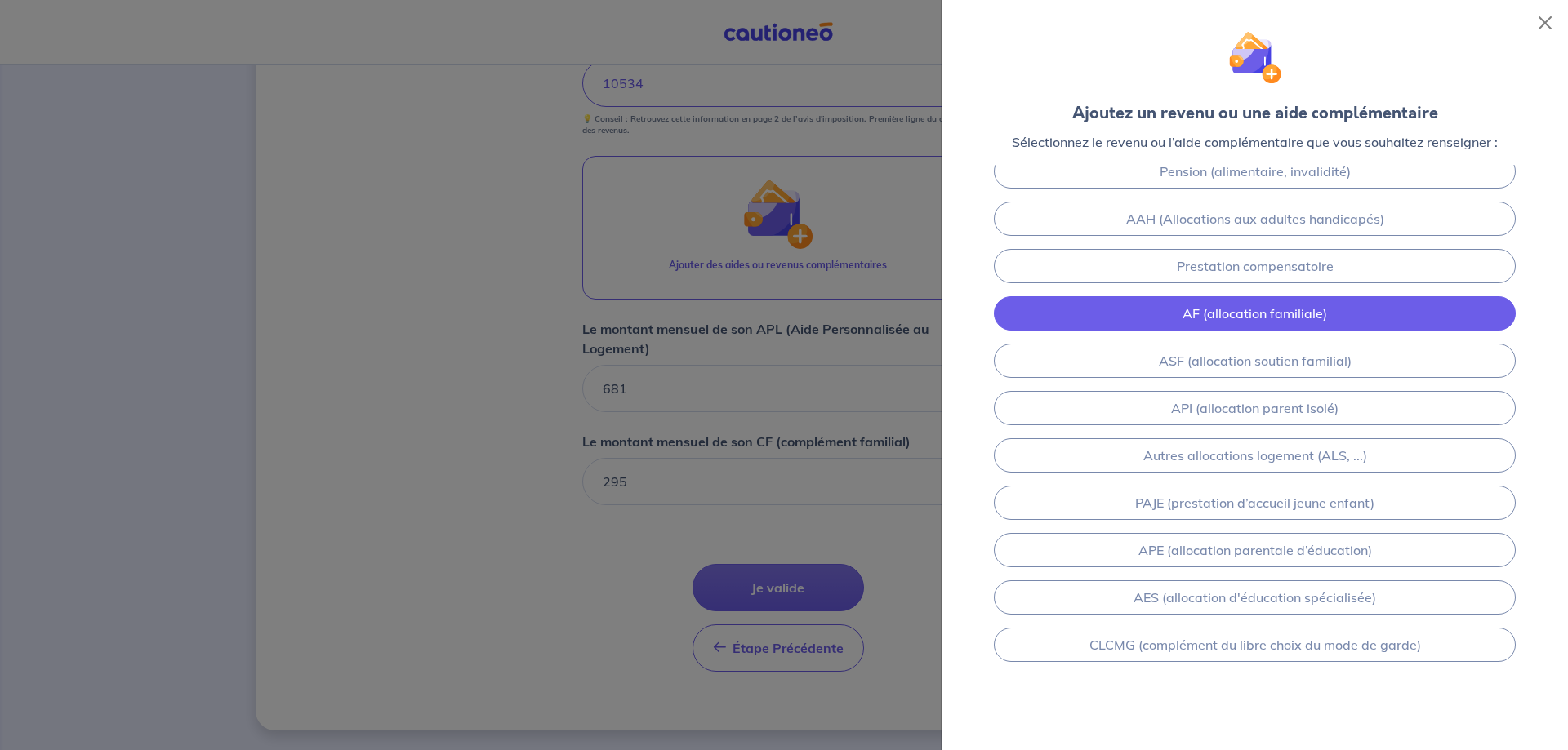
click at [1259, 320] on link "AF (allocation familiale)" at bounding box center [1254, 314] width 522 height 35
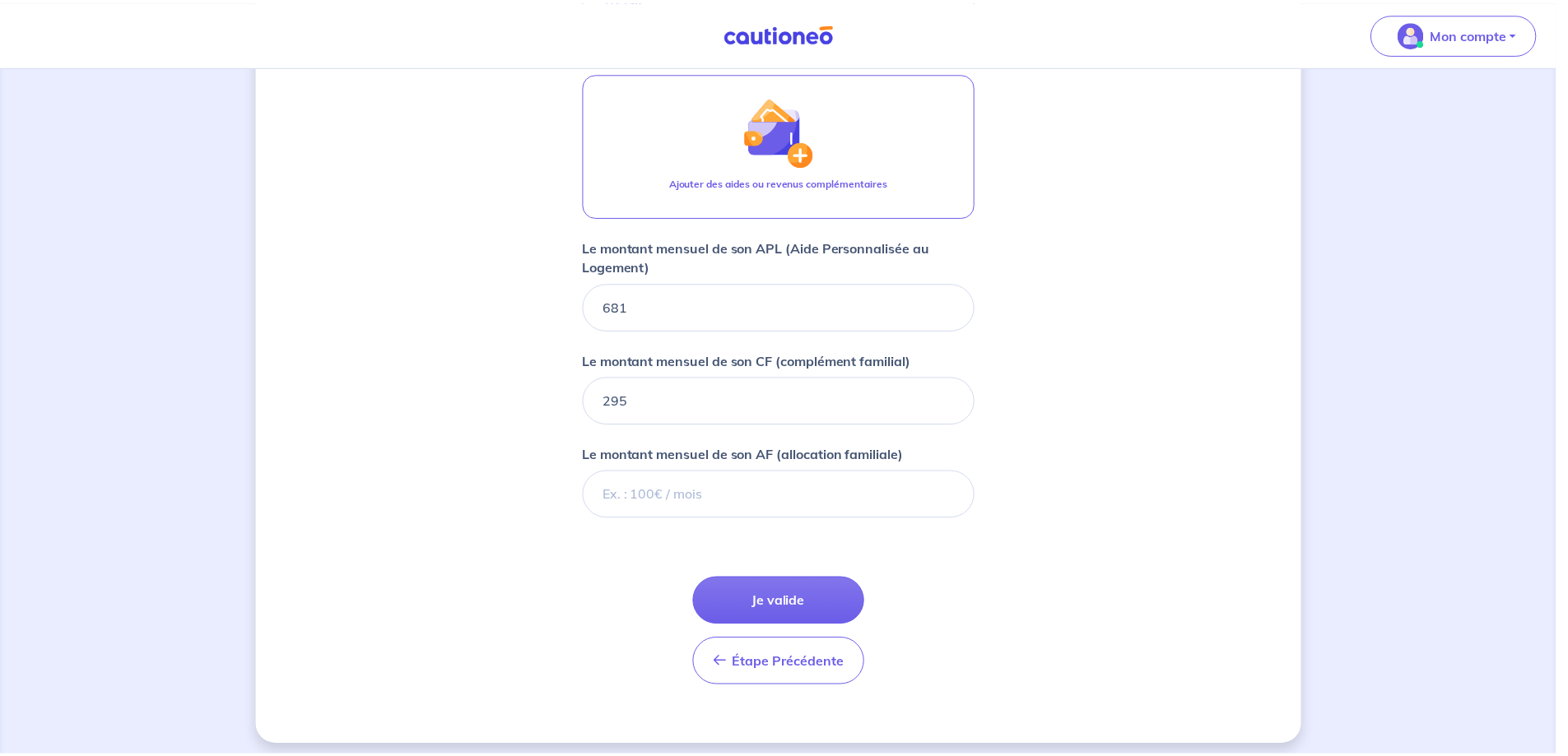
scroll to position [916, 0]
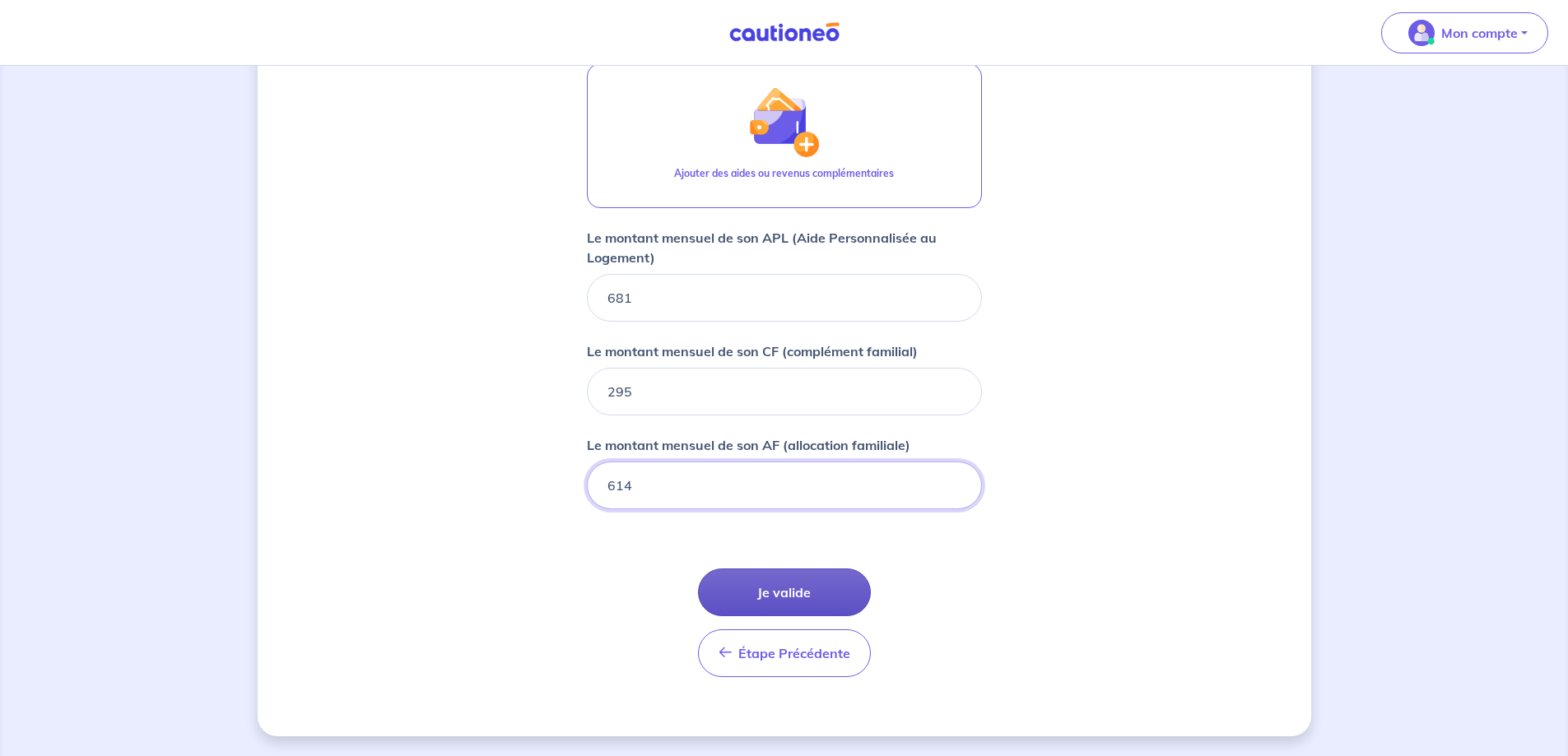
type input "614"
click at [808, 573] on button "Je valide" at bounding box center [784, 592] width 173 height 48
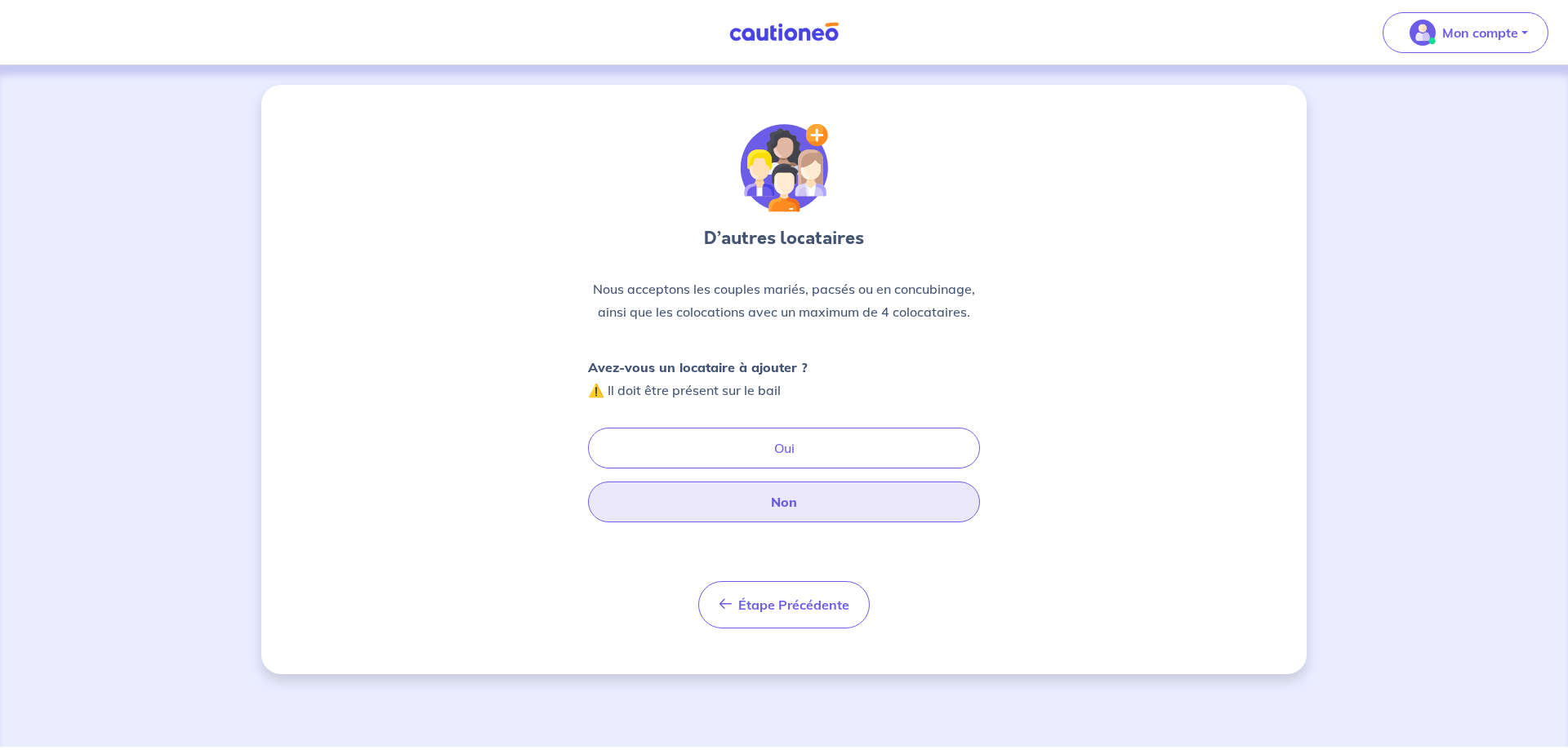
click at [813, 488] on button "Non" at bounding box center [784, 501] width 392 height 41
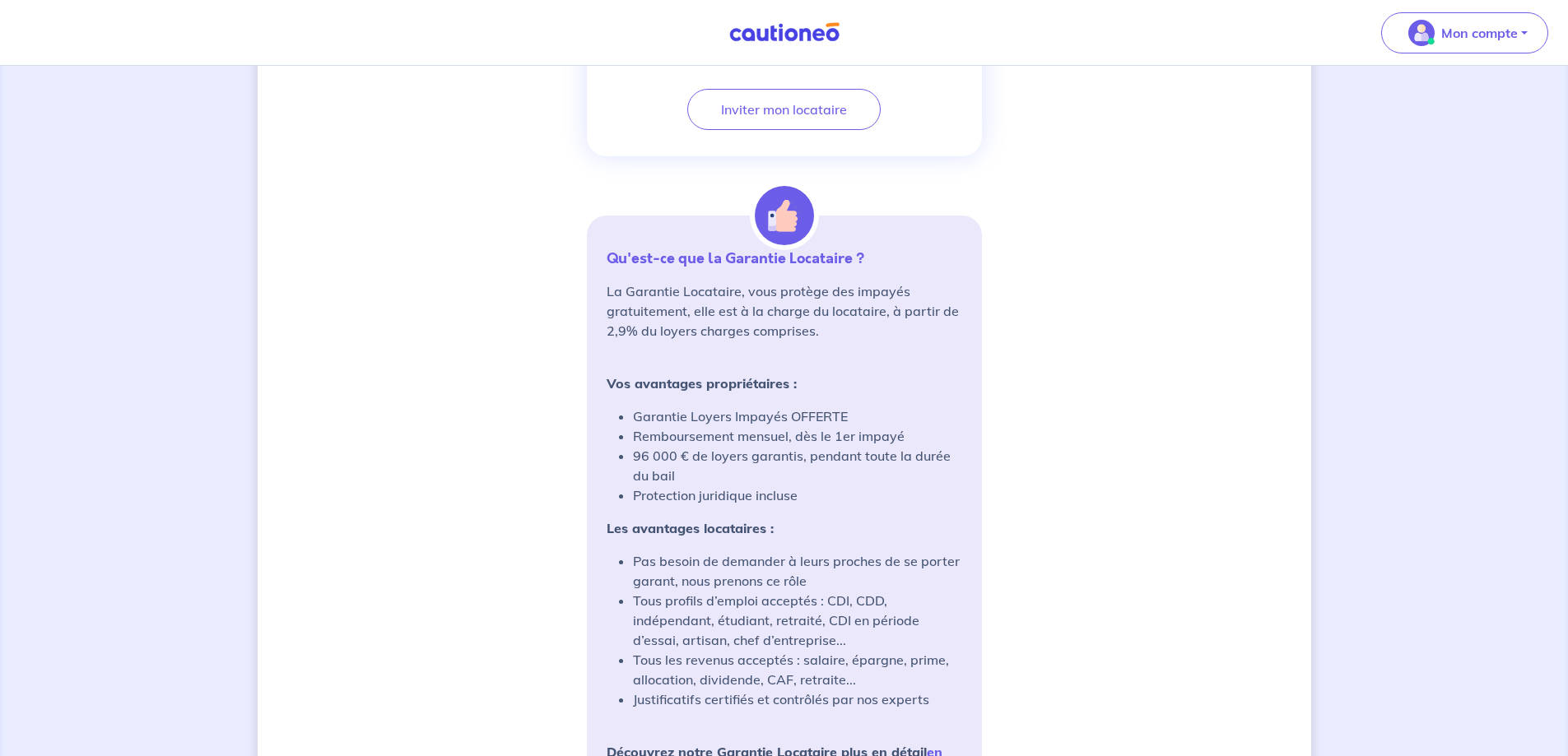
scroll to position [1240, 0]
